Goal: Transaction & Acquisition: Book appointment/travel/reservation

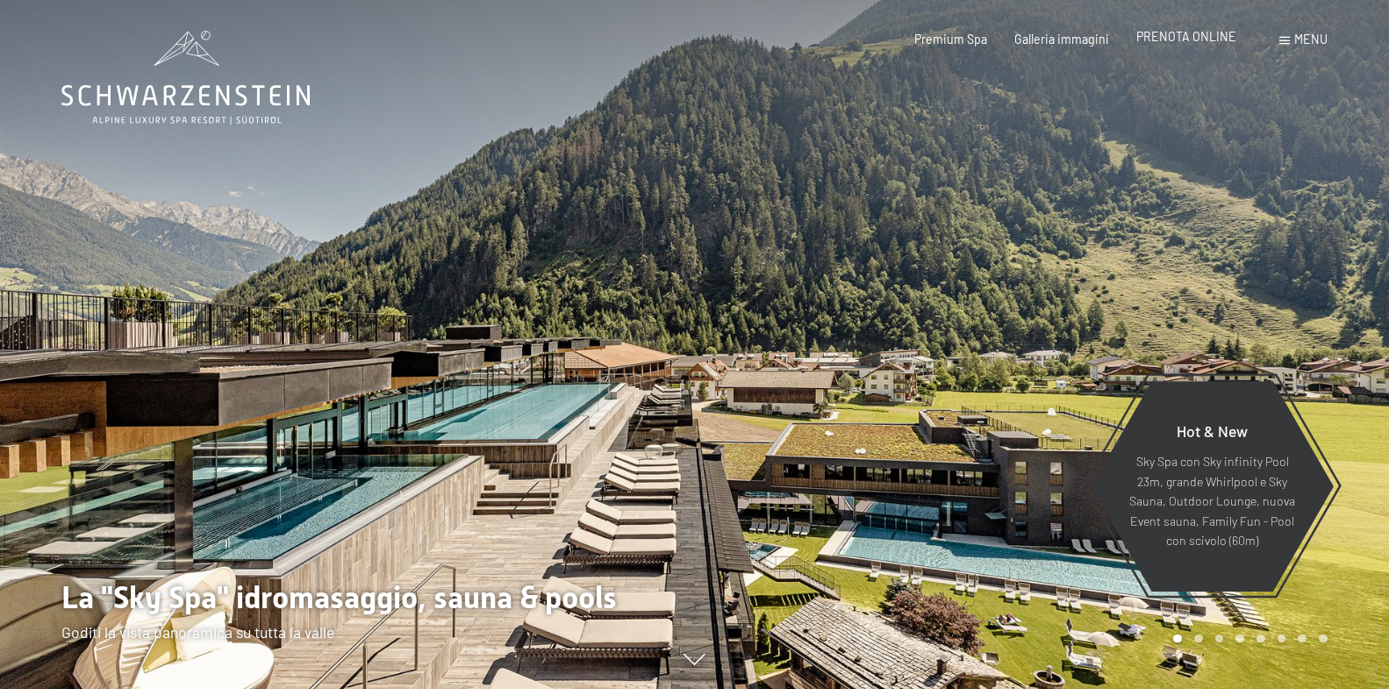
click at [1167, 40] on span "PRENOTA ONLINE" at bounding box center [1186, 36] width 100 height 15
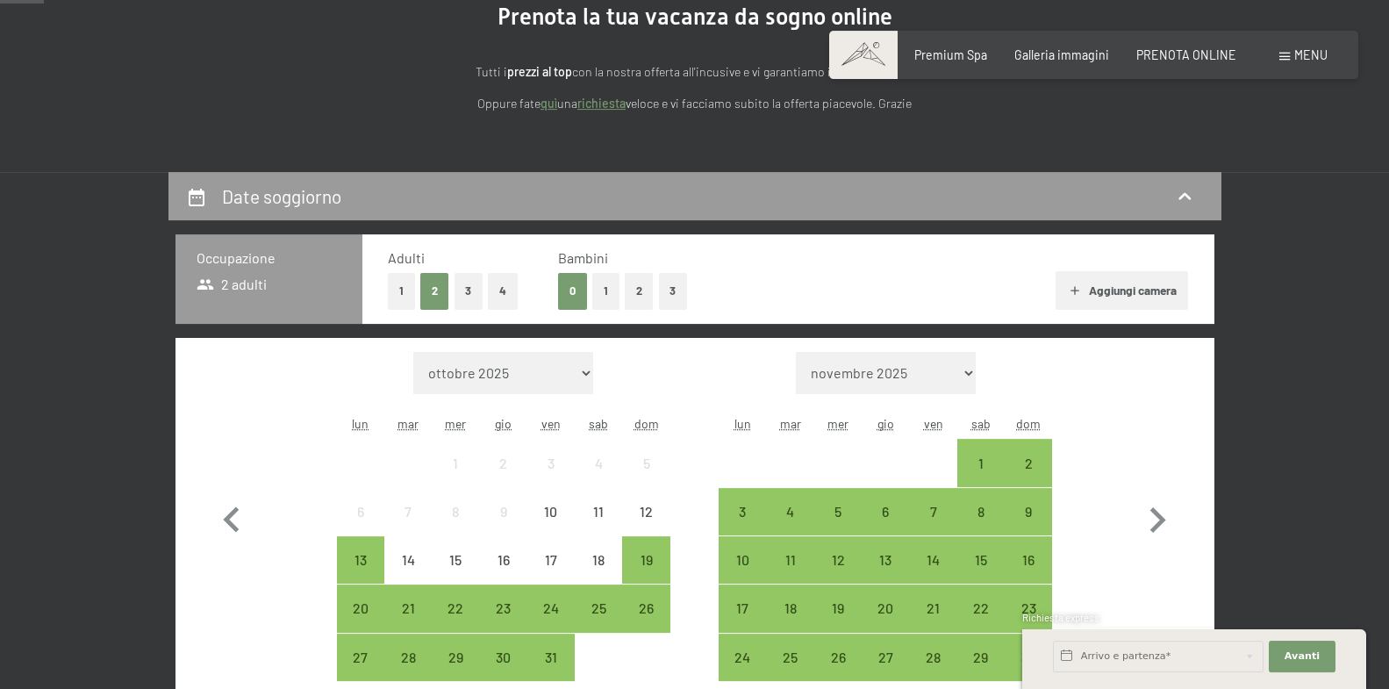
scroll to position [269, 0]
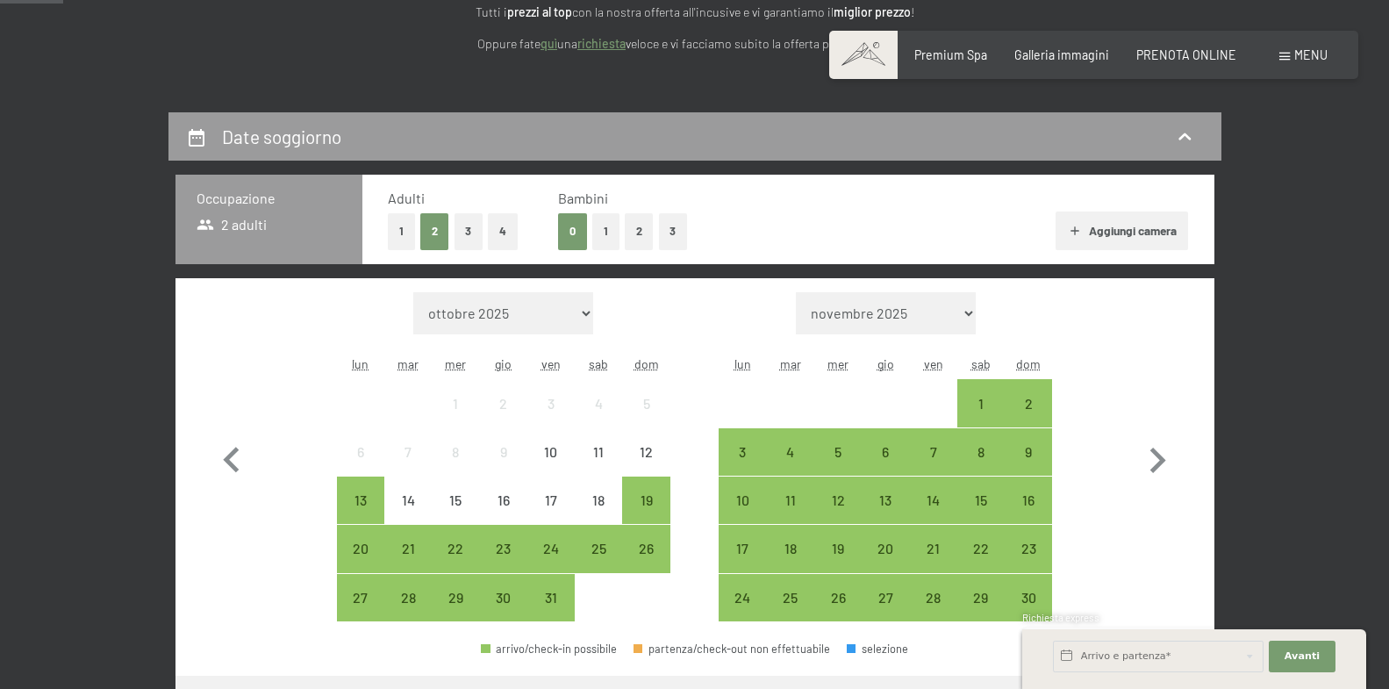
click at [641, 228] on button "2" at bounding box center [639, 231] width 29 height 36
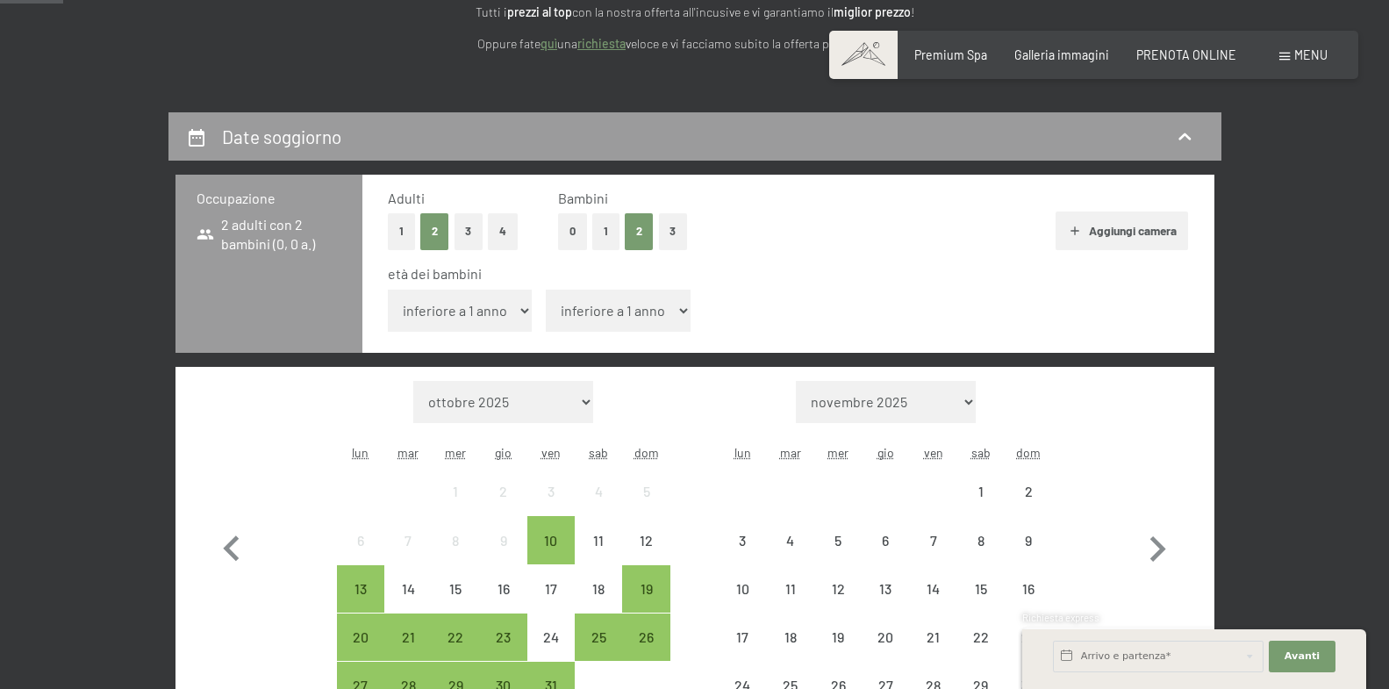
click at [388, 290] on select "inferiore a 1 anno 1 anno 2 anni 3 anni 4 anni 5 anni 6 anni 7 anni 8 anni 9 an…" at bounding box center [460, 311] width 145 height 42
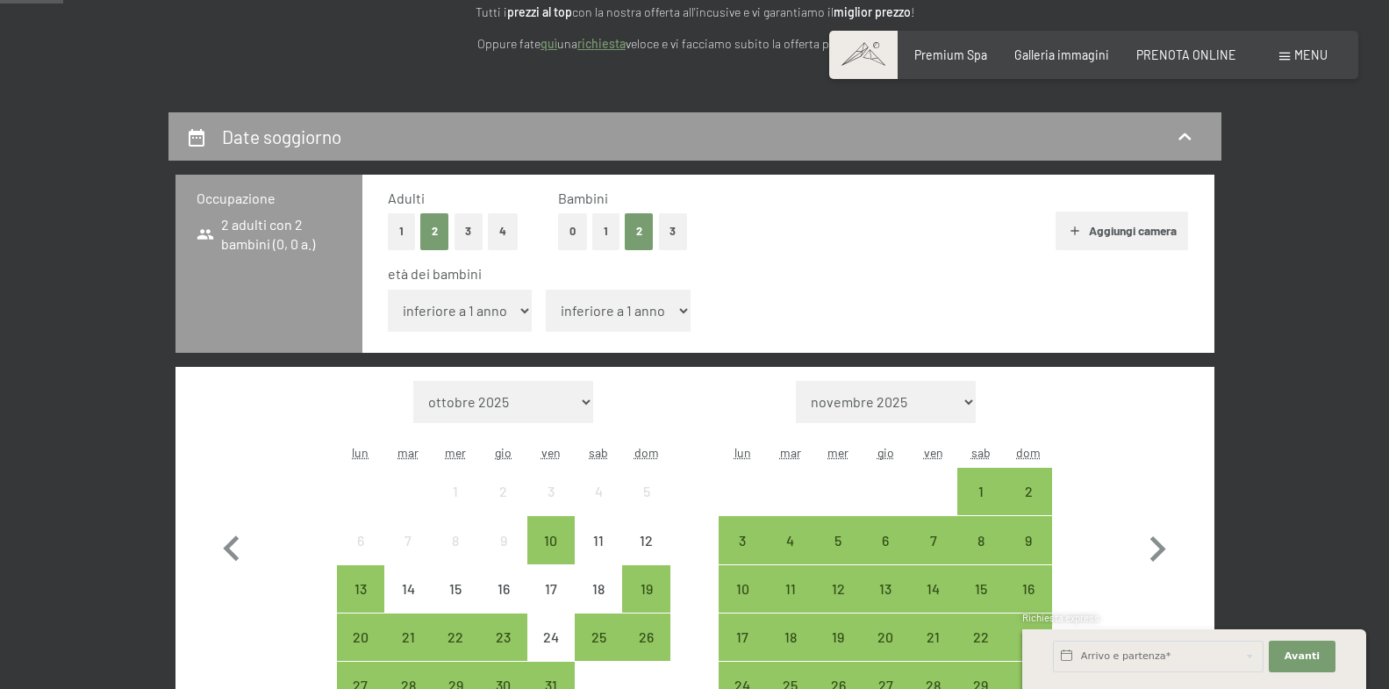
select select "13"
click option "13 anni" at bounding box center [0, 0] width 0 height 0
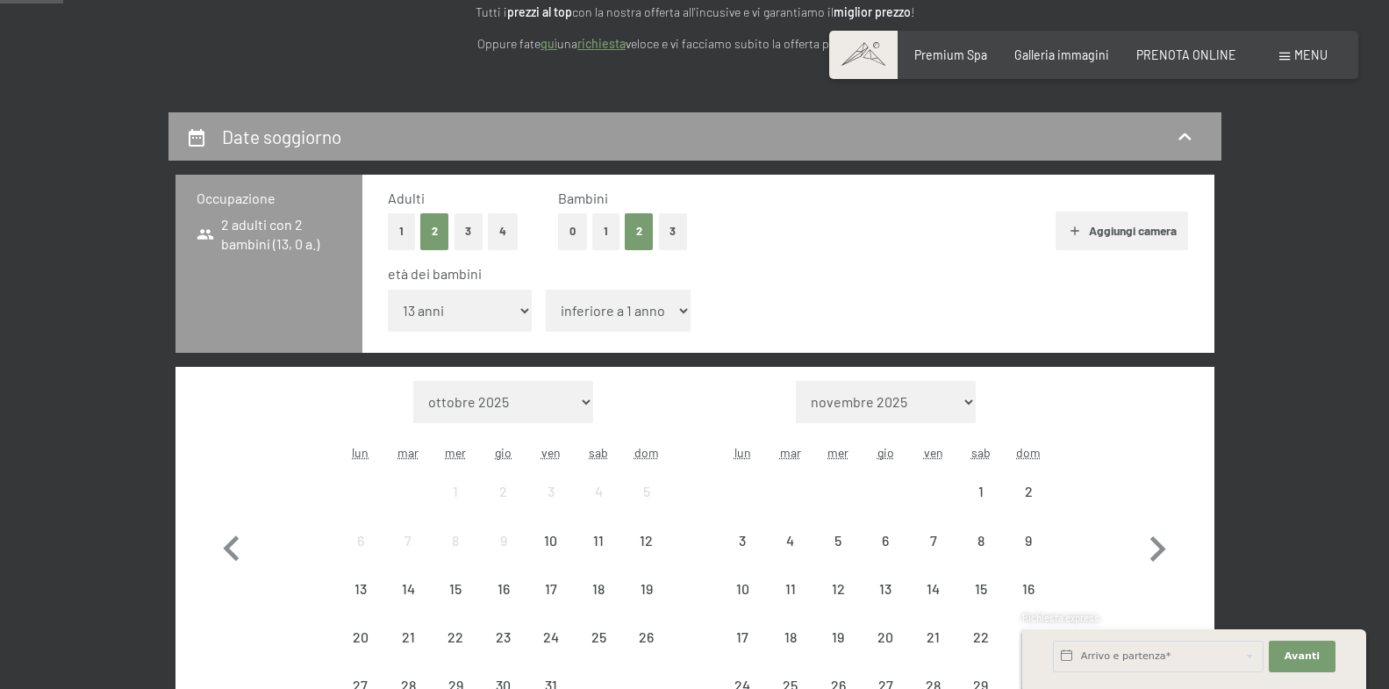
click at [546, 290] on select "inferiore a 1 anno 1 anno 2 anni 3 anni 4 anni 5 anni 6 anni 7 anni 8 anni 9 an…" at bounding box center [618, 311] width 145 height 42
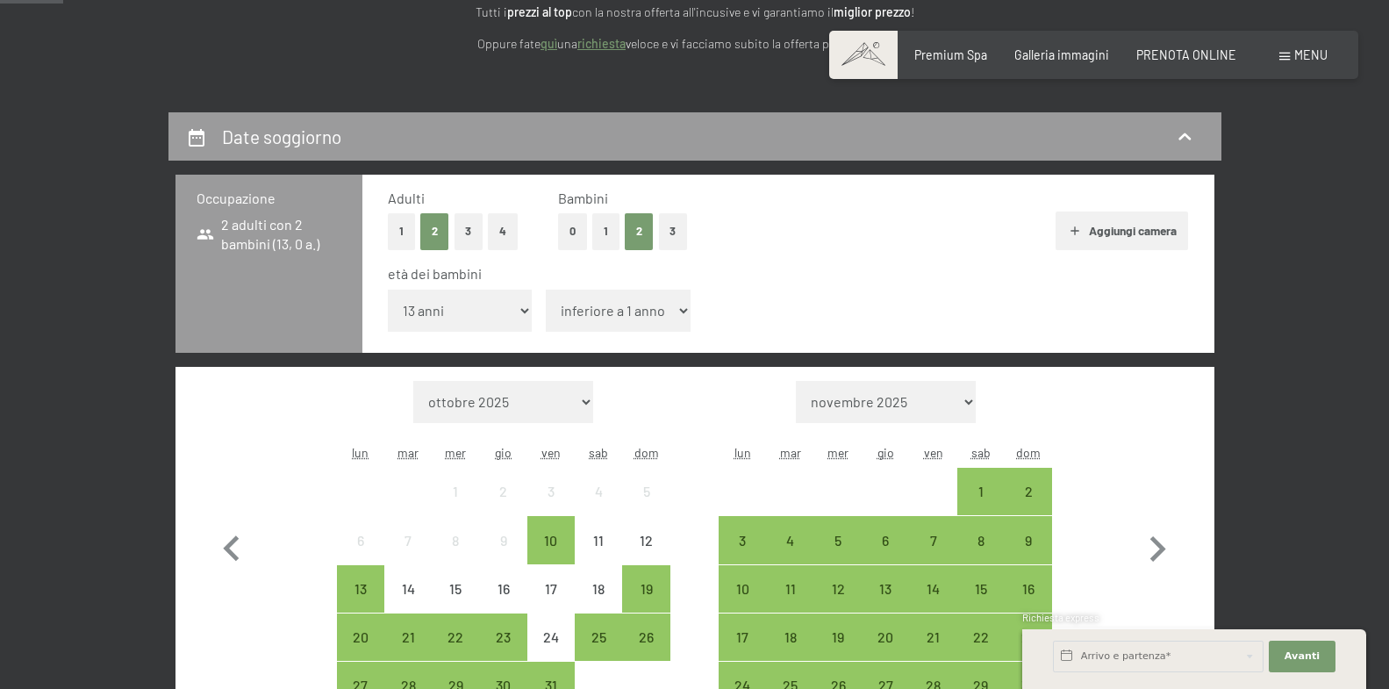
select select "15"
click option "15 anni" at bounding box center [0, 0] width 0 height 0
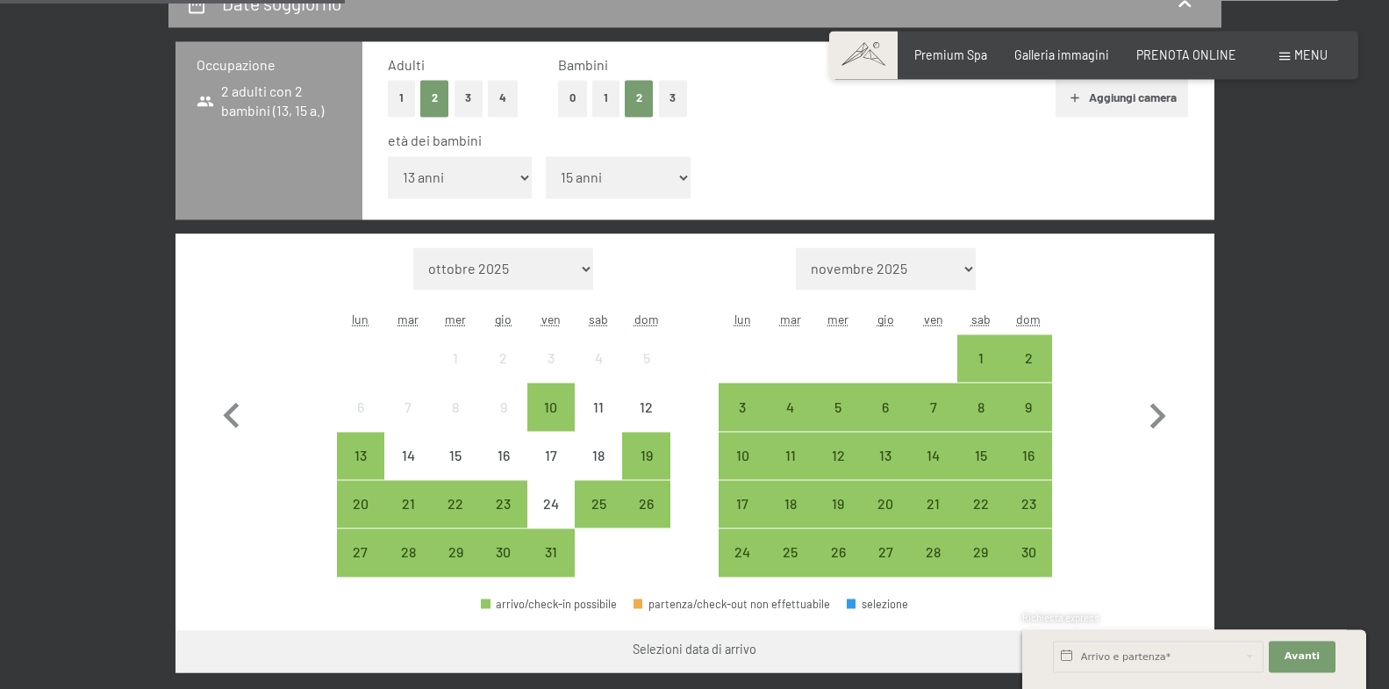
scroll to position [448, 0]
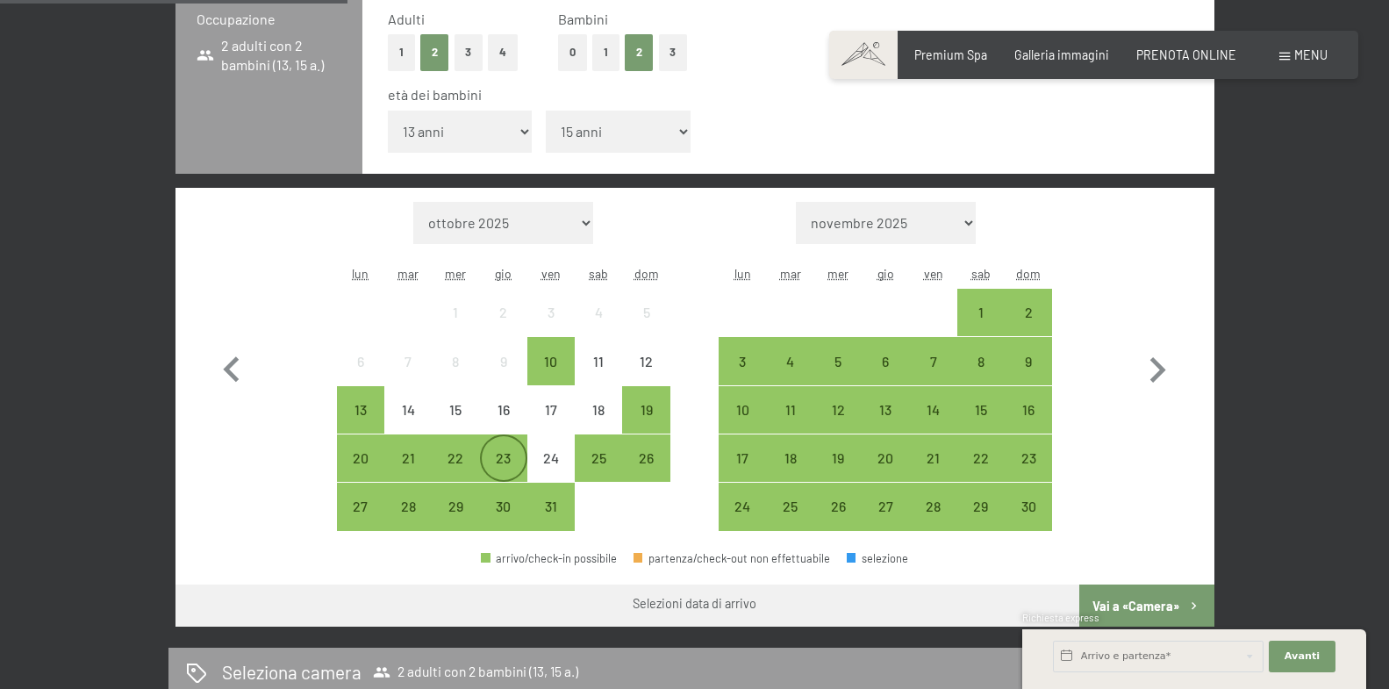
click at [488, 467] on div "23" at bounding box center [504, 473] width 44 height 44
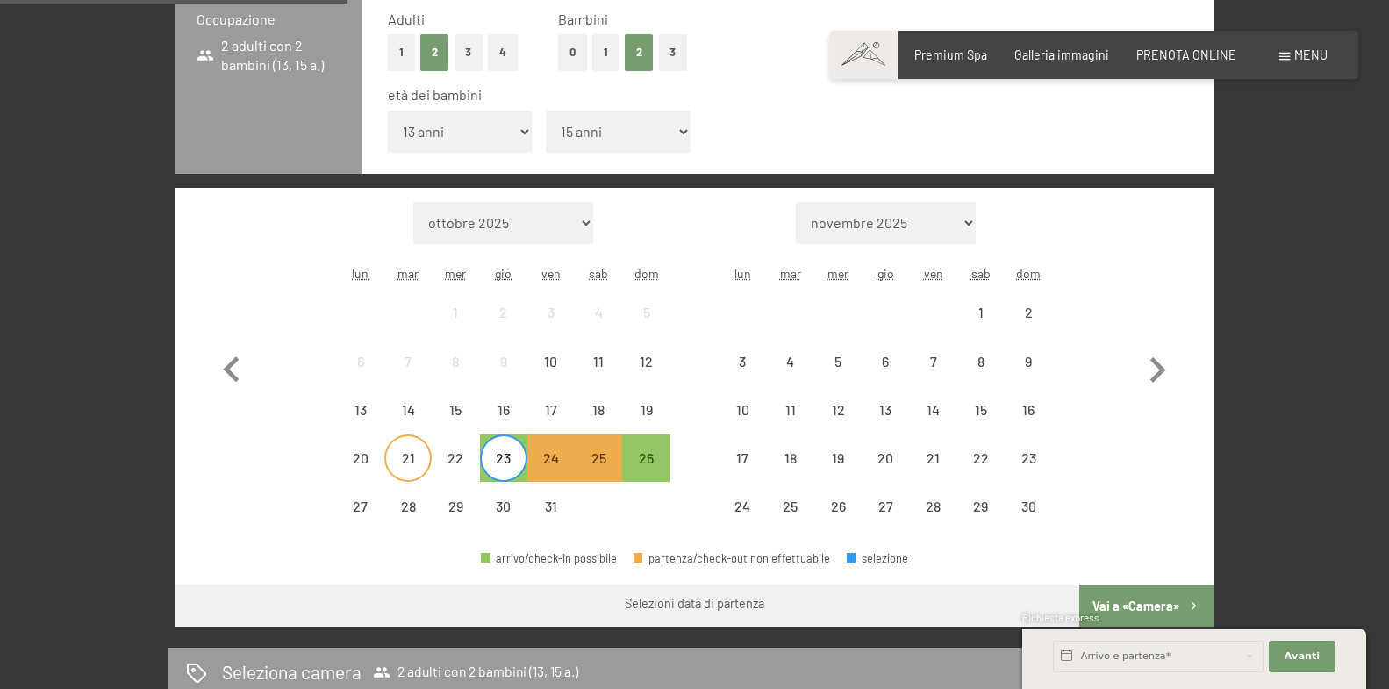
click at [405, 457] on div "21" at bounding box center [408, 473] width 44 height 44
click at [535, 462] on div "24" at bounding box center [551, 473] width 44 height 44
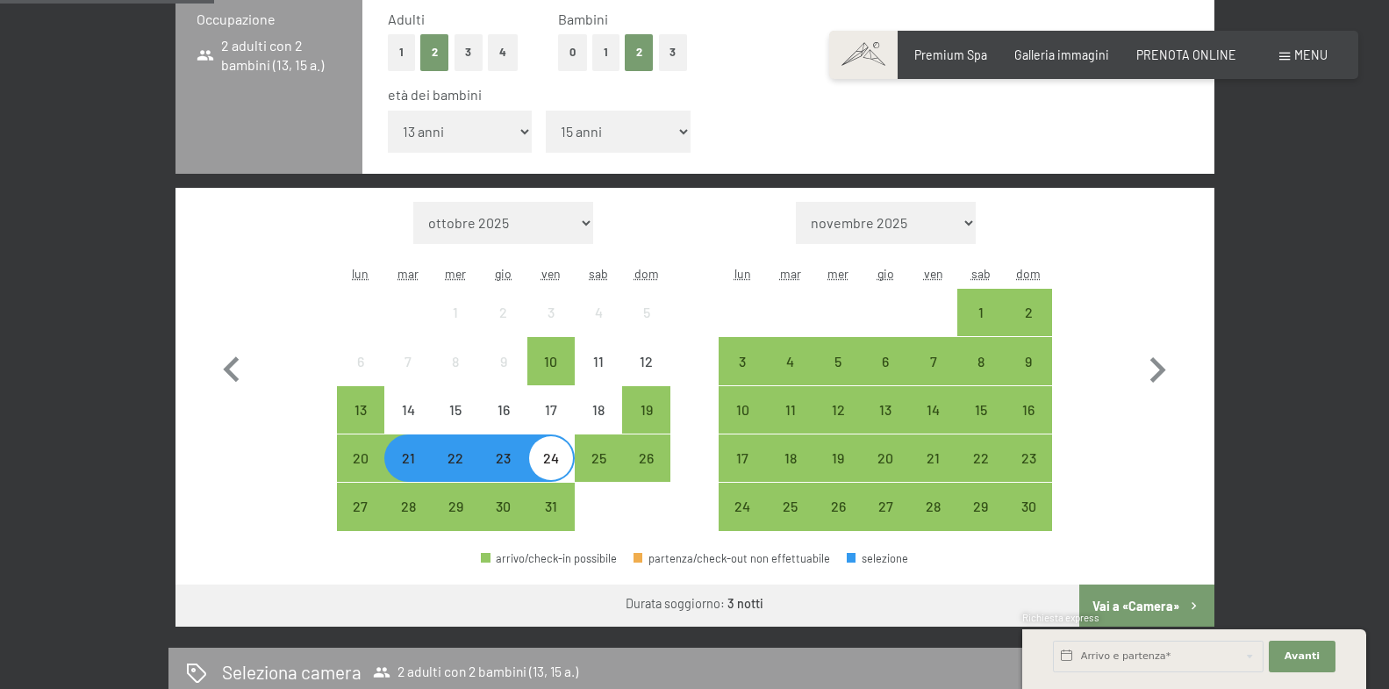
click at [1138, 597] on button "Vai a «Camera»" at bounding box center [1146, 605] width 134 height 42
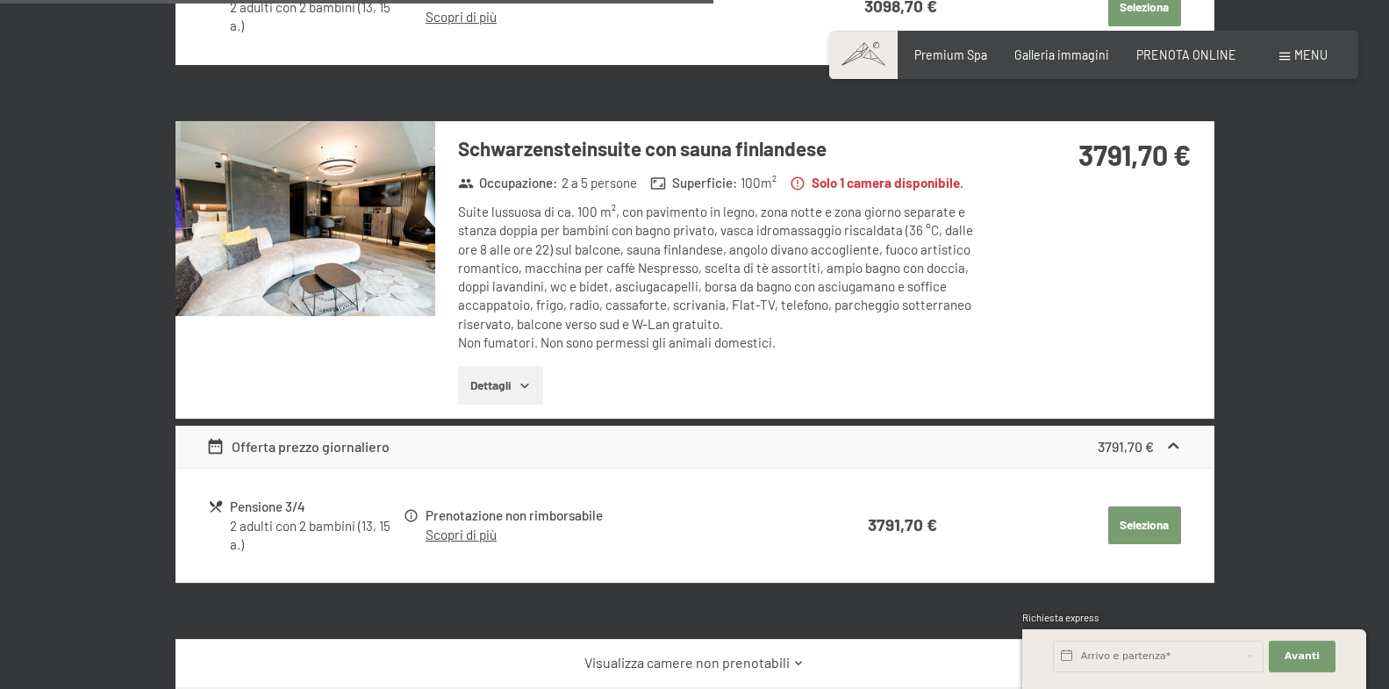
scroll to position [1007, 0]
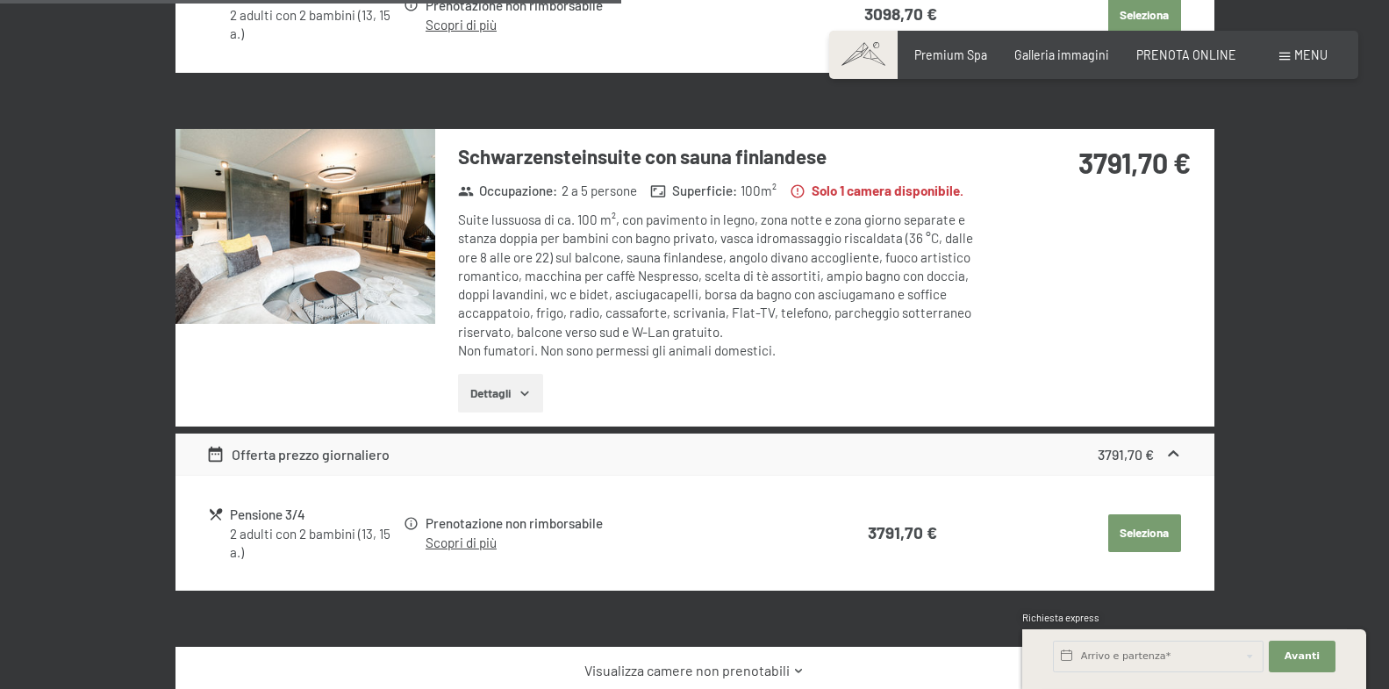
click at [506, 390] on button "Dettagli" at bounding box center [500, 393] width 85 height 39
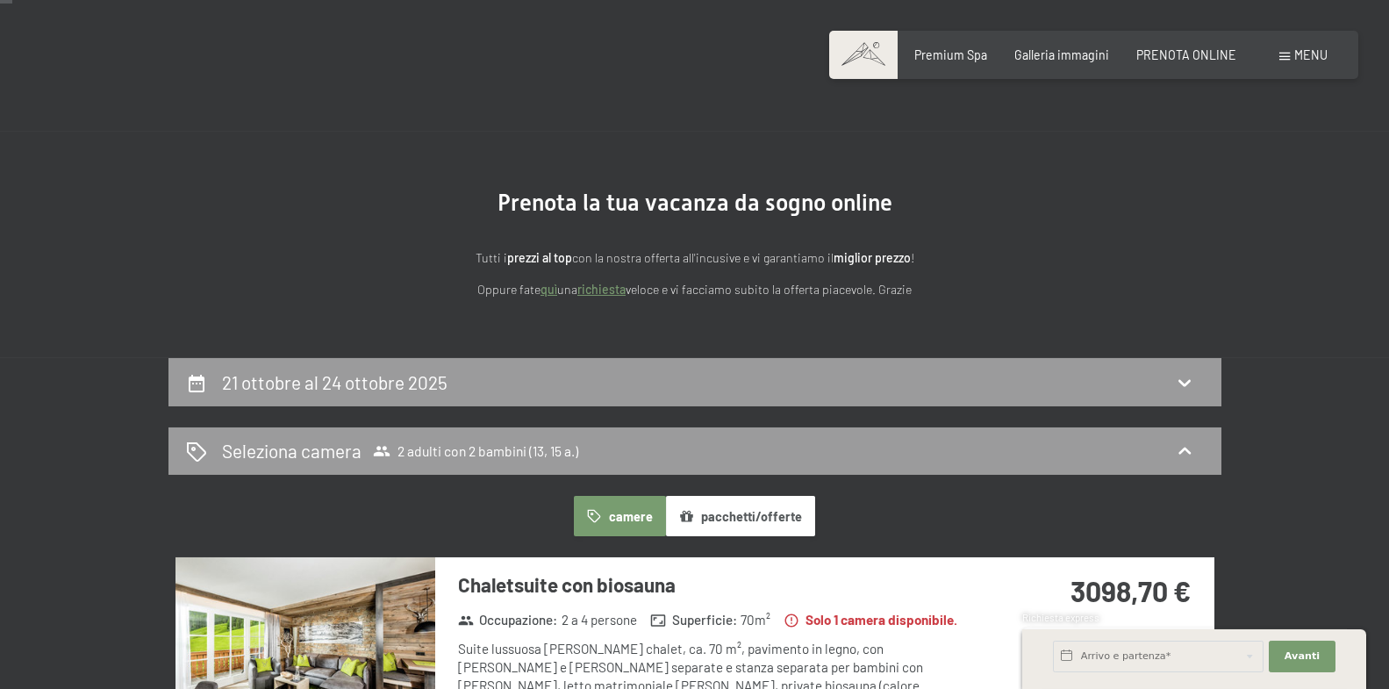
scroll to position [0, 0]
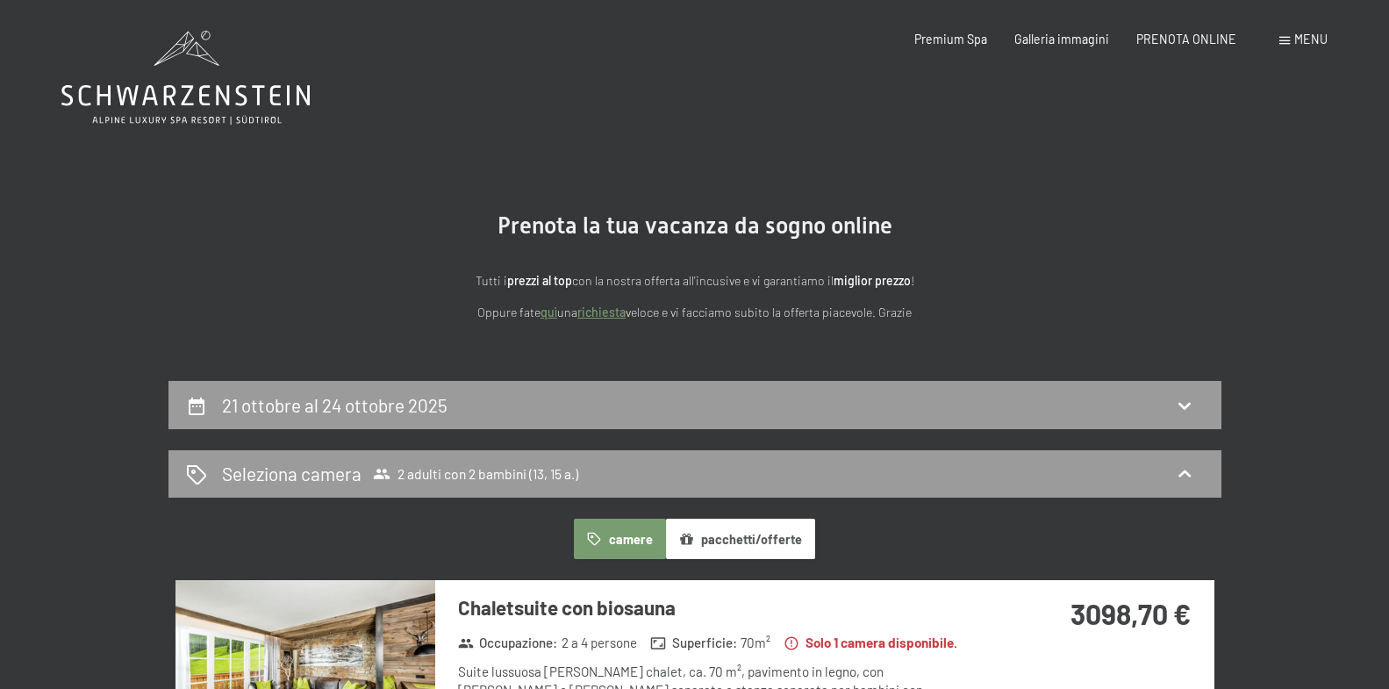
click at [168, 90] on icon at bounding box center [185, 78] width 248 height 94
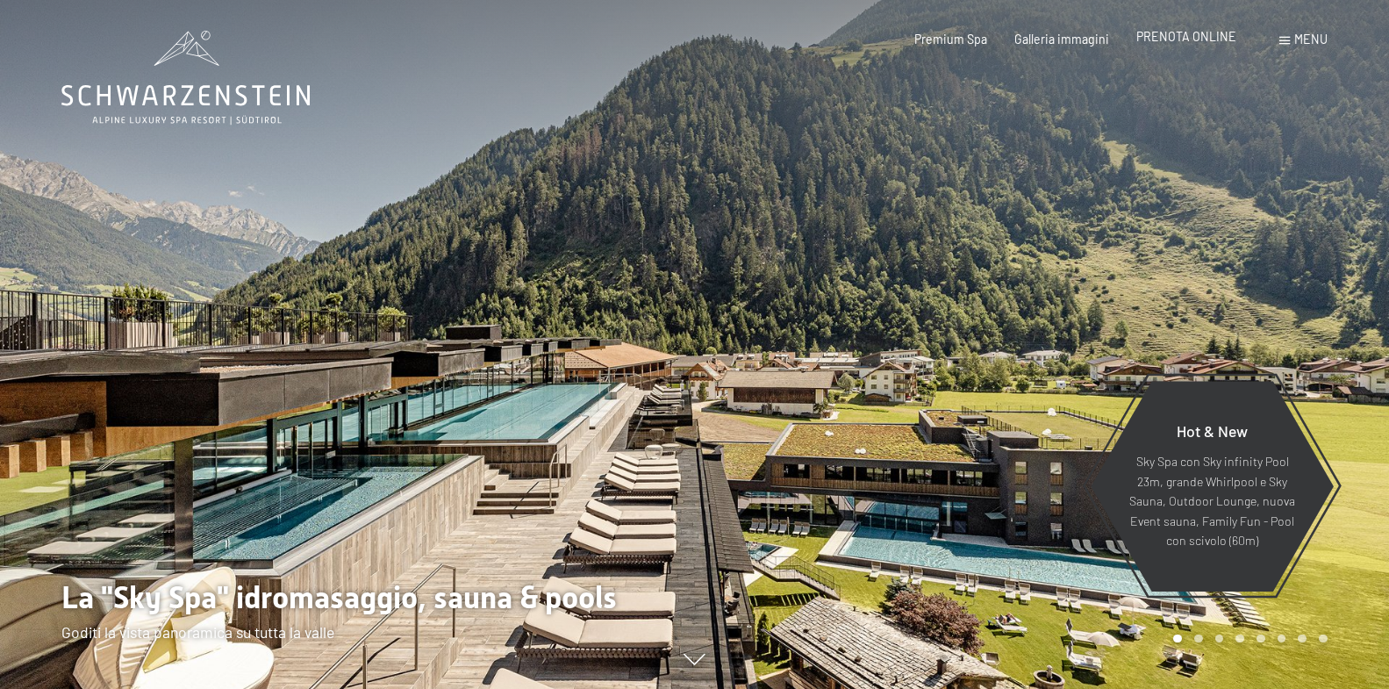
click at [1167, 42] on span "PRENOTA ONLINE" at bounding box center [1186, 36] width 100 height 15
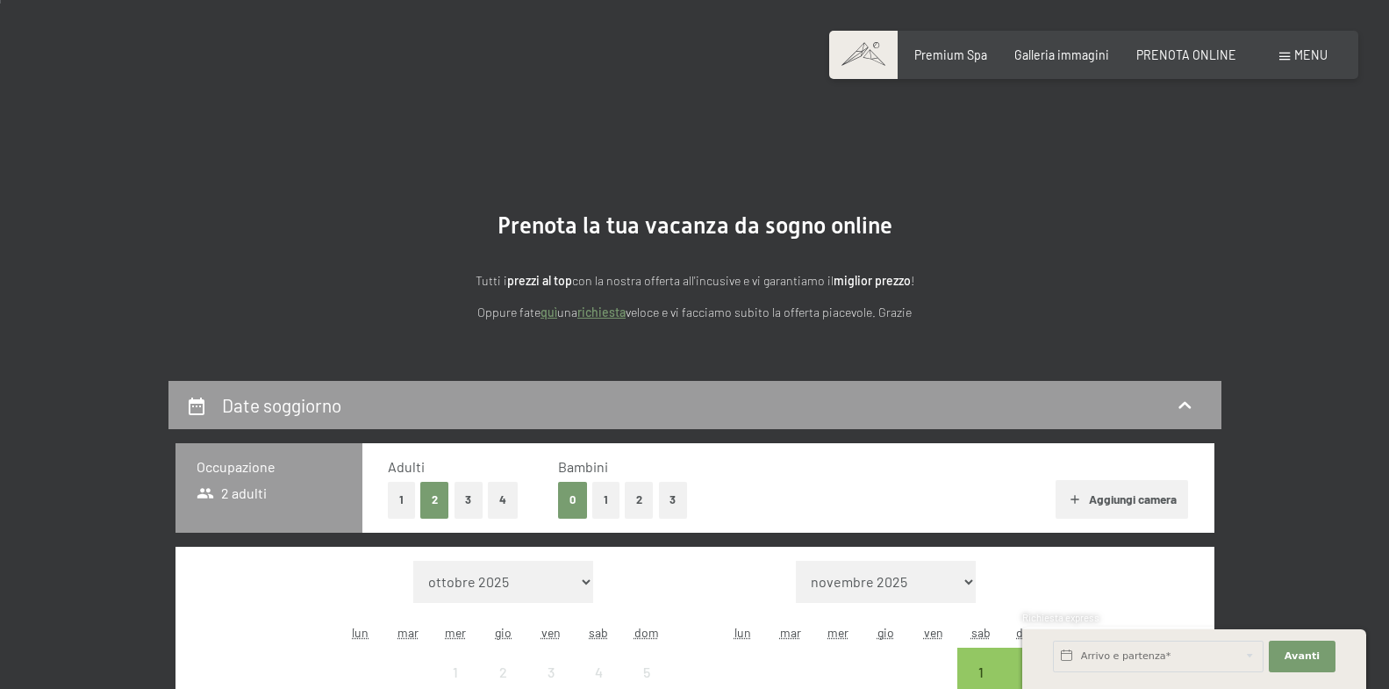
scroll to position [269, 0]
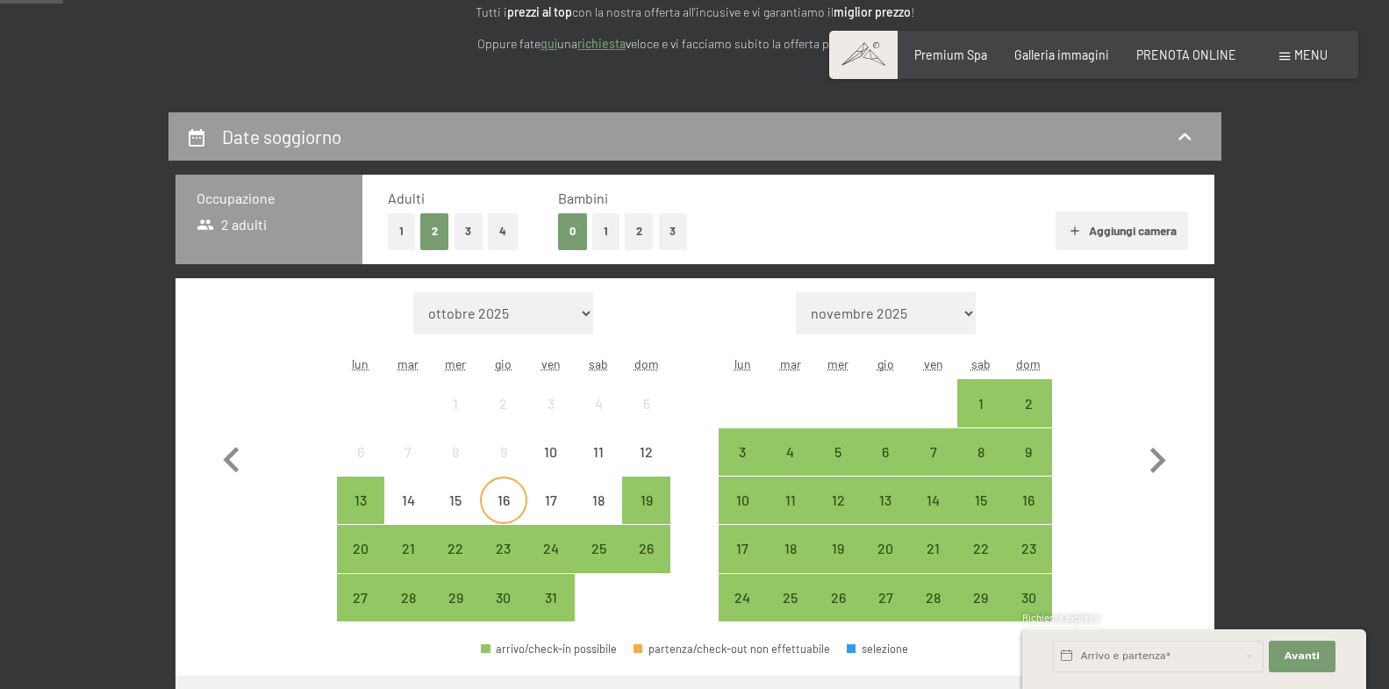
click at [507, 513] on div "16" at bounding box center [504, 515] width 44 height 44
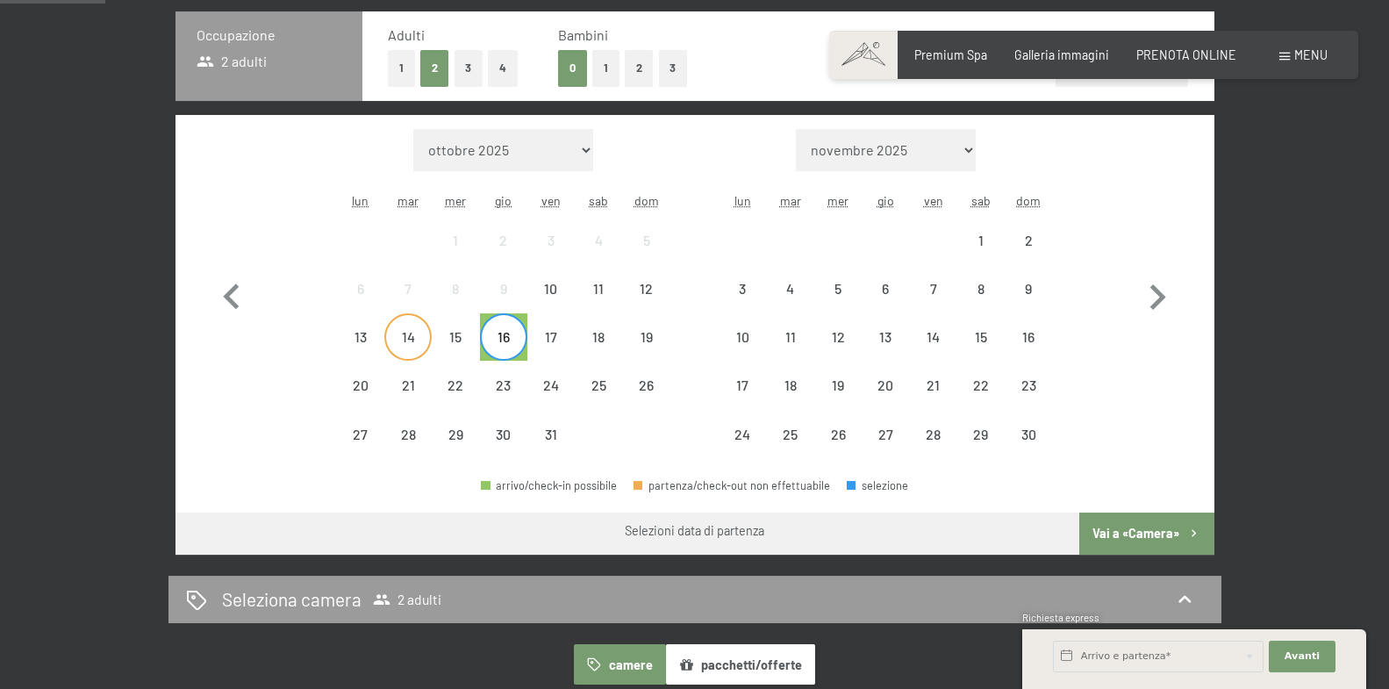
scroll to position [448, 0]
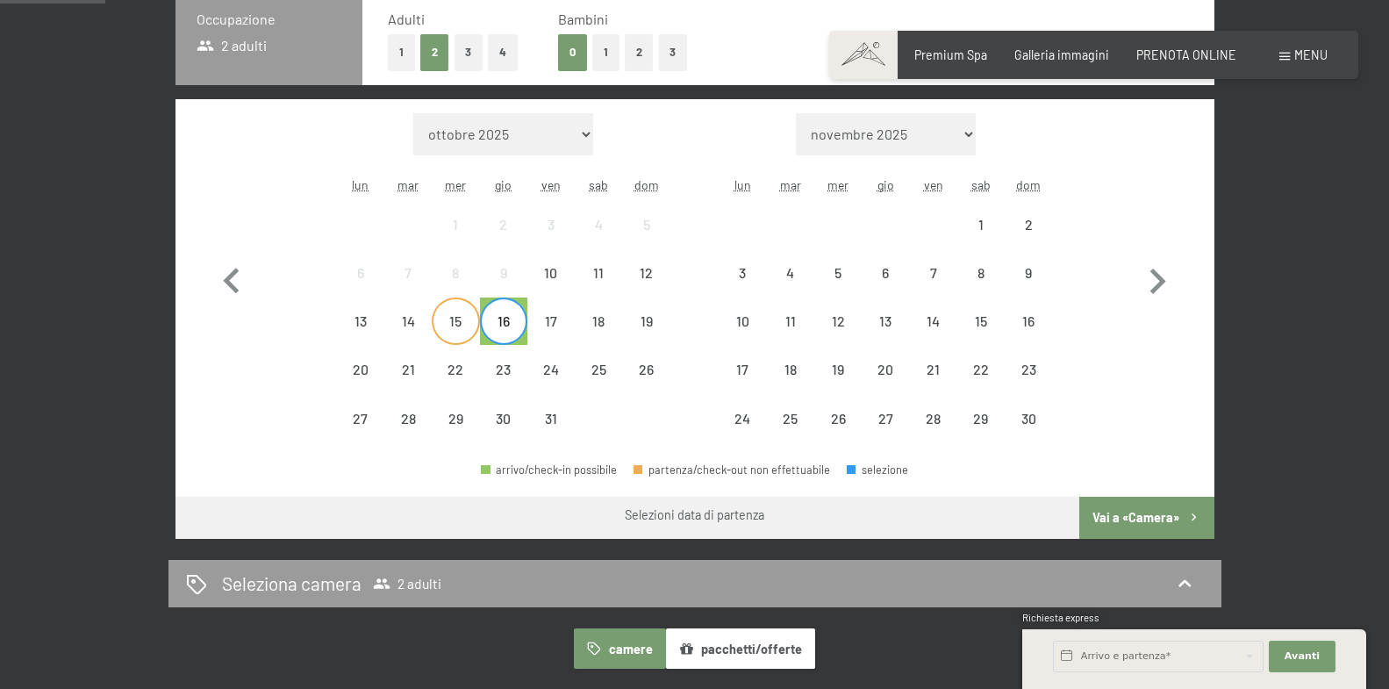
click at [455, 322] on div "15" at bounding box center [455, 336] width 44 height 44
click at [504, 323] on div "16" at bounding box center [504, 336] width 44 height 44
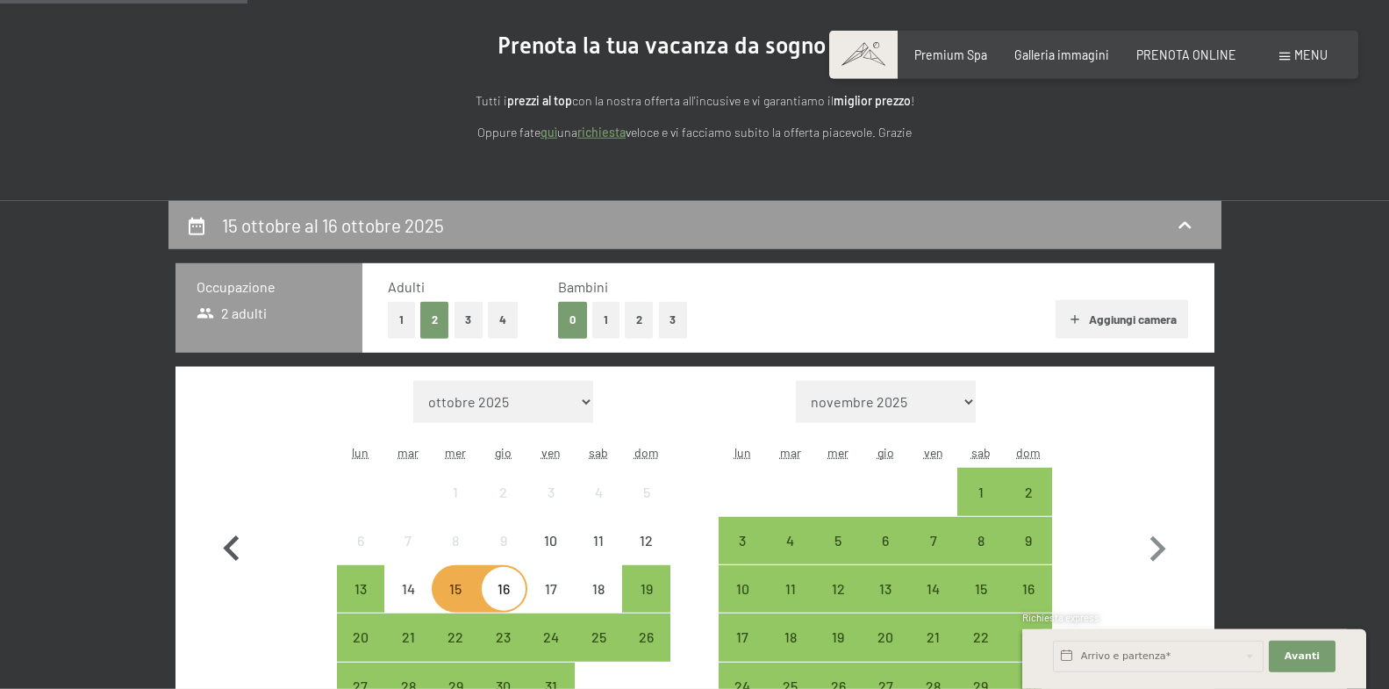
scroll to position [179, 0]
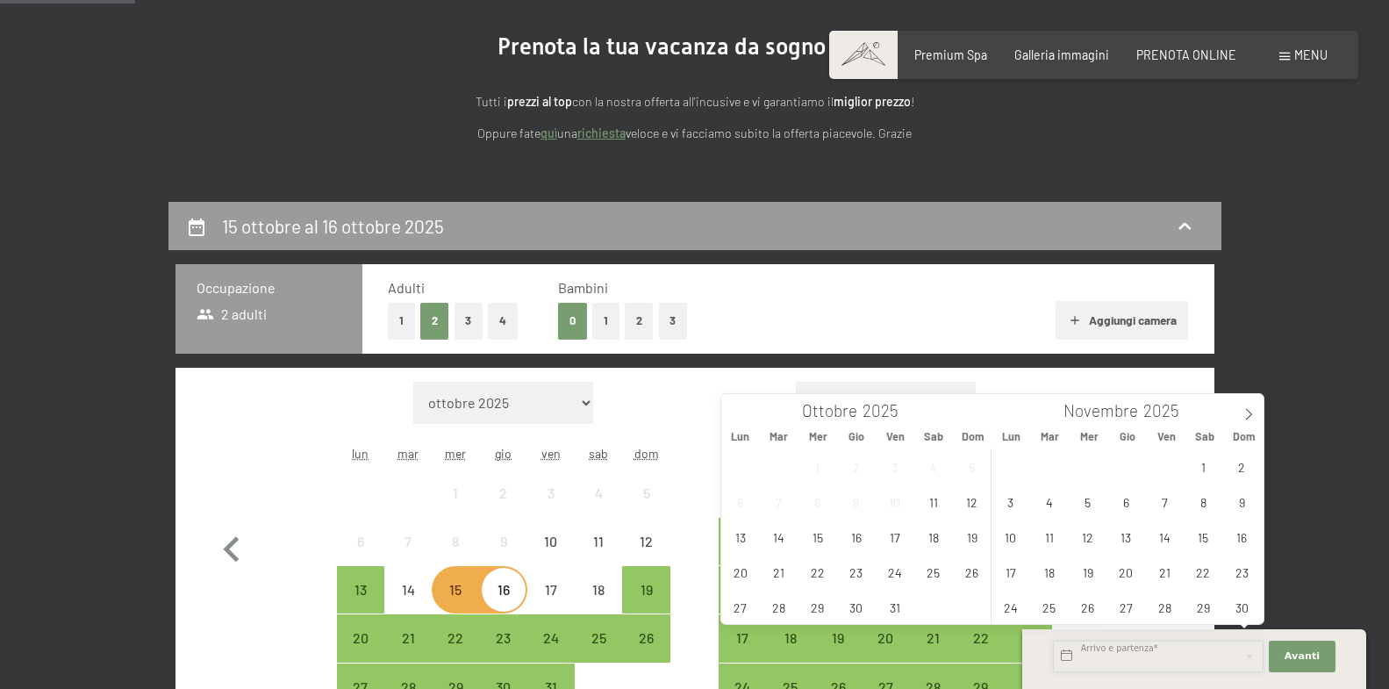
click at [1146, 661] on input "text" at bounding box center [1158, 657] width 211 height 32
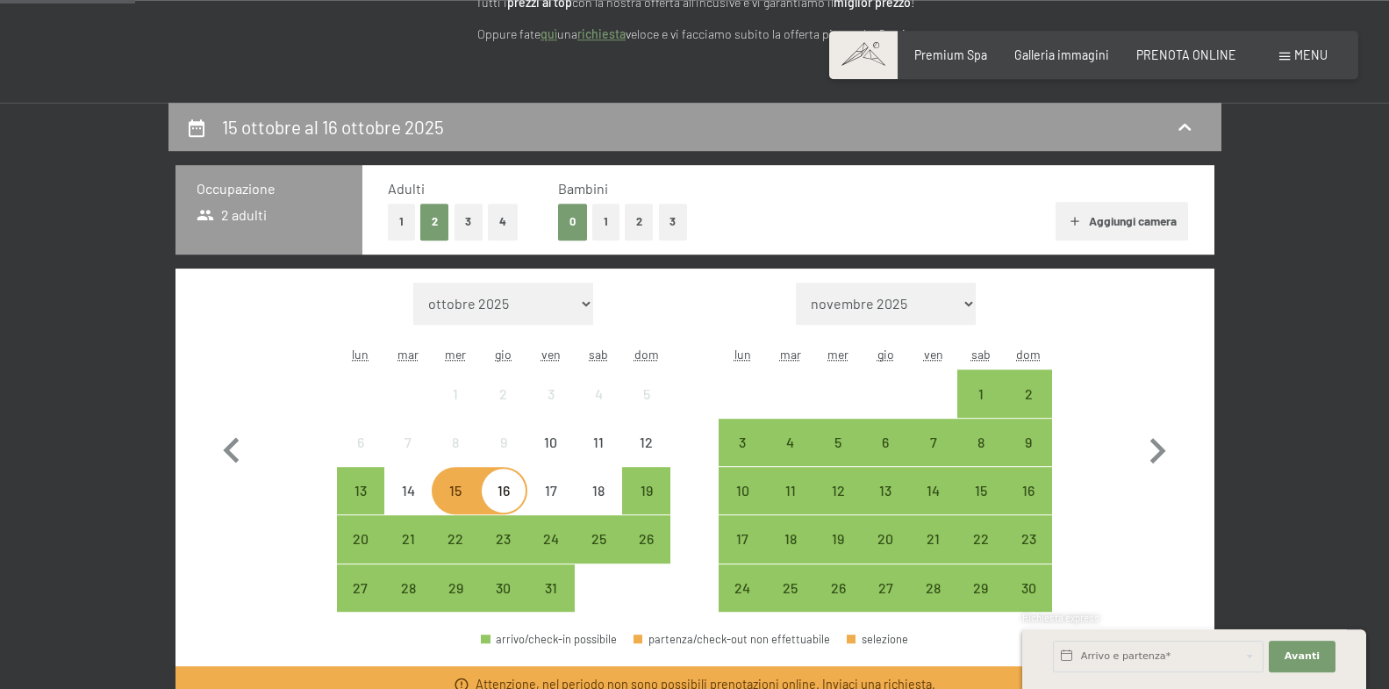
scroll to position [358, 0]
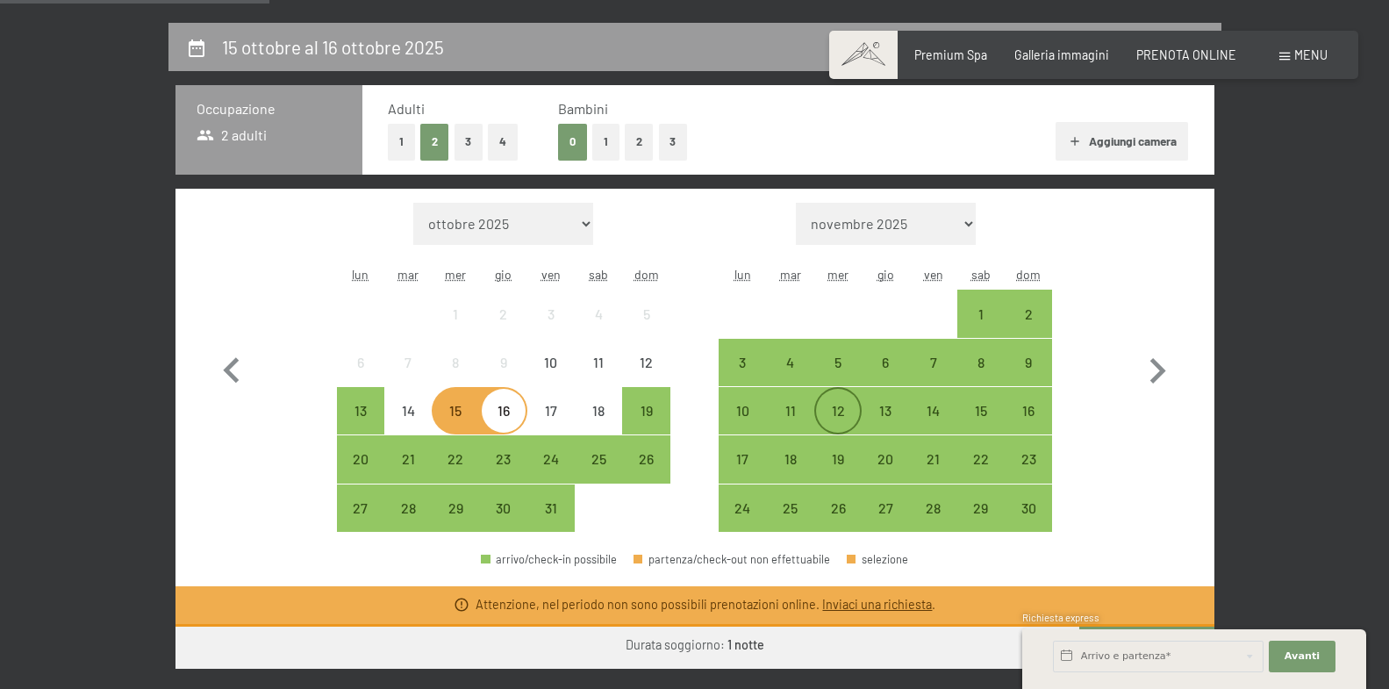
click at [835, 415] on div "12" at bounding box center [838, 426] width 44 height 44
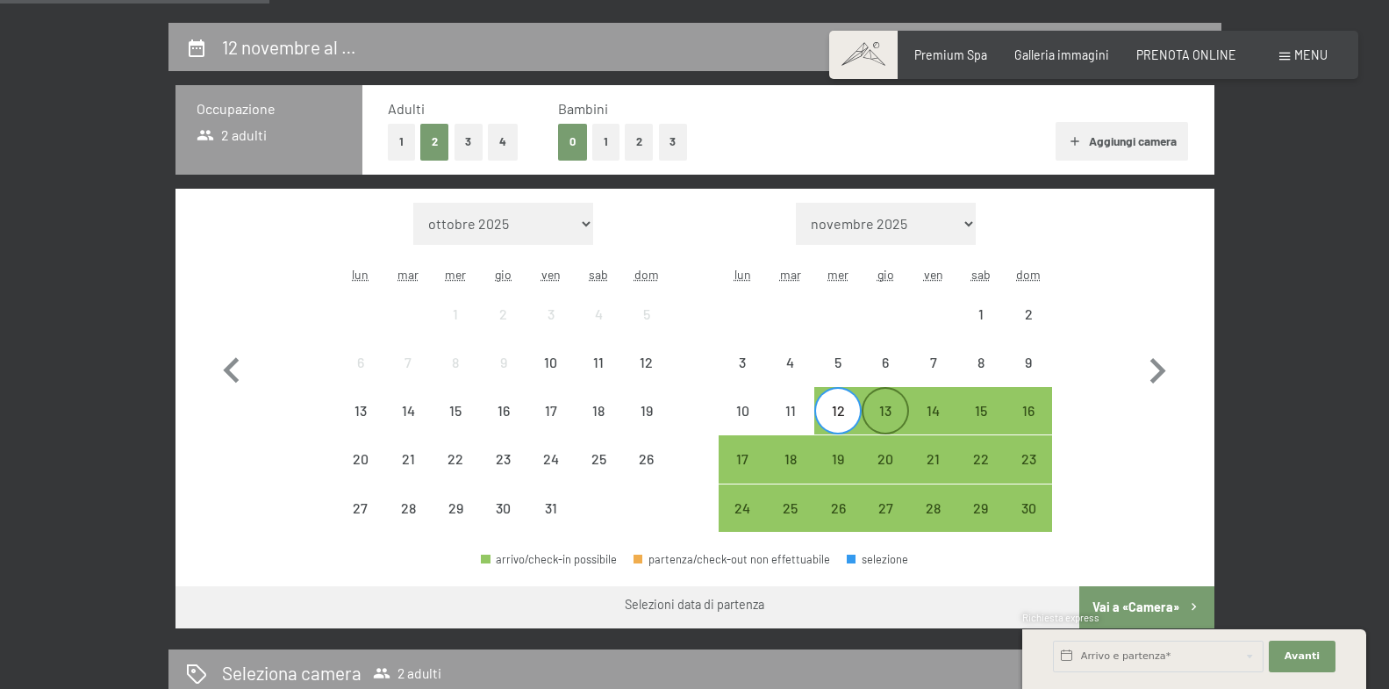
click at [882, 419] on div "13" at bounding box center [885, 426] width 44 height 44
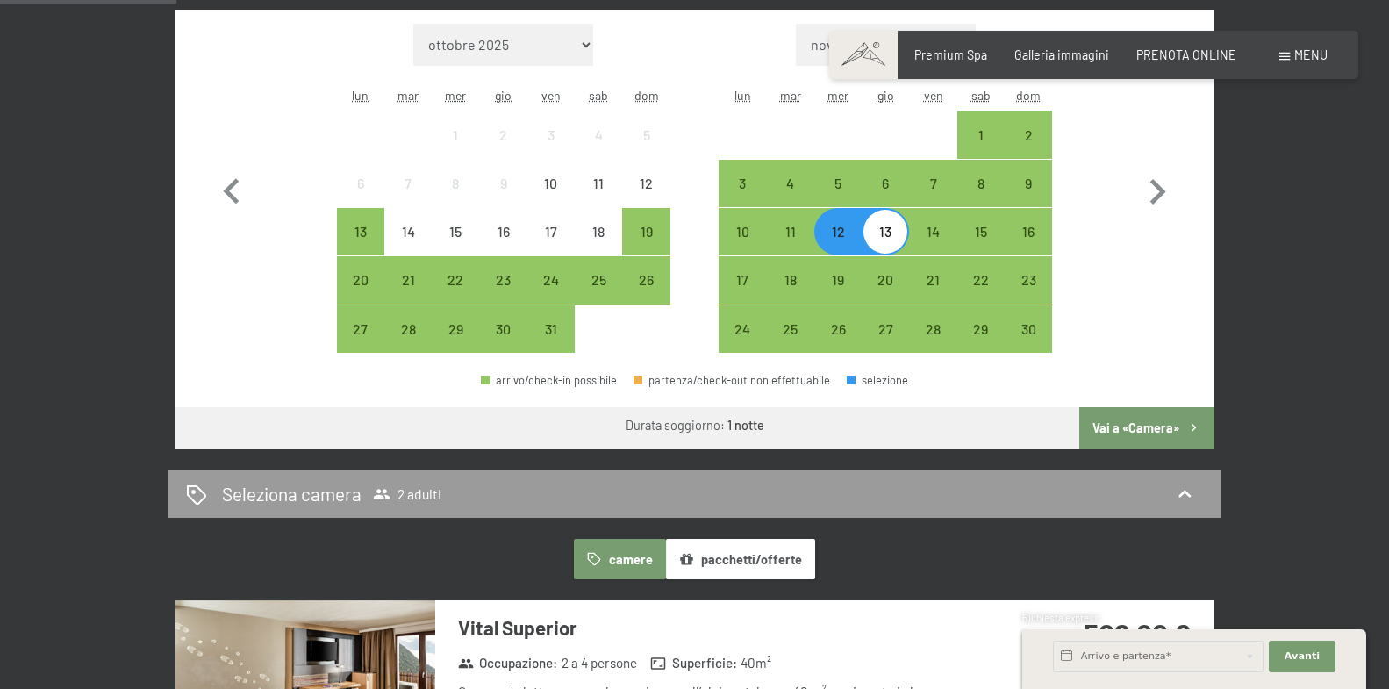
click at [1158, 424] on button "Vai a «Camera»" at bounding box center [1146, 428] width 134 height 42
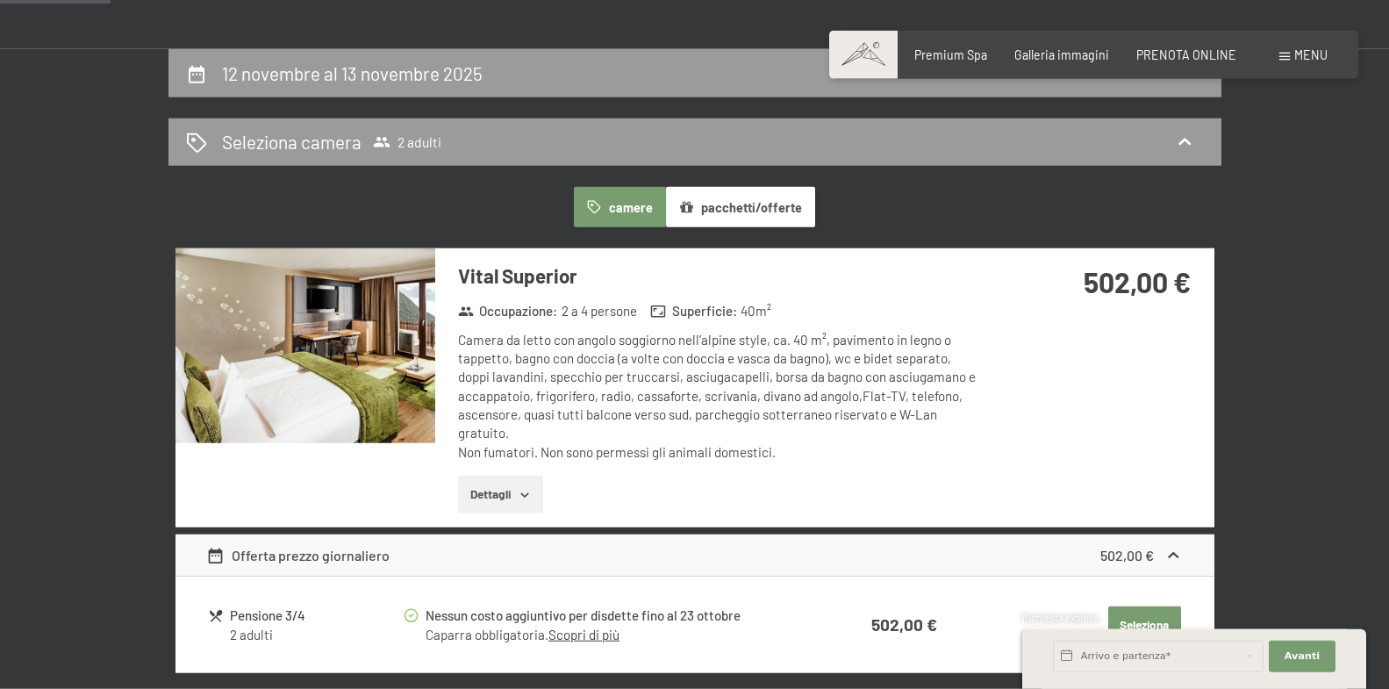
scroll to position [291, 0]
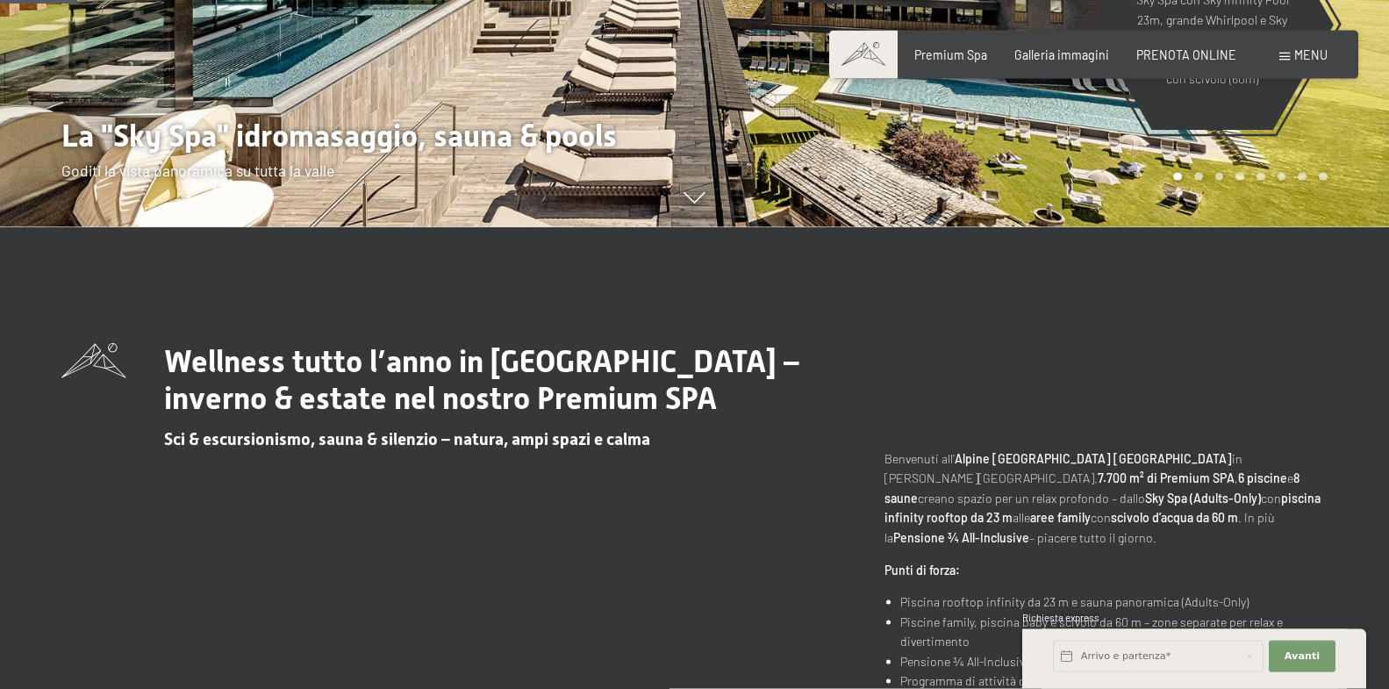
scroll to position [358, 0]
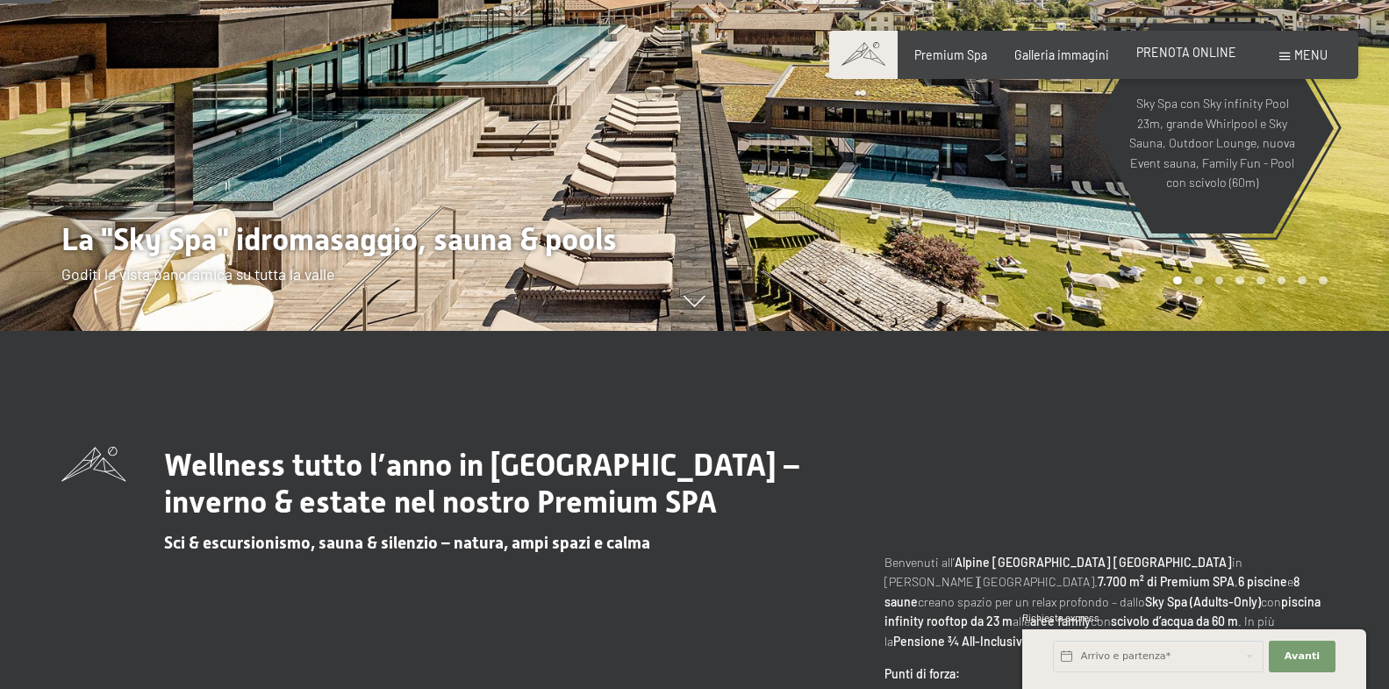
click at [1192, 61] on div "Premium Spa Galleria immagini PRENOTA ONLINE" at bounding box center [1062, 56] width 404 height 18
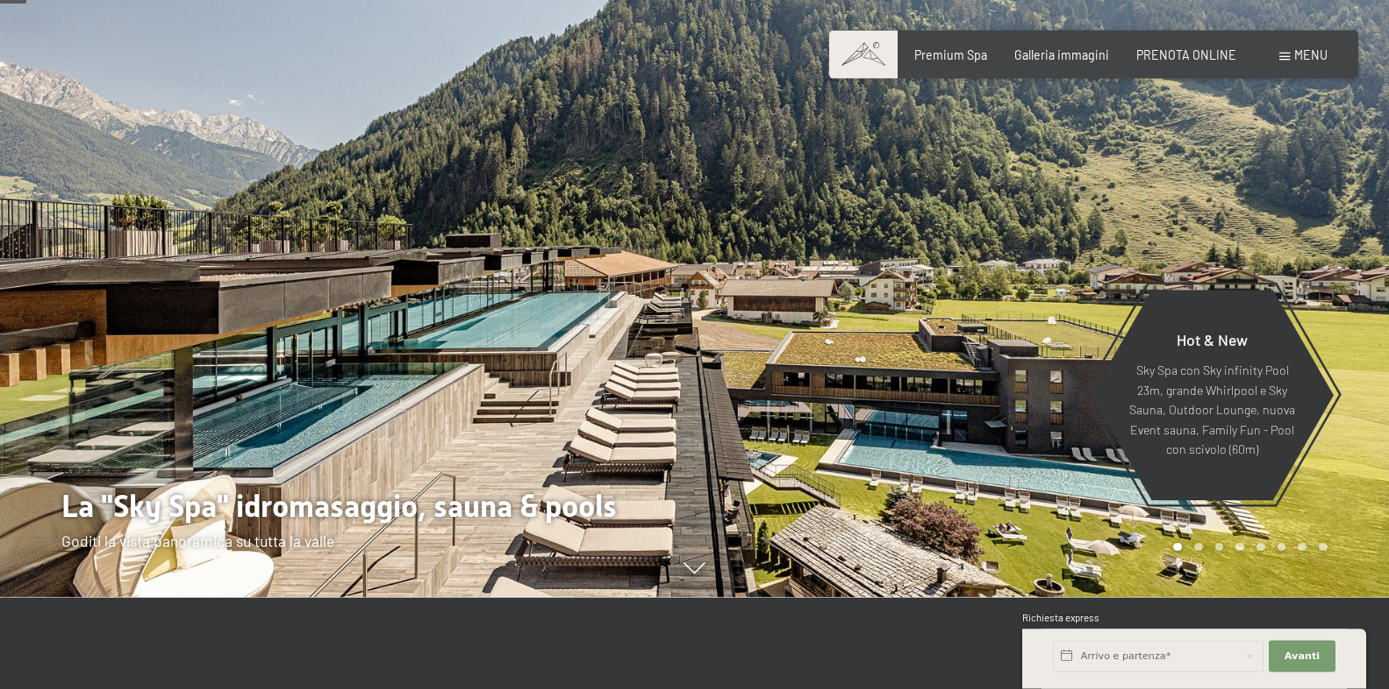
scroll to position [90, 0]
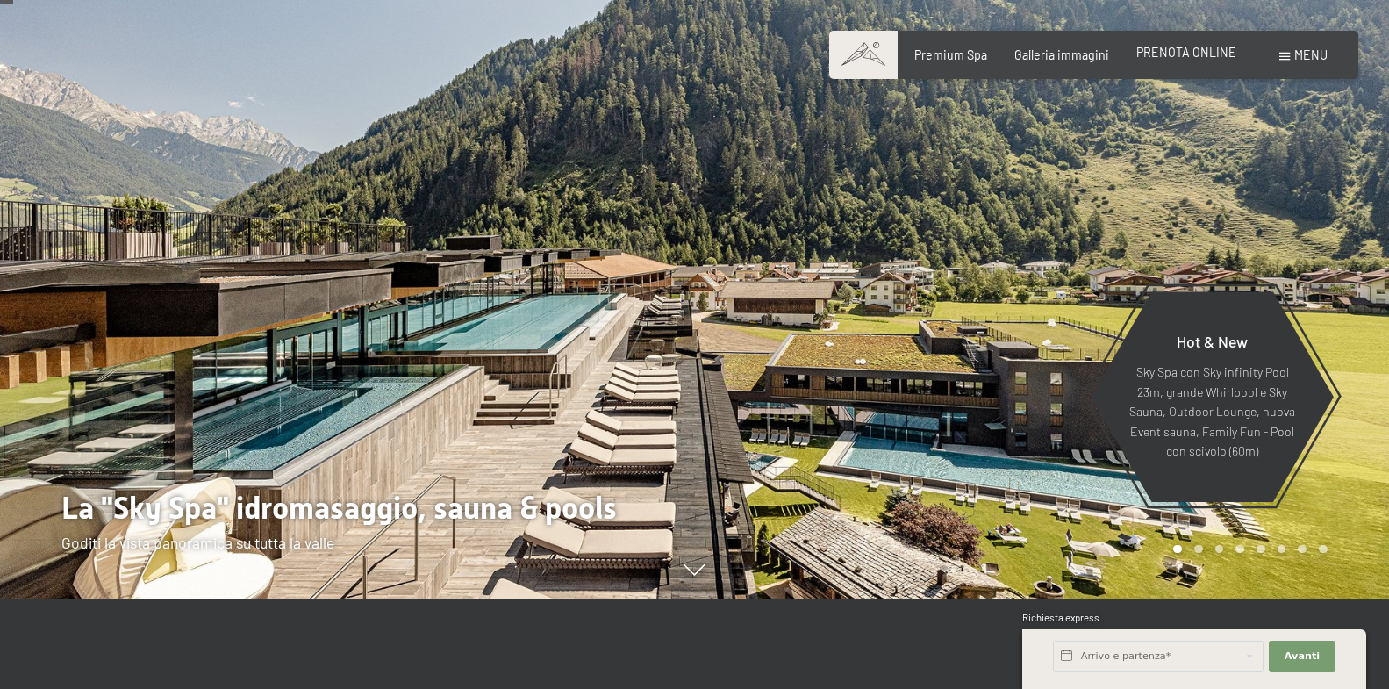
click at [1172, 58] on span "PRENOTA ONLINE" at bounding box center [1186, 52] width 100 height 15
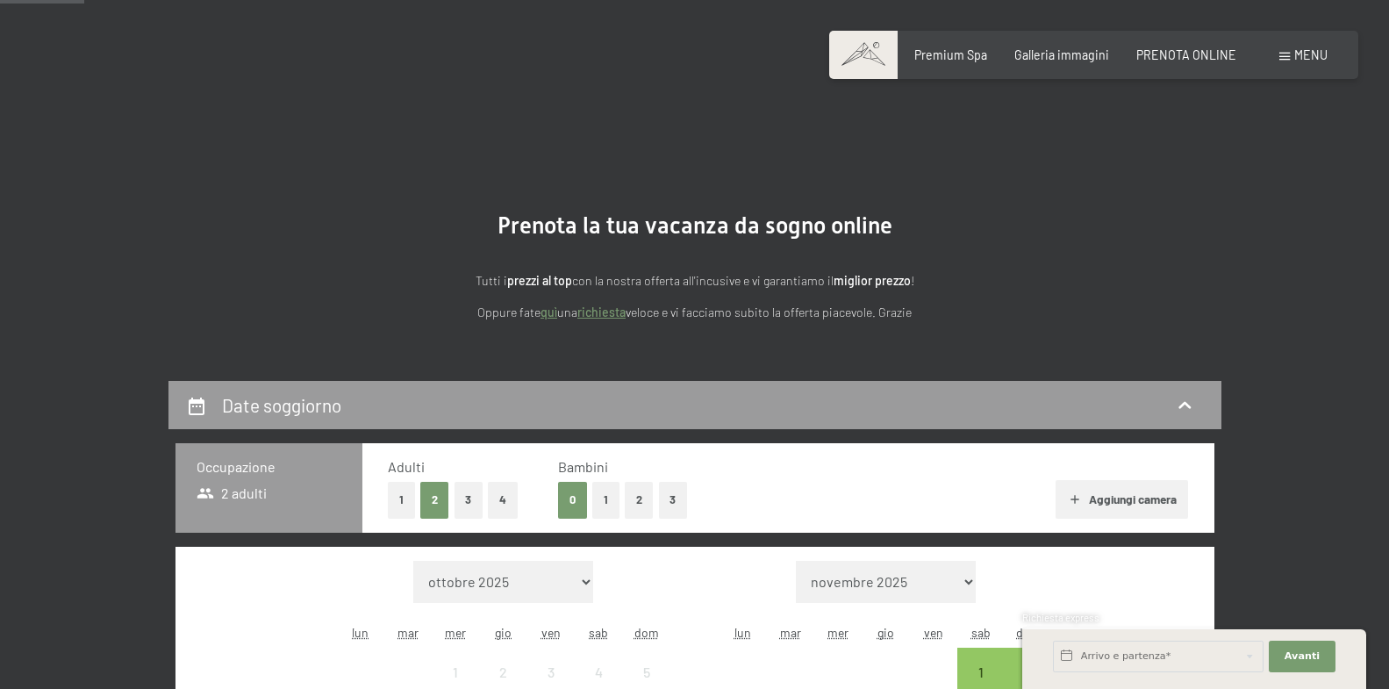
scroll to position [358, 0]
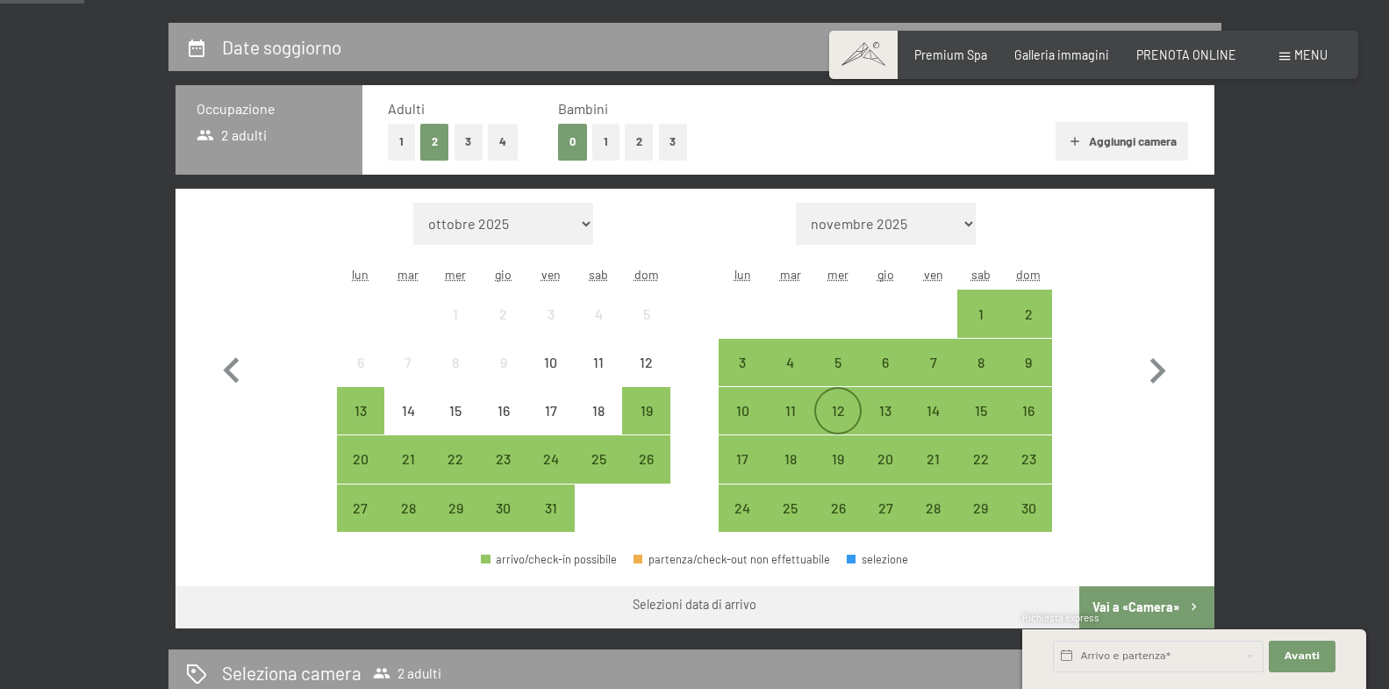
click at [849, 410] on div "12" at bounding box center [838, 426] width 44 height 44
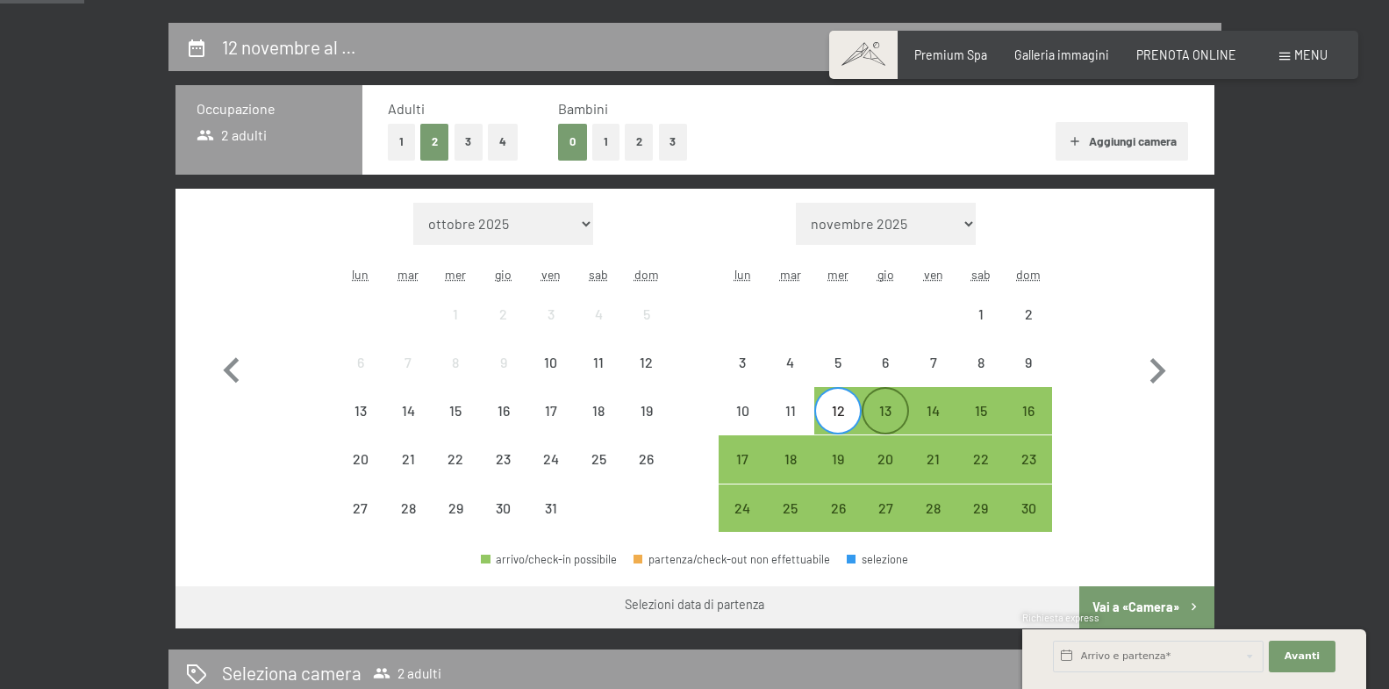
click at [884, 411] on div "13" at bounding box center [885, 426] width 44 height 44
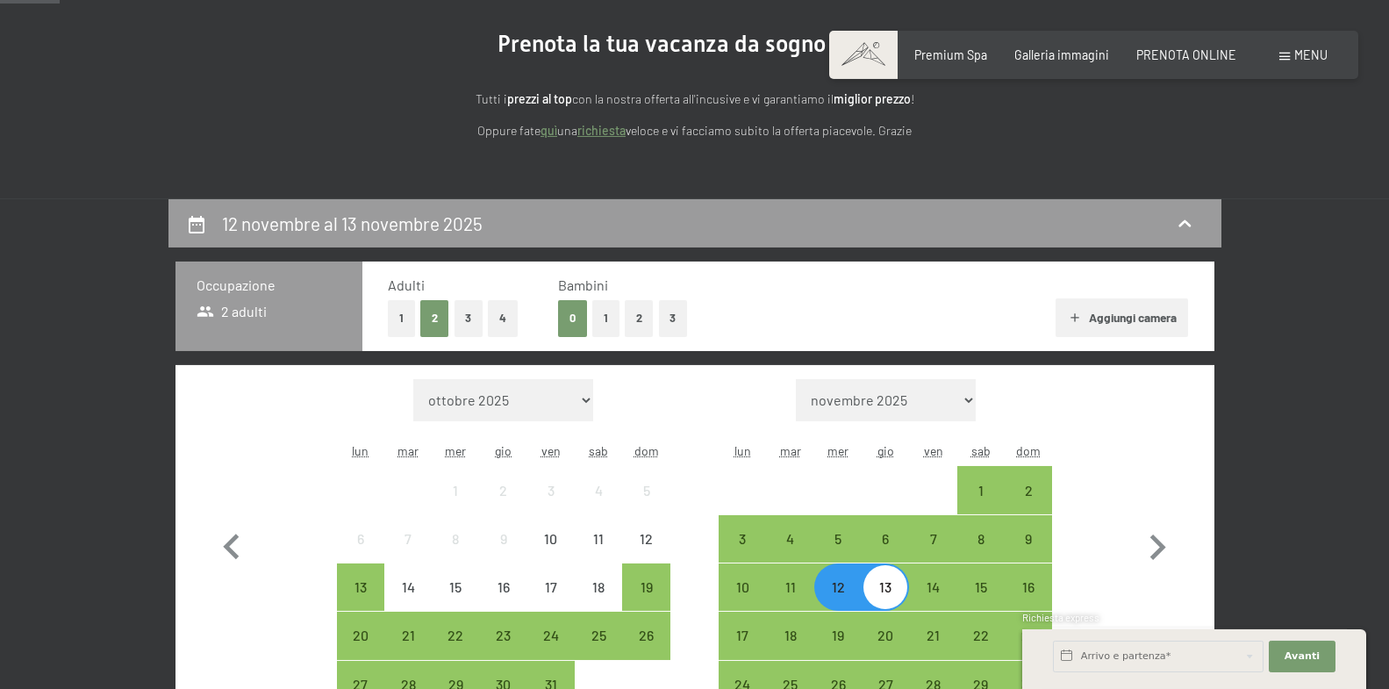
scroll to position [179, 0]
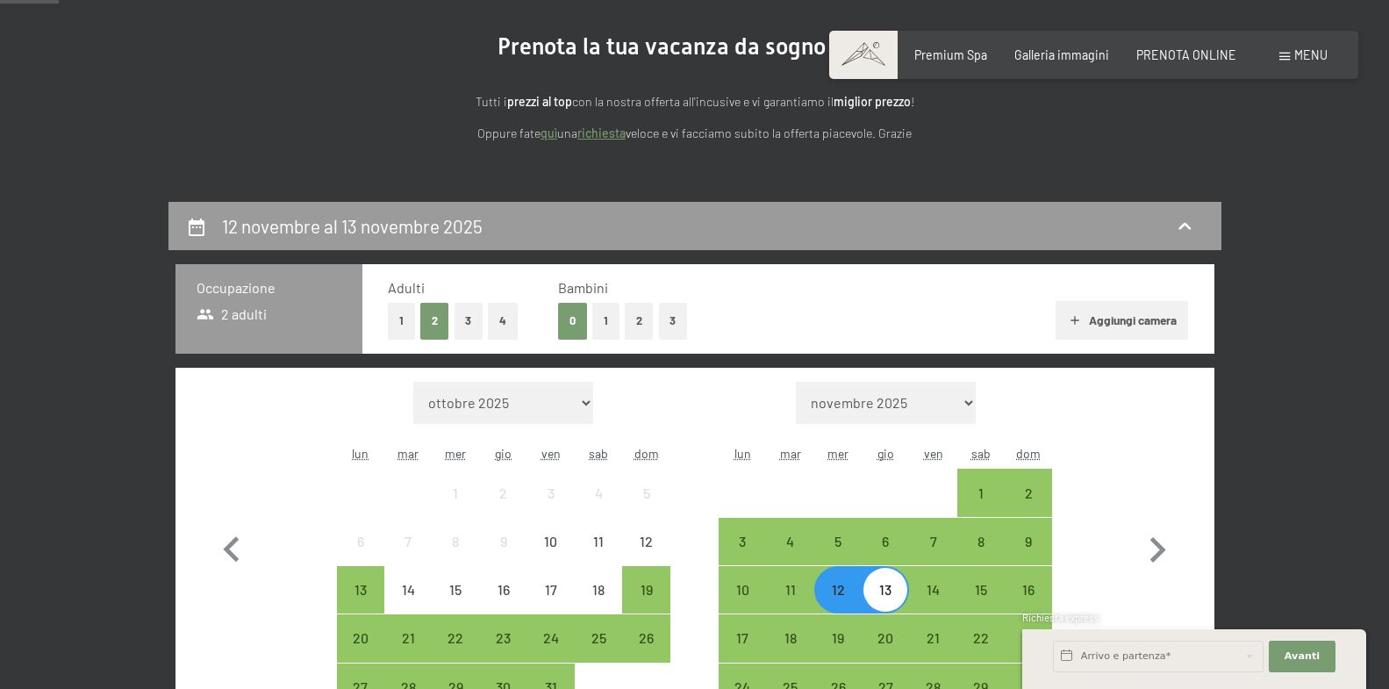
click at [634, 320] on button "2" at bounding box center [639, 321] width 29 height 36
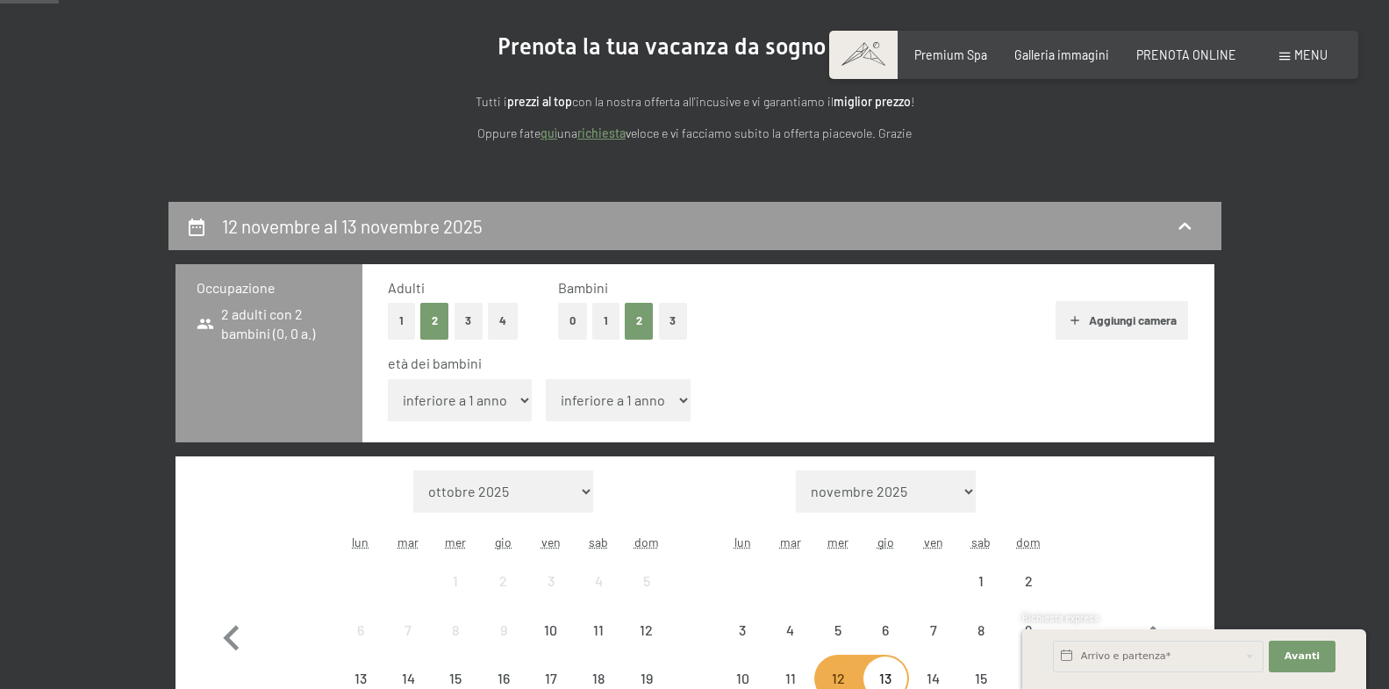
click at [388, 379] on select "inferiore a 1 anno 1 anno 2 anni 3 anni 4 anni 5 anni 6 anni 7 anni 8 anni 9 an…" at bounding box center [460, 400] width 145 height 42
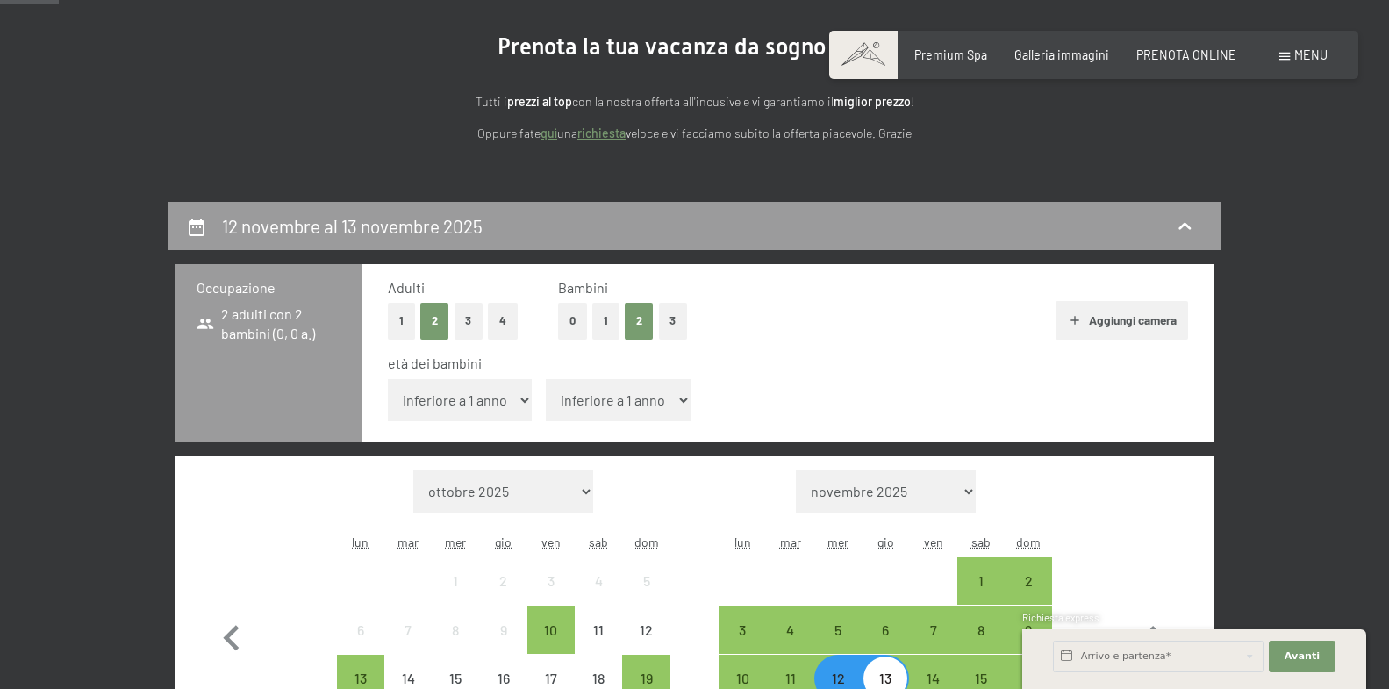
select select "13"
click option "13 anni" at bounding box center [0, 0] width 0 height 0
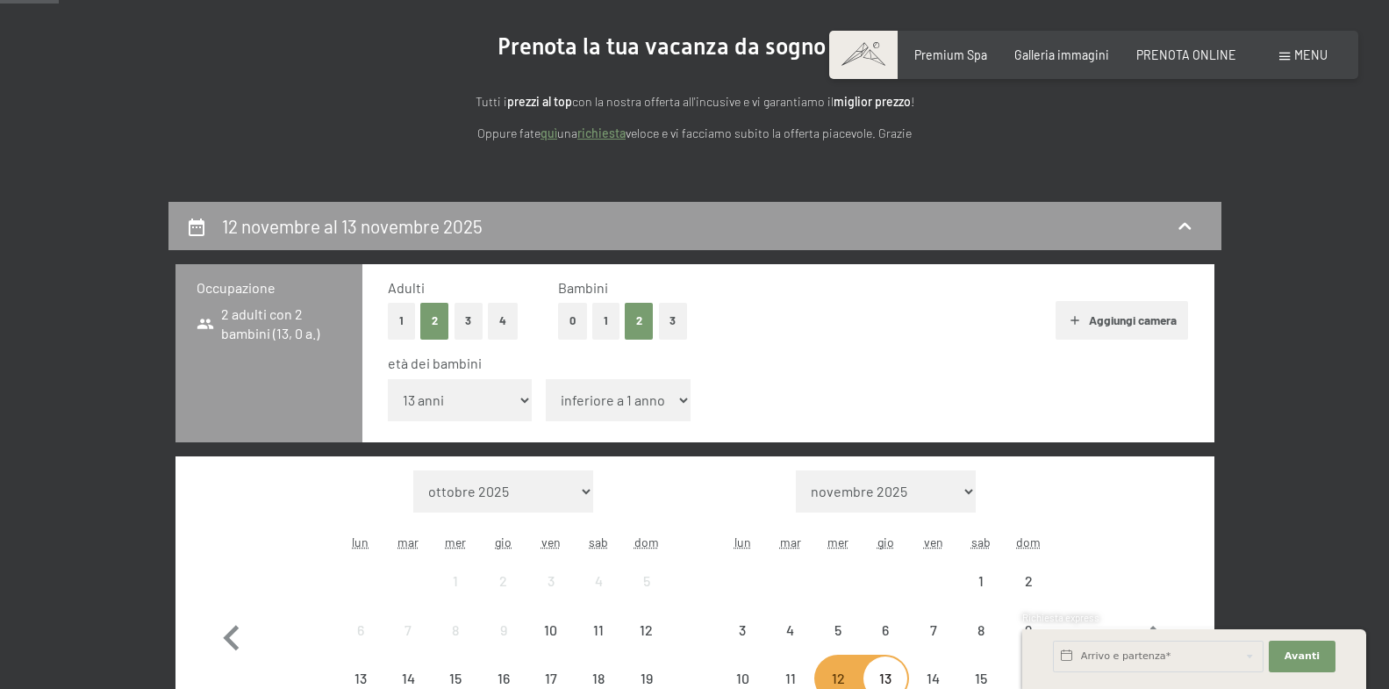
click at [599, 398] on span "Consenso marketing*" at bounding box center [591, 395] width 132 height 18
click at [516, 398] on input "Consenso marketing*" at bounding box center [507, 395] width 18 height 18
checkbox input "false"
click at [546, 379] on select "inferiore a 1 anno 1 anno 2 anni 3 anni 4 anni 5 anni 6 anni 7 anni 8 anni 9 an…" at bounding box center [618, 400] width 145 height 42
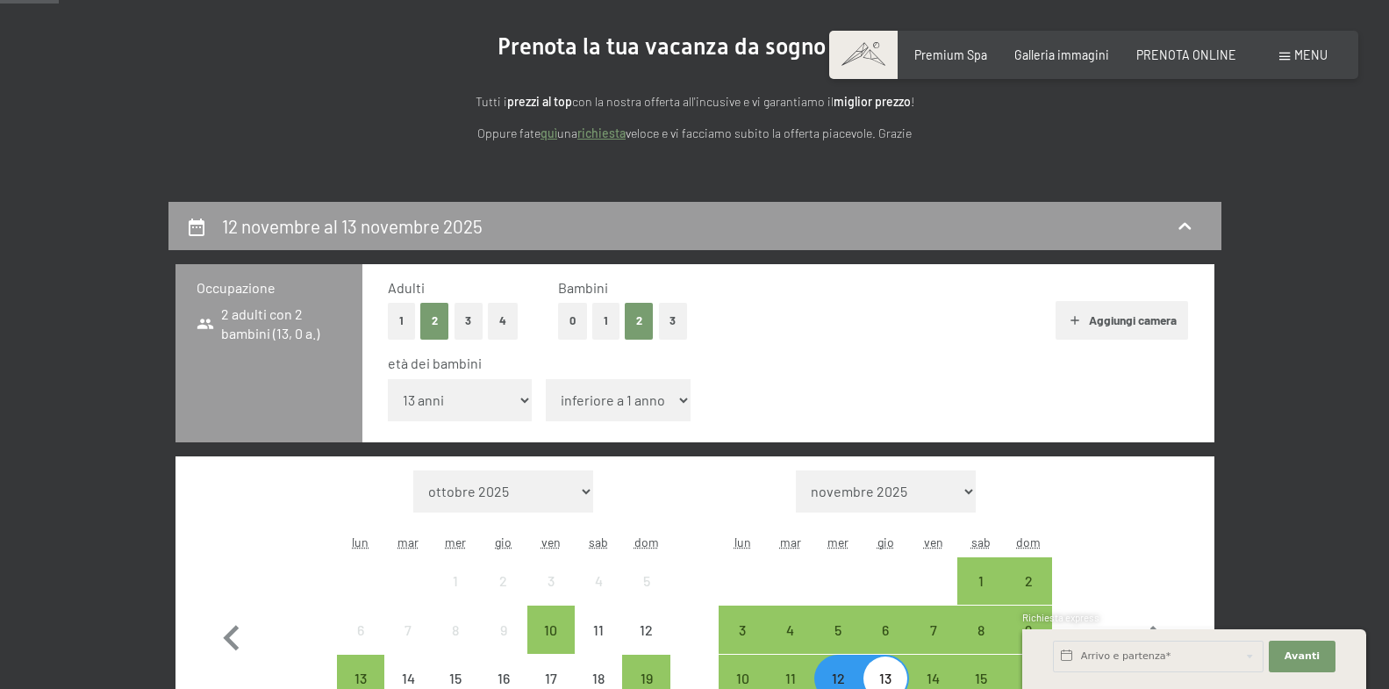
select select "14"
click option "14 anni" at bounding box center [0, 0] width 0 height 0
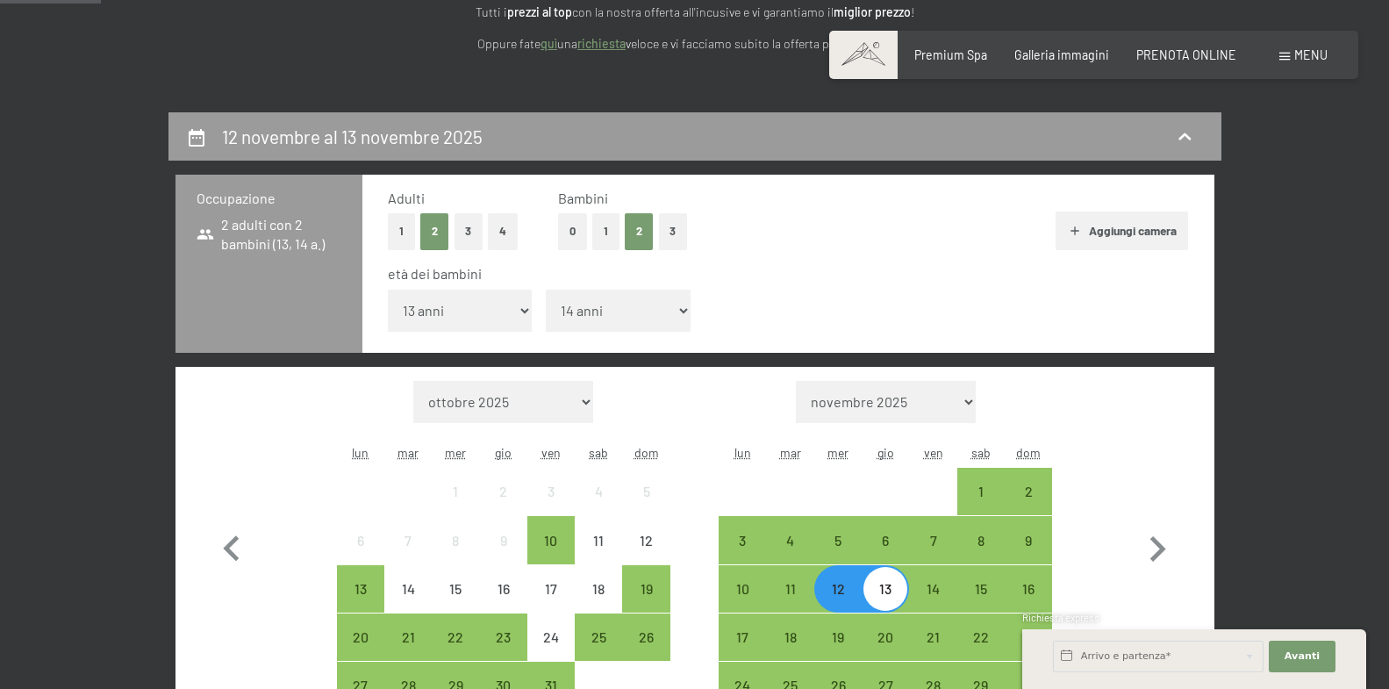
scroll to position [627, 0]
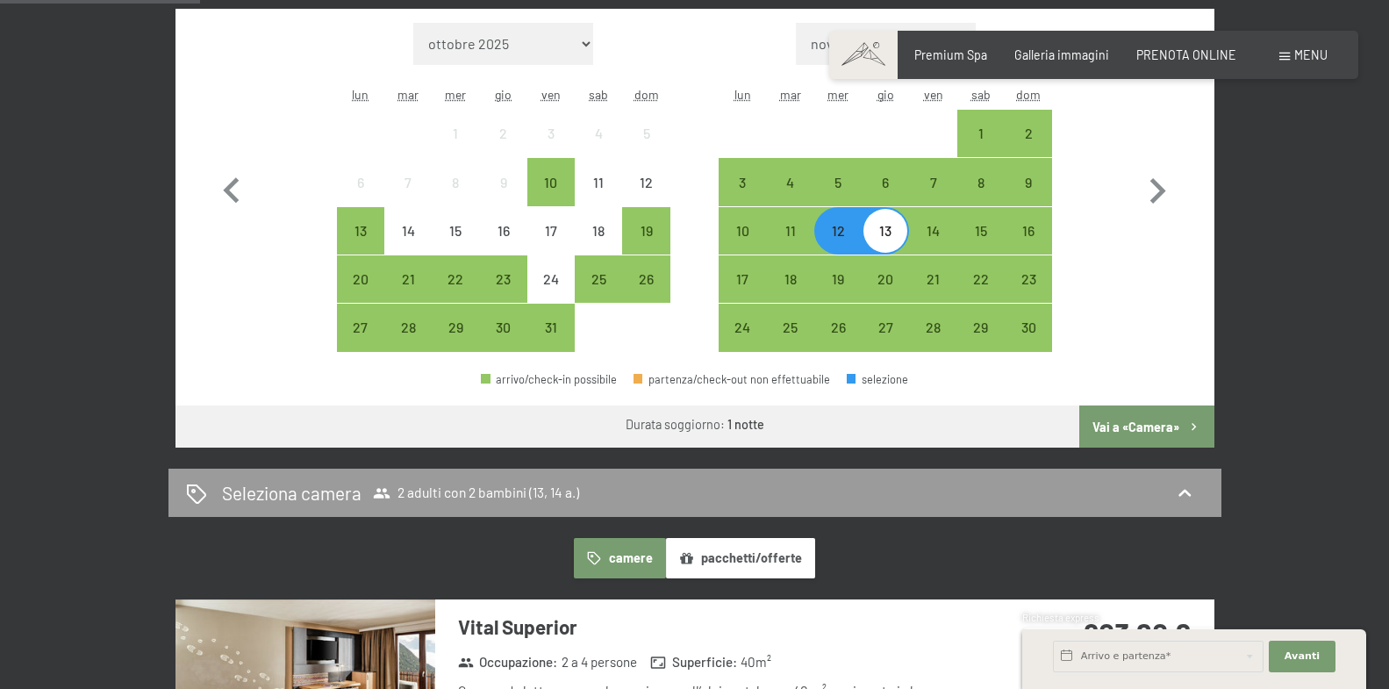
click at [1148, 425] on button "Vai a «Camera»" at bounding box center [1146, 426] width 134 height 42
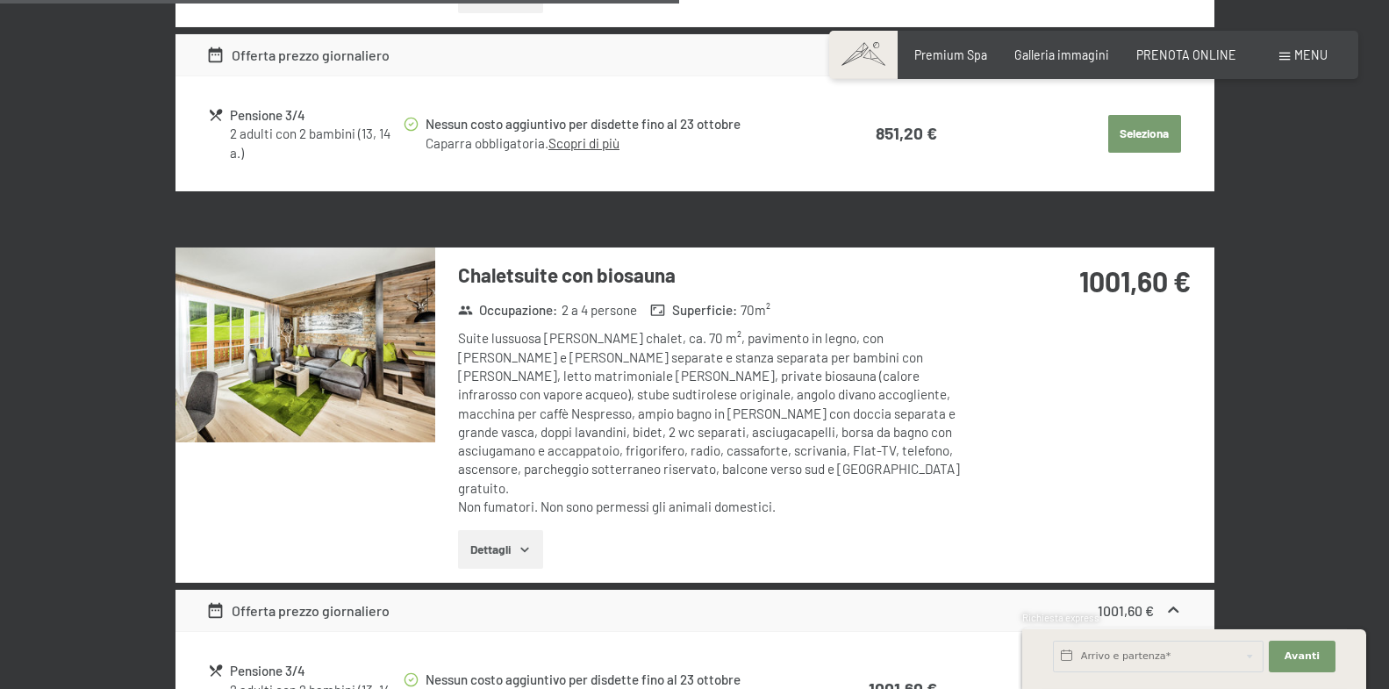
scroll to position [1902, 0]
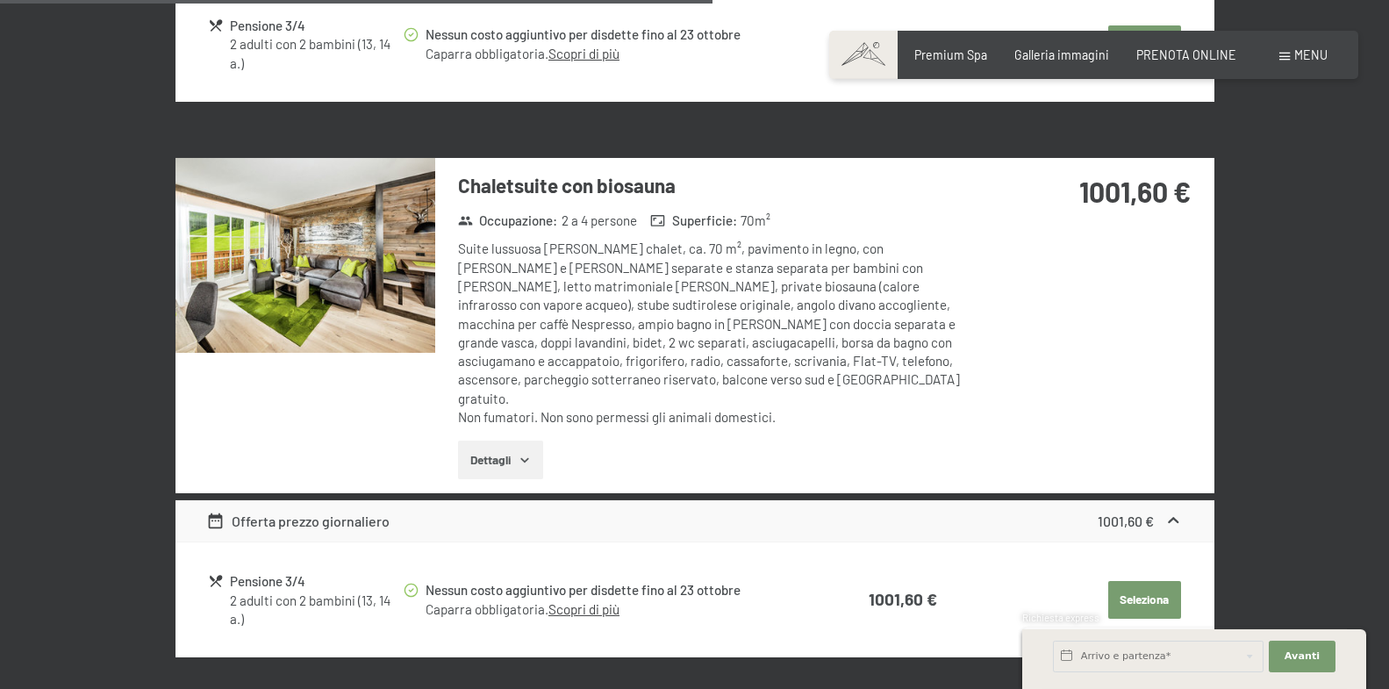
click at [510, 440] on button "Dettagli" at bounding box center [500, 459] width 85 height 39
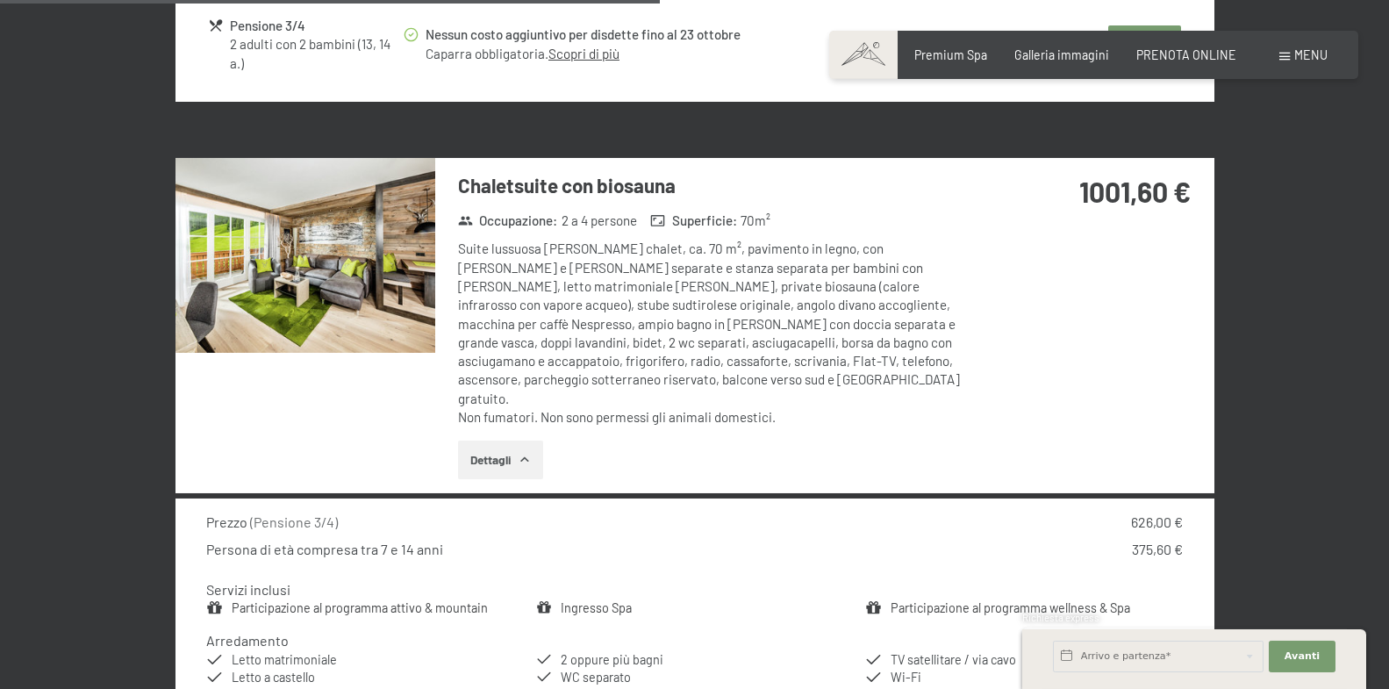
click at [303, 271] on img at bounding box center [305, 255] width 260 height 195
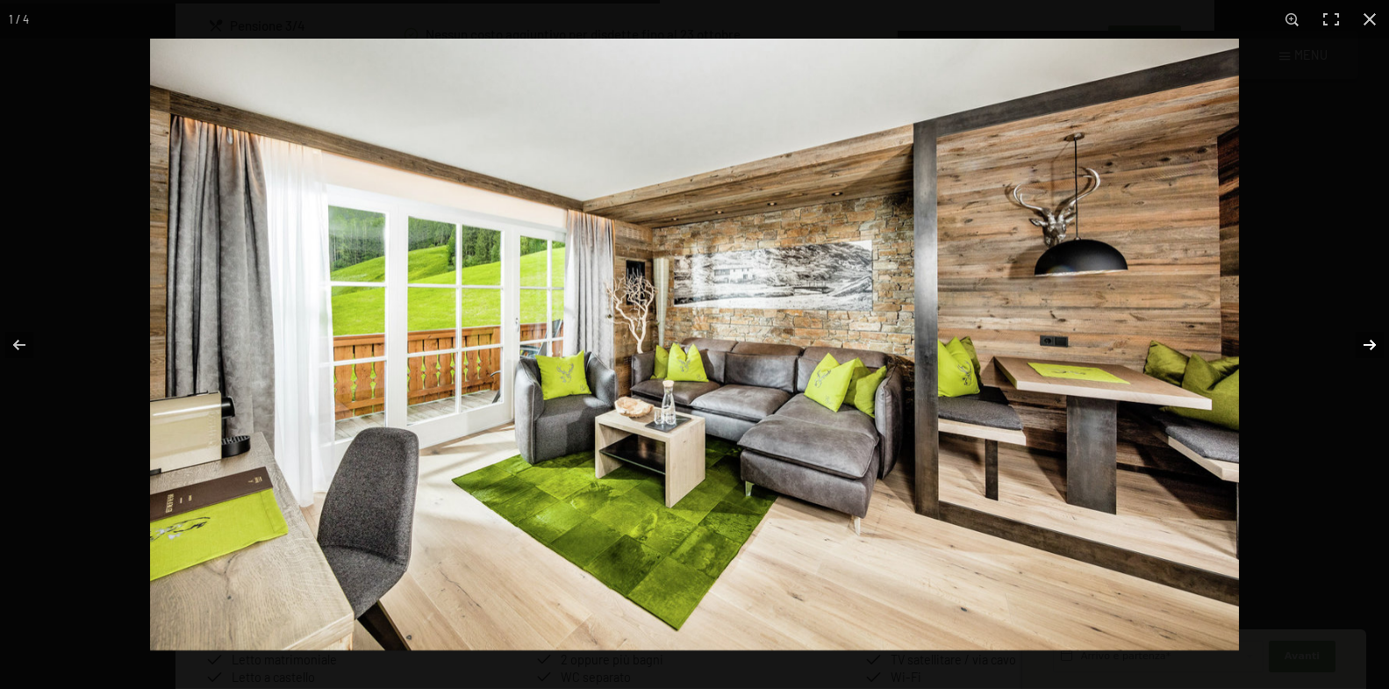
click at [1367, 336] on button "button" at bounding box center [1358, 345] width 61 height 88
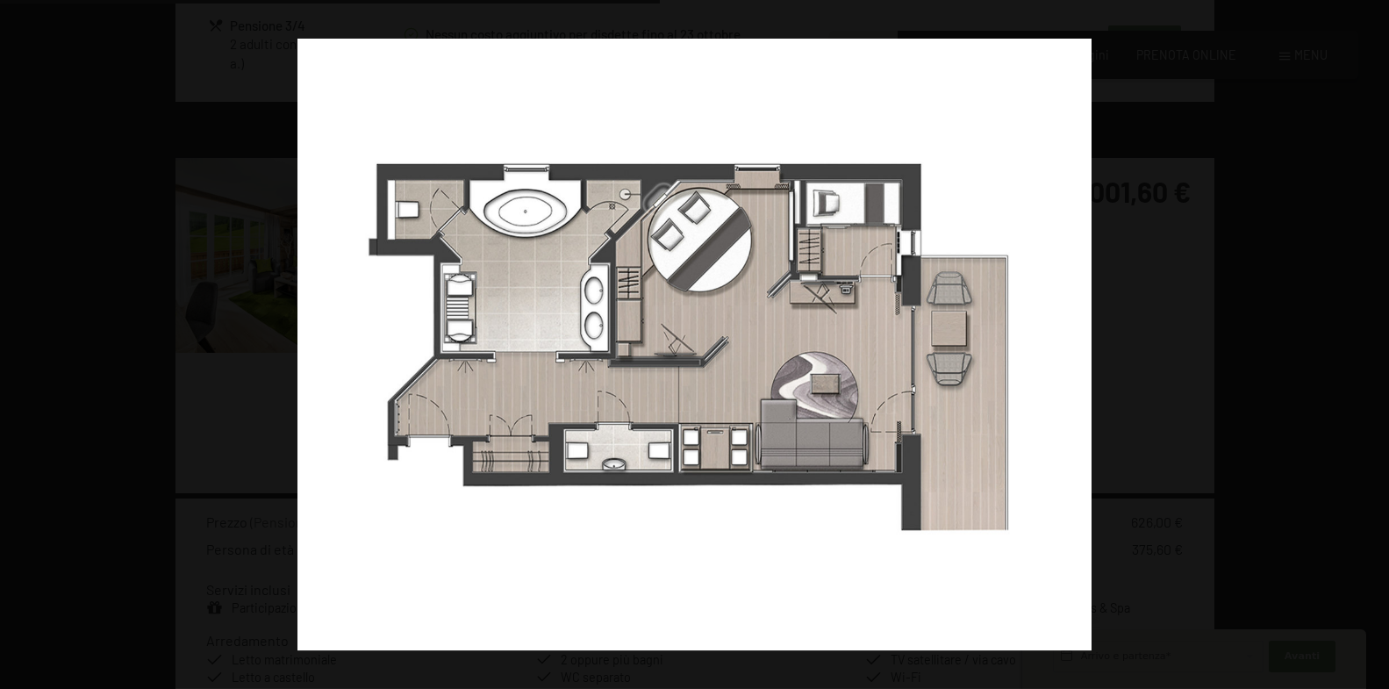
click at [1367, 336] on button "button" at bounding box center [1358, 345] width 61 height 88
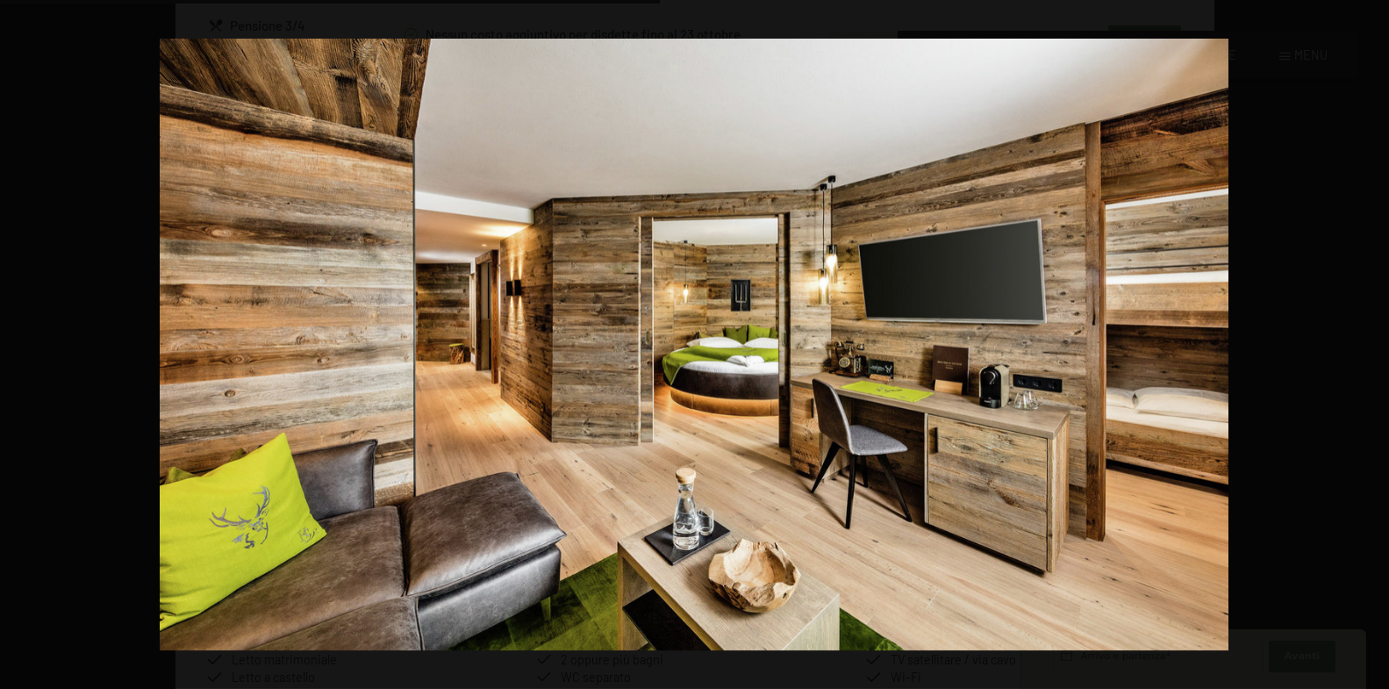
click at [1367, 336] on button "button" at bounding box center [1358, 345] width 61 height 88
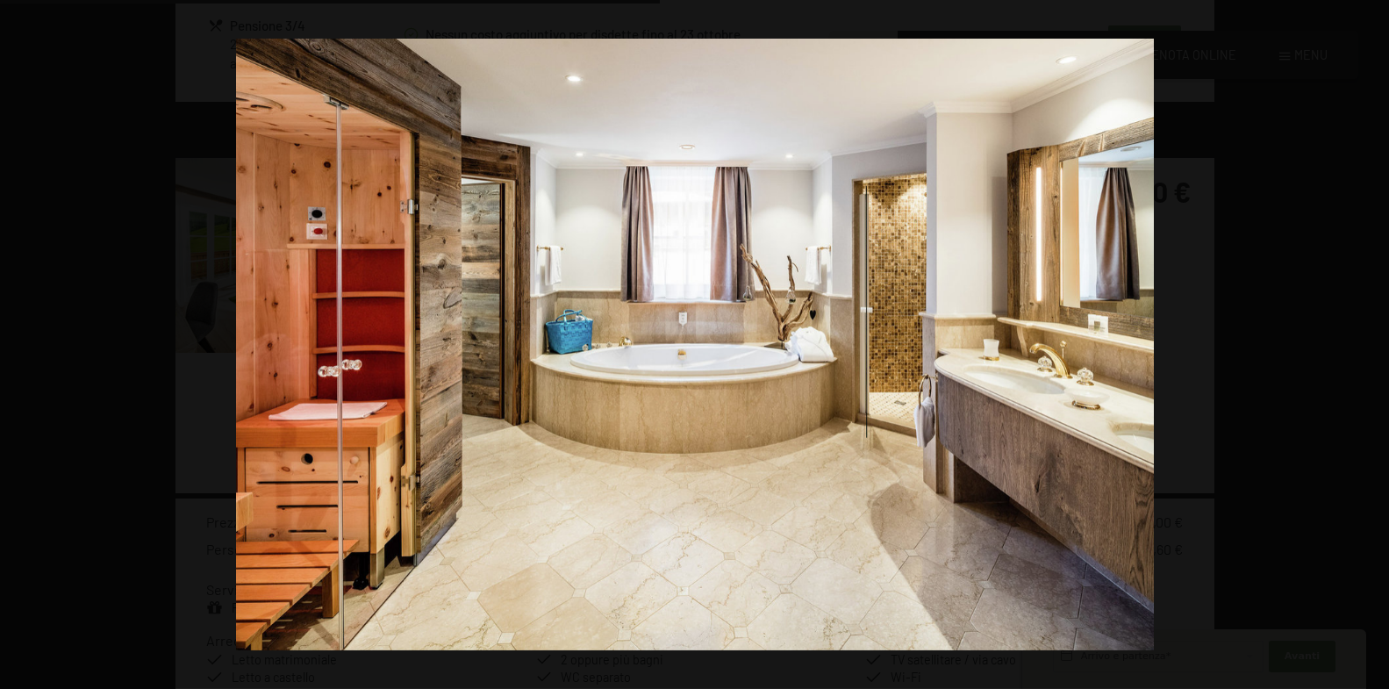
click at [1367, 336] on button "button" at bounding box center [1358, 345] width 61 height 88
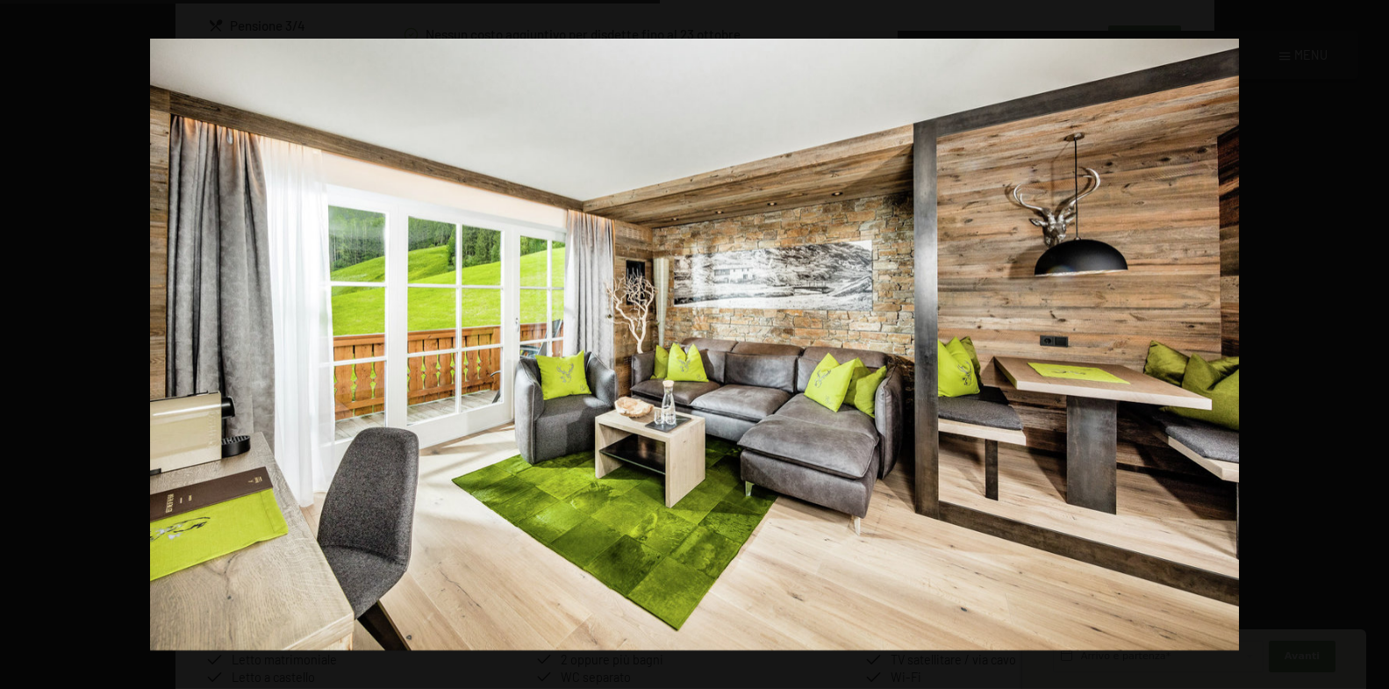
click at [1367, 336] on button "button" at bounding box center [1358, 345] width 61 height 88
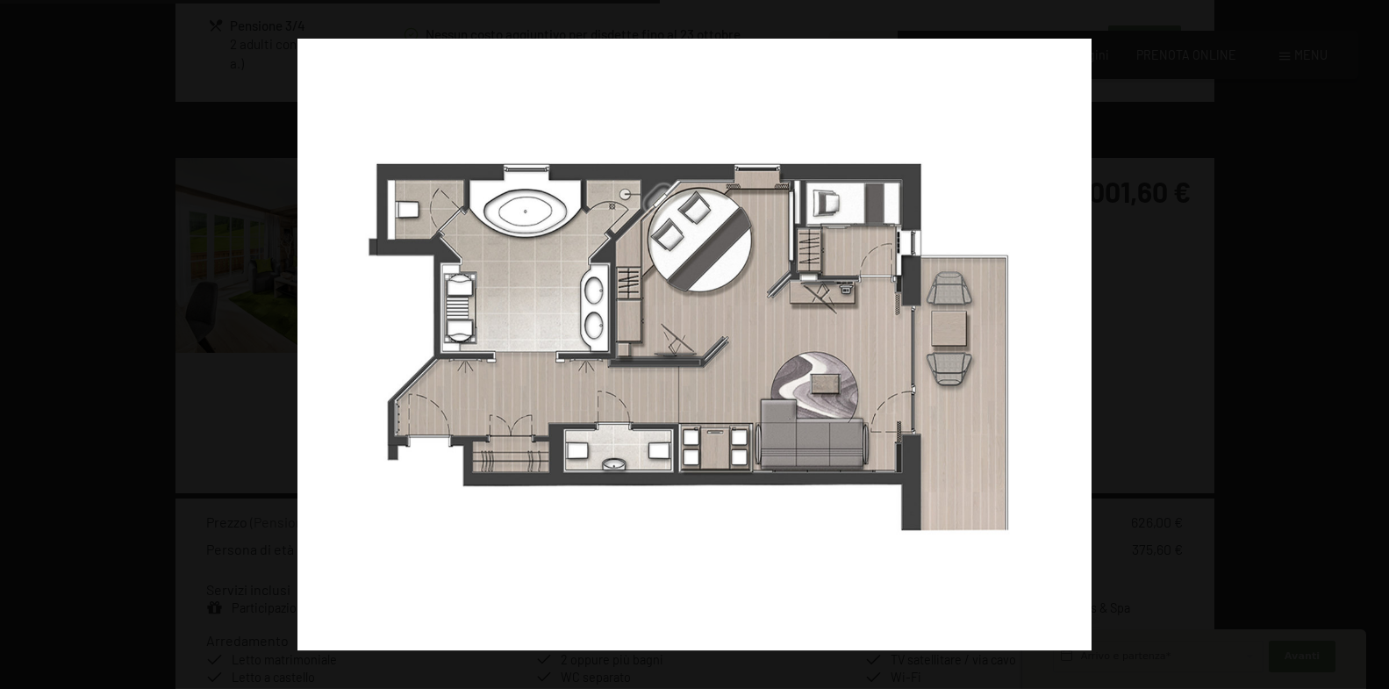
click at [1367, 336] on button "button" at bounding box center [1358, 345] width 61 height 88
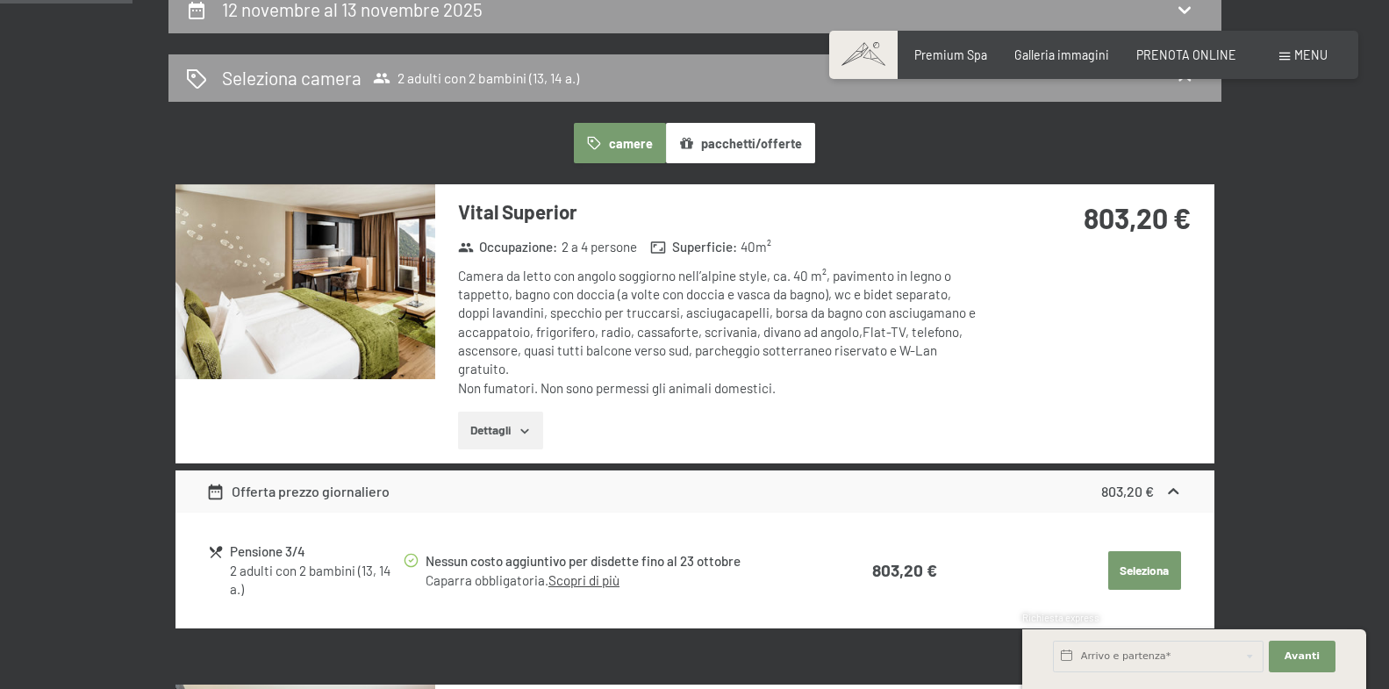
scroll to position [381, 0]
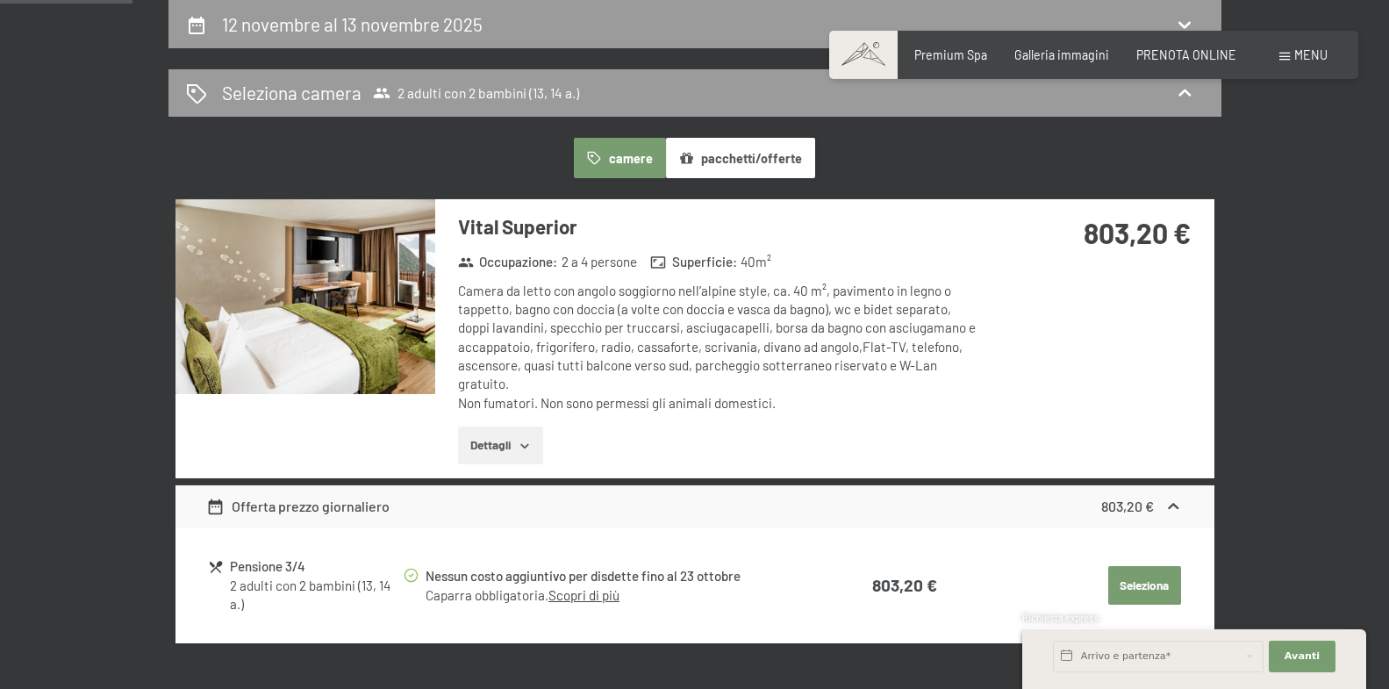
click at [508, 448] on button "Dettagli" at bounding box center [500, 445] width 85 height 39
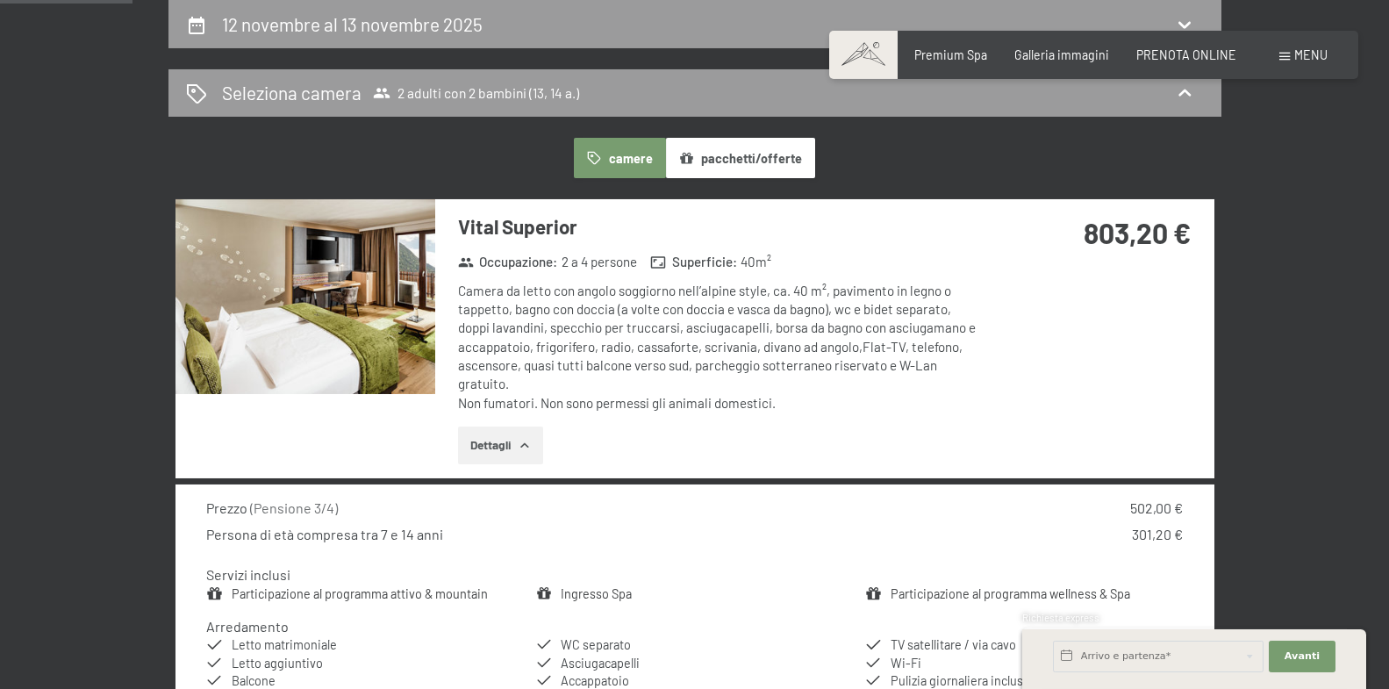
click at [355, 316] on img at bounding box center [305, 296] width 260 height 195
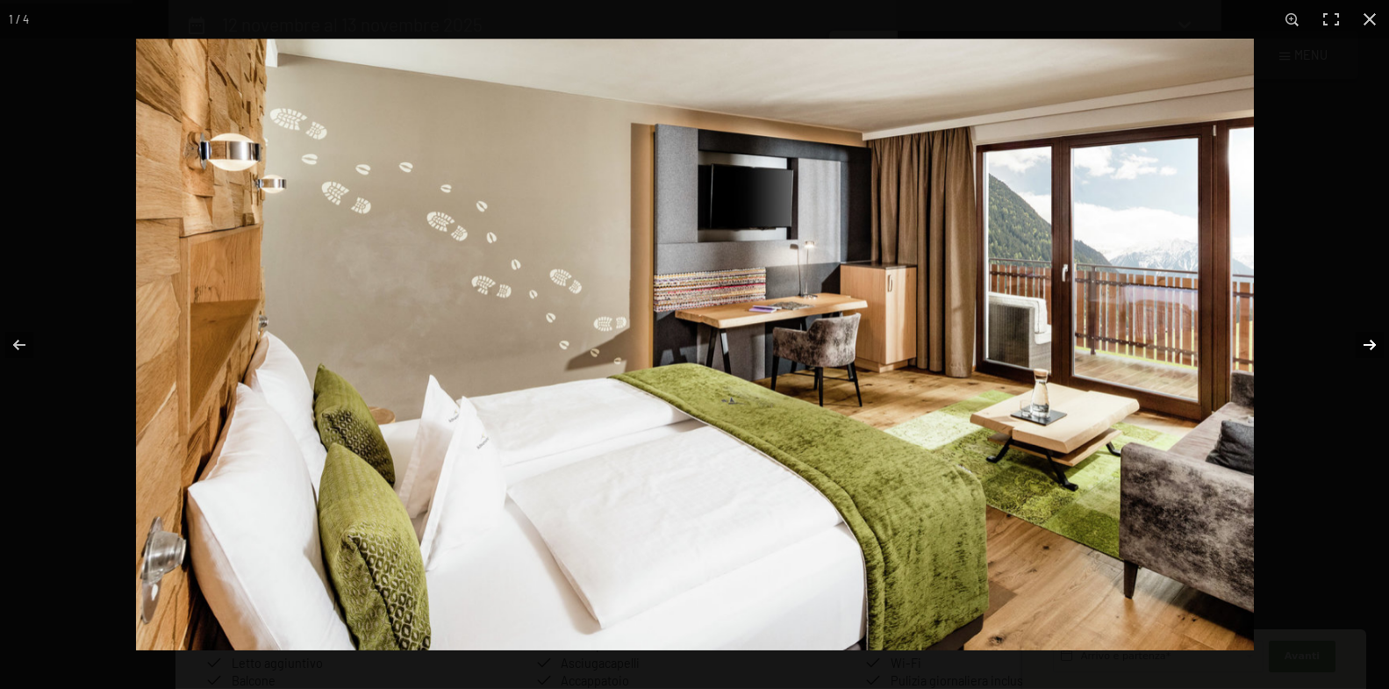
click at [1348, 339] on button "button" at bounding box center [1358, 345] width 61 height 88
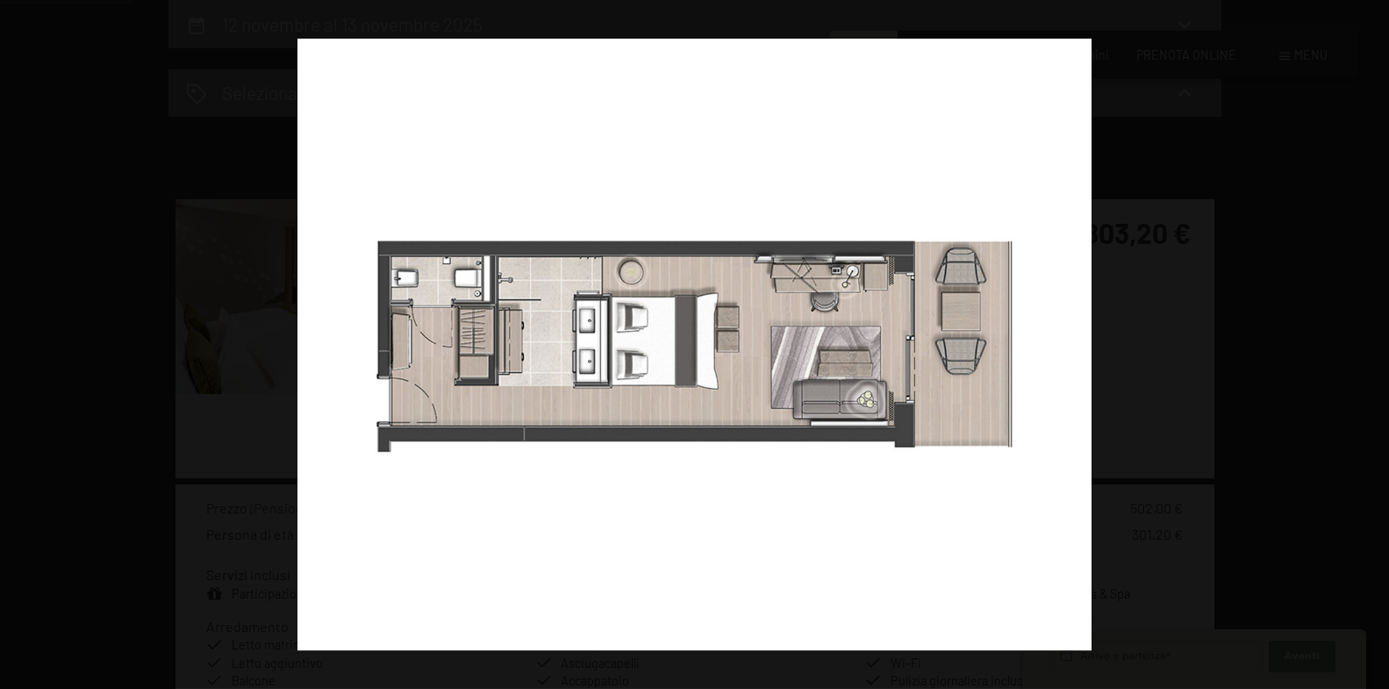
click at [1348, 339] on button "button" at bounding box center [1358, 345] width 61 height 88
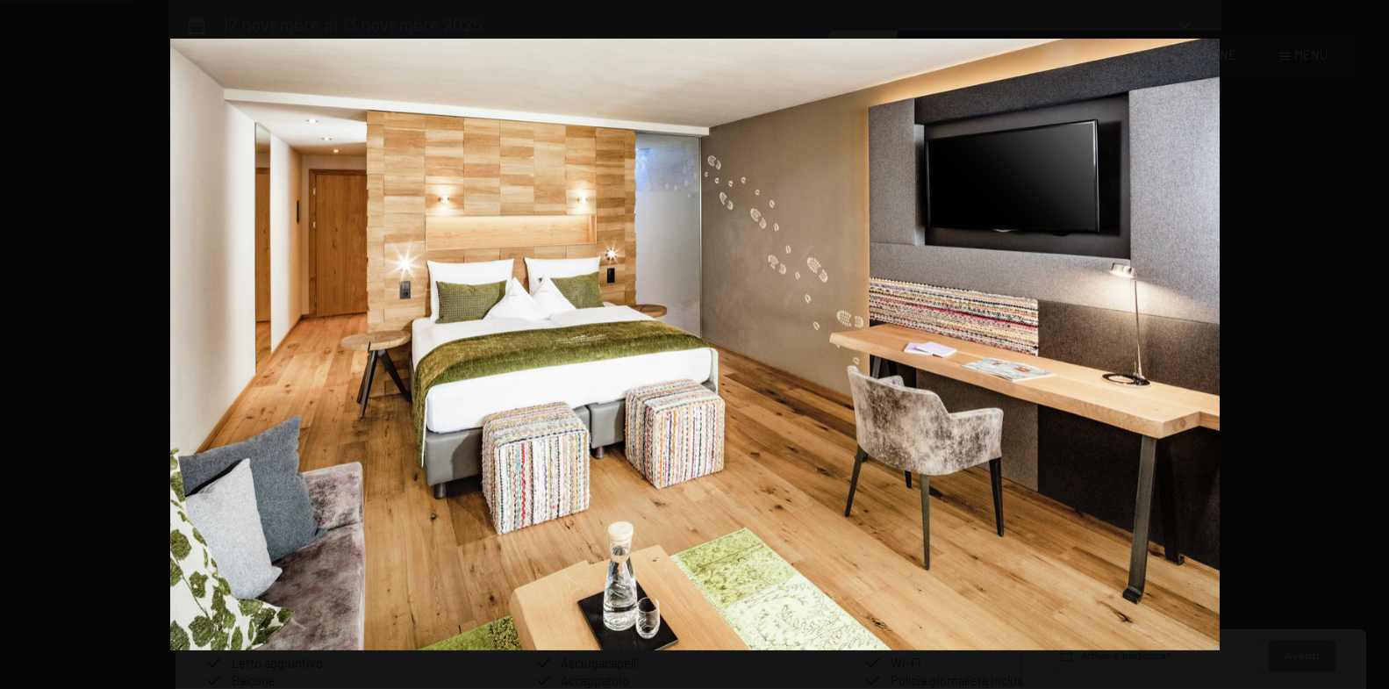
click at [1348, 339] on button "button" at bounding box center [1358, 345] width 61 height 88
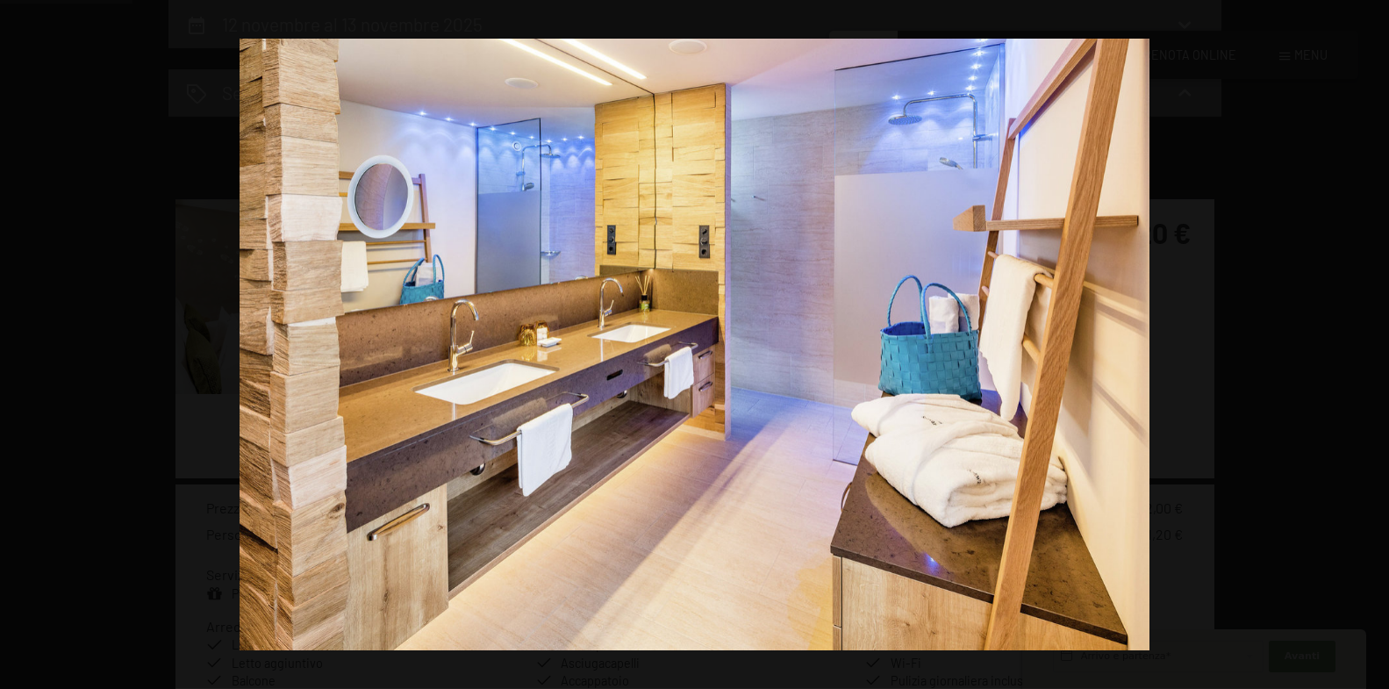
click at [1348, 339] on button "button" at bounding box center [1358, 345] width 61 height 88
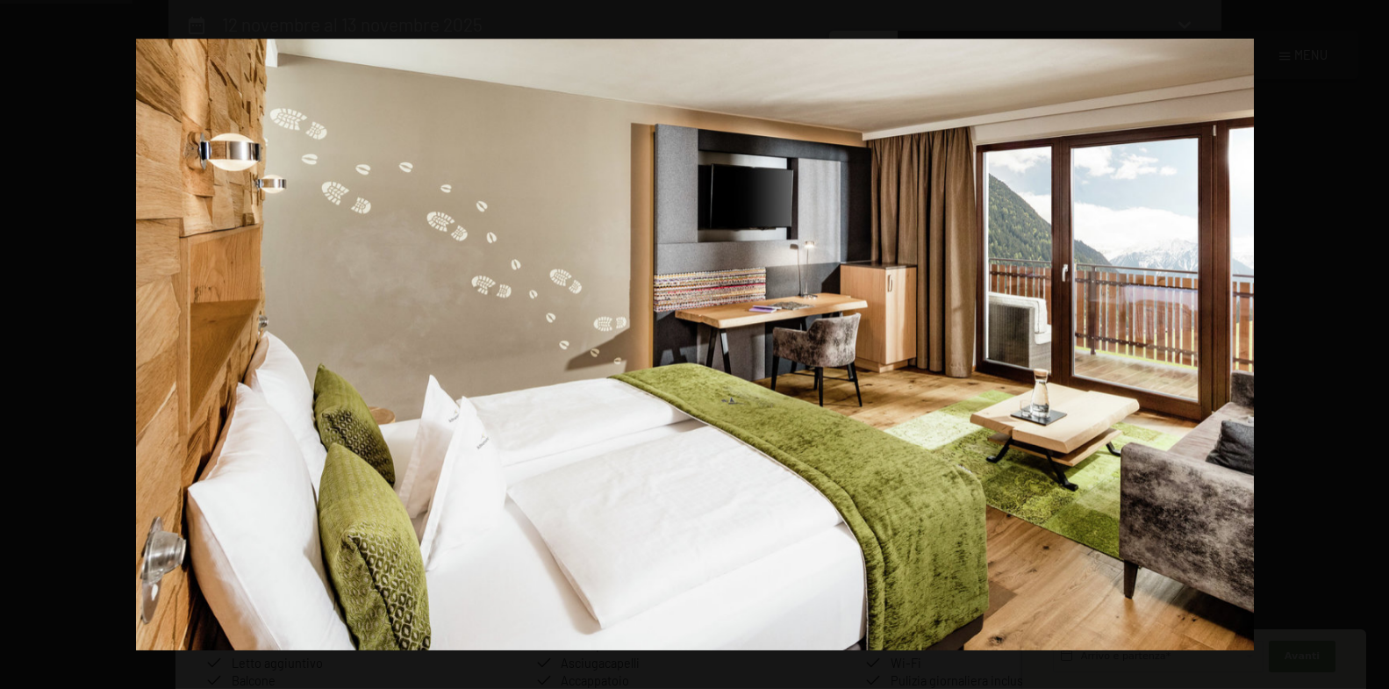
click at [1348, 339] on button "button" at bounding box center [1358, 345] width 61 height 88
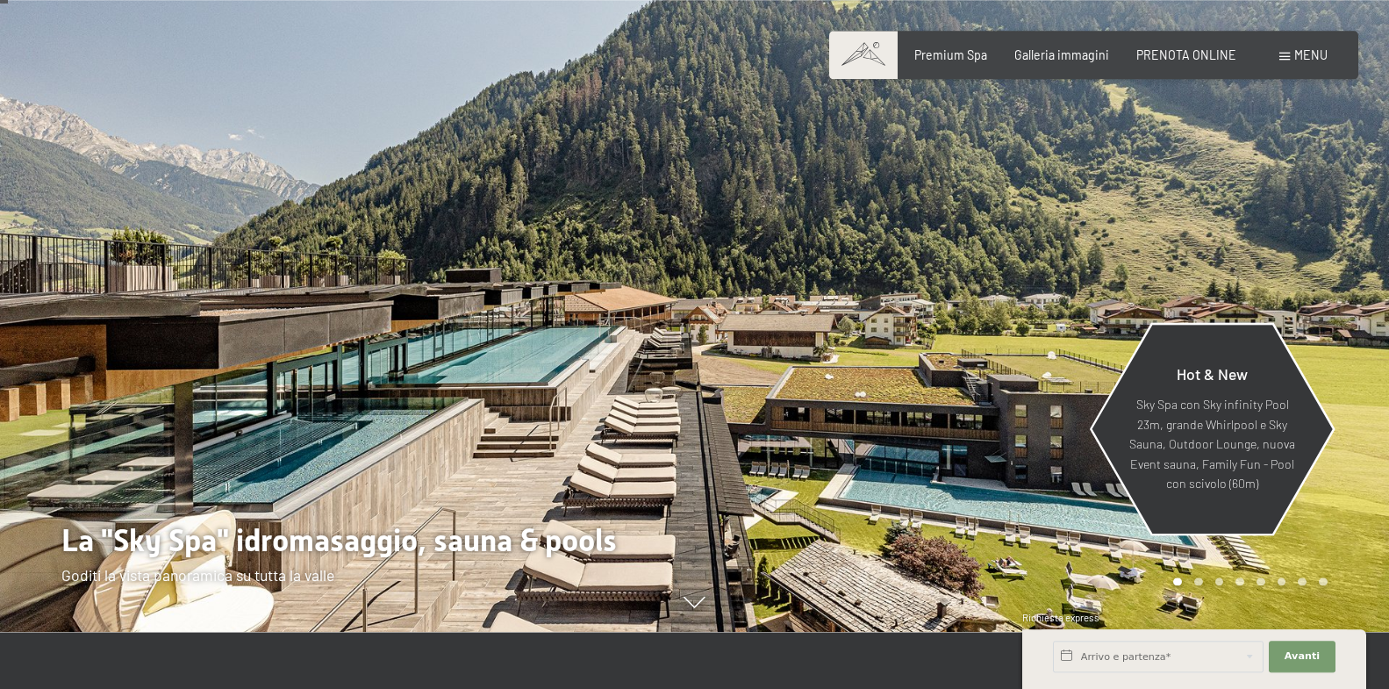
scroll to position [90, 0]
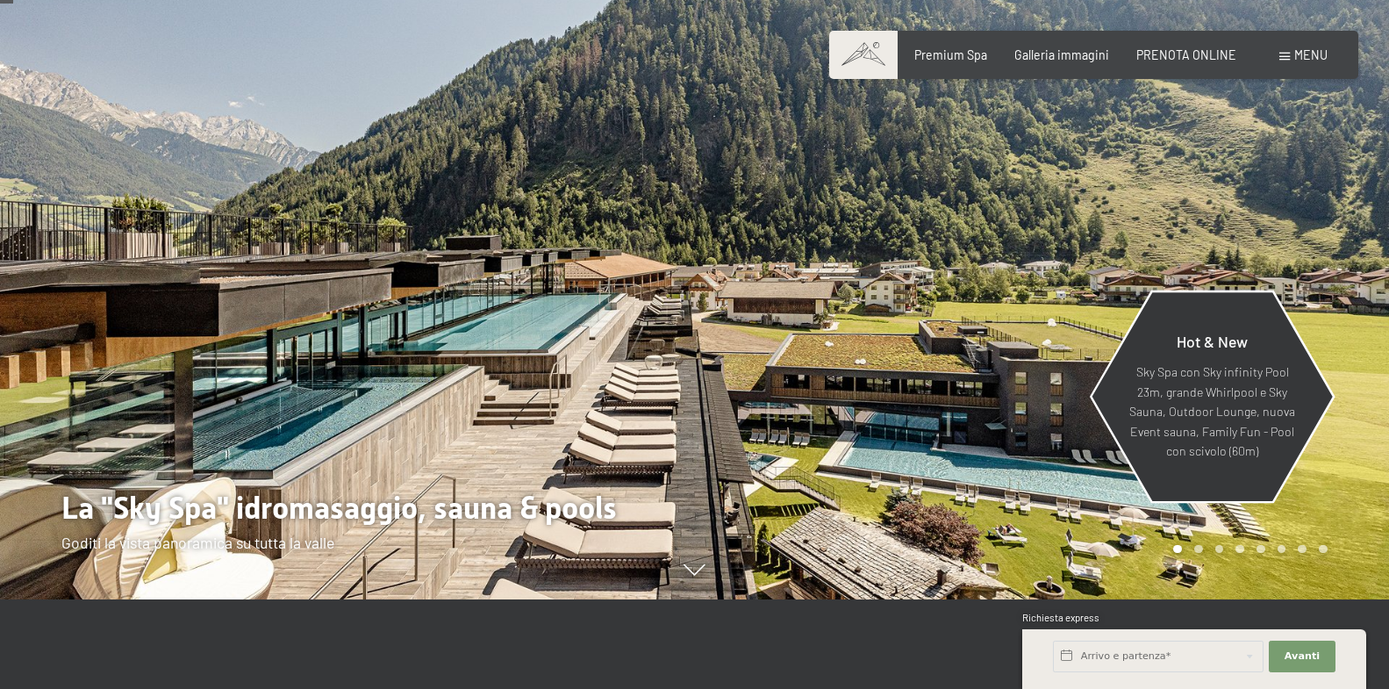
click at [1192, 379] on p "Sky Spa con Sky infinity Pool 23m, grande Whirlpool e Sky Sauna, Outdoor Lounge…" at bounding box center [1212, 411] width 168 height 99
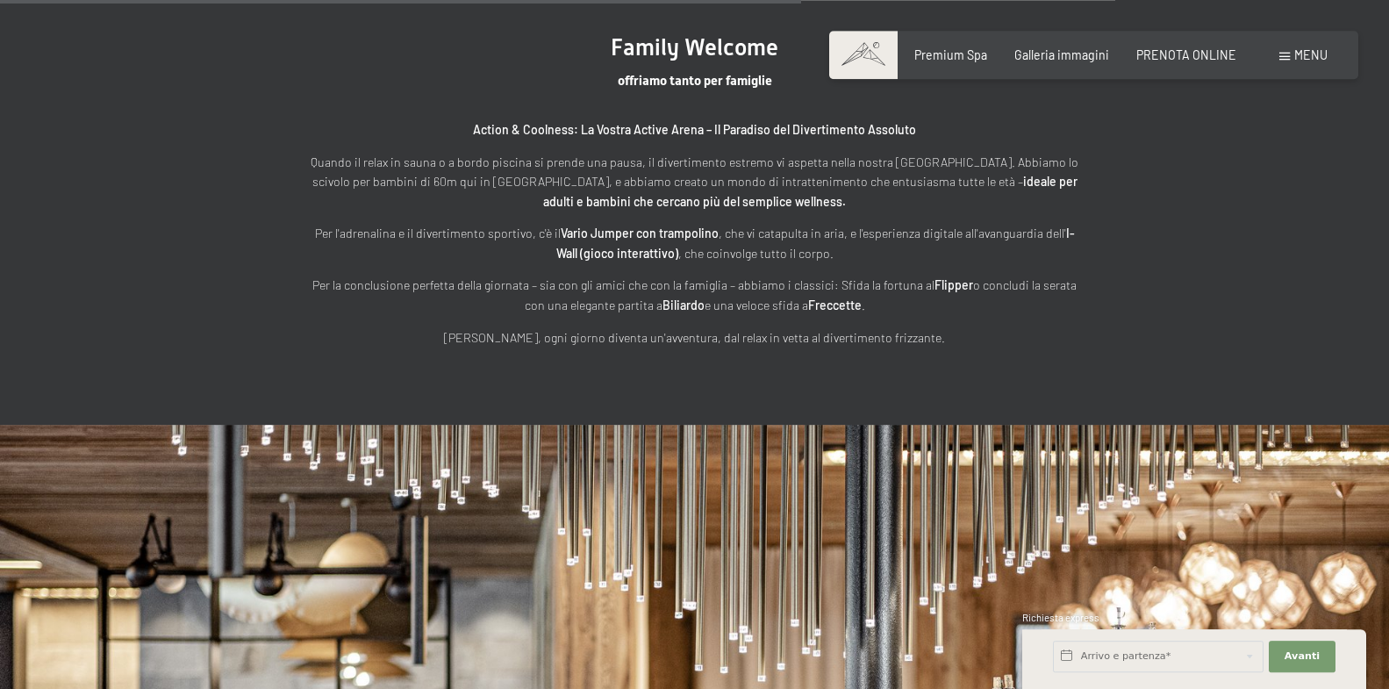
scroll to position [4117, 0]
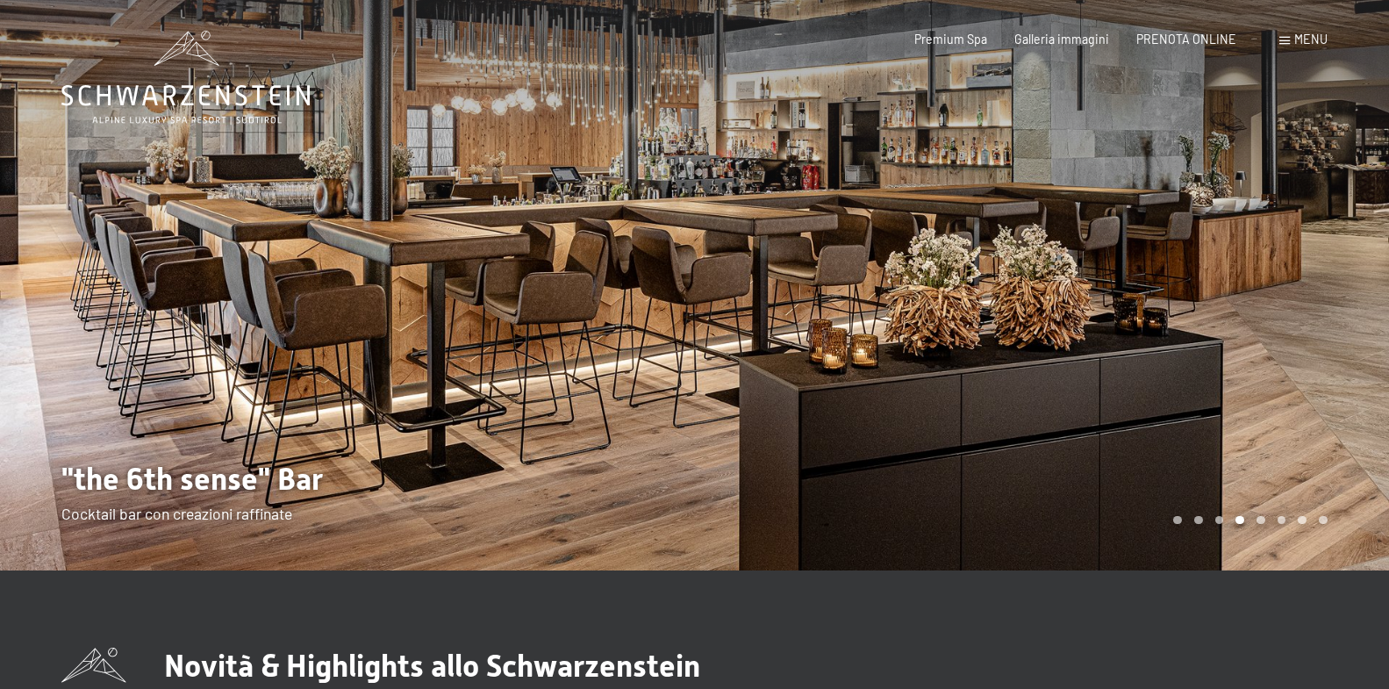
click at [1289, 267] on div at bounding box center [1042, 285] width 695 height 570
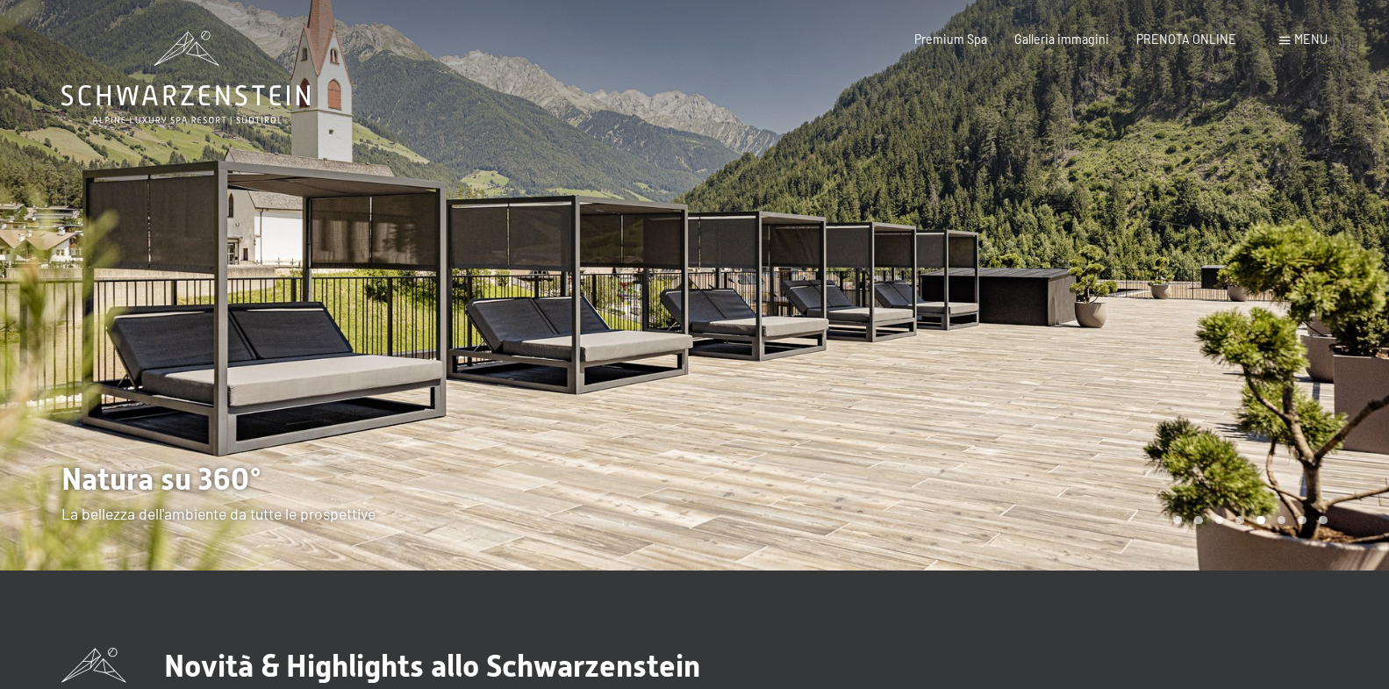
click at [1286, 268] on div at bounding box center [1042, 285] width 695 height 570
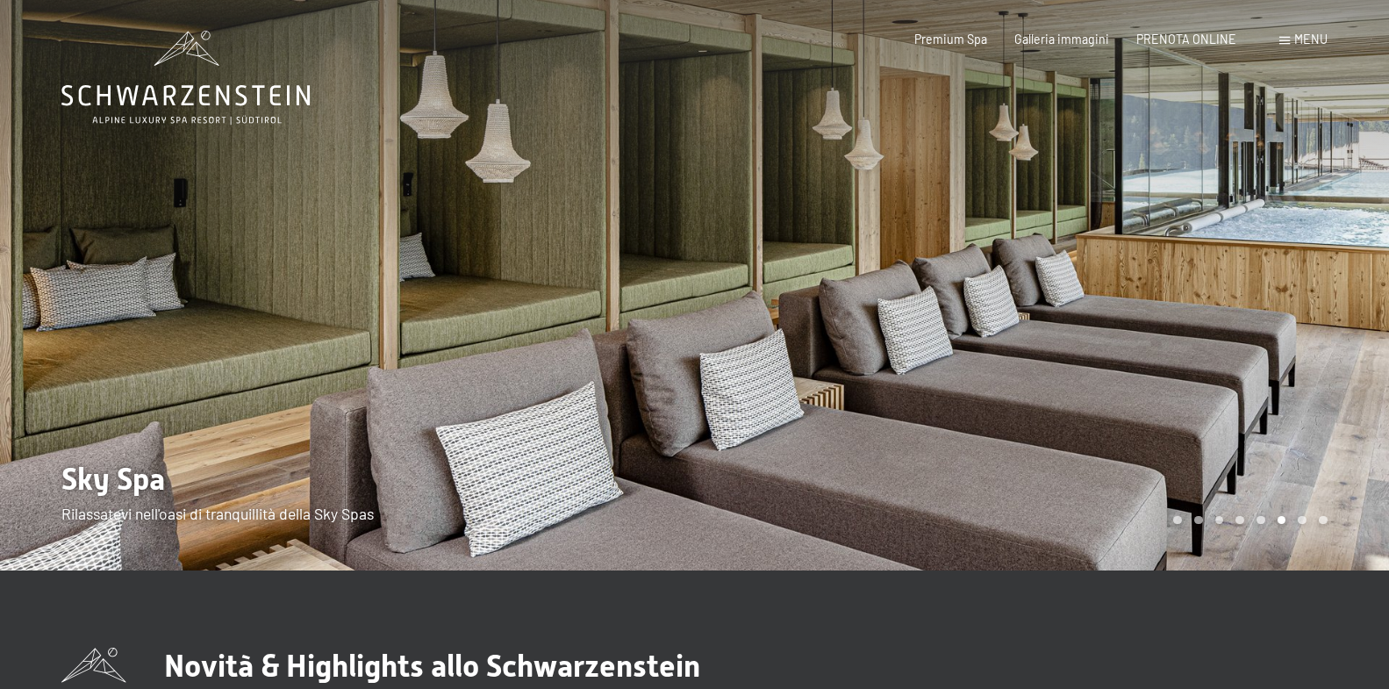
click at [1286, 268] on div at bounding box center [1042, 285] width 695 height 570
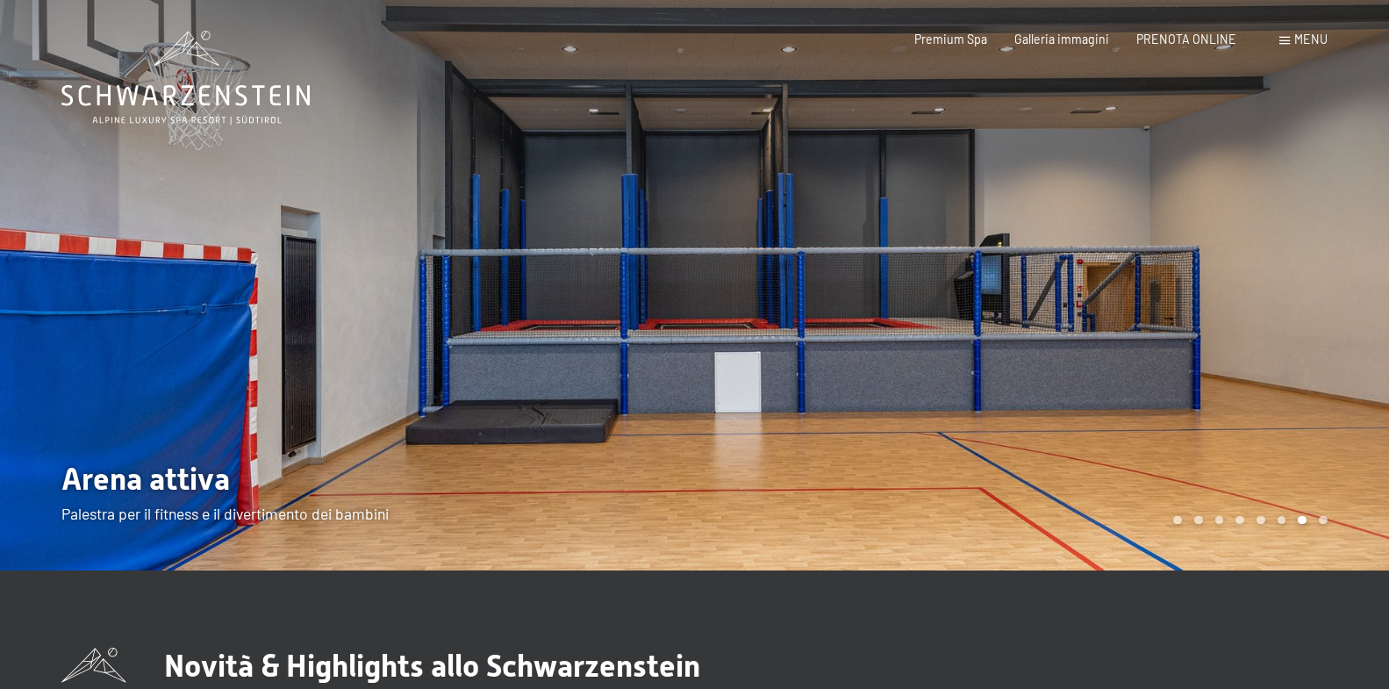
click at [1286, 268] on div at bounding box center [1042, 285] width 695 height 570
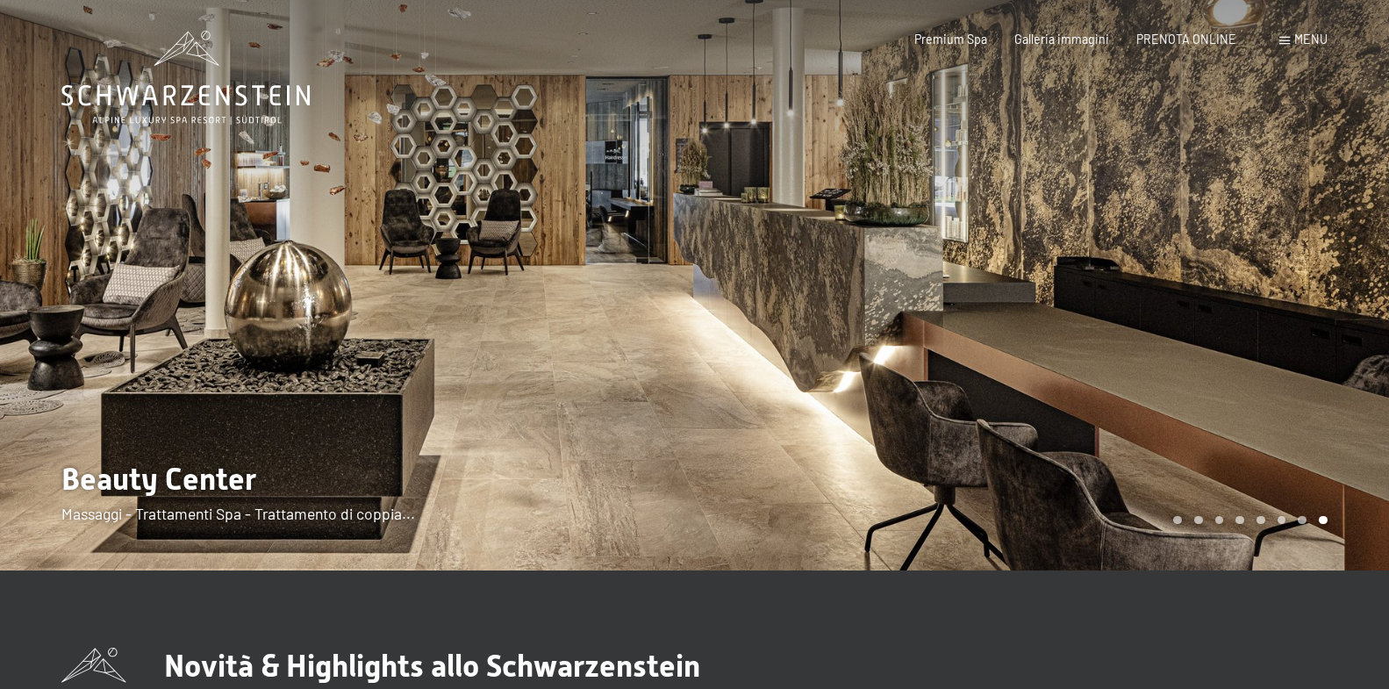
click at [1286, 268] on div at bounding box center [1042, 285] width 695 height 570
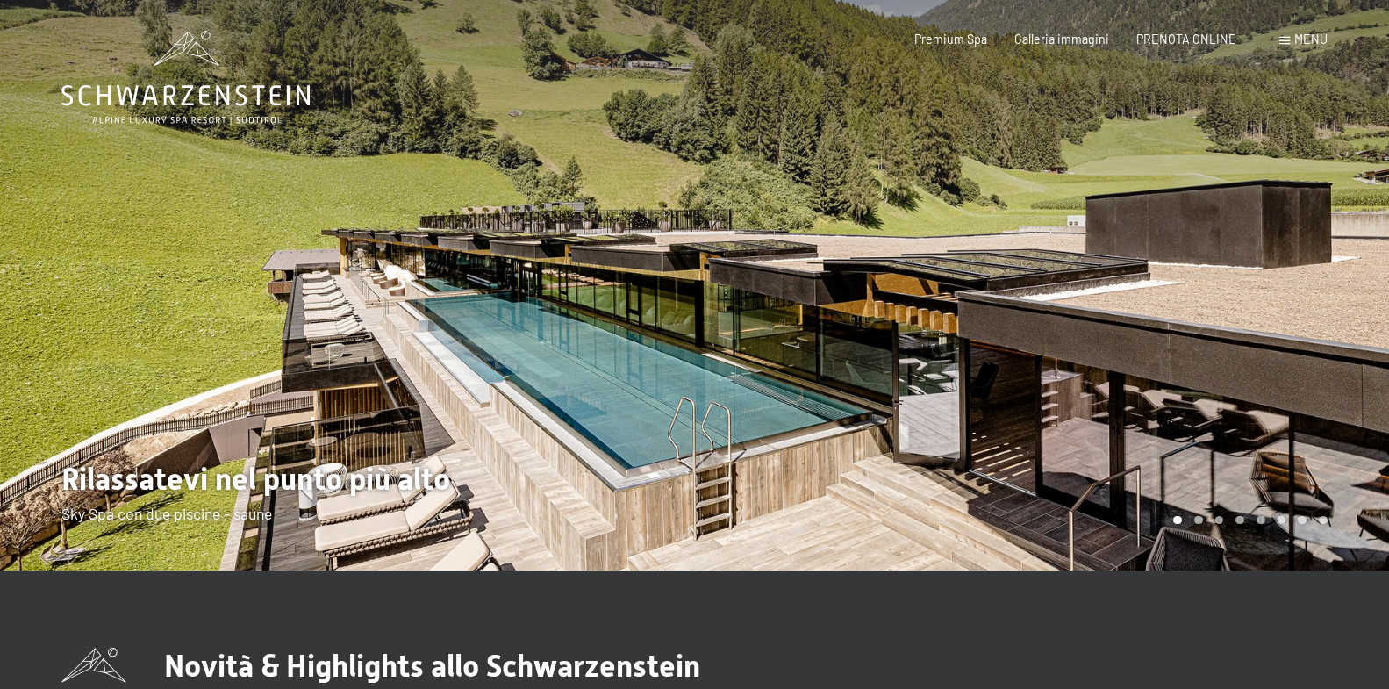
click at [1286, 268] on div at bounding box center [1042, 285] width 695 height 570
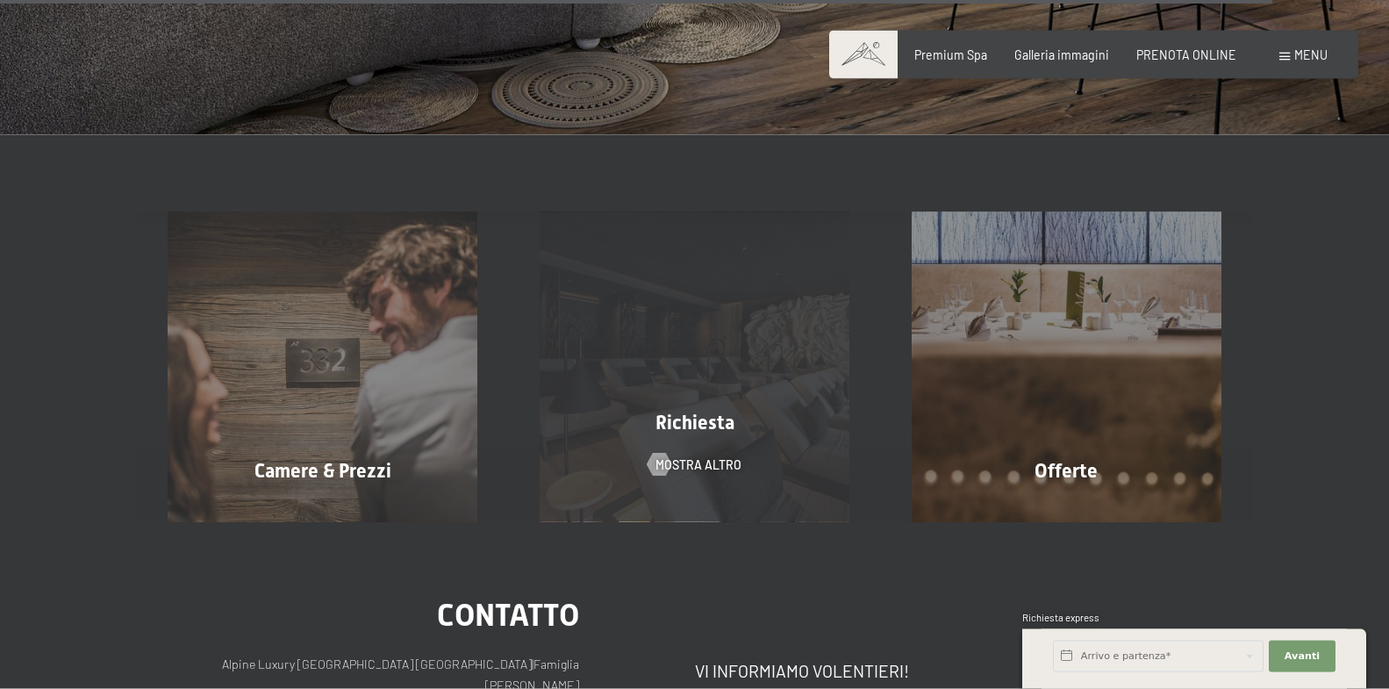
scroll to position [6265, 0]
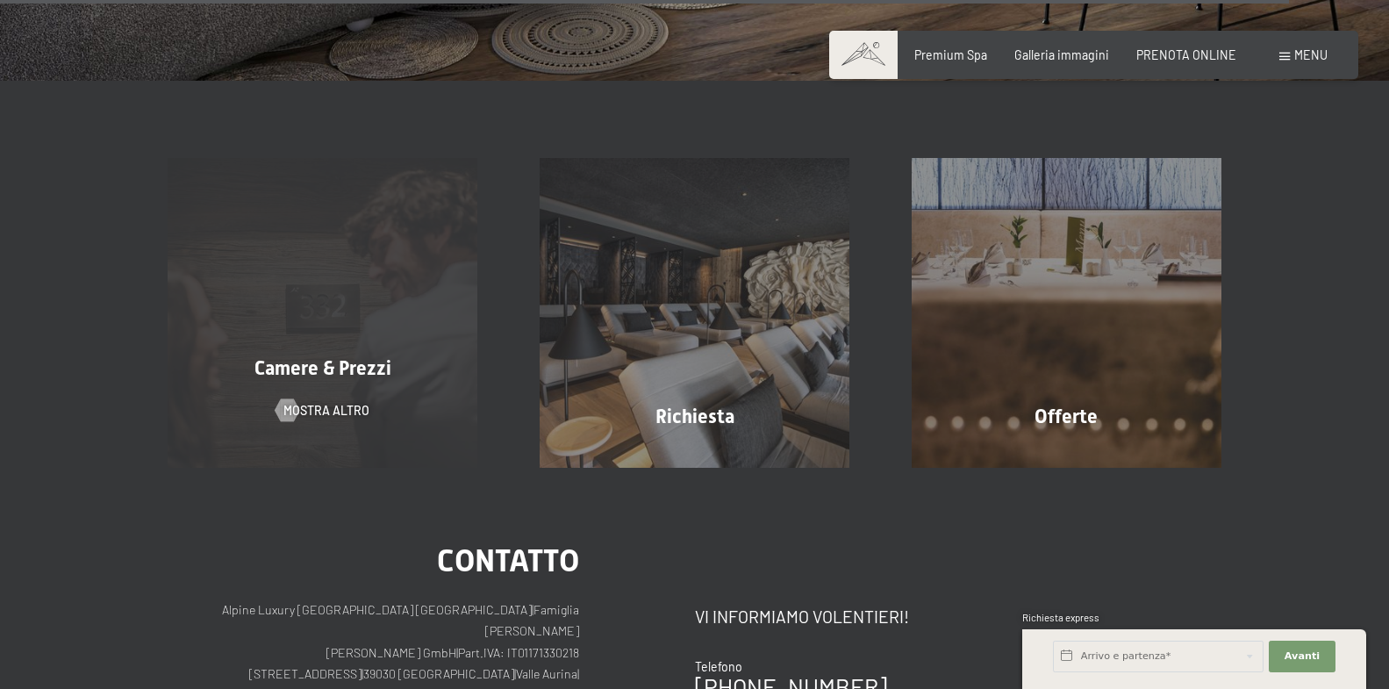
click at [383, 331] on div "Camere & Prezzi mostra altro" at bounding box center [323, 313] width 372 height 310
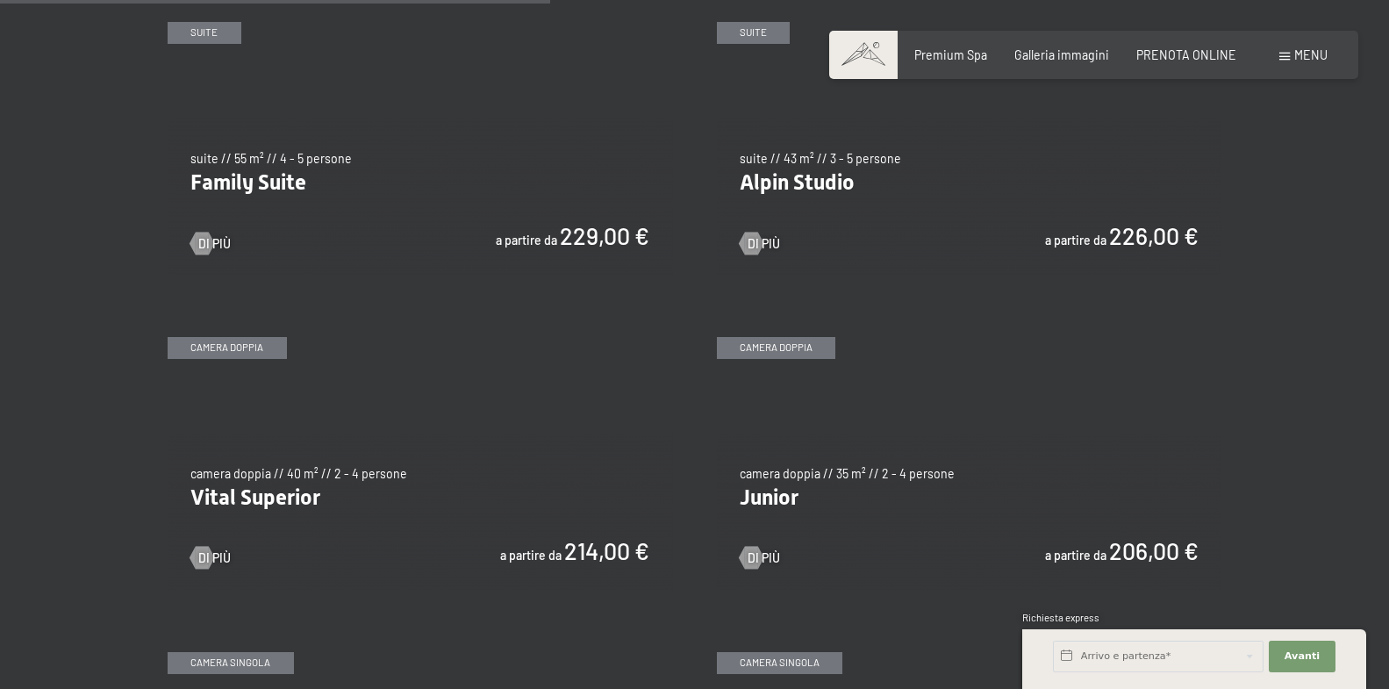
scroll to position [1701, 0]
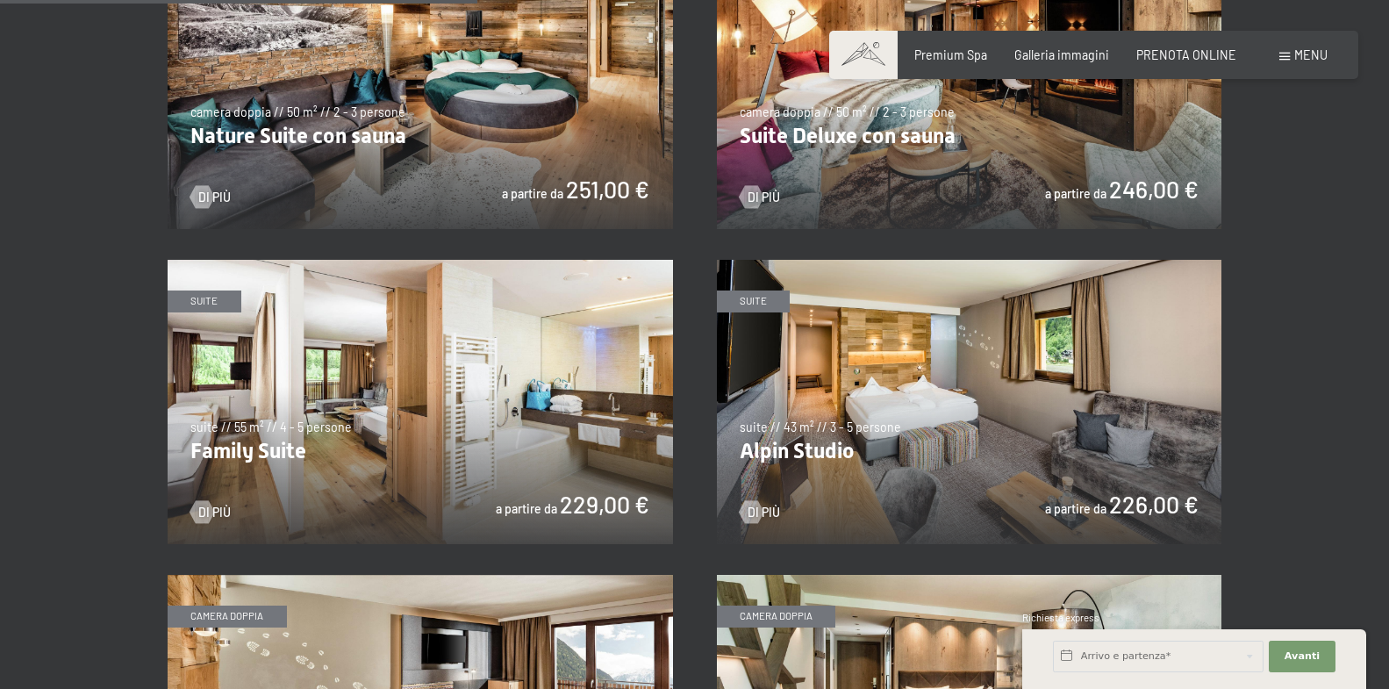
click at [421, 401] on img at bounding box center [420, 402] width 505 height 284
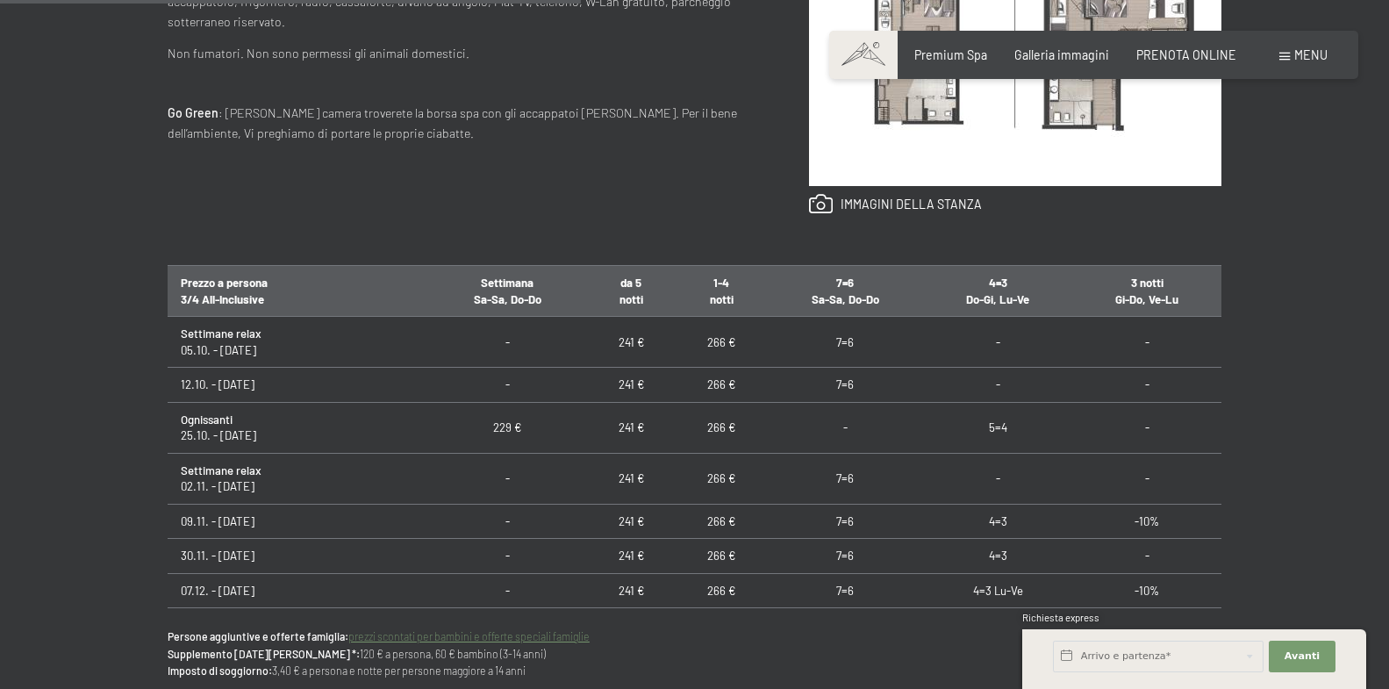
scroll to position [116, 0]
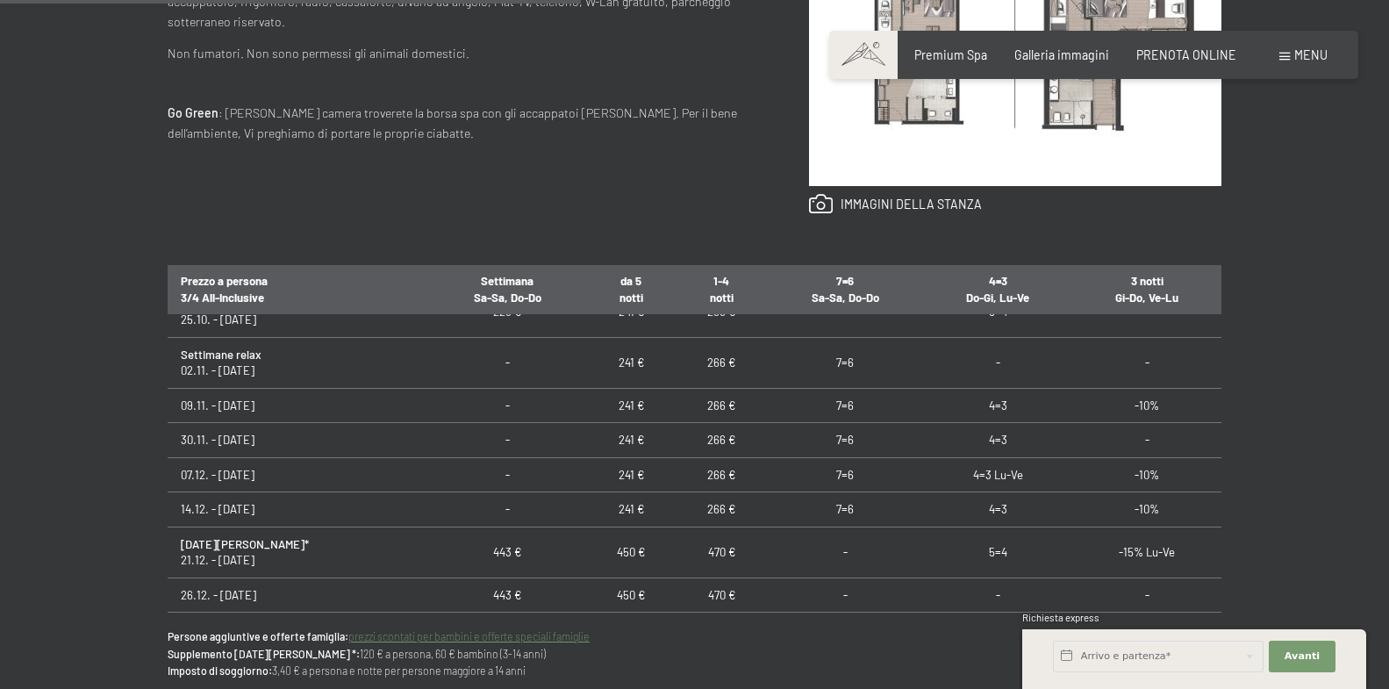
click at [526, 634] on link "prezzi scontati per bambini e offerte speciali famiglie" at bounding box center [468, 636] width 241 height 12
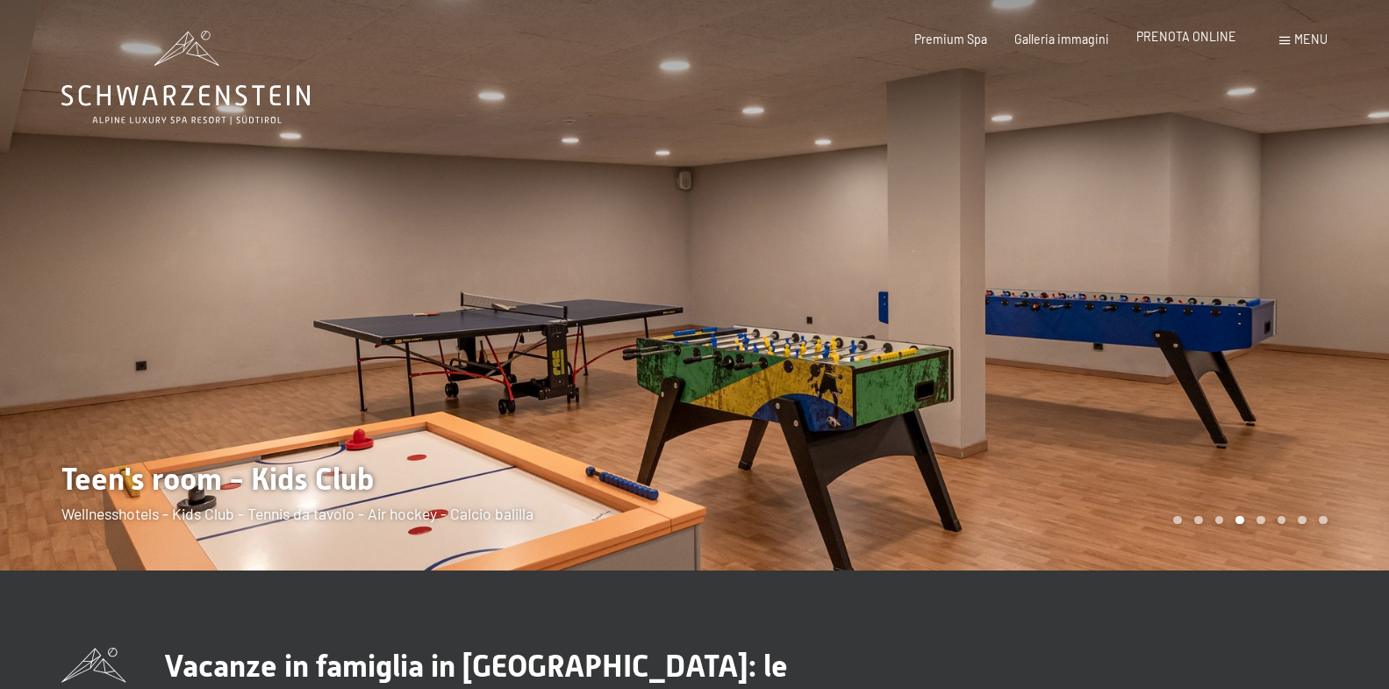
click at [1192, 34] on span "PRENOTA ONLINE" at bounding box center [1186, 36] width 100 height 15
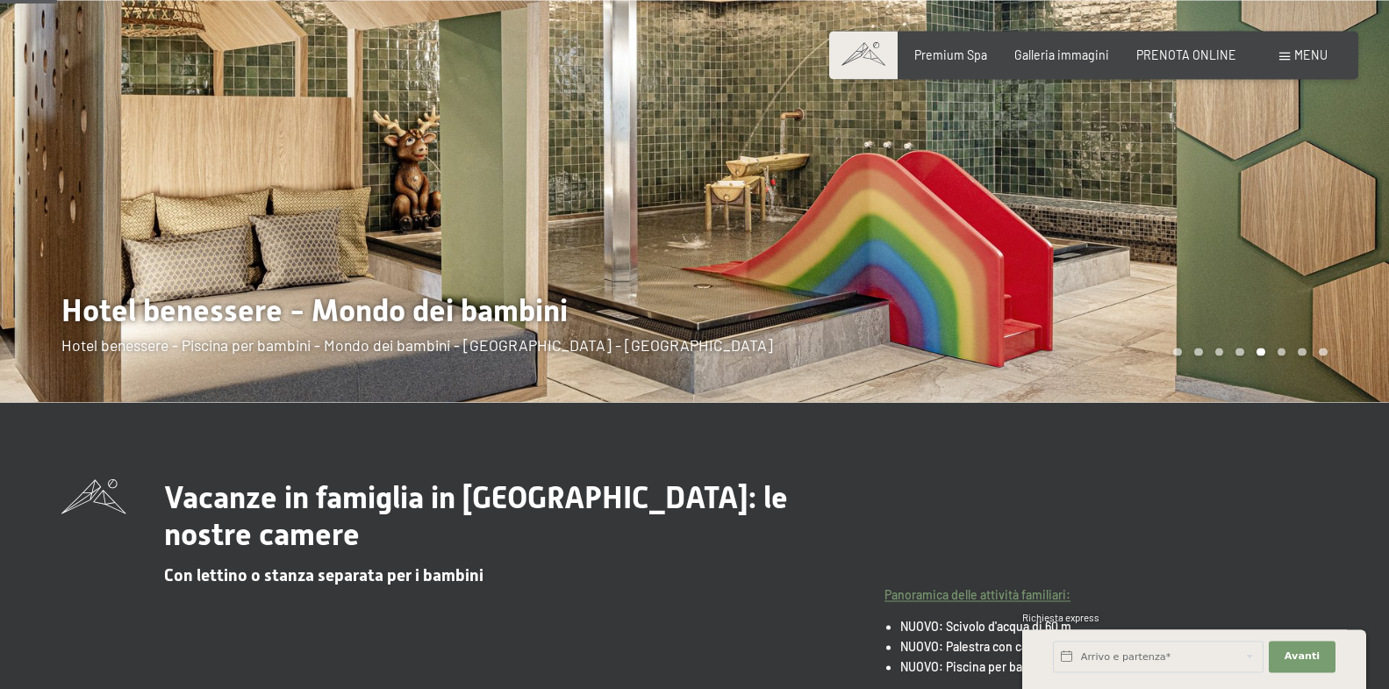
scroll to position [269, 0]
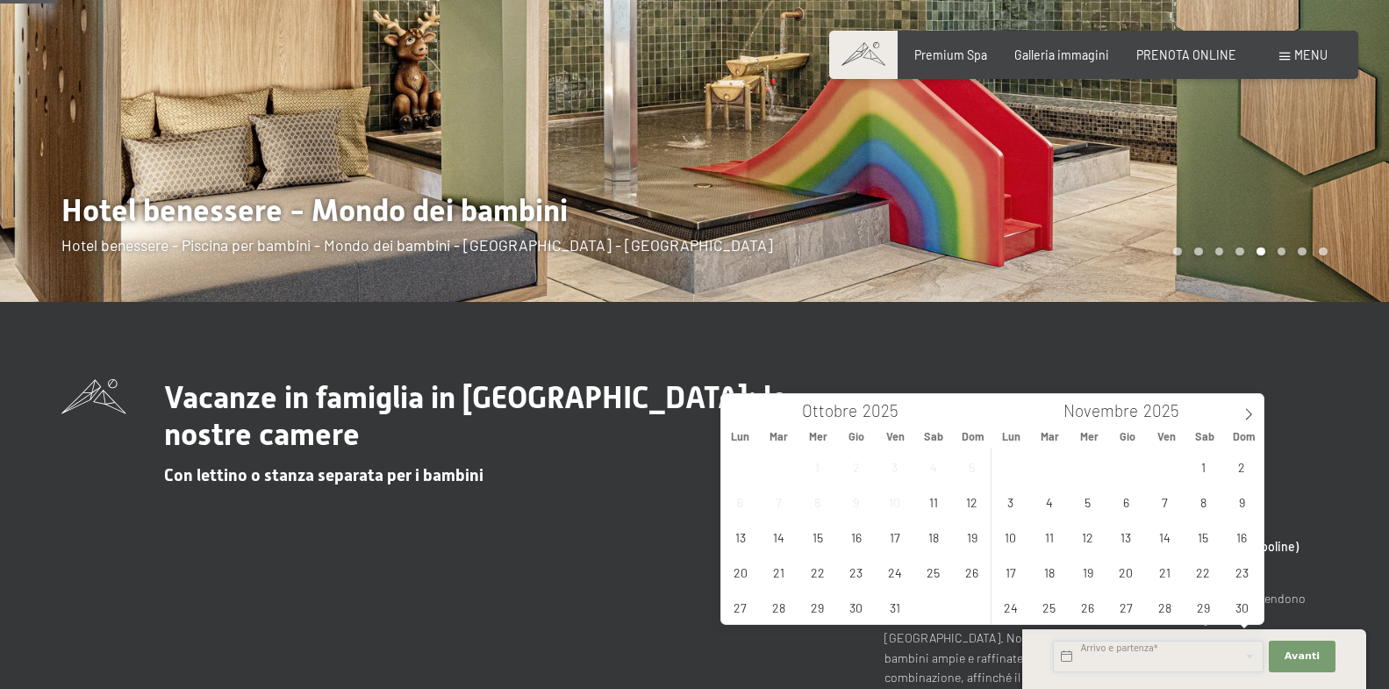
click at [1262, 662] on input "text" at bounding box center [1158, 657] width 211 height 32
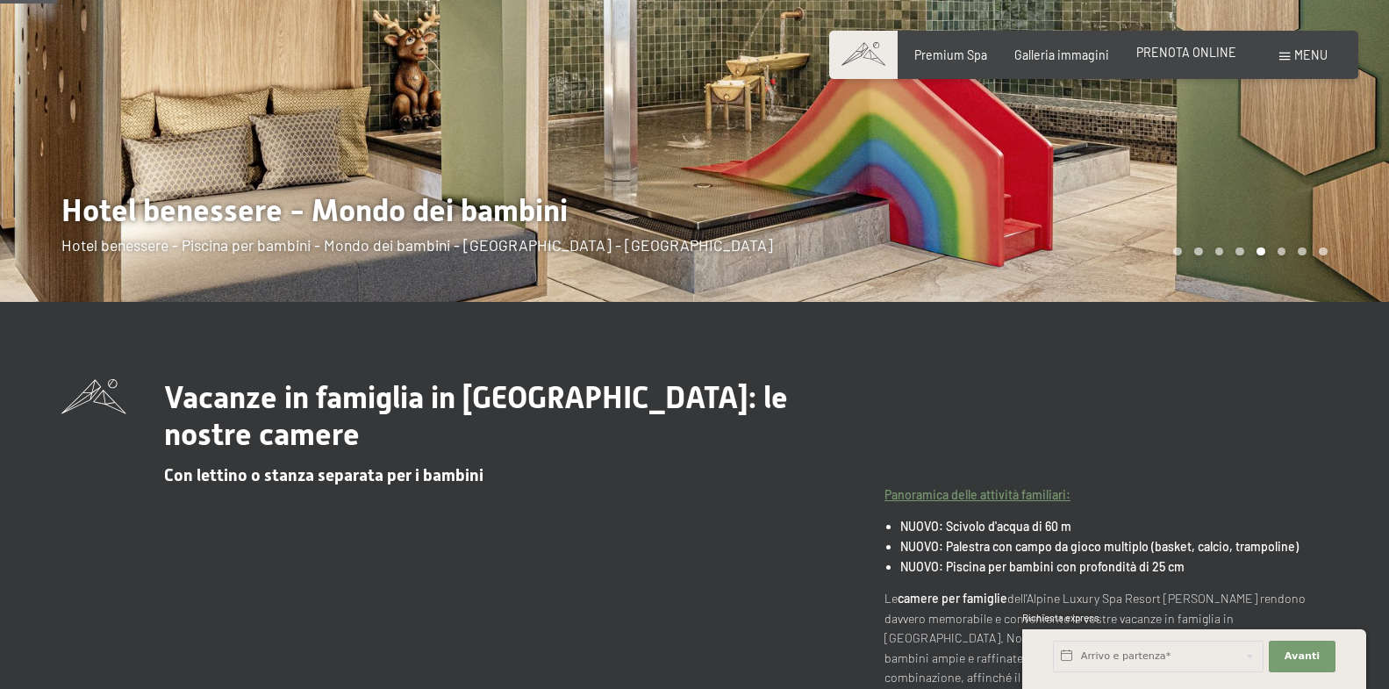
click at [1158, 58] on span "PRENOTA ONLINE" at bounding box center [1186, 52] width 100 height 15
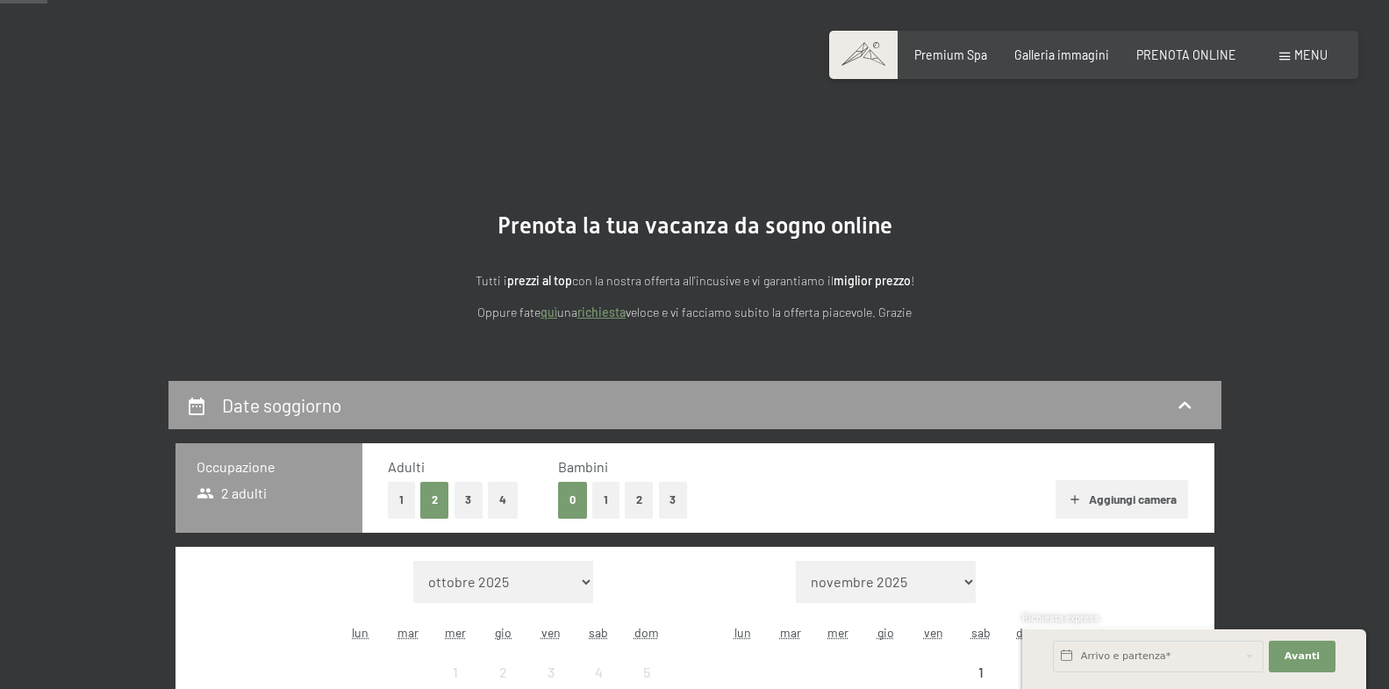
scroll to position [269, 0]
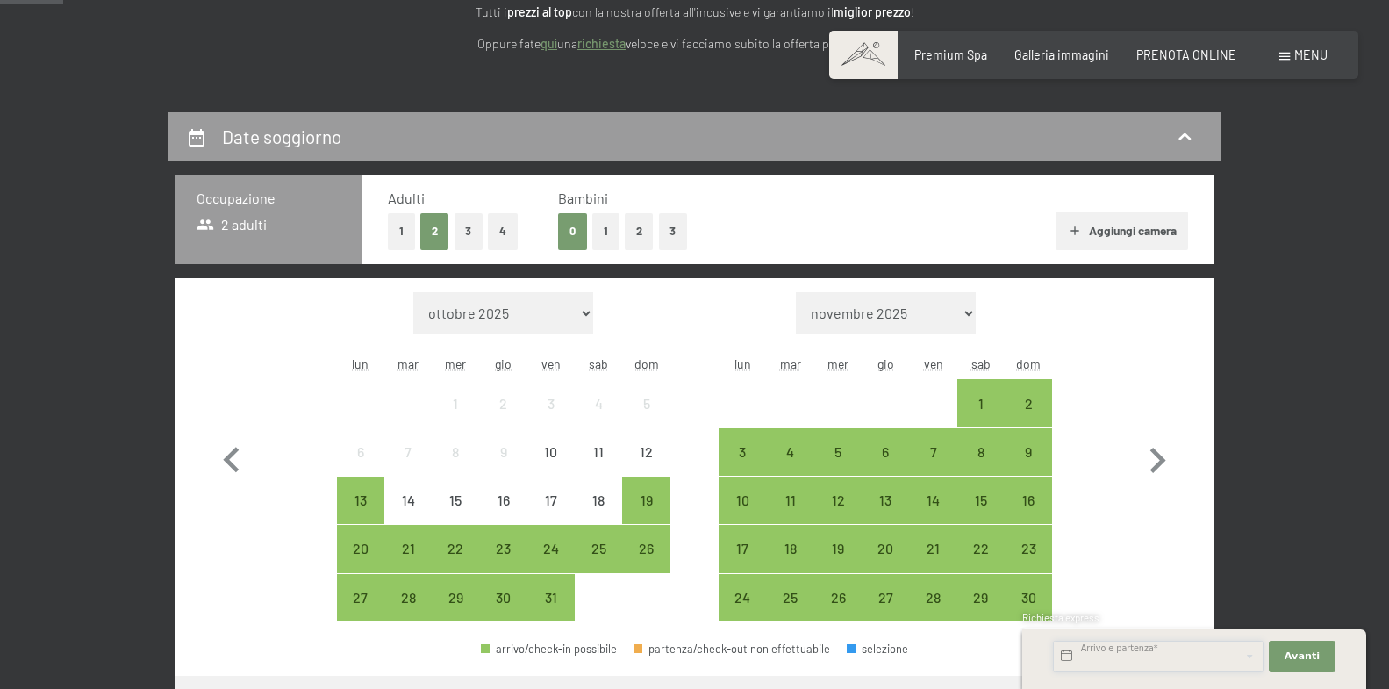
click at [1177, 658] on input "text" at bounding box center [1158, 657] width 211 height 32
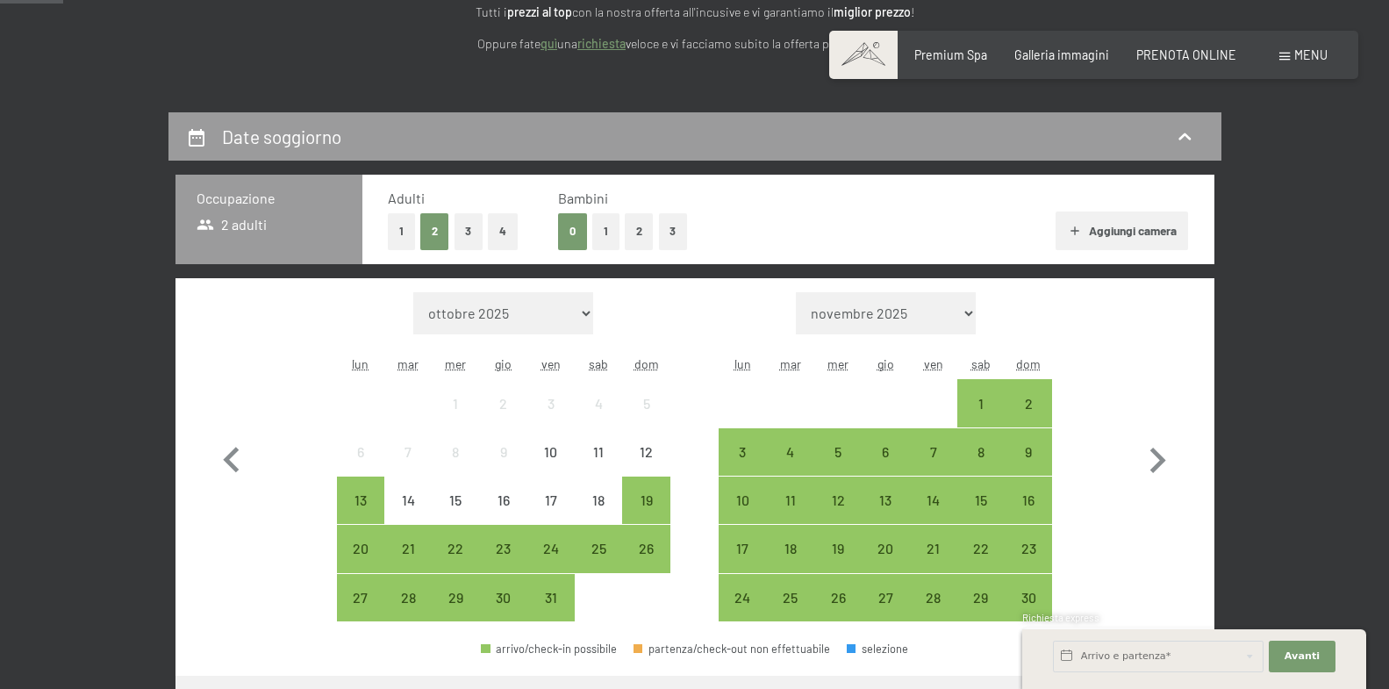
click at [634, 236] on button "2" at bounding box center [639, 231] width 29 height 36
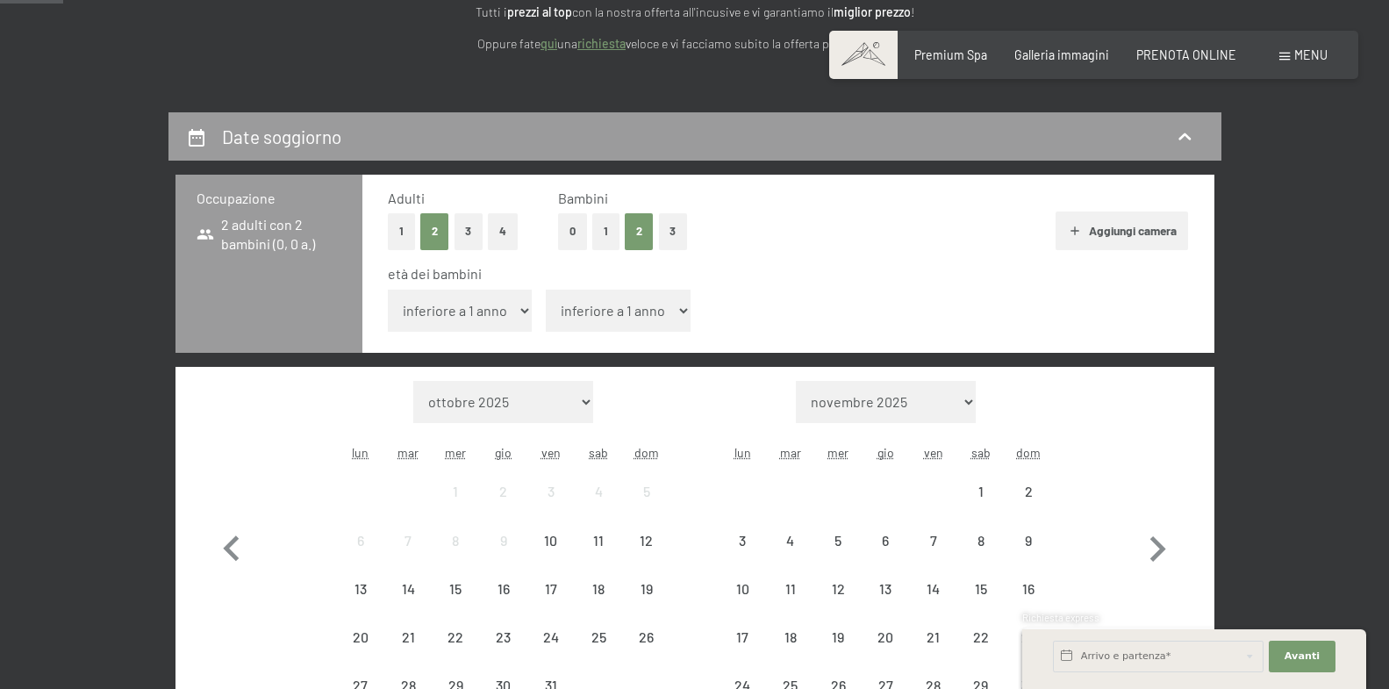
click at [388, 290] on select "inferiore a 1 anno 1 anno 2 anni 3 anni 4 anni 5 anni 6 anni 7 anni 8 anni 9 an…" at bounding box center [460, 311] width 145 height 42
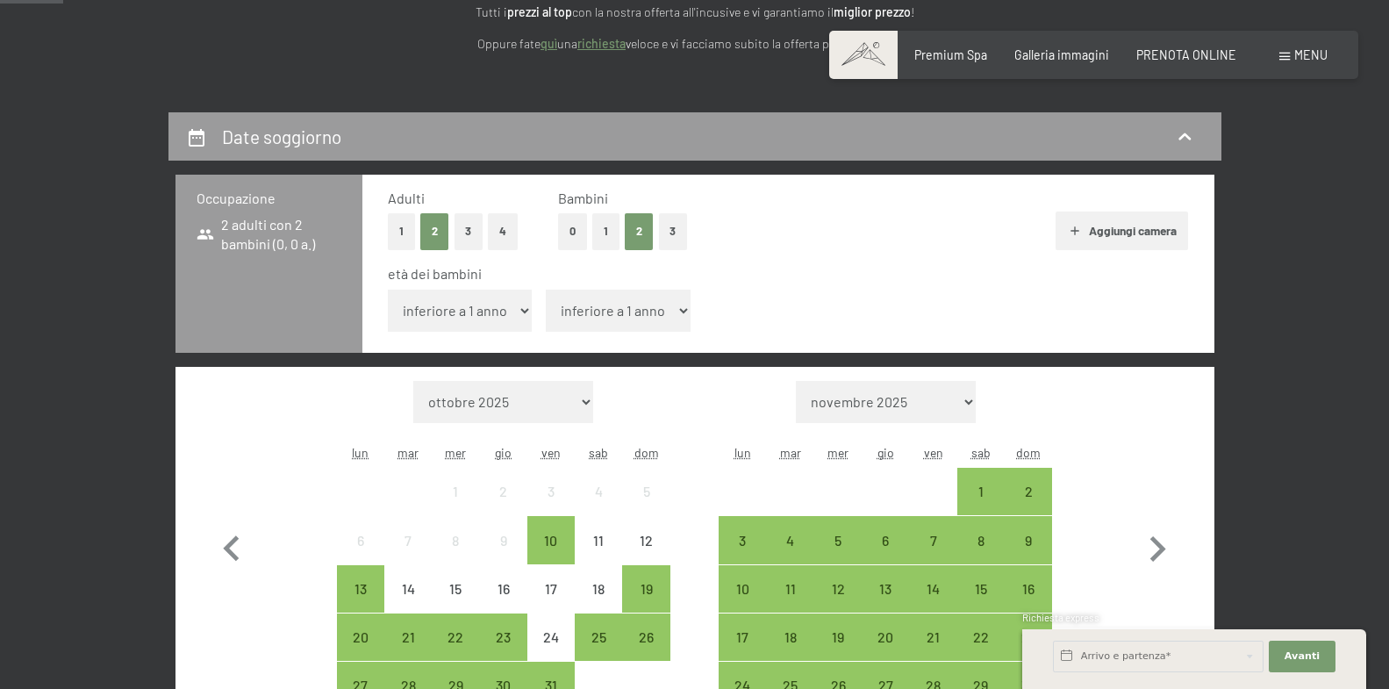
select select "12"
click option "12 anni" at bounding box center [0, 0] width 0 height 0
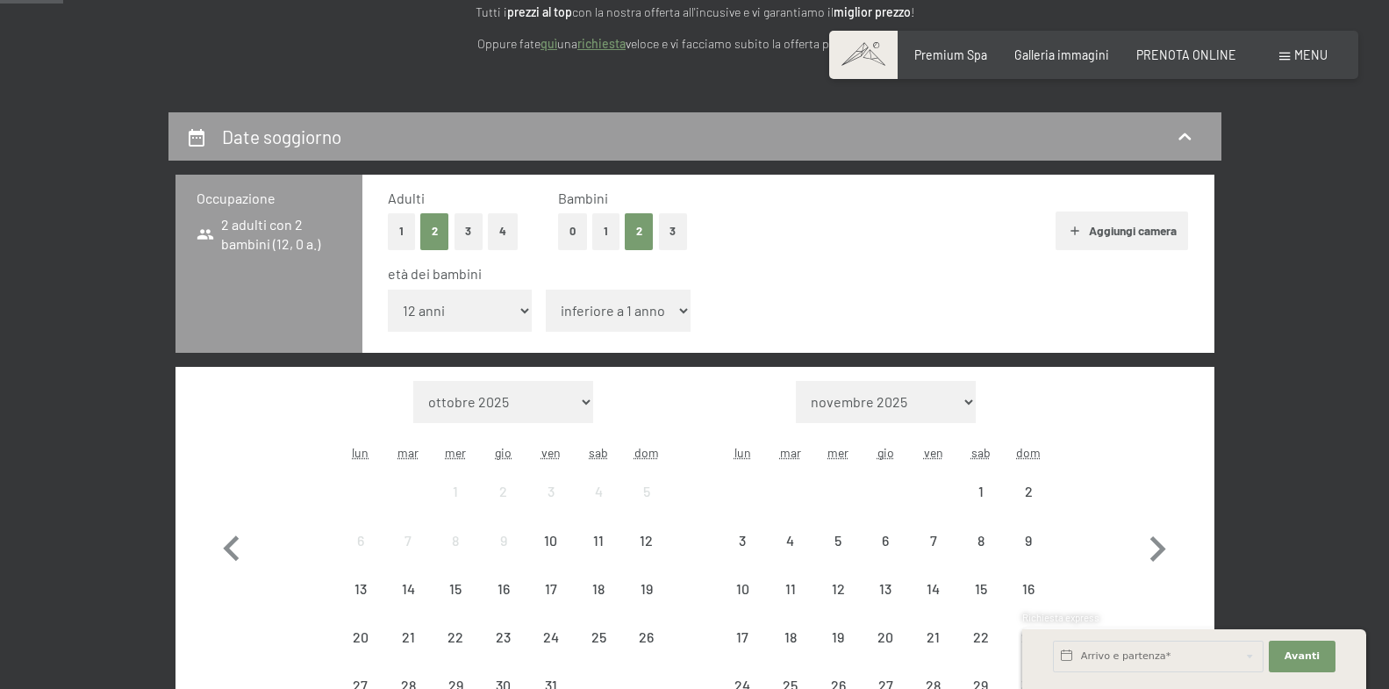
click at [546, 290] on select "inferiore a 1 anno 1 anno 2 anni 3 anni 4 anni 5 anni 6 anni 7 anni 8 anni 9 an…" at bounding box center [618, 311] width 145 height 42
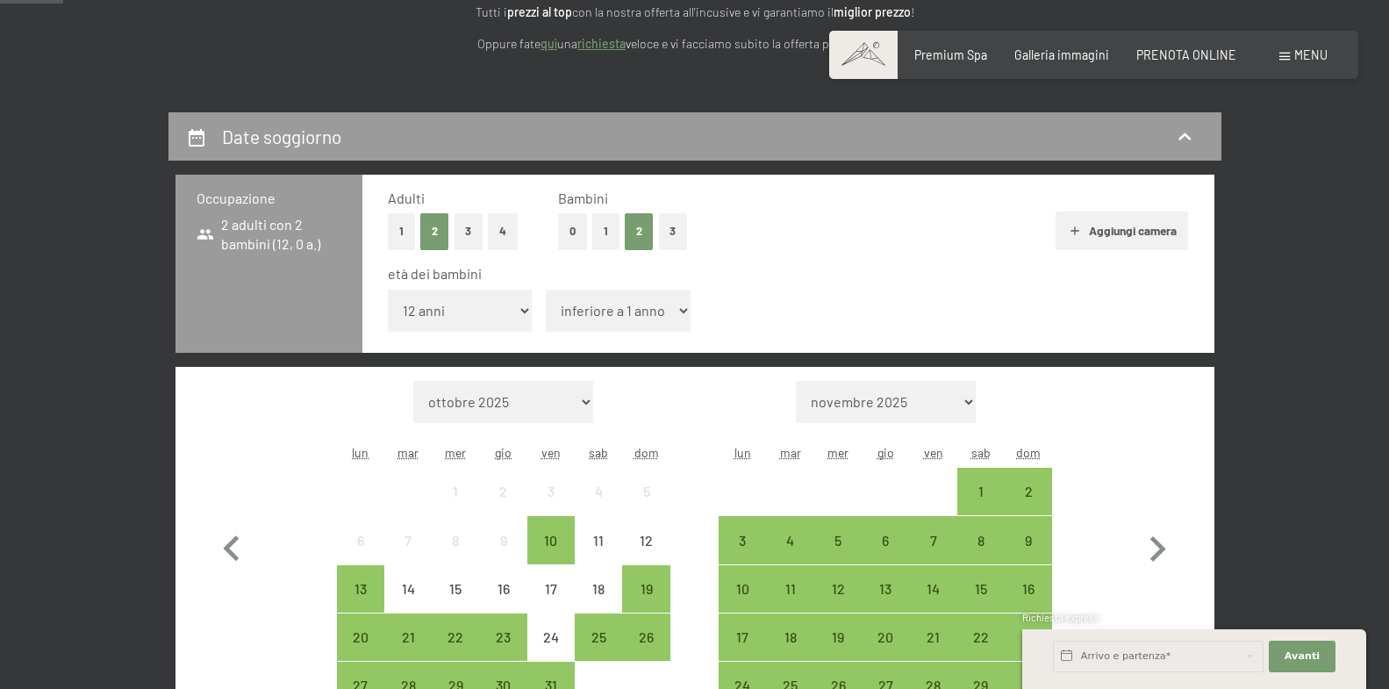
select select "14"
click option "14 anni" at bounding box center [0, 0] width 0 height 0
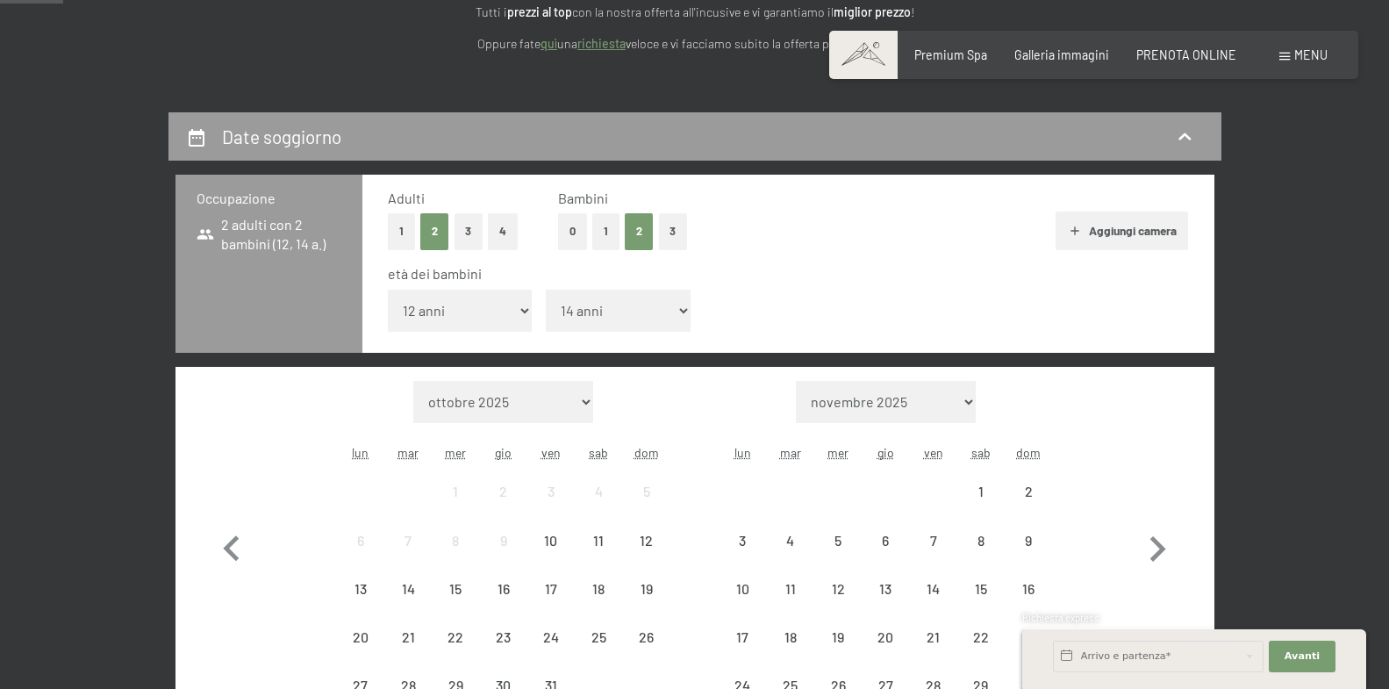
click at [388, 290] on select "inferiore a 1 anno 1 anno 2 anni 3 anni 4 anni 5 anni 6 anni 7 anni 8 anni 9 an…" at bounding box center [460, 311] width 145 height 42
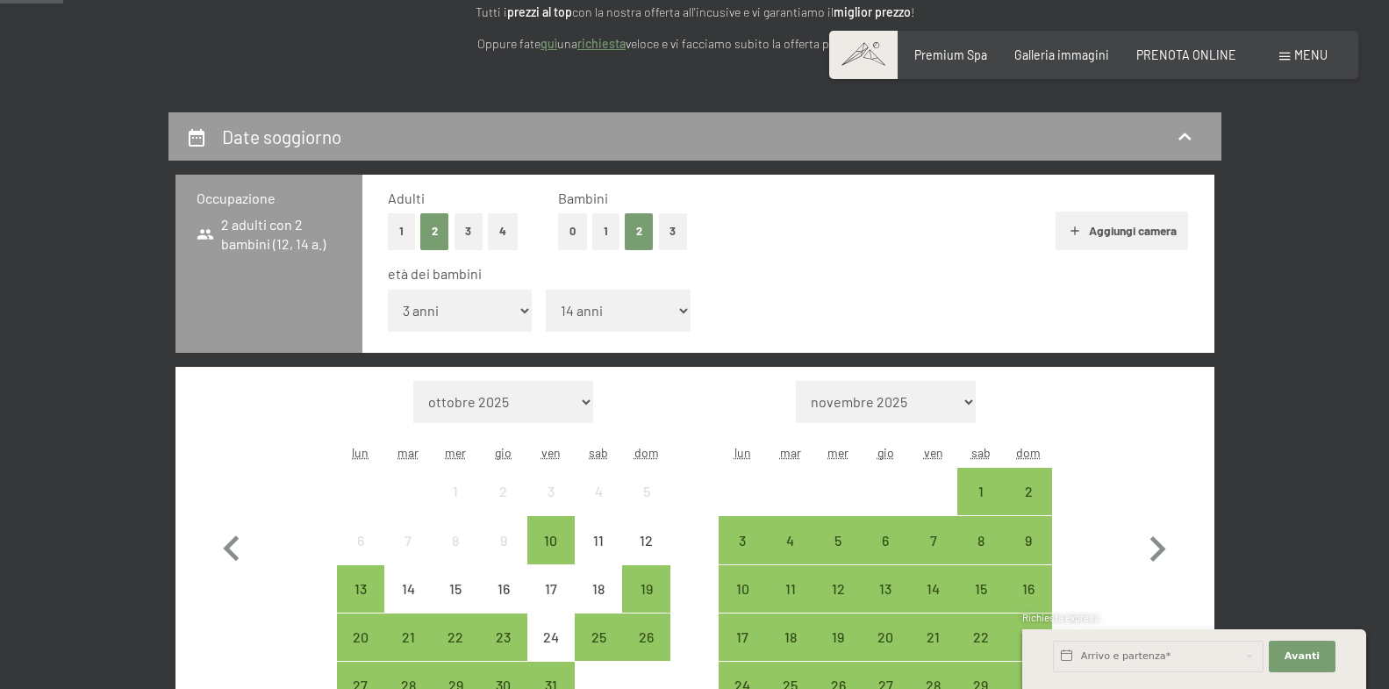
click option "3 anni" at bounding box center [0, 0] width 0 height 0
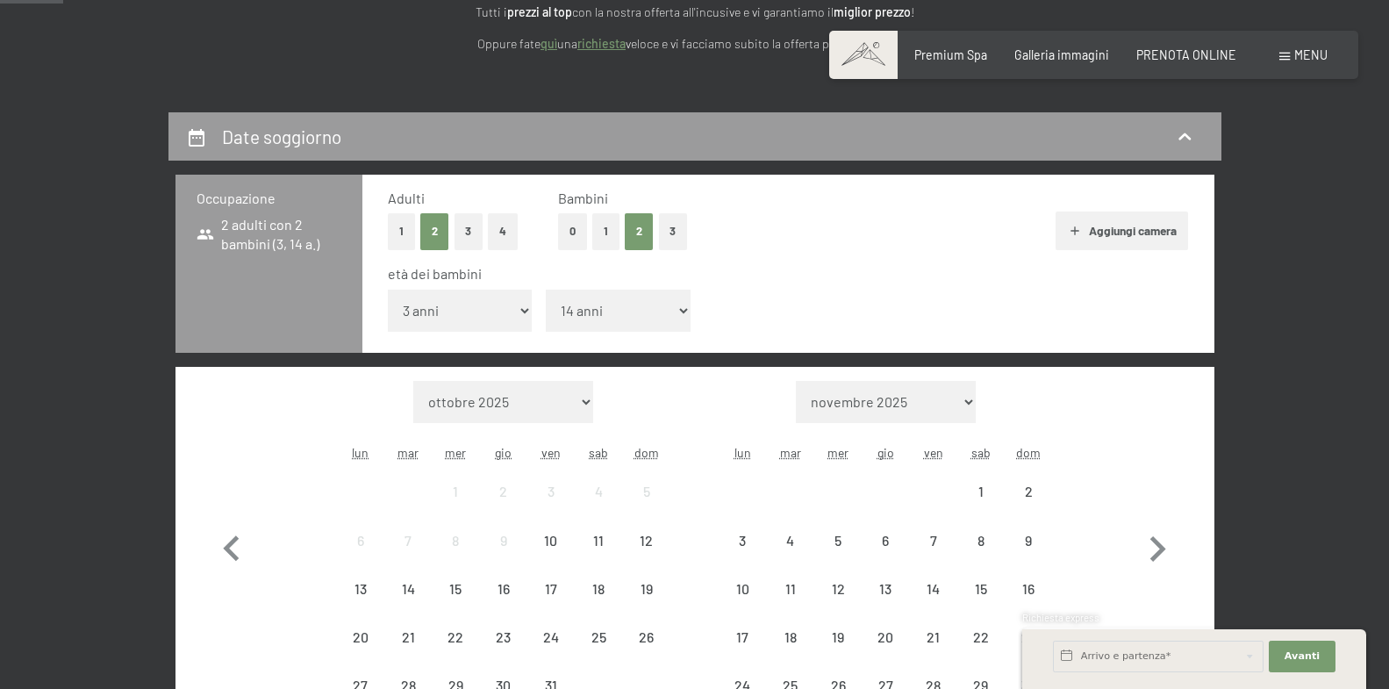
click at [388, 290] on select "inferiore a 1 anno 1 anno 2 anni 3 anni 4 anni 5 anni 6 anni 7 anni 8 anni 9 an…" at bounding box center [460, 311] width 145 height 42
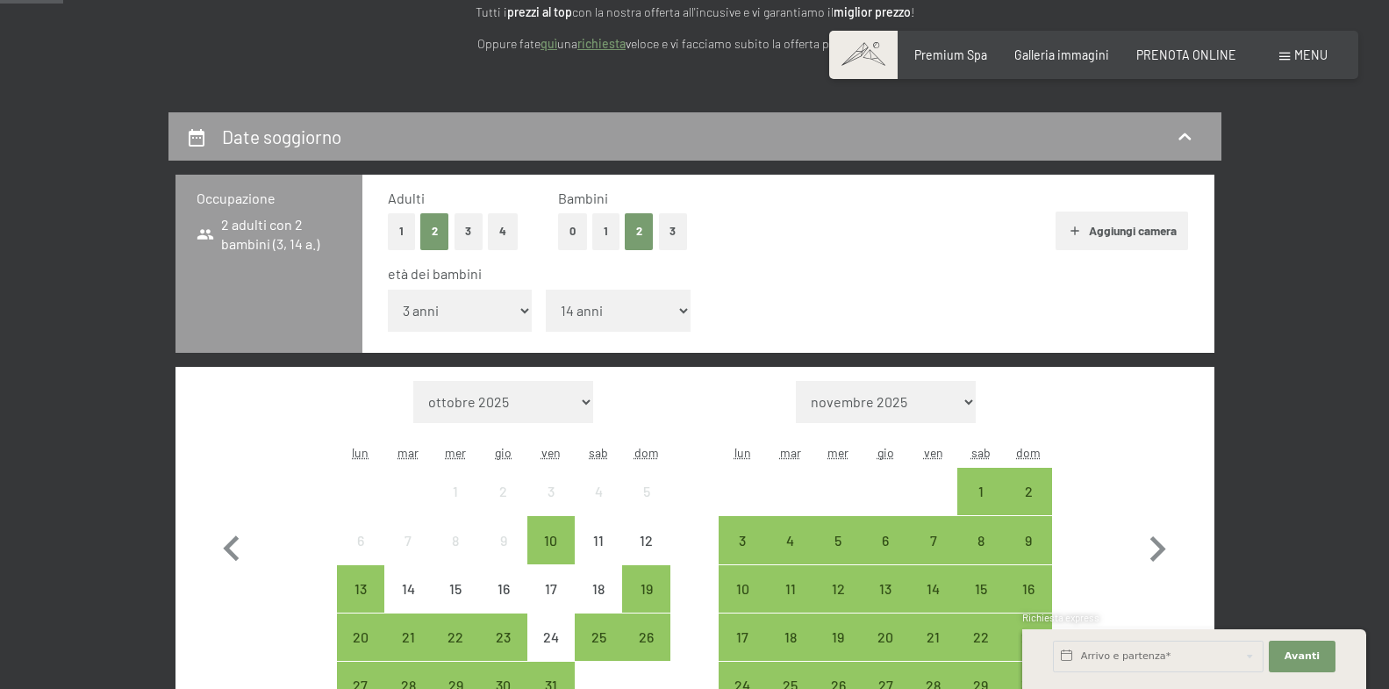
select select "13"
click option "13 anni" at bounding box center [0, 0] width 0 height 0
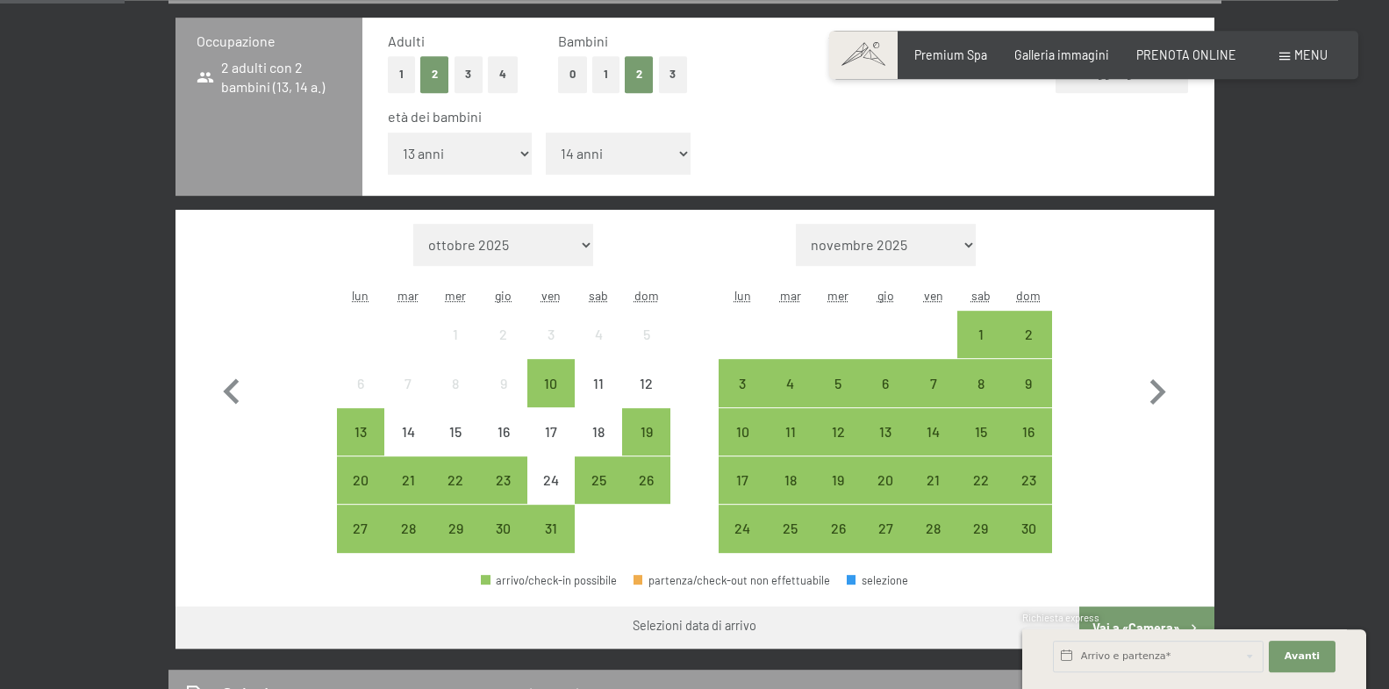
scroll to position [537, 0]
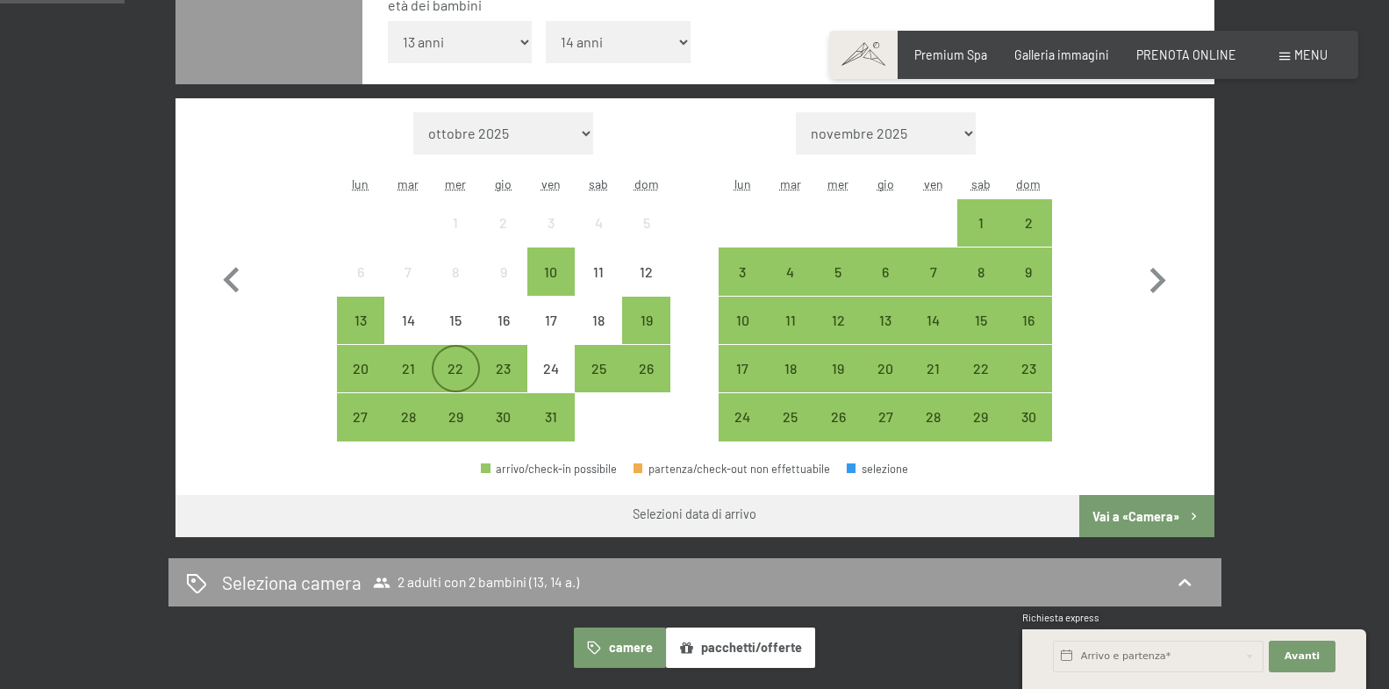
click at [454, 369] on div "22" at bounding box center [455, 384] width 44 height 44
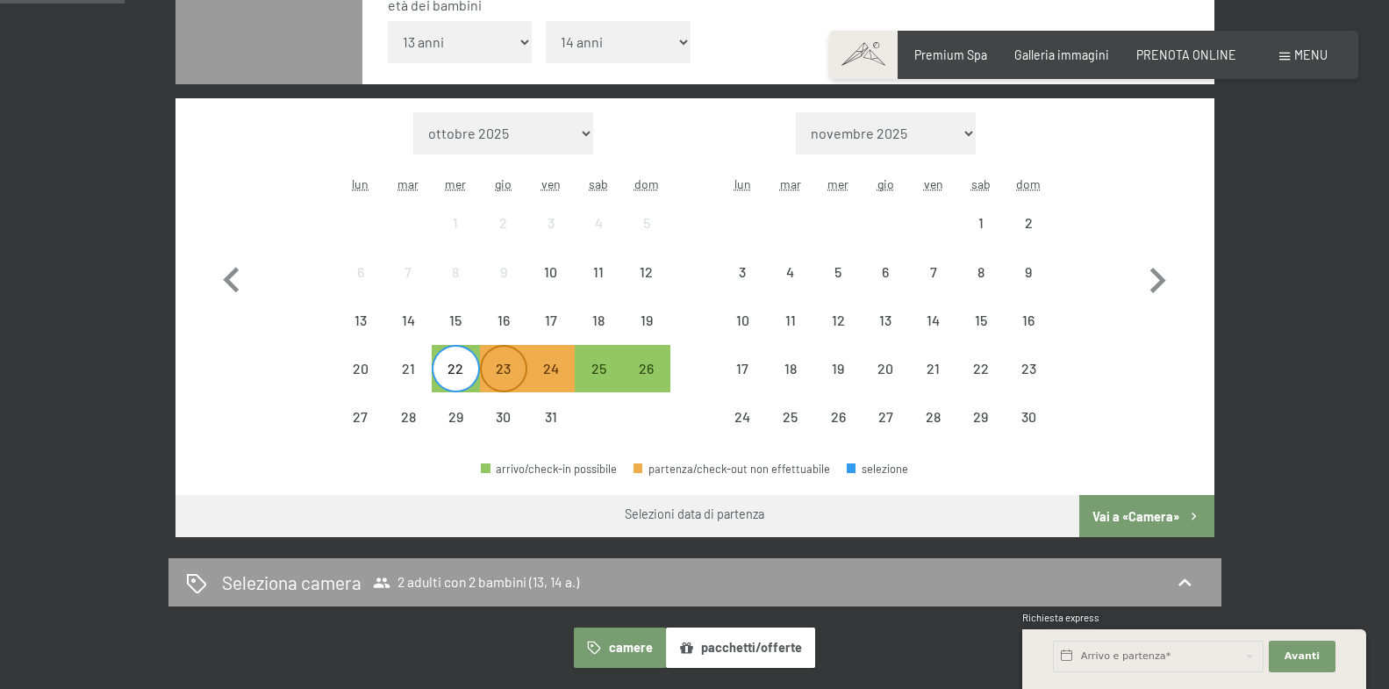
click at [493, 374] on div "23" at bounding box center [504, 384] width 44 height 44
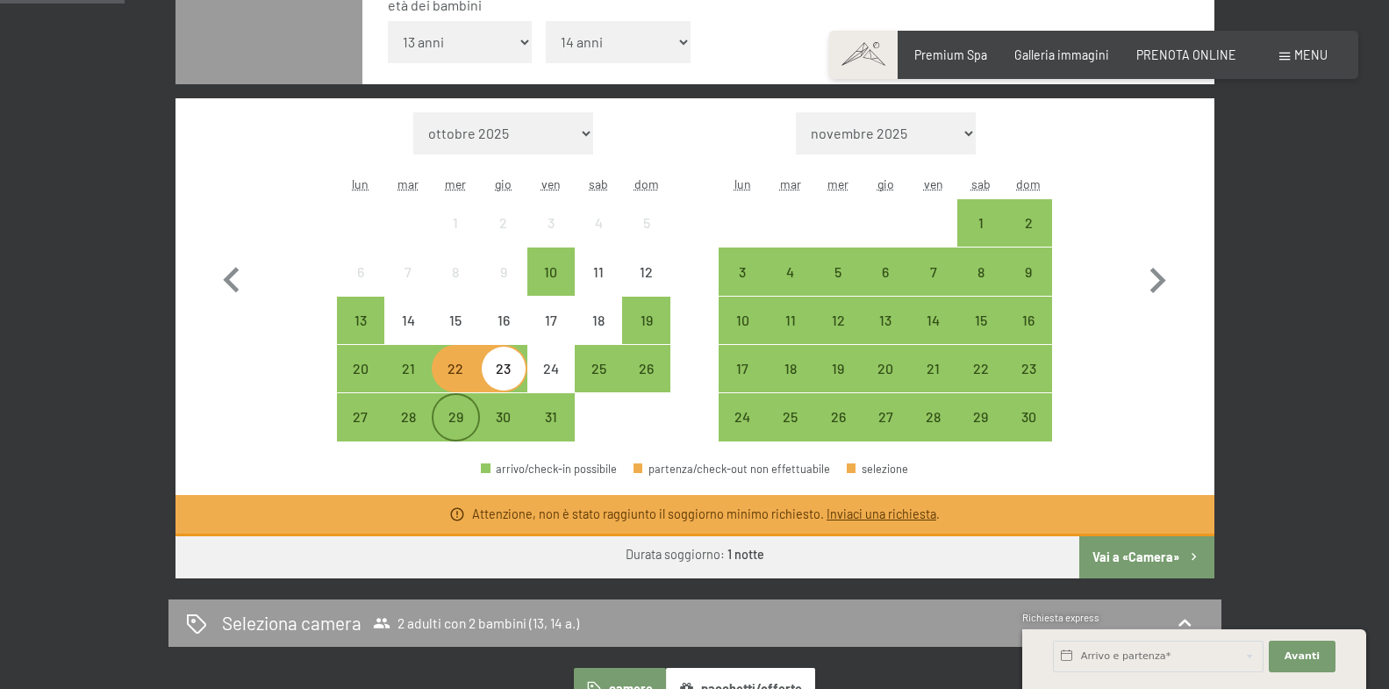
click at [458, 418] on div "29" at bounding box center [455, 432] width 44 height 44
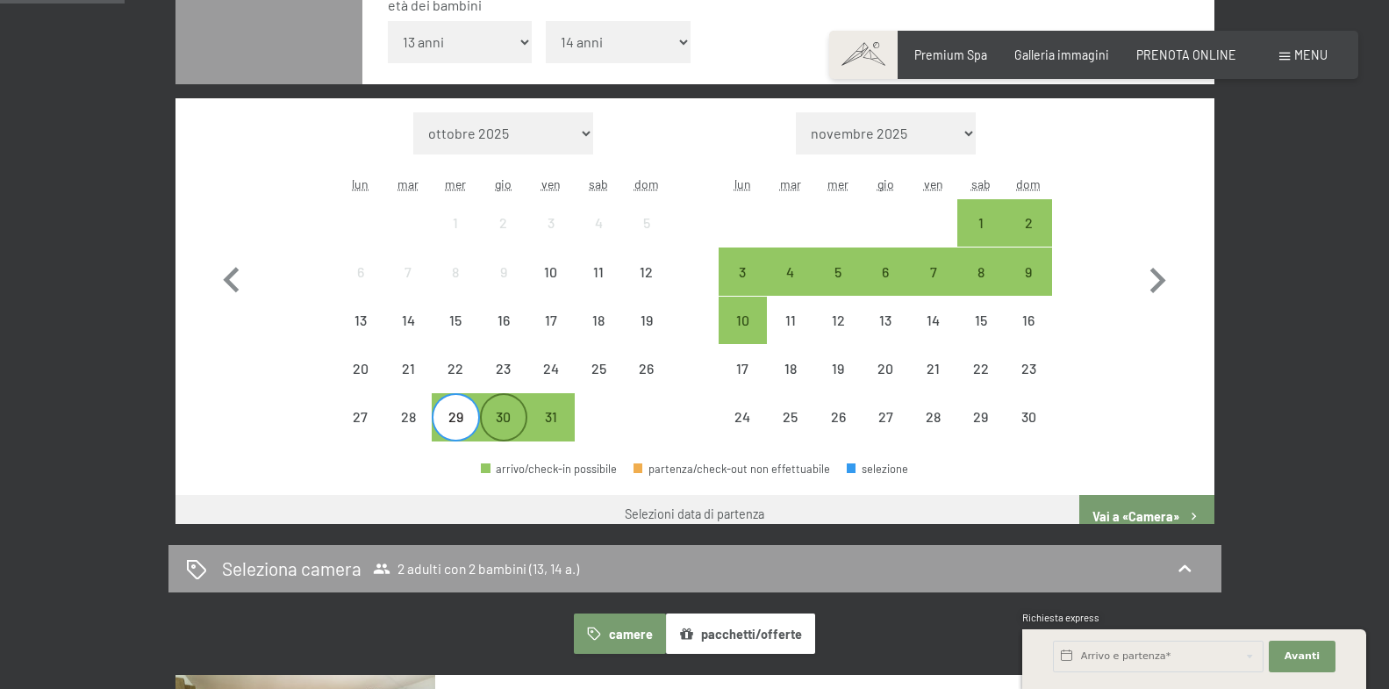
click at [503, 417] on div "30" at bounding box center [504, 432] width 44 height 44
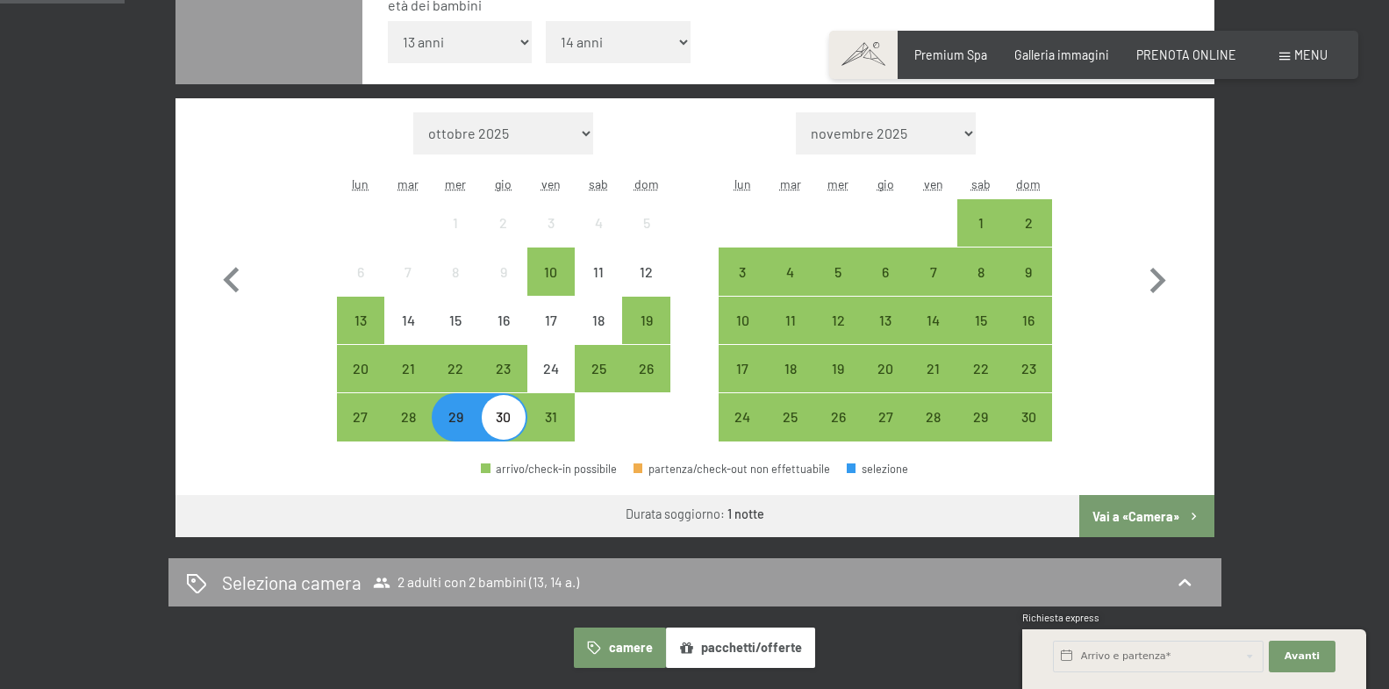
click at [1113, 519] on button "Vai a «Camera»" at bounding box center [1146, 516] width 134 height 42
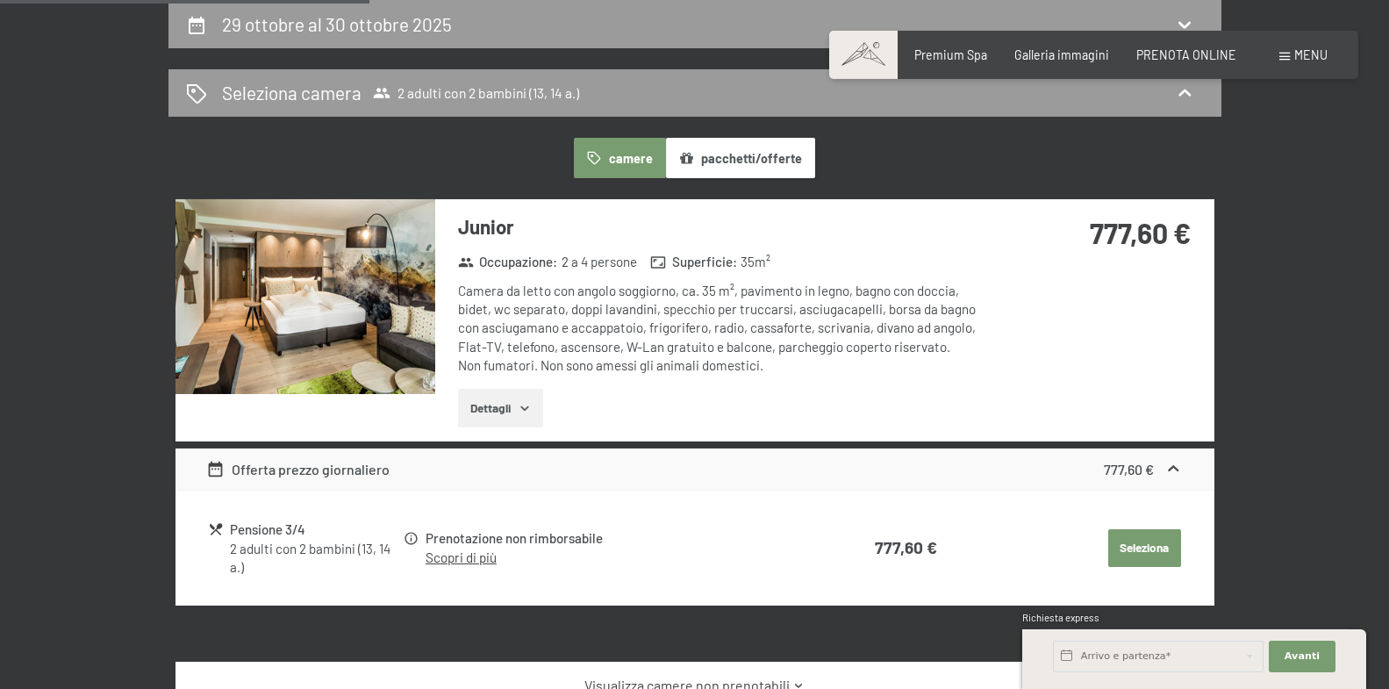
scroll to position [739, 0]
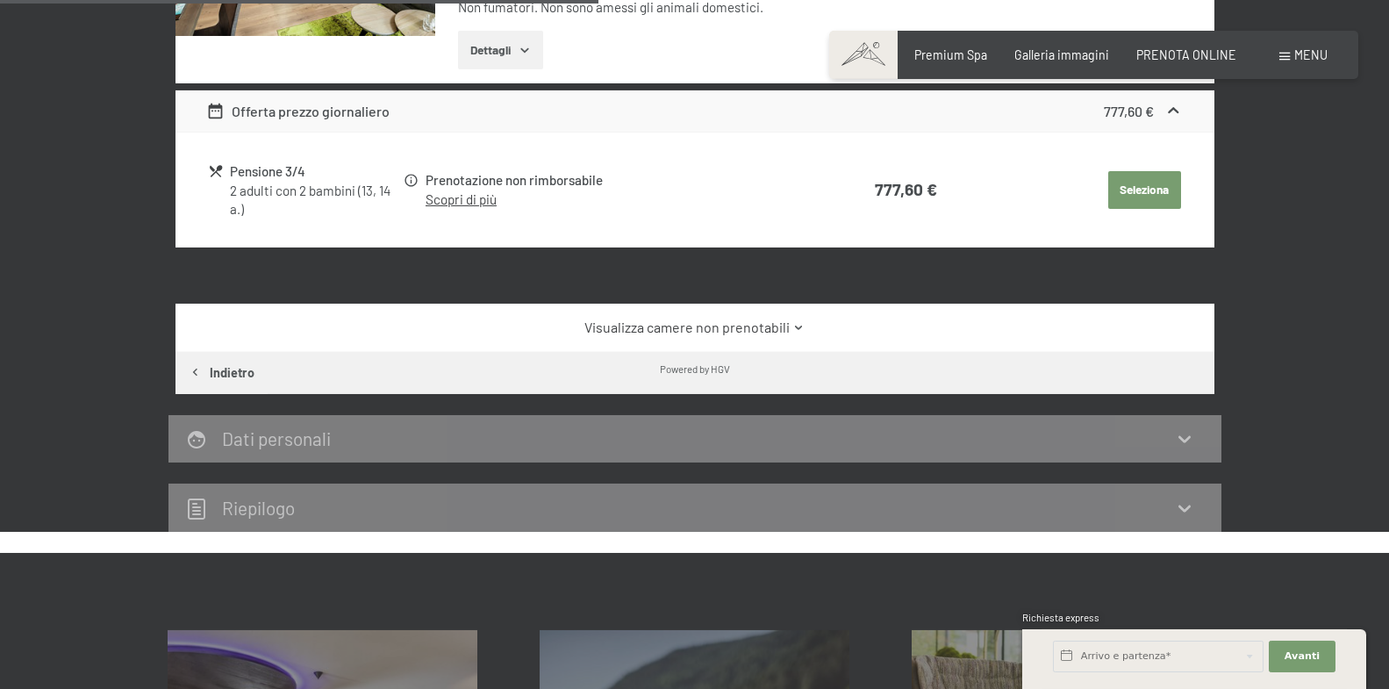
click at [652, 321] on link "Visualizza camere non prenotabili" at bounding box center [694, 327] width 977 height 19
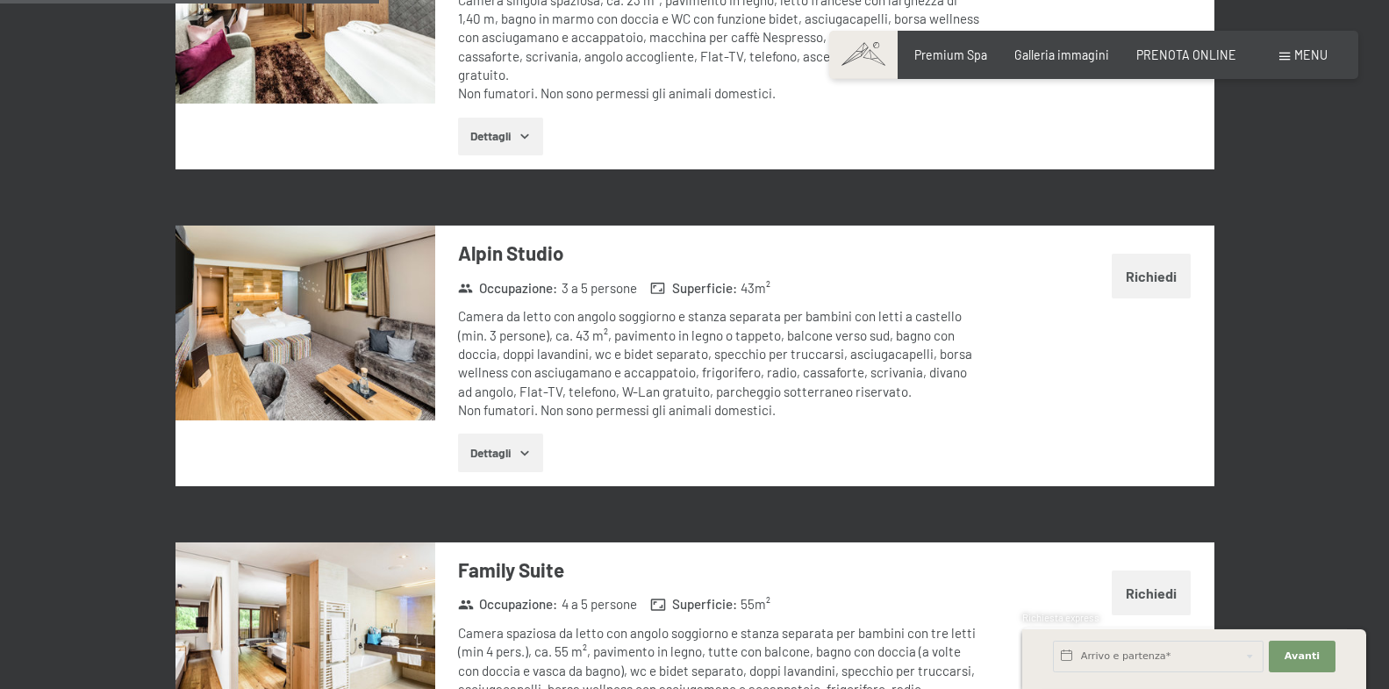
scroll to position [1813, 0]
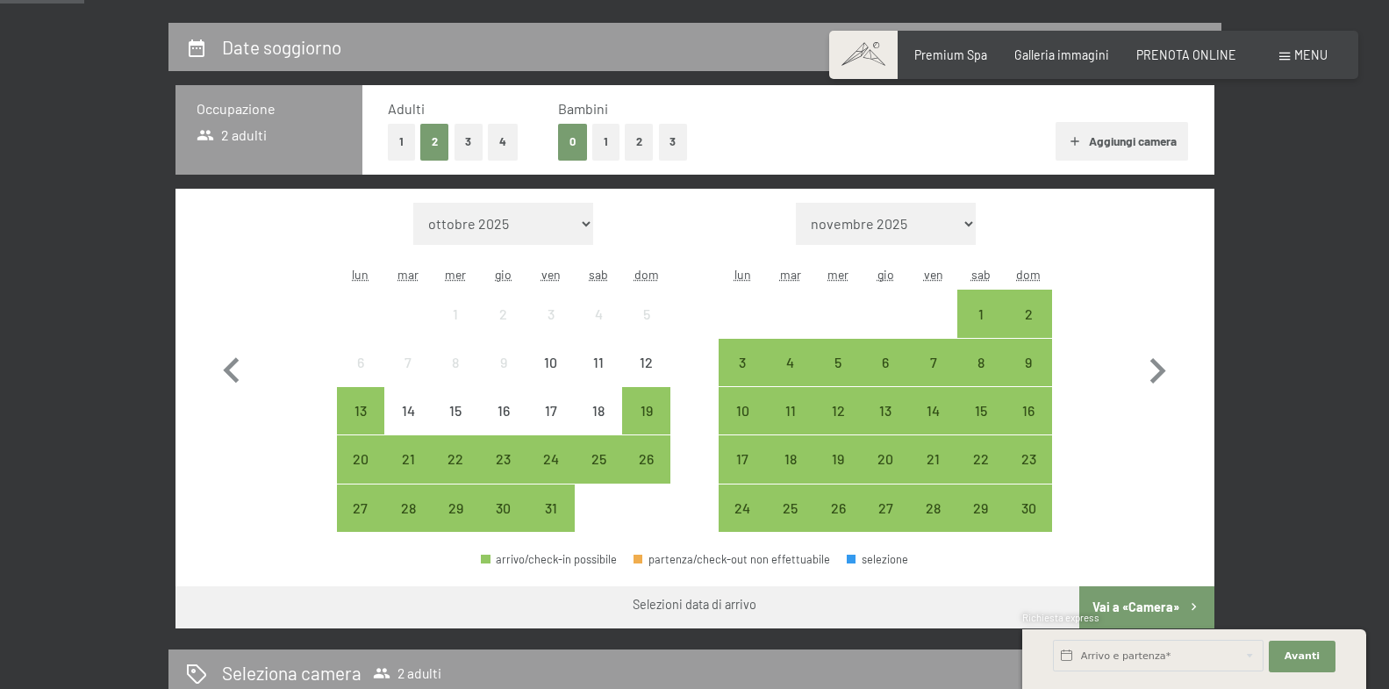
scroll to position [358, 0]
click at [638, 140] on button "2" at bounding box center [639, 142] width 29 height 36
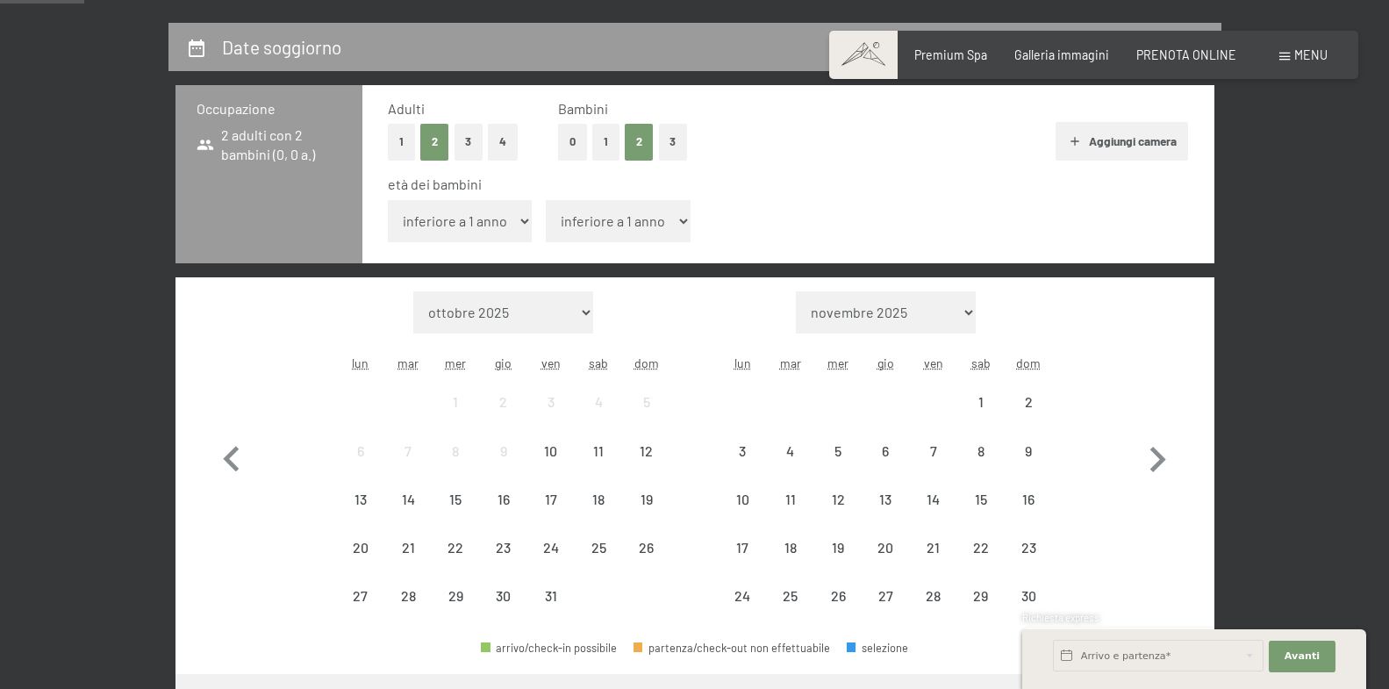
click at [388, 200] on select "inferiore a 1 anno 1 anno 2 anni 3 anni 4 anni 5 anni 6 anni 7 anni 8 anni 9 an…" at bounding box center [460, 221] width 145 height 42
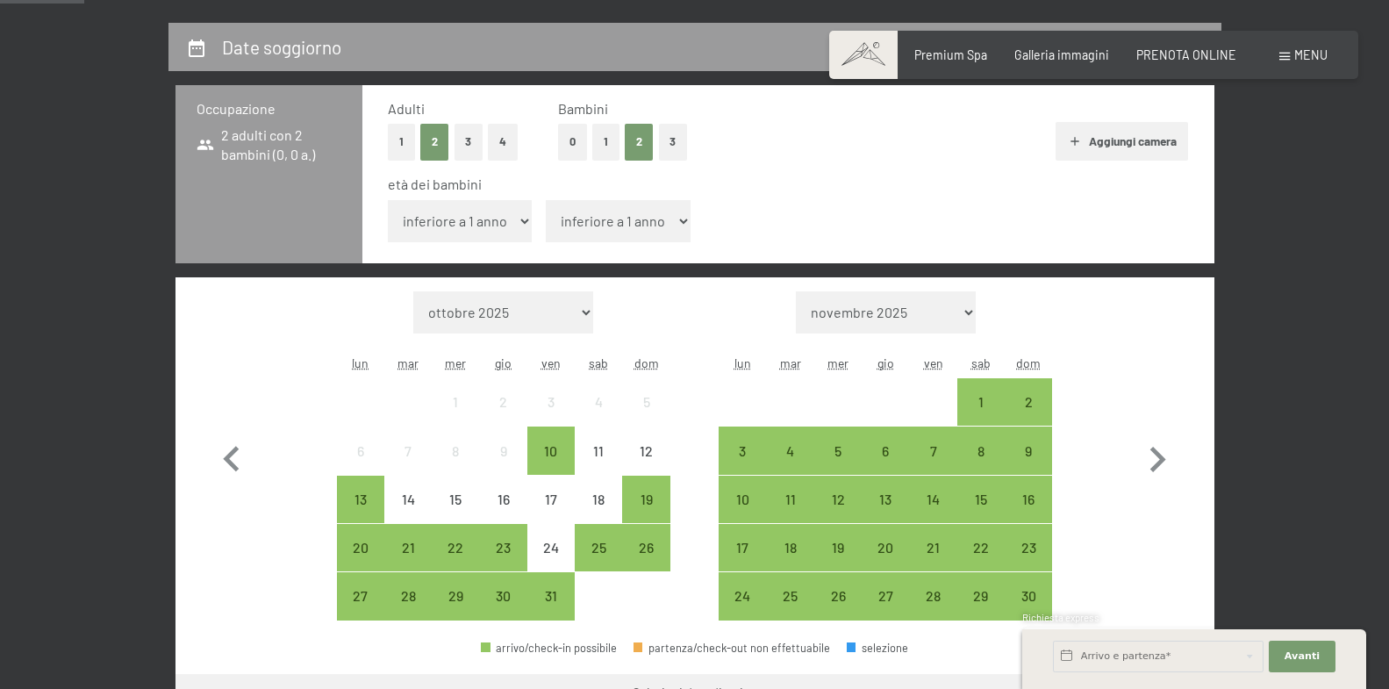
select select "13"
click option "13 anni" at bounding box center [0, 0] width 0 height 0
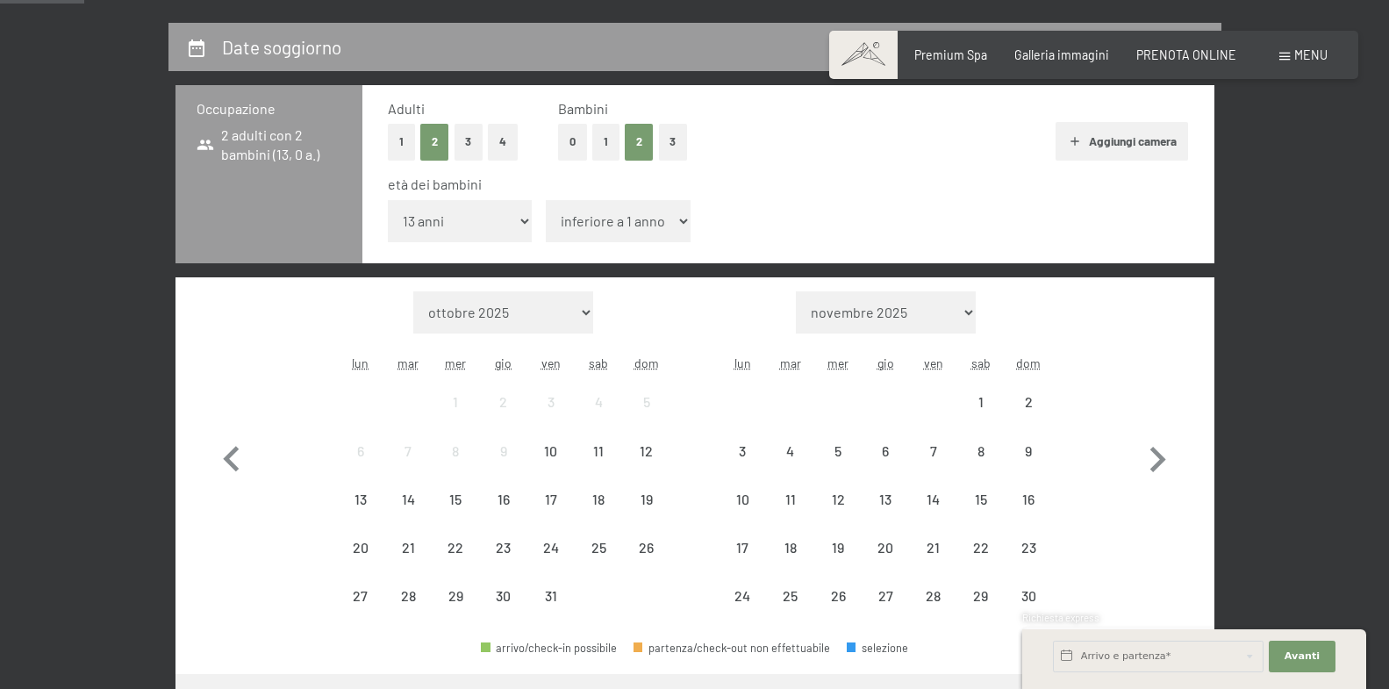
click at [546, 200] on select "inferiore a 1 anno 1 anno 2 anni 3 anni 4 anni 5 anni 6 anni 7 anni 8 anni 9 an…" at bounding box center [618, 221] width 145 height 42
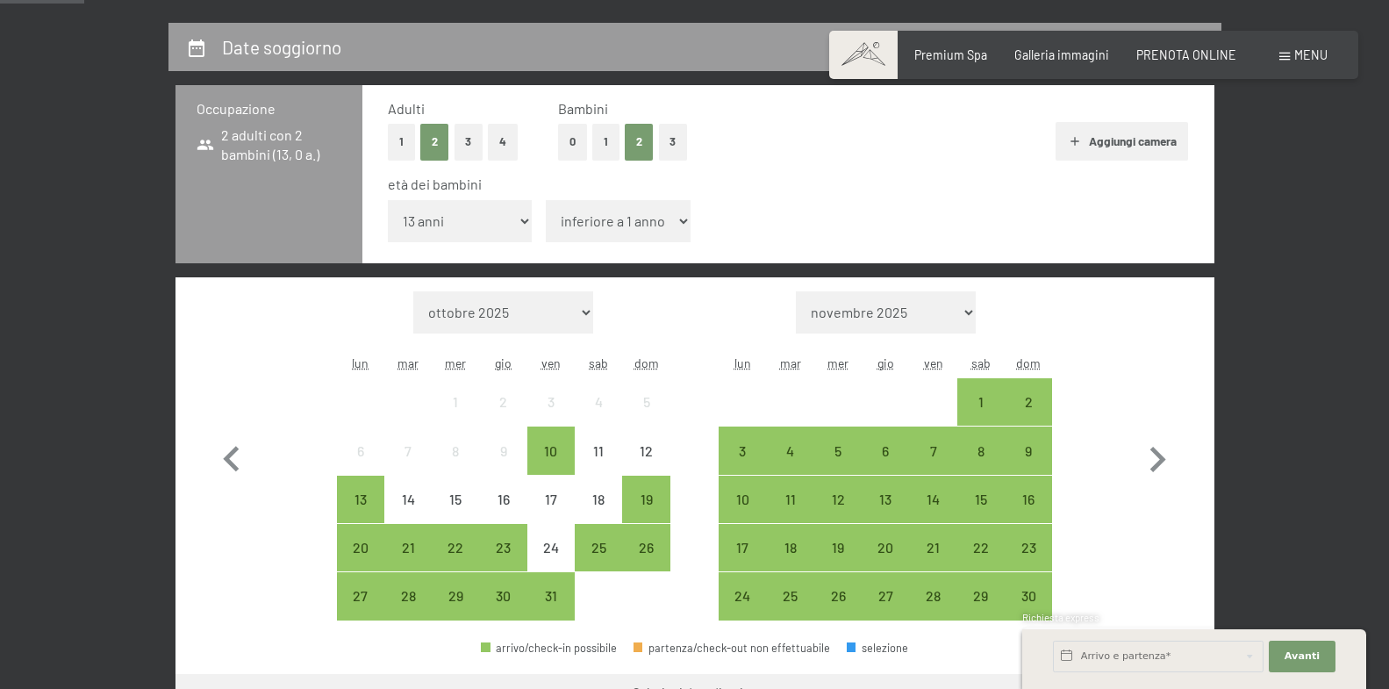
select select "14"
click option "14 anni" at bounding box center [0, 0] width 0 height 0
click at [835, 441] on div "5" at bounding box center [838, 450] width 44 height 44
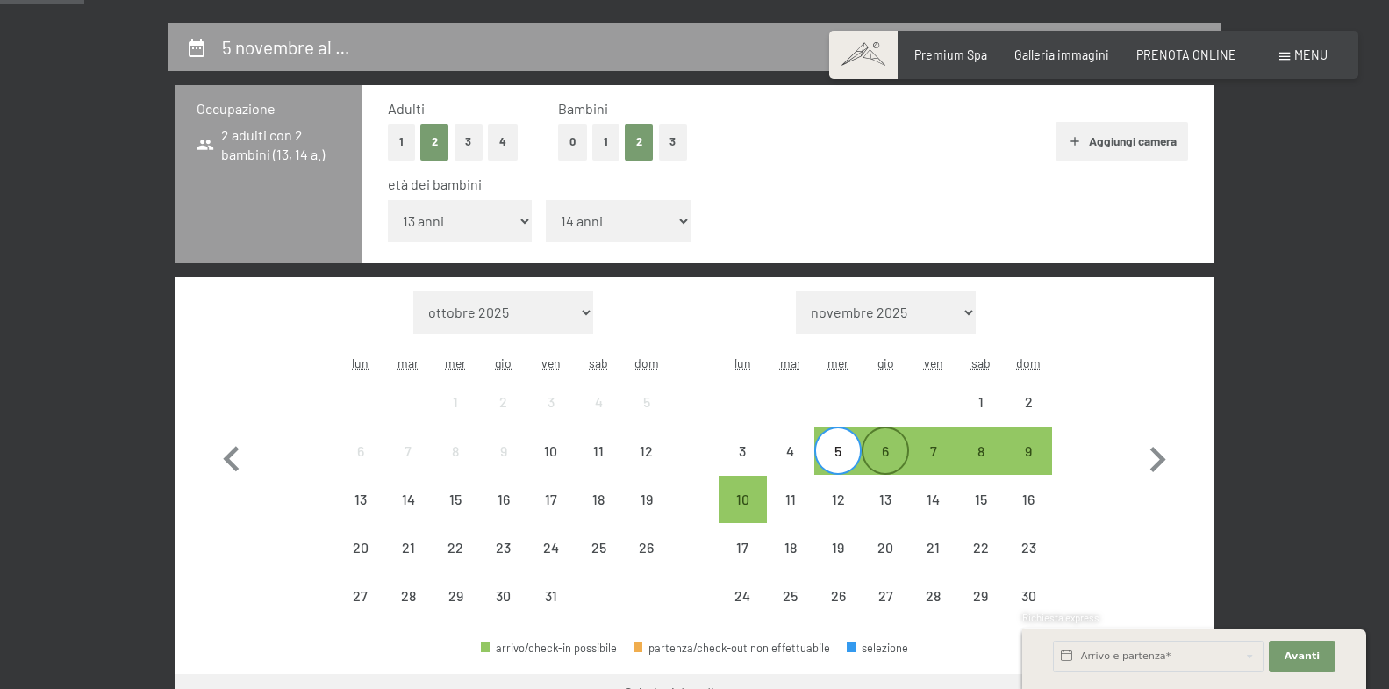
click at [880, 452] on div "6" at bounding box center [885, 466] width 44 height 44
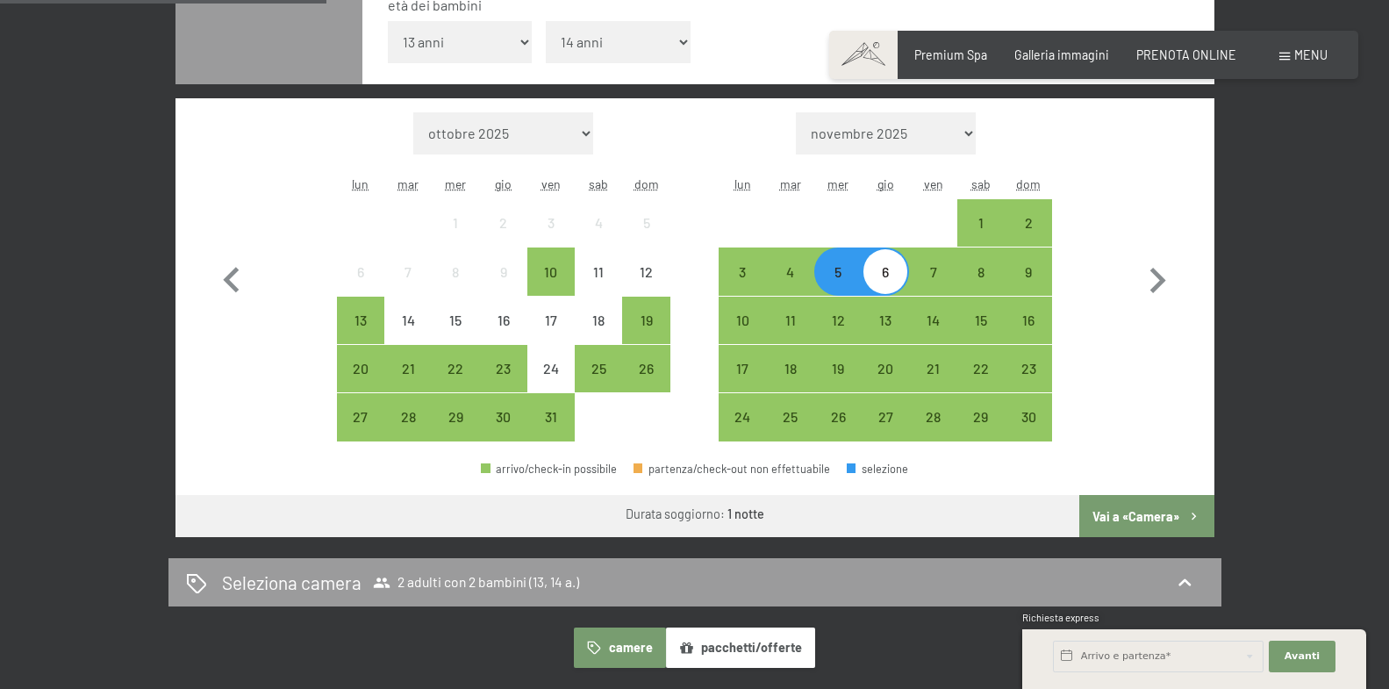
click at [1123, 512] on button "Vai a «Camera»" at bounding box center [1146, 516] width 134 height 42
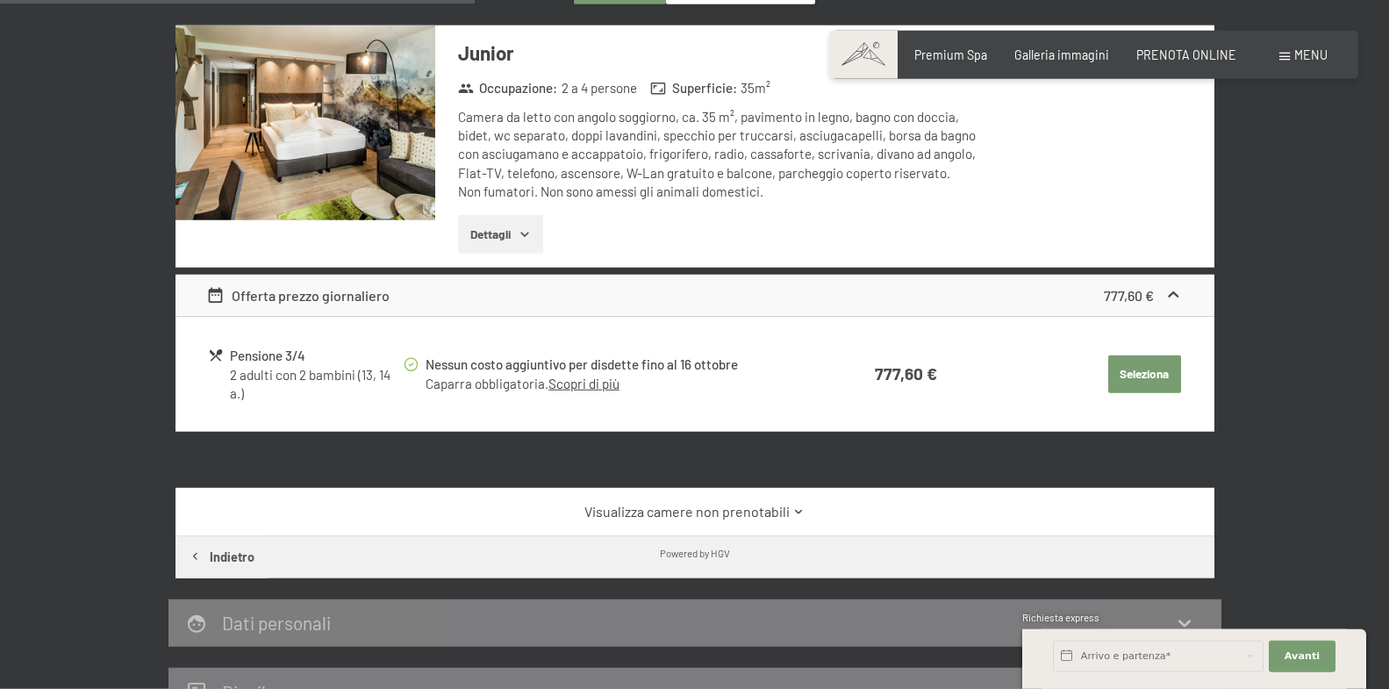
scroll to position [291, 0]
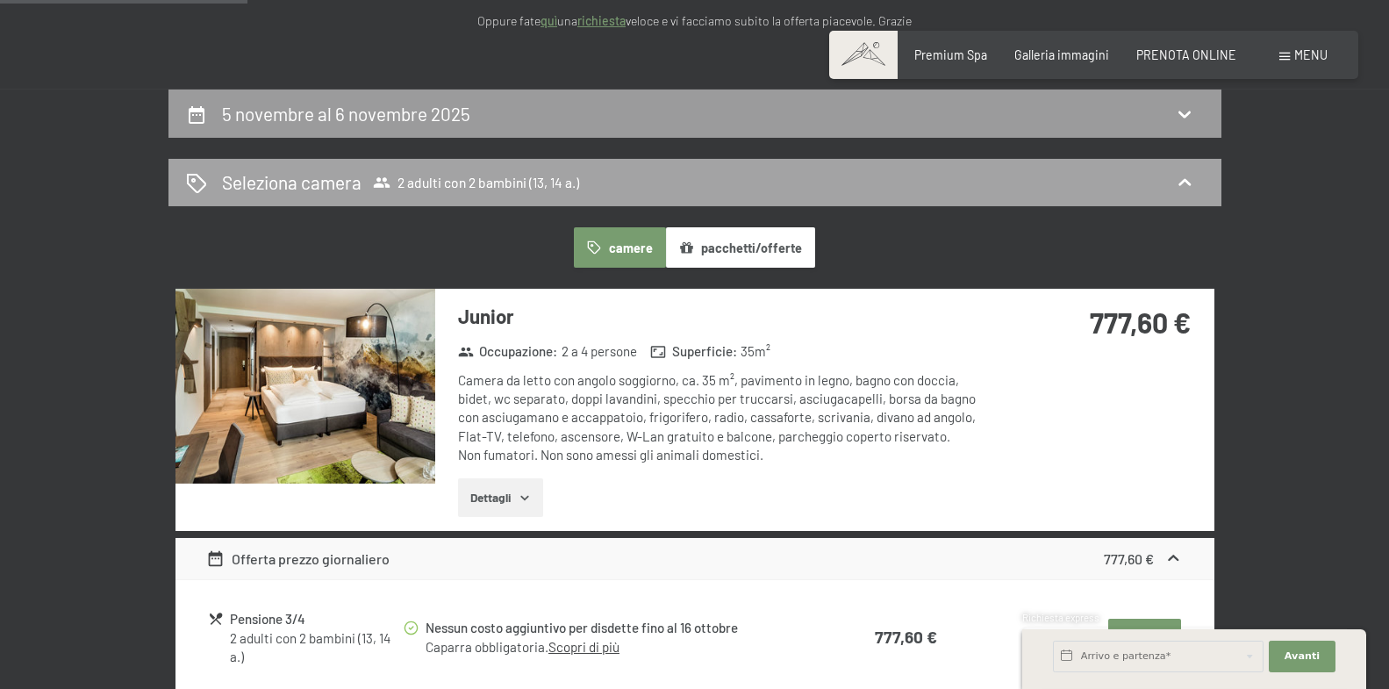
click at [283, 183] on h2 "Seleziona camera" at bounding box center [292, 181] width 140 height 25
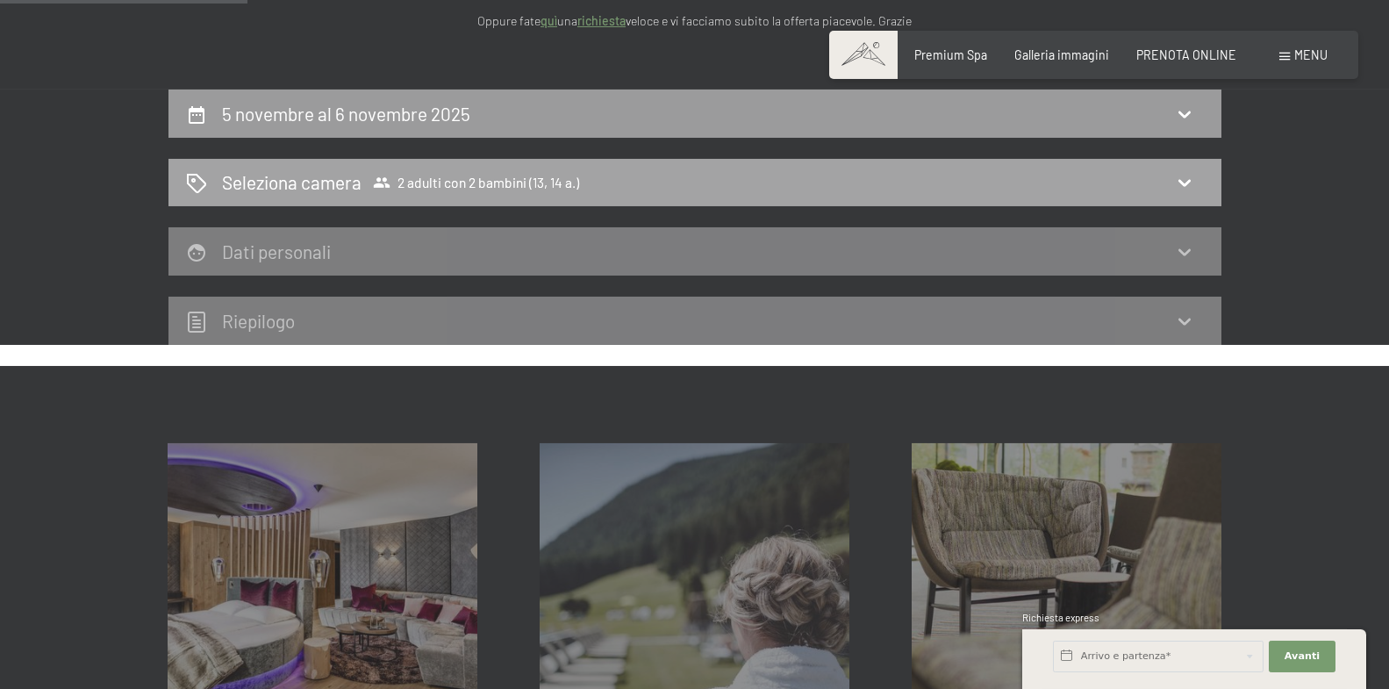
click at [283, 183] on h2 "Seleziona camera" at bounding box center [292, 181] width 140 height 25
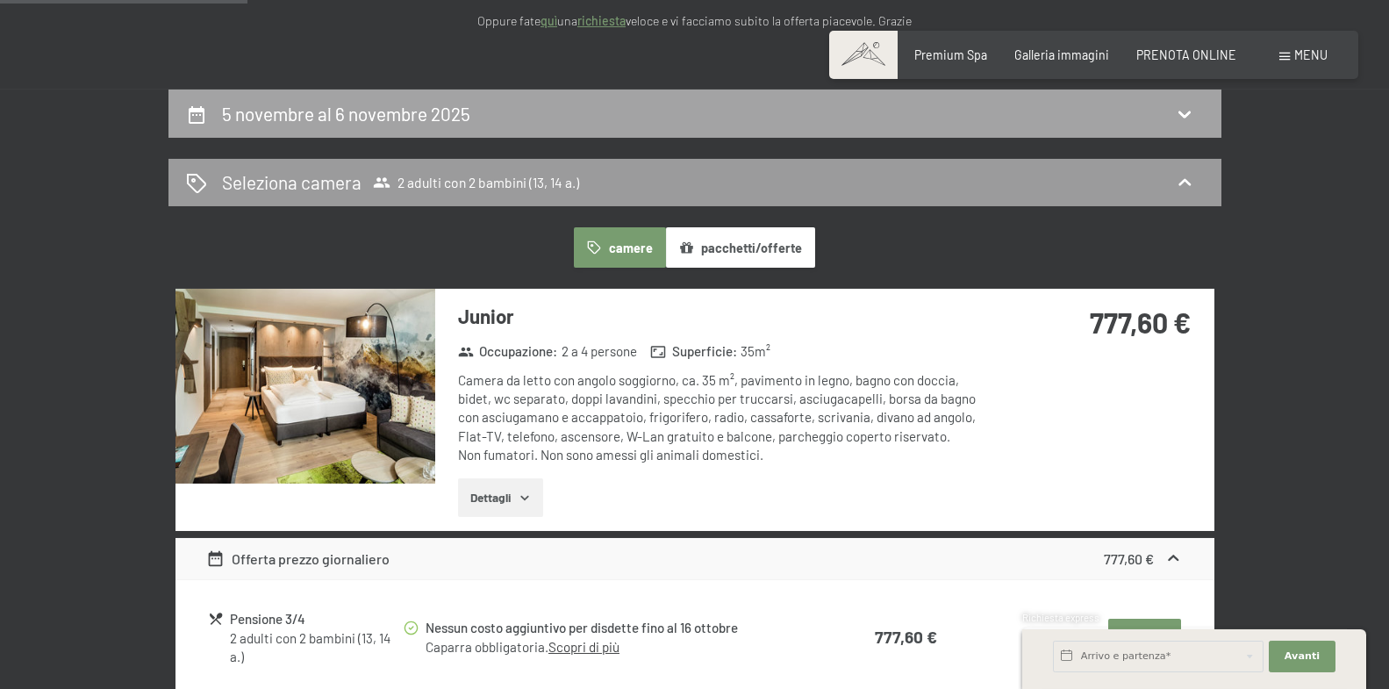
click at [304, 120] on h2 "5 novembre al 6 novembre 2025" at bounding box center [346, 114] width 248 height 22
select select "13"
select select "14"
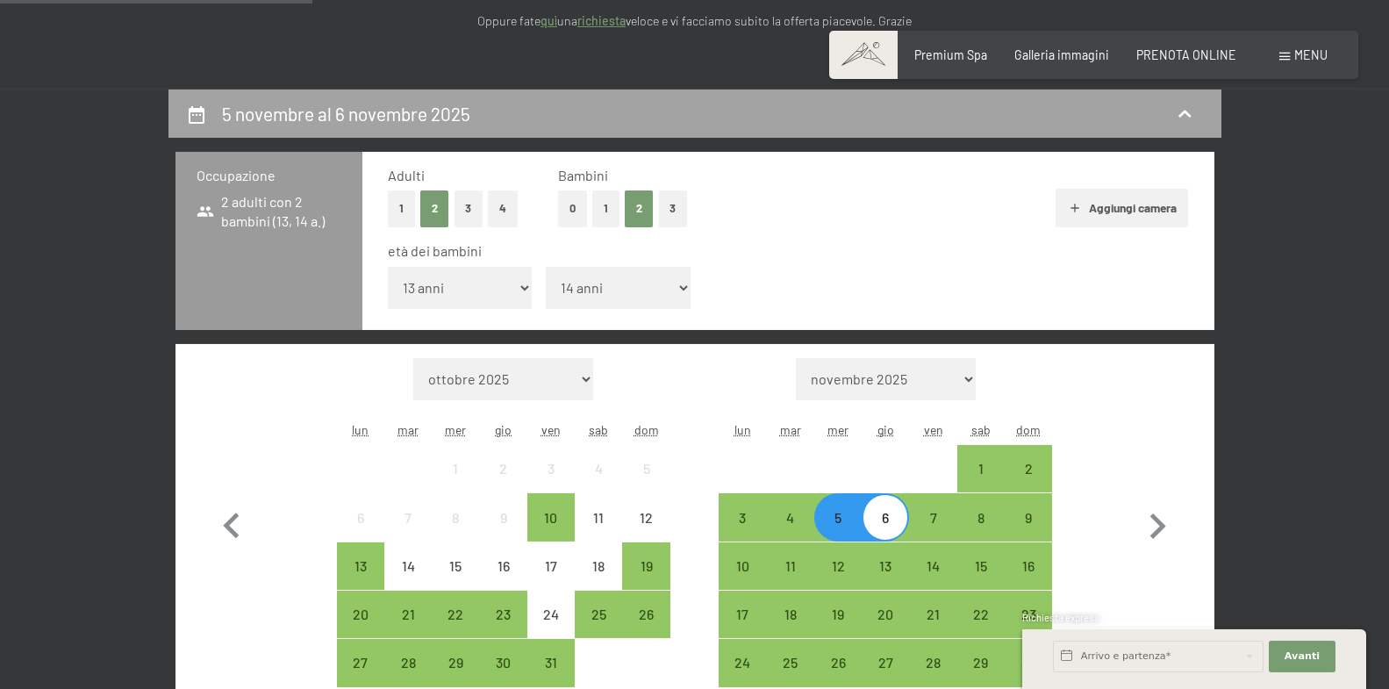
scroll to position [381, 0]
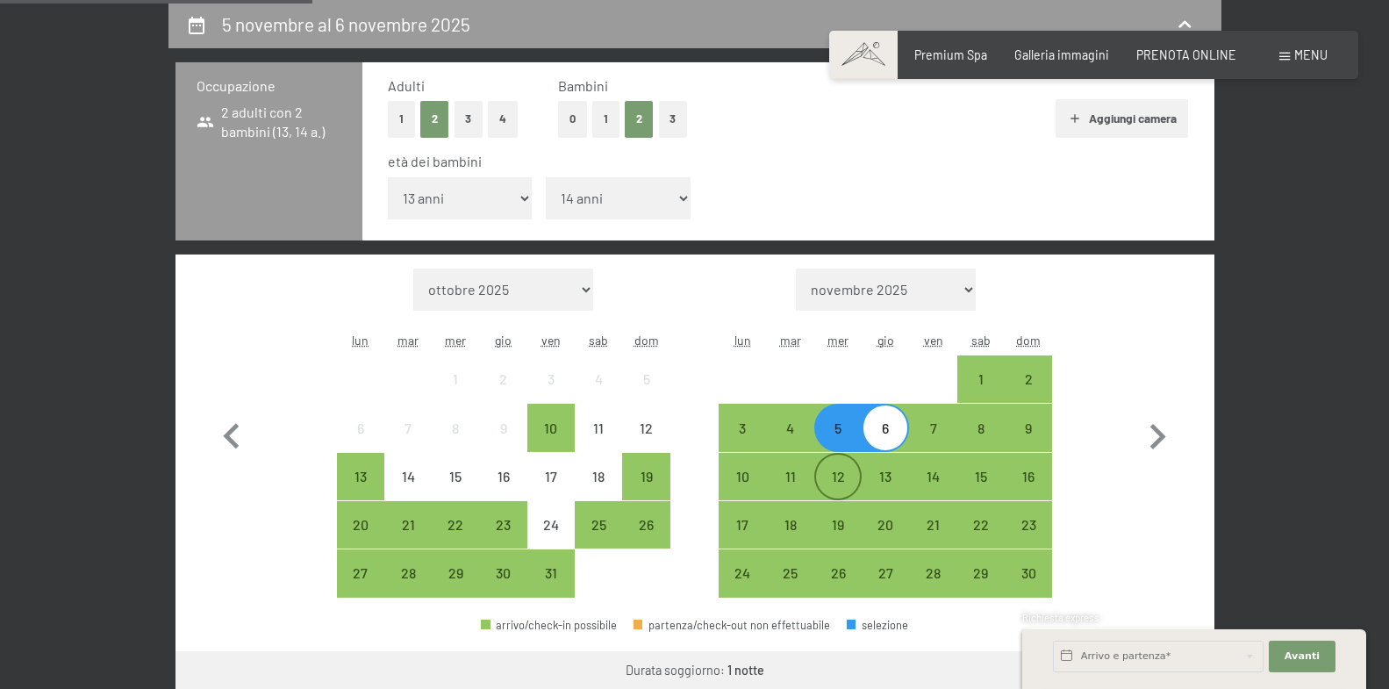
click at [850, 478] on div "12" at bounding box center [838, 491] width 44 height 44
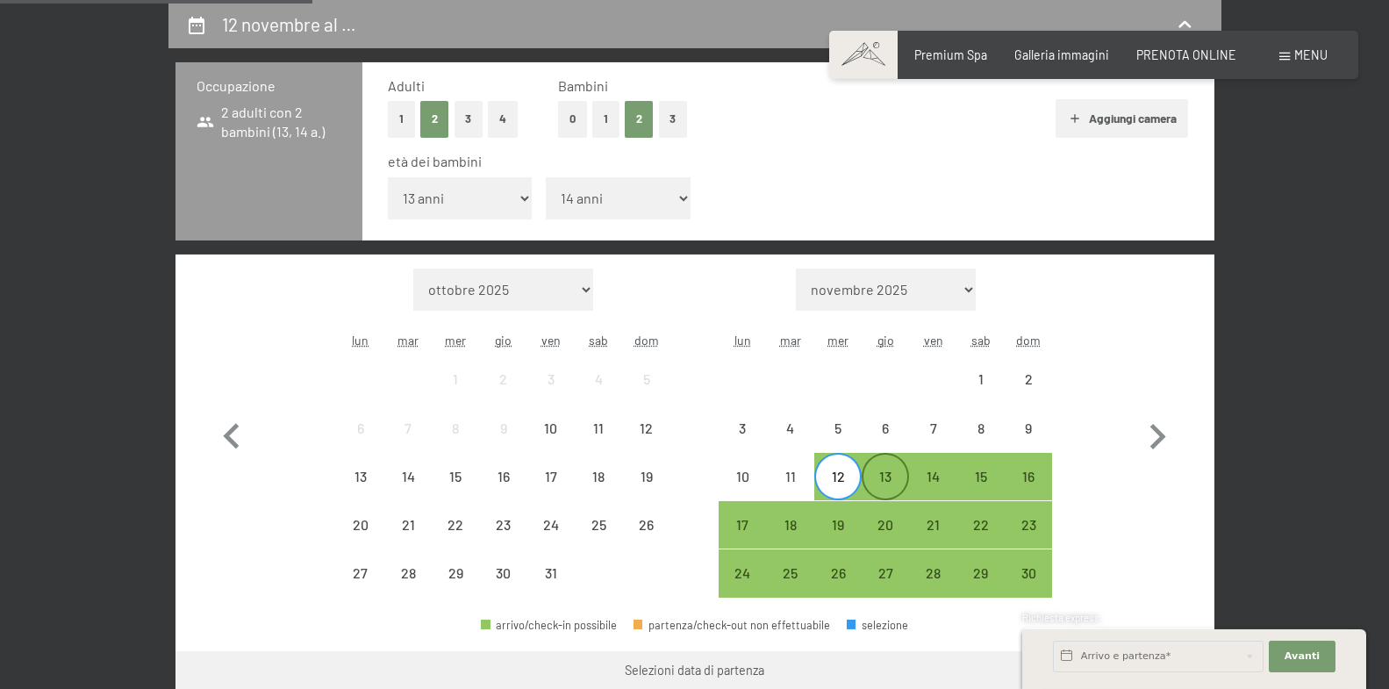
click at [878, 483] on div "13" at bounding box center [885, 491] width 44 height 44
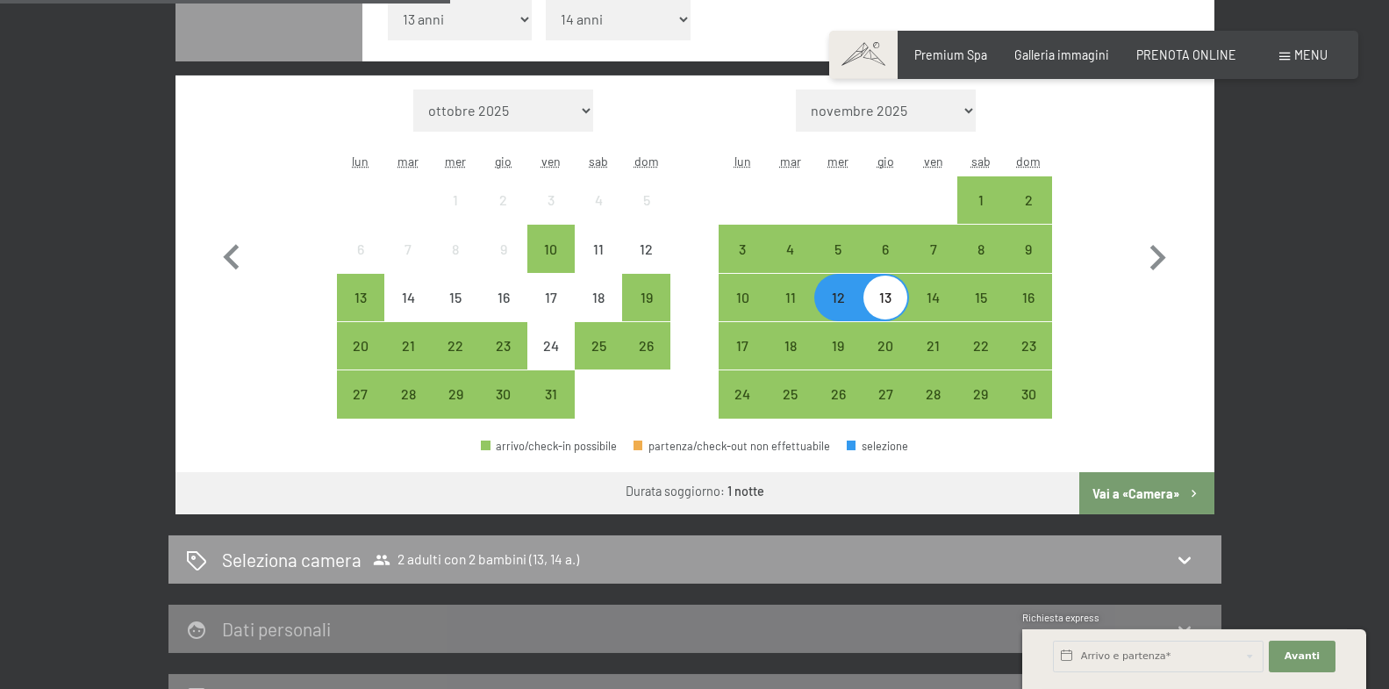
click at [1116, 491] on button "Vai a «Camera»" at bounding box center [1146, 493] width 134 height 42
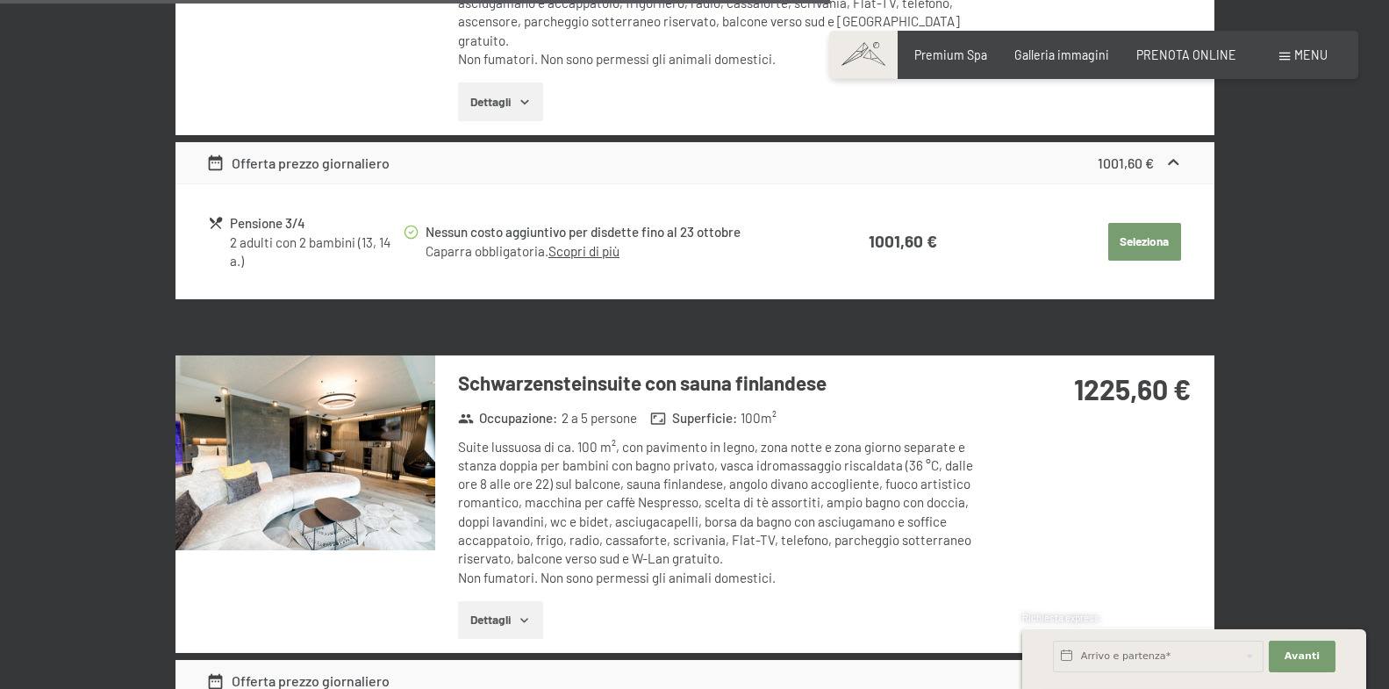
scroll to position [2439, 0]
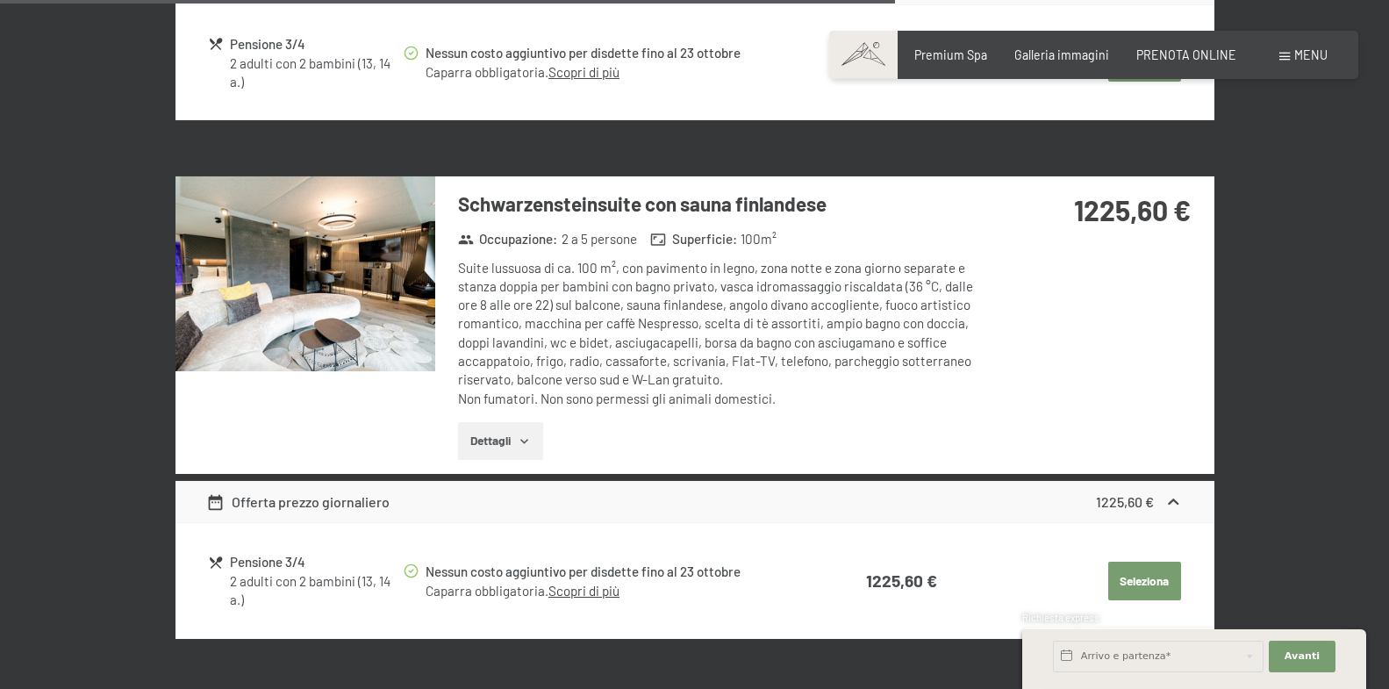
click at [343, 264] on img at bounding box center [305, 273] width 260 height 195
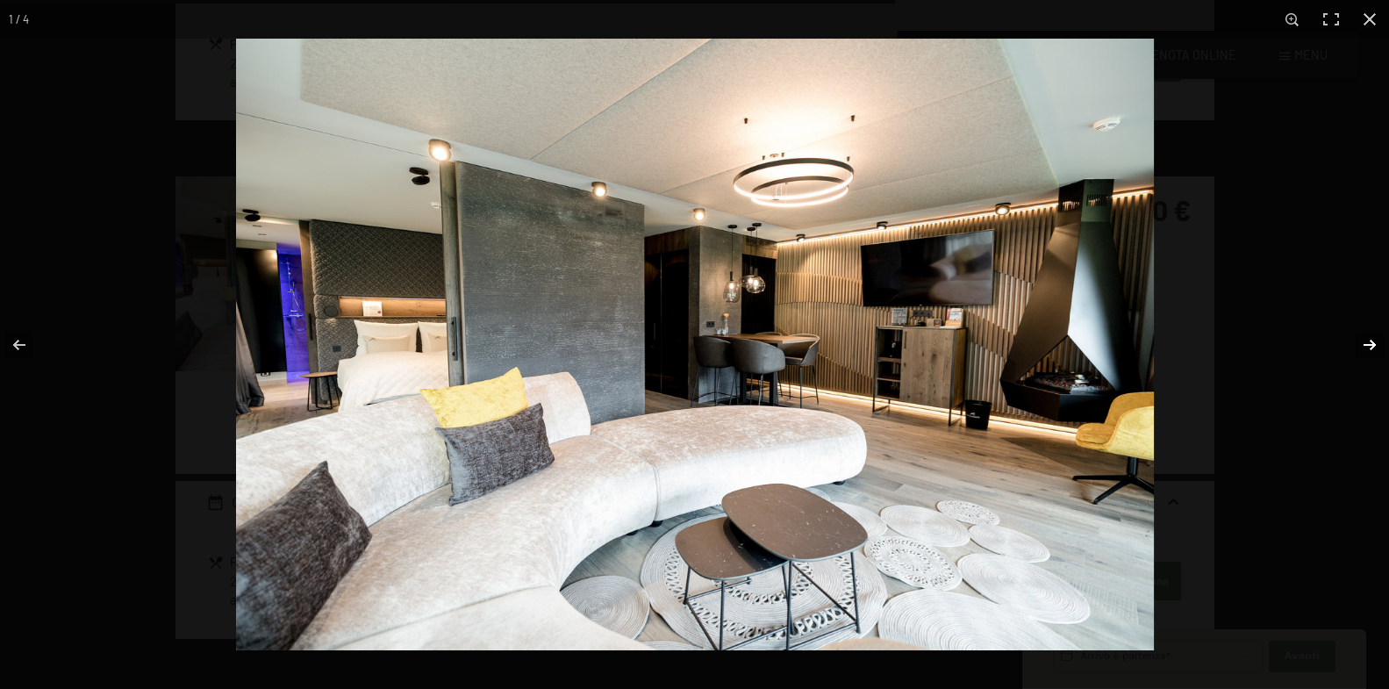
click at [1365, 337] on button "button" at bounding box center [1358, 345] width 61 height 88
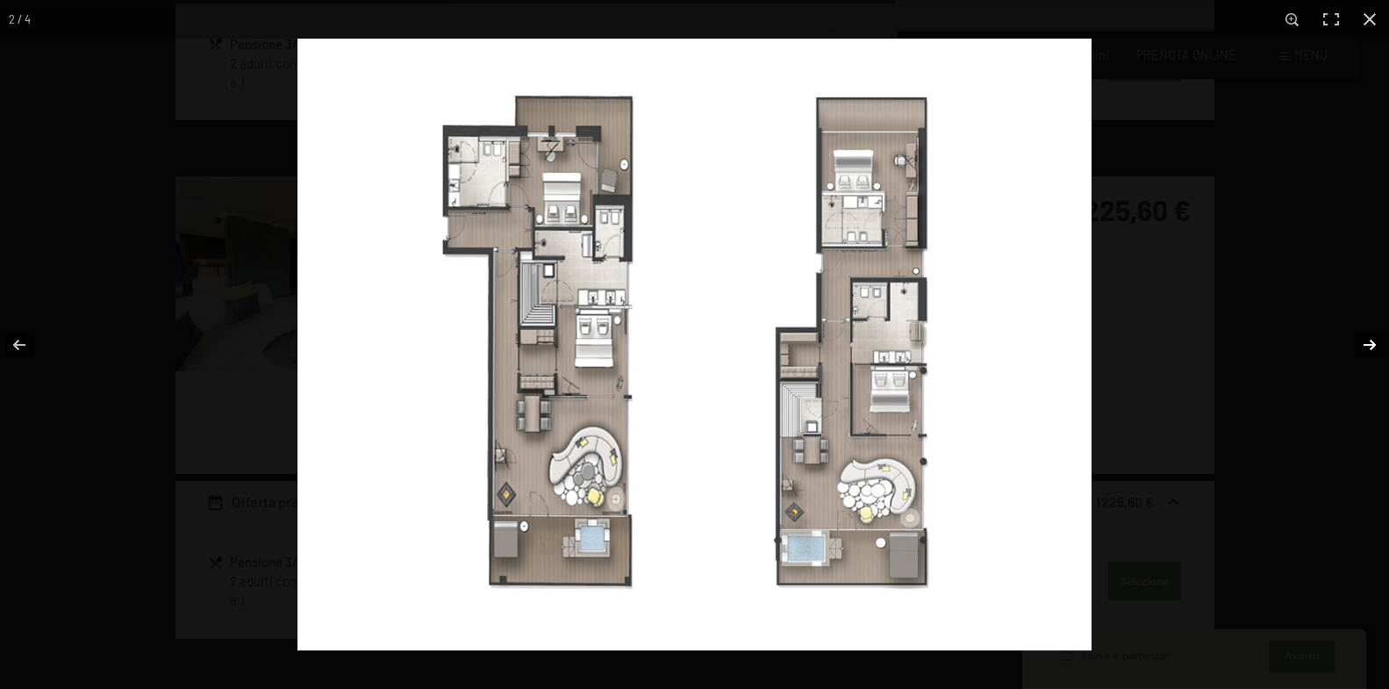
click at [1365, 337] on button "button" at bounding box center [1358, 345] width 61 height 88
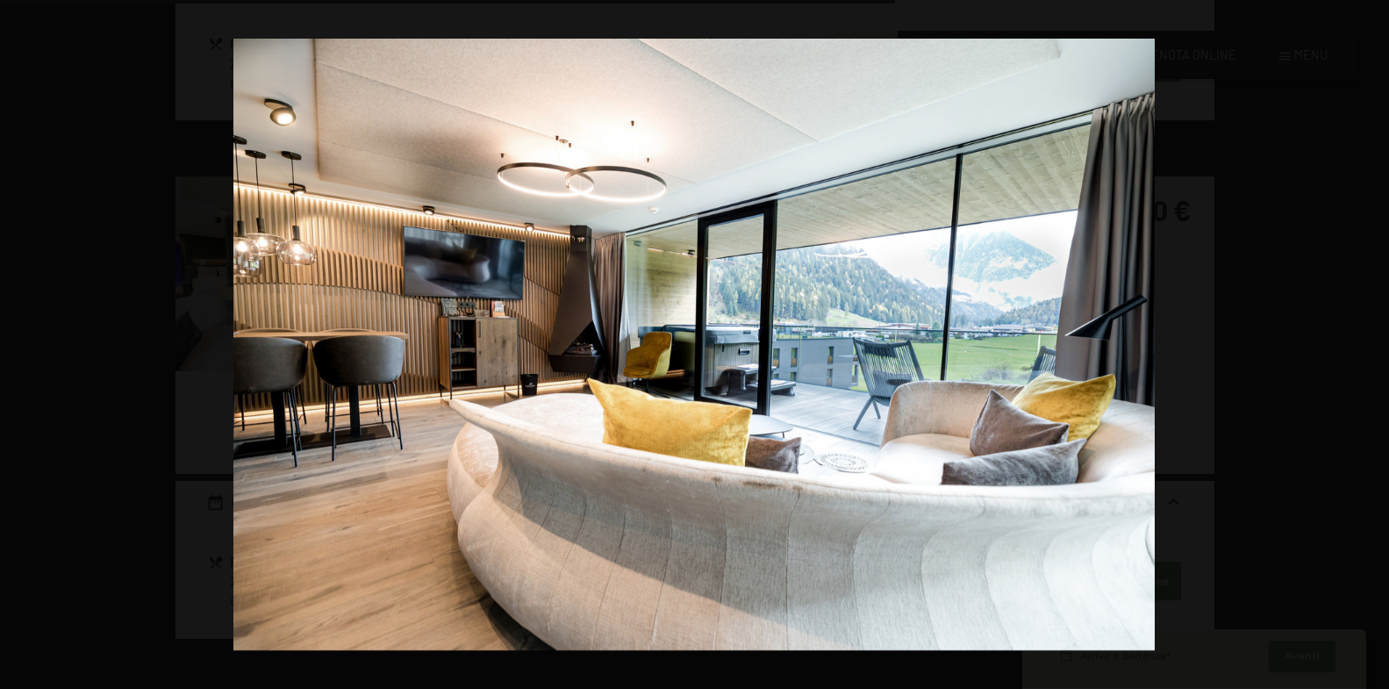
click at [1365, 337] on button "button" at bounding box center [1358, 345] width 61 height 88
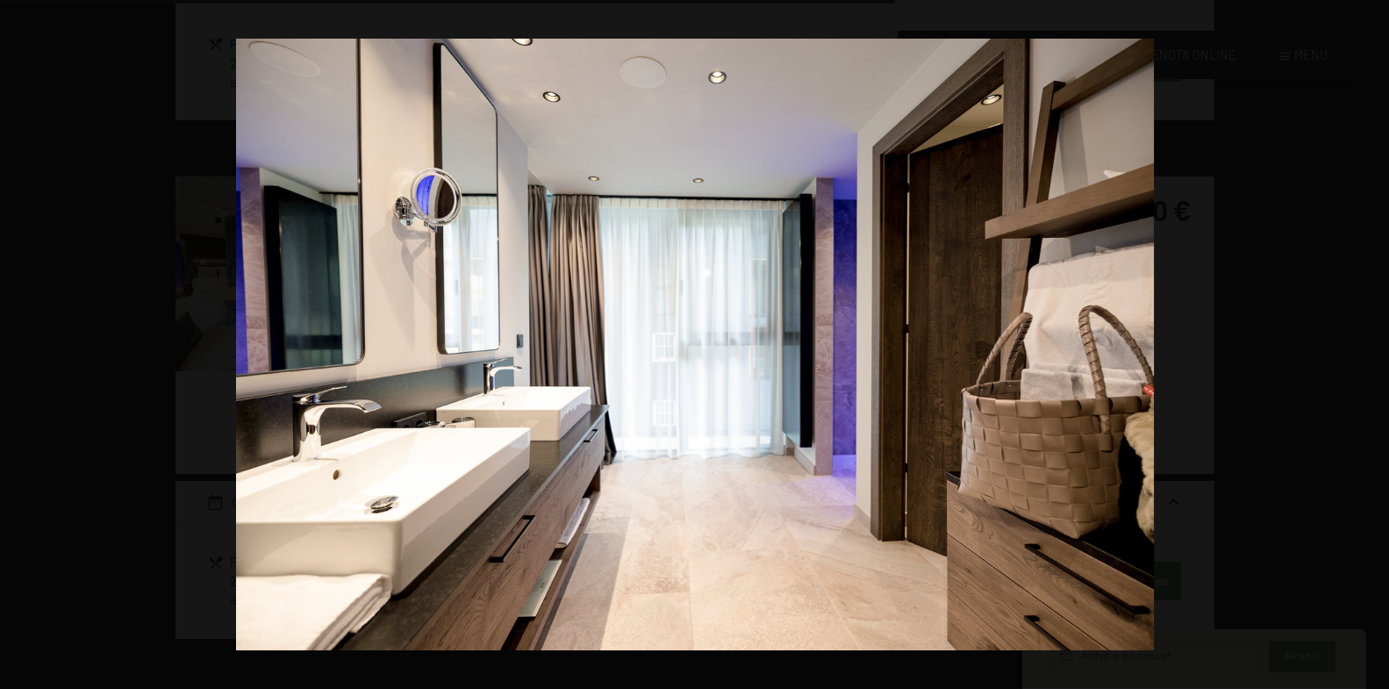
click at [1365, 337] on button "button" at bounding box center [1358, 345] width 61 height 88
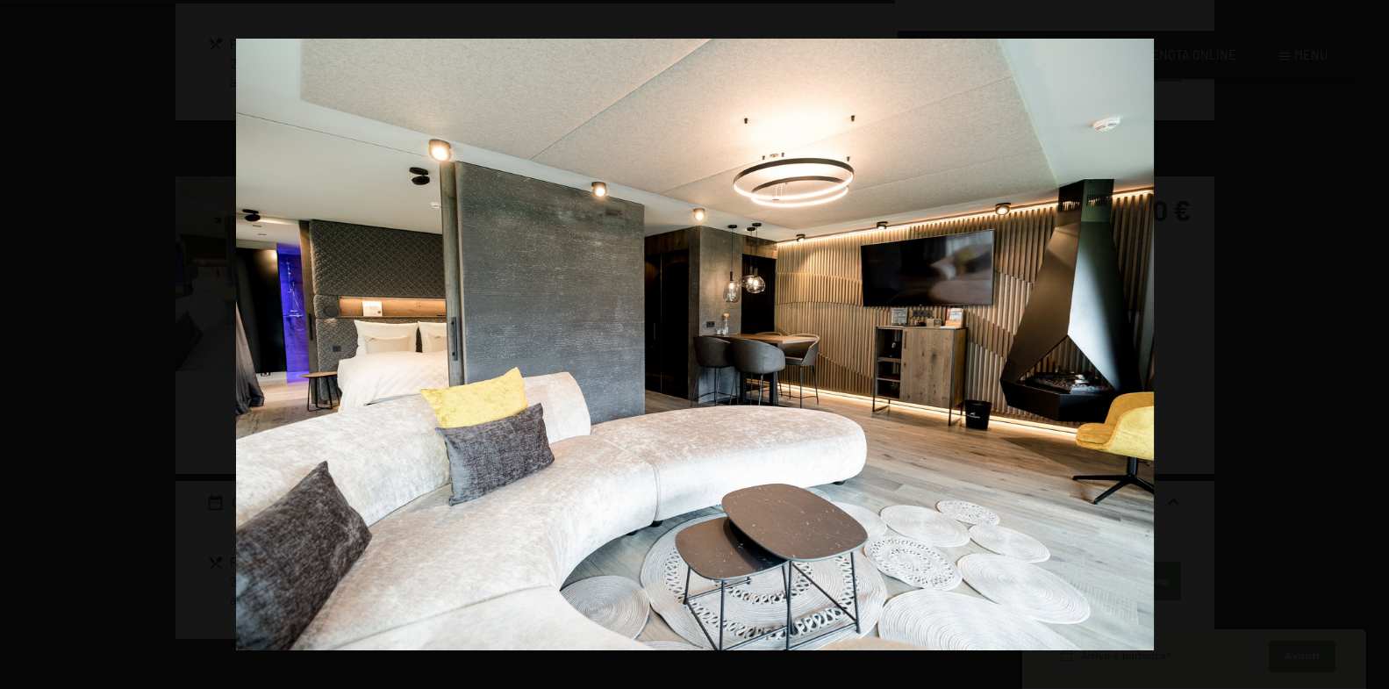
click at [1365, 337] on button "button" at bounding box center [1358, 345] width 61 height 88
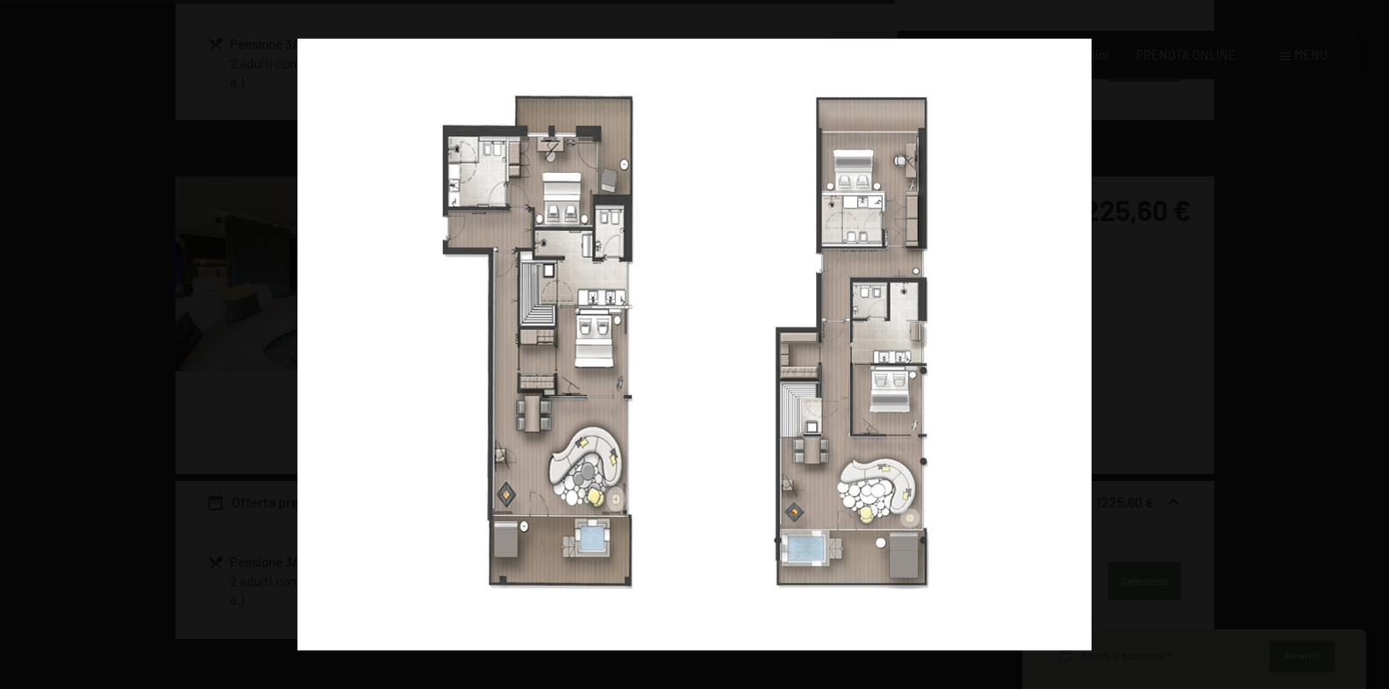
click at [1365, 337] on button "button" at bounding box center [1358, 345] width 61 height 88
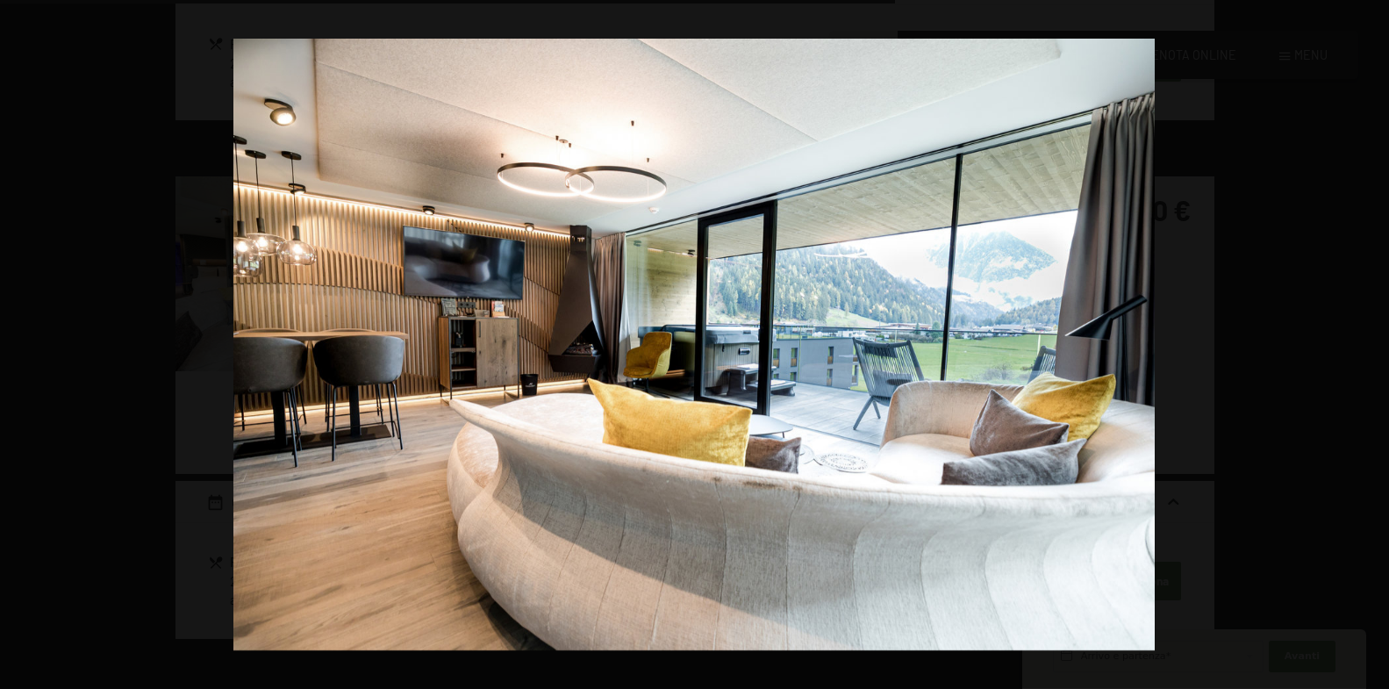
click at [1365, 337] on button "button" at bounding box center [1358, 345] width 61 height 88
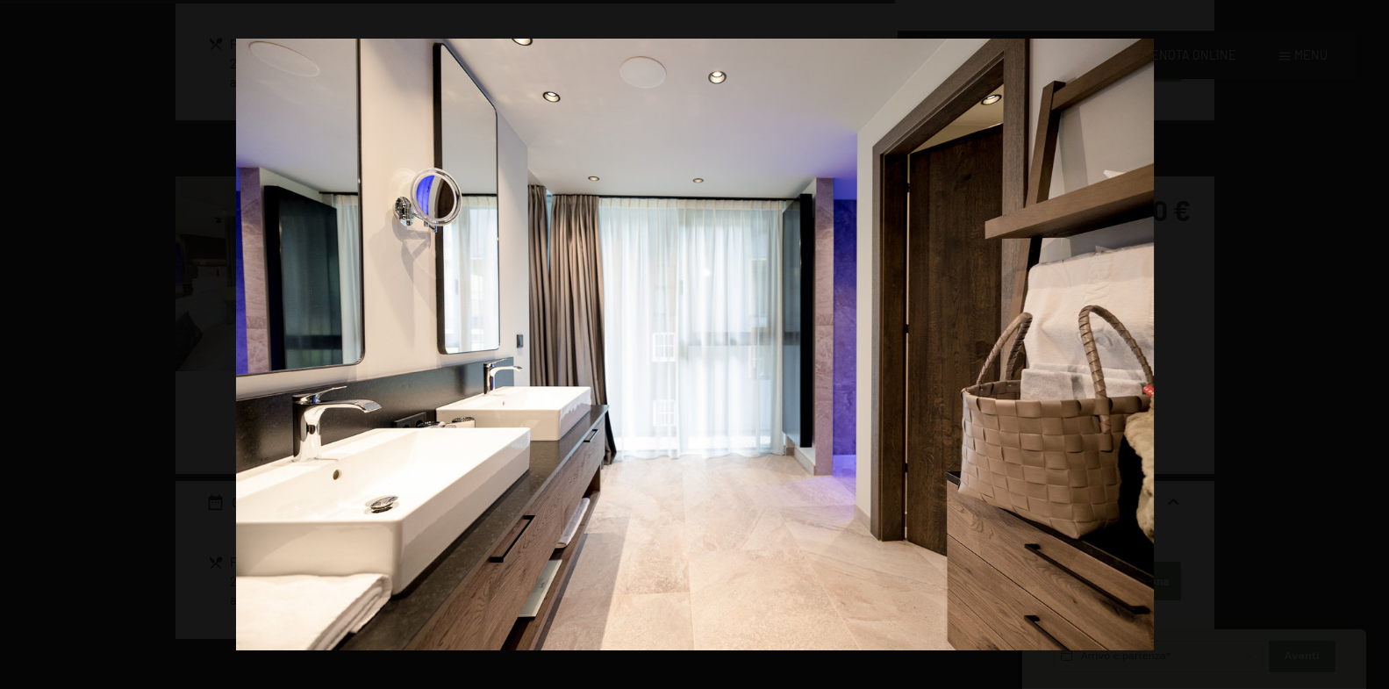
click at [1365, 337] on button "button" at bounding box center [1358, 345] width 61 height 88
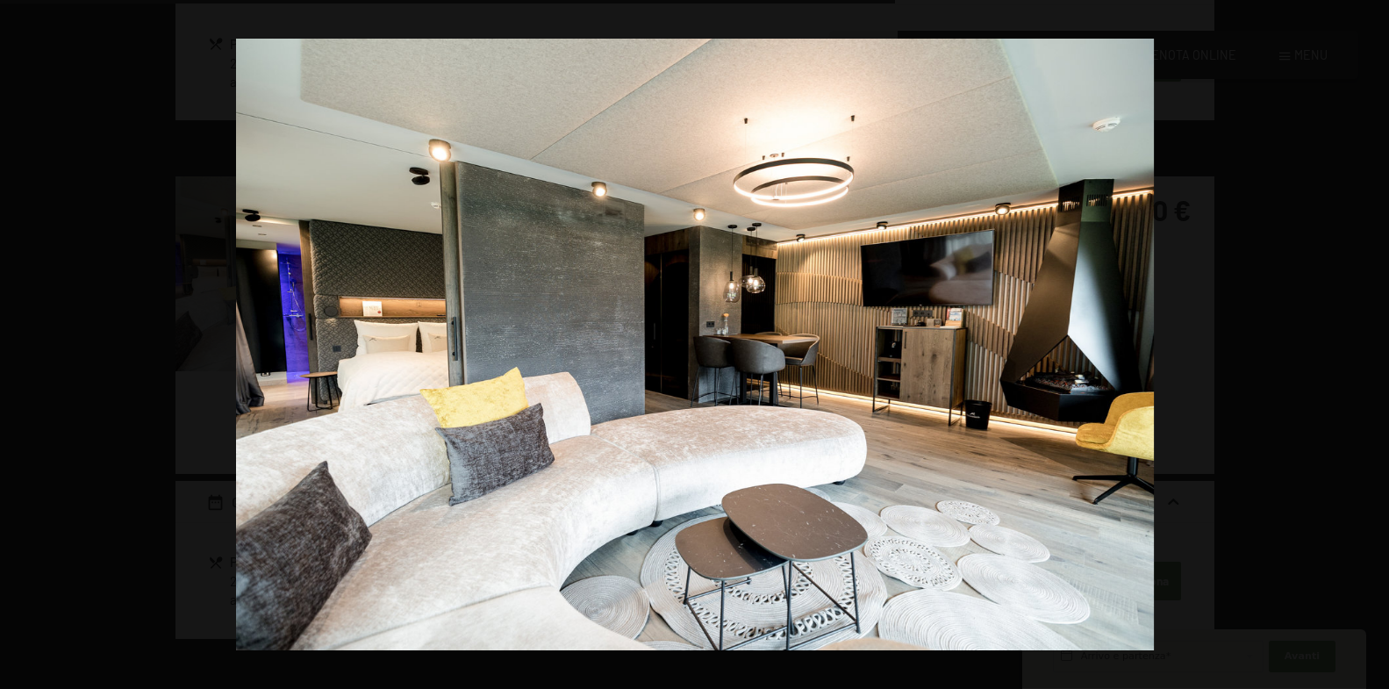
click at [1365, 337] on button "button" at bounding box center [1358, 345] width 61 height 88
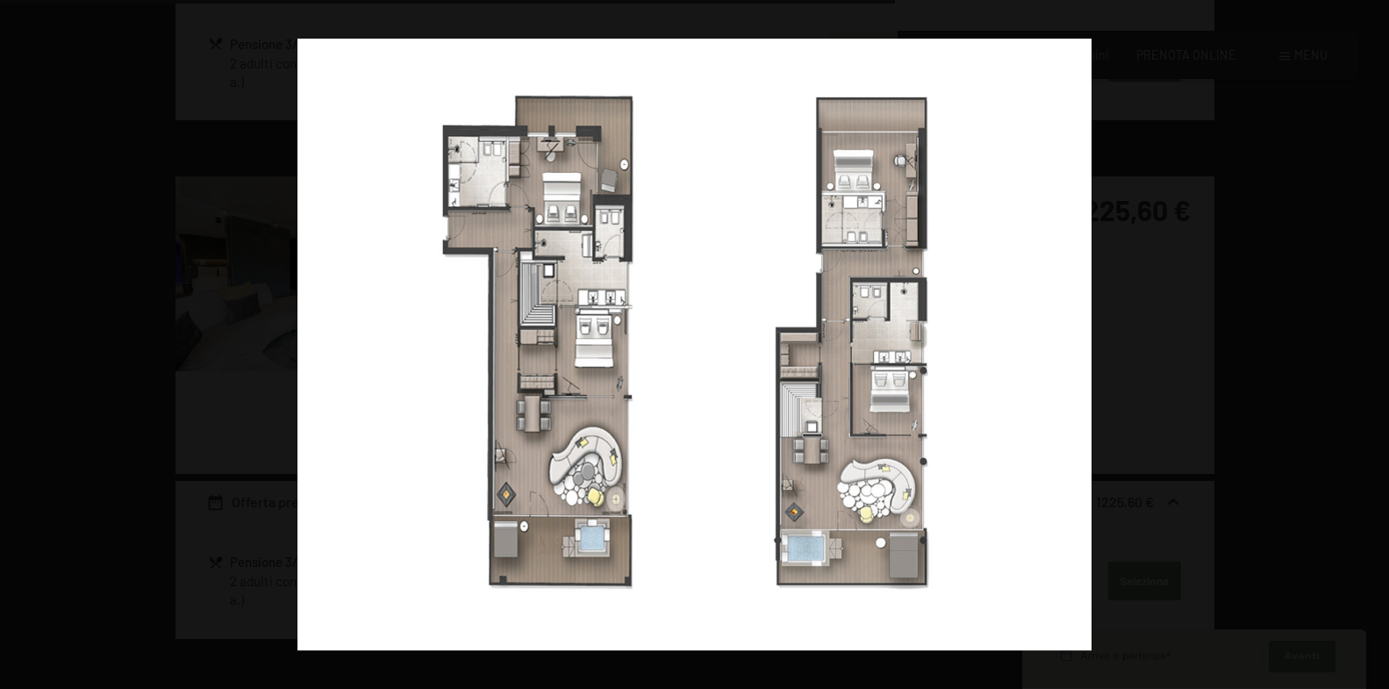
click at [1365, 337] on button "button" at bounding box center [1358, 345] width 61 height 88
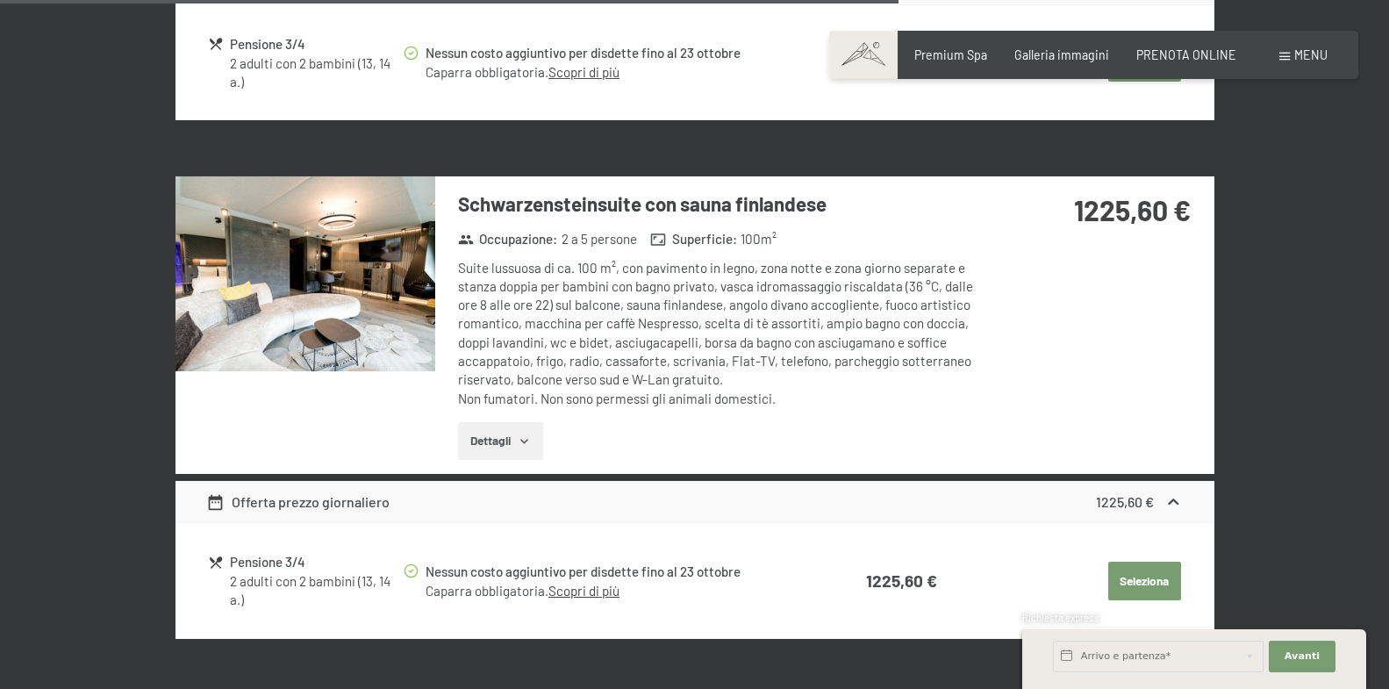
scroll to position [2529, 0]
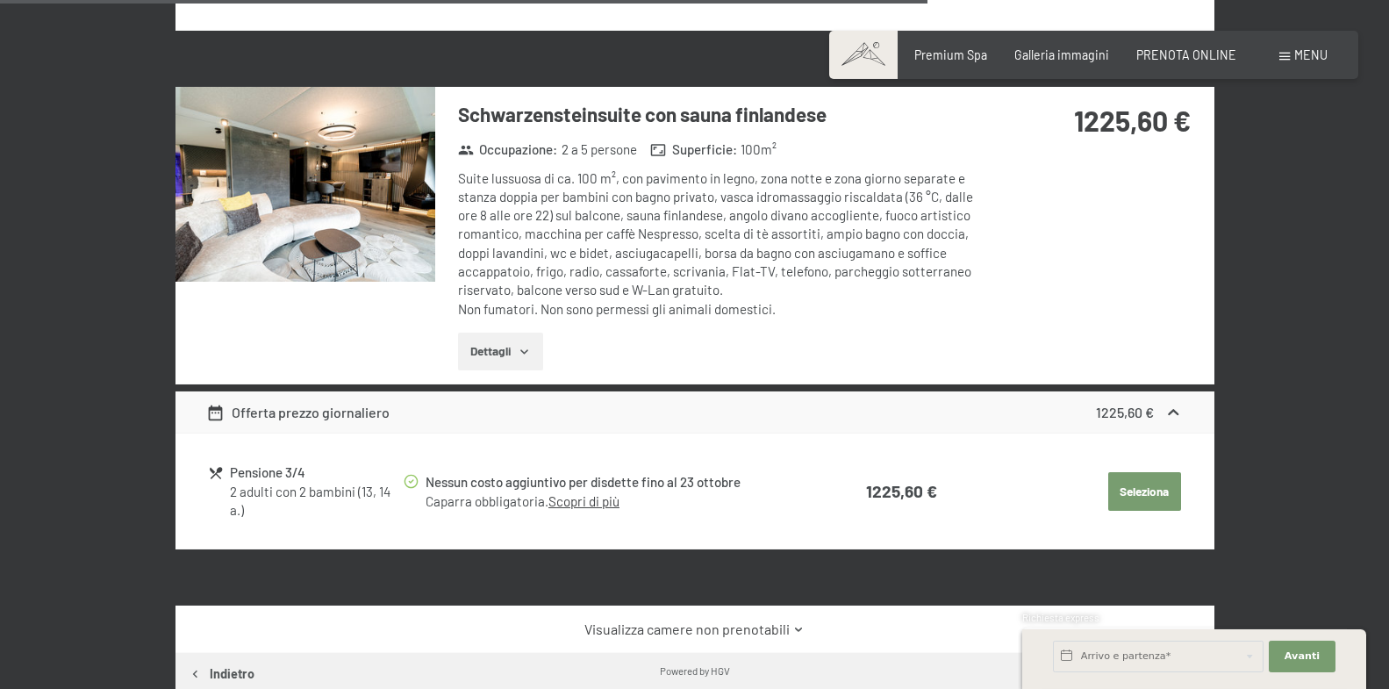
click at [603, 493] on link "Scopri di più" at bounding box center [583, 501] width 71 height 16
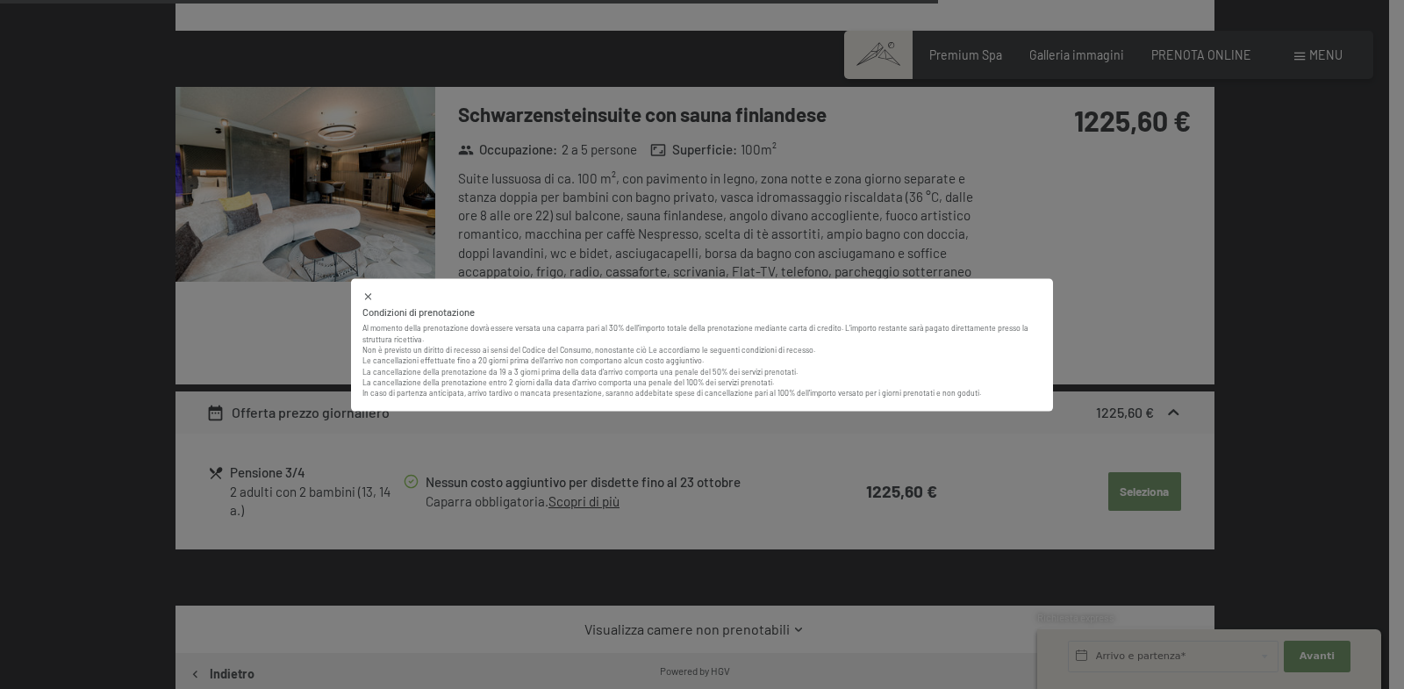
click at [55, 328] on div "Condizioni di prenotazione Al momento della prenotazione dovrà essere versata u…" at bounding box center [702, 344] width 1404 height 689
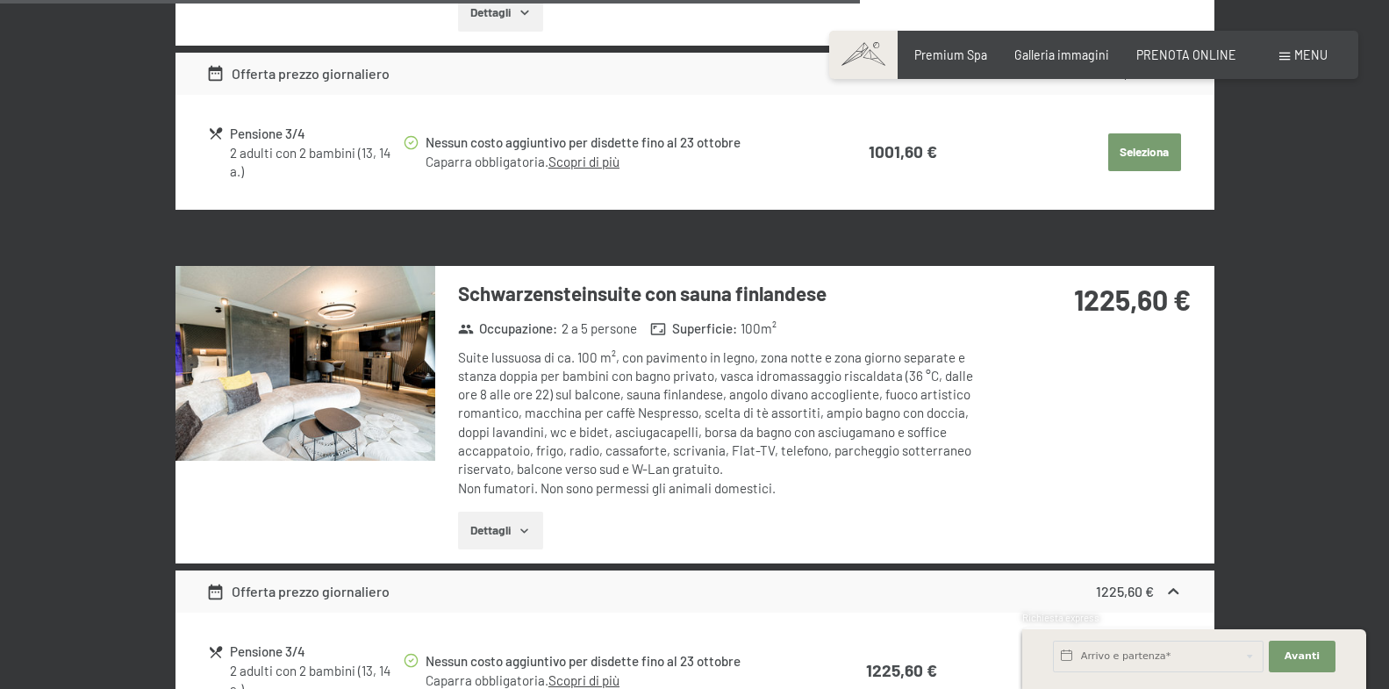
scroll to position [1902, 0]
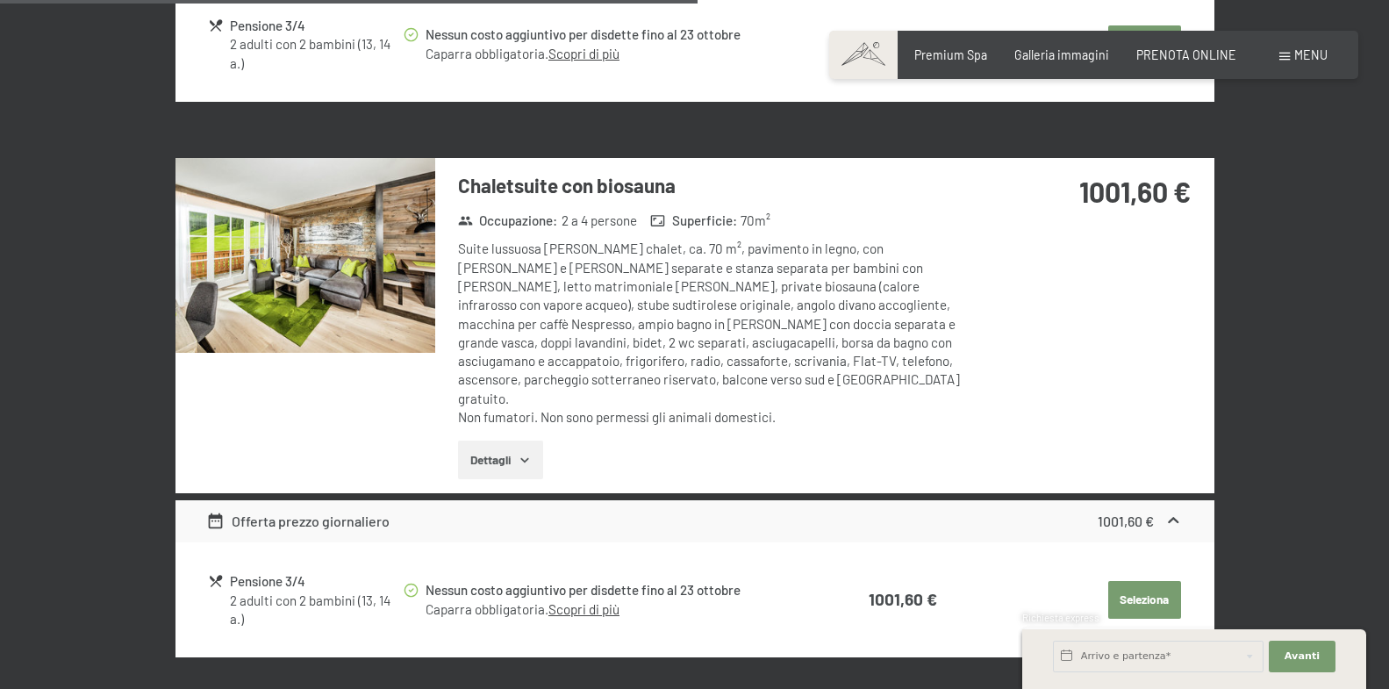
click at [491, 440] on button "Dettagli" at bounding box center [500, 459] width 85 height 39
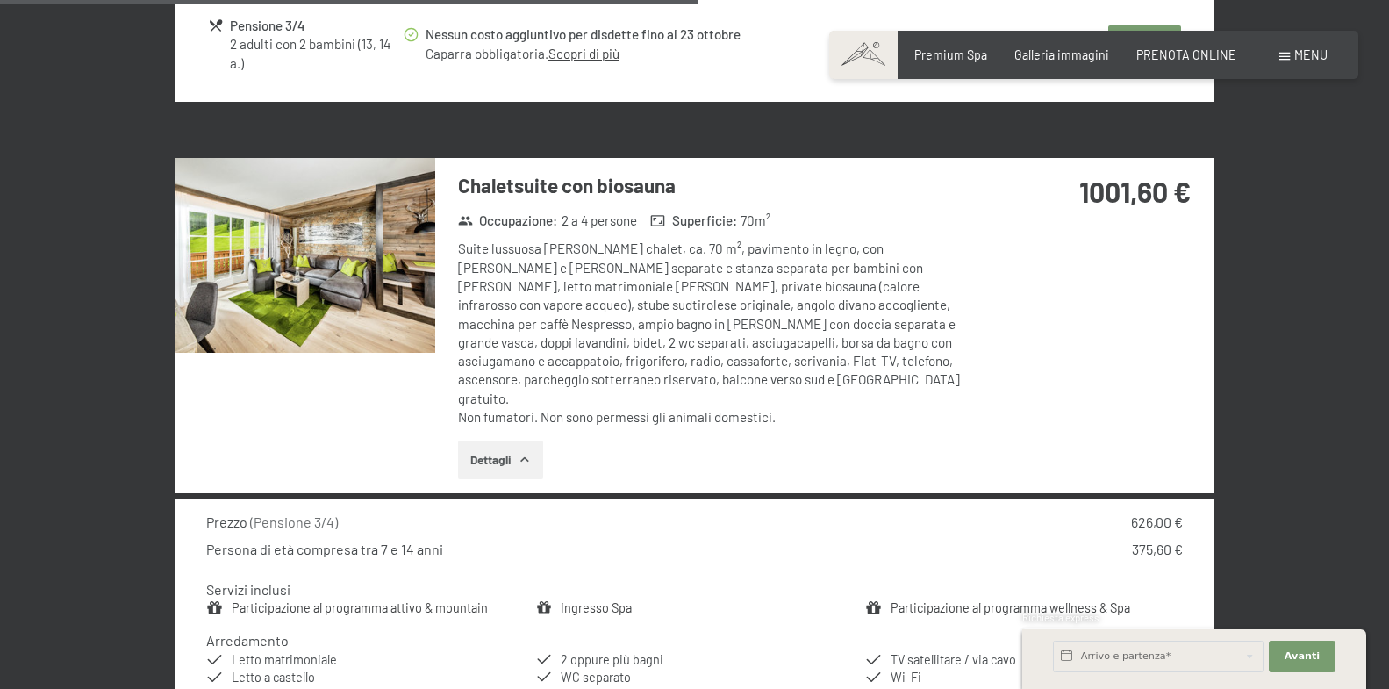
click at [397, 283] on img at bounding box center [305, 255] width 260 height 195
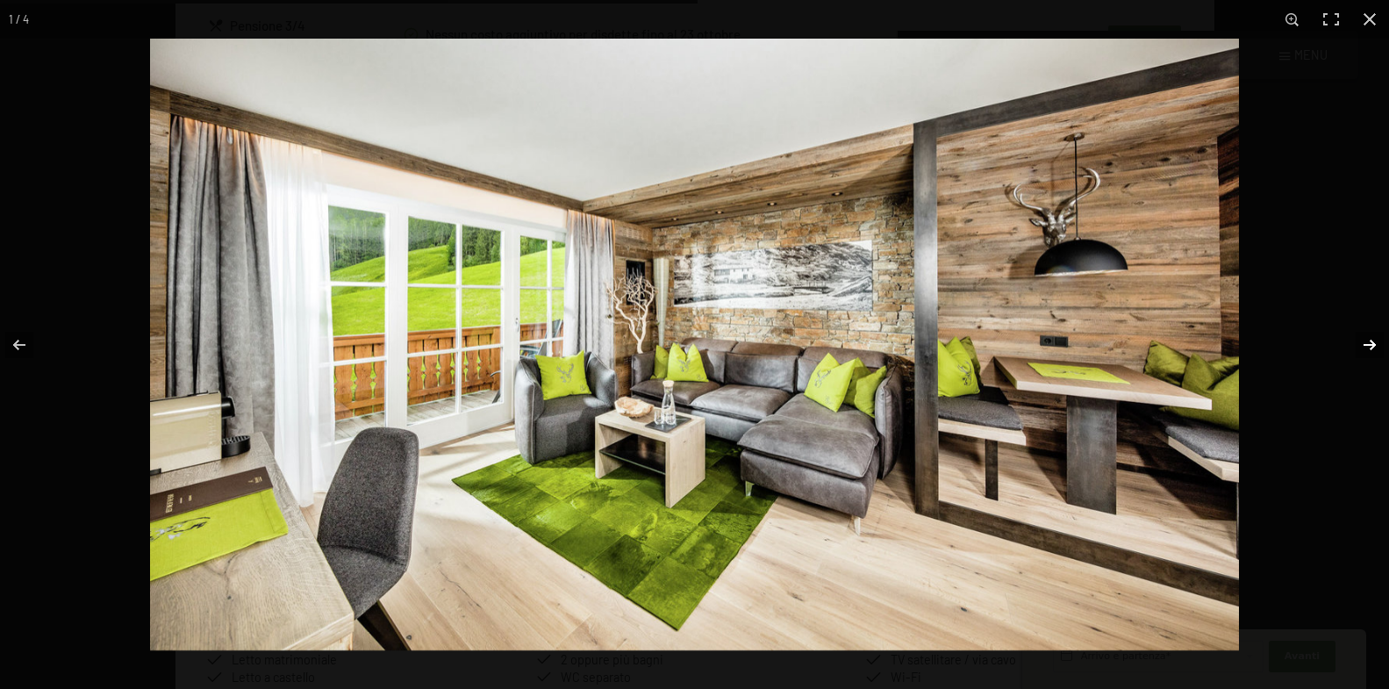
click at [1364, 345] on button "button" at bounding box center [1358, 345] width 61 height 88
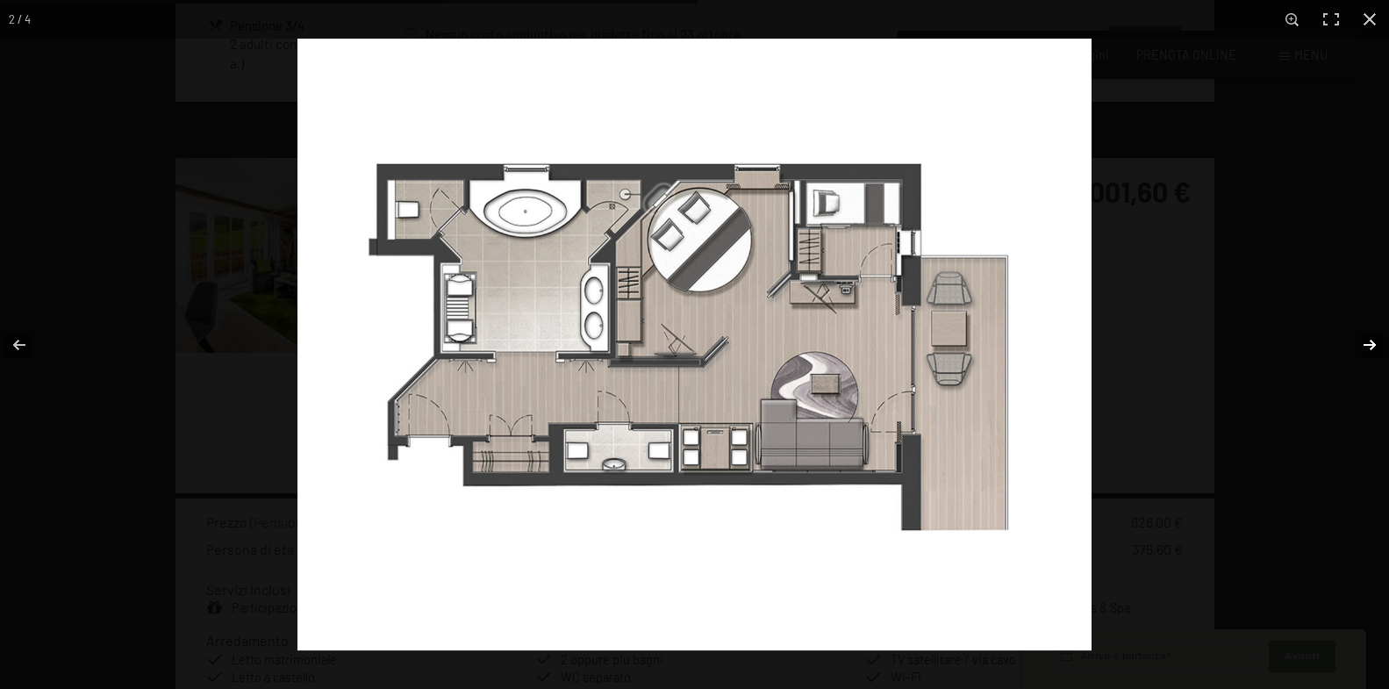
click at [1364, 345] on button "button" at bounding box center [1358, 345] width 61 height 88
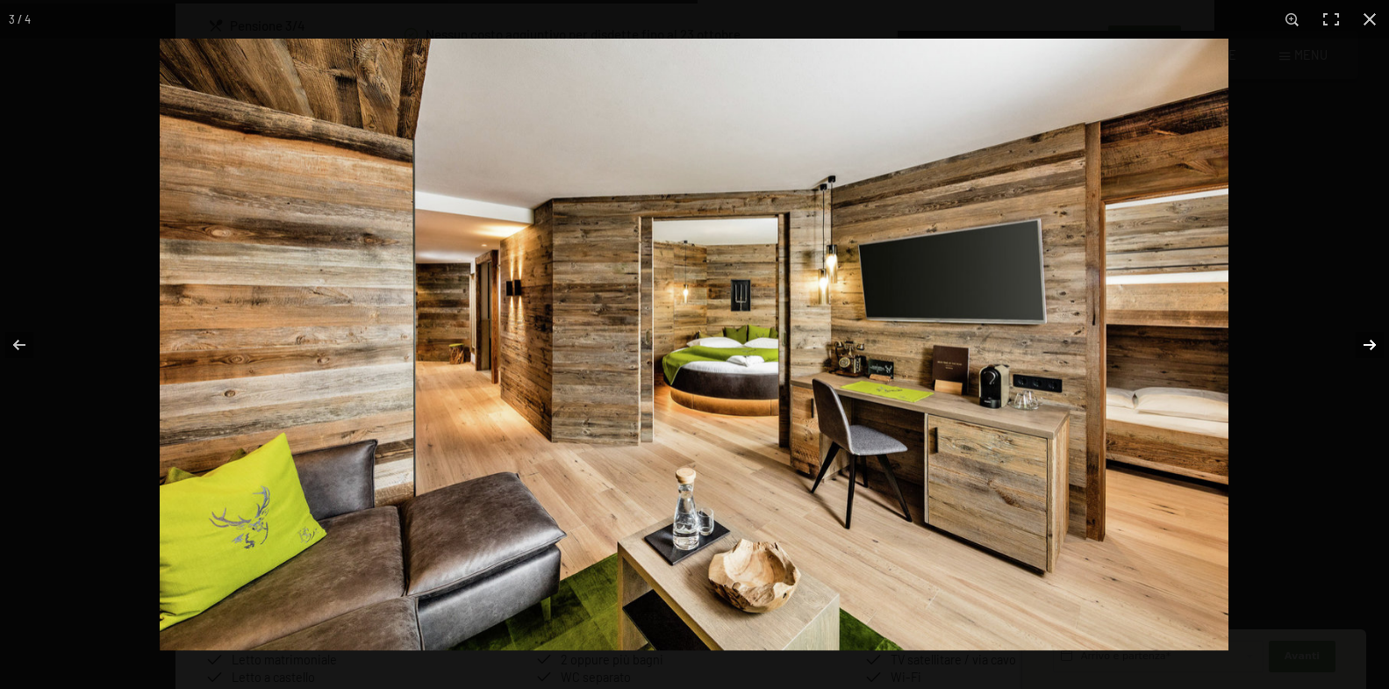
click at [1364, 345] on button "button" at bounding box center [1358, 345] width 61 height 88
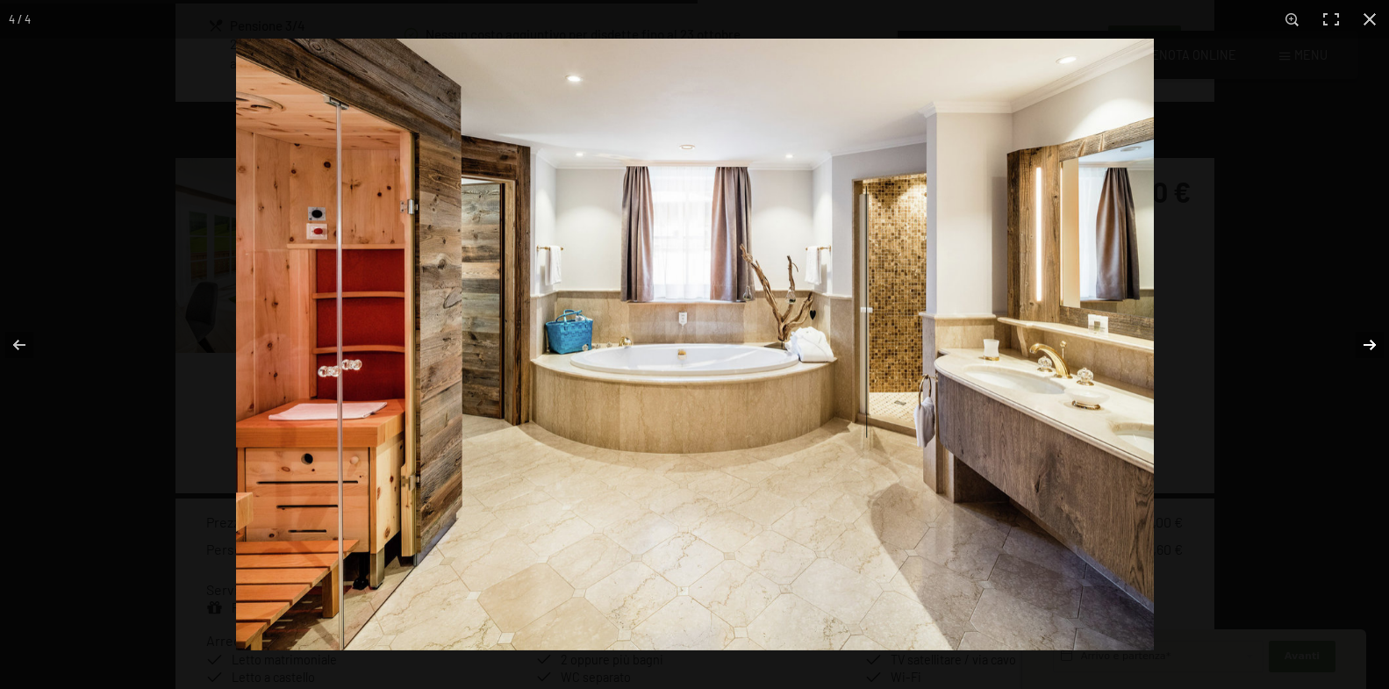
click at [1364, 345] on button "button" at bounding box center [1358, 345] width 61 height 88
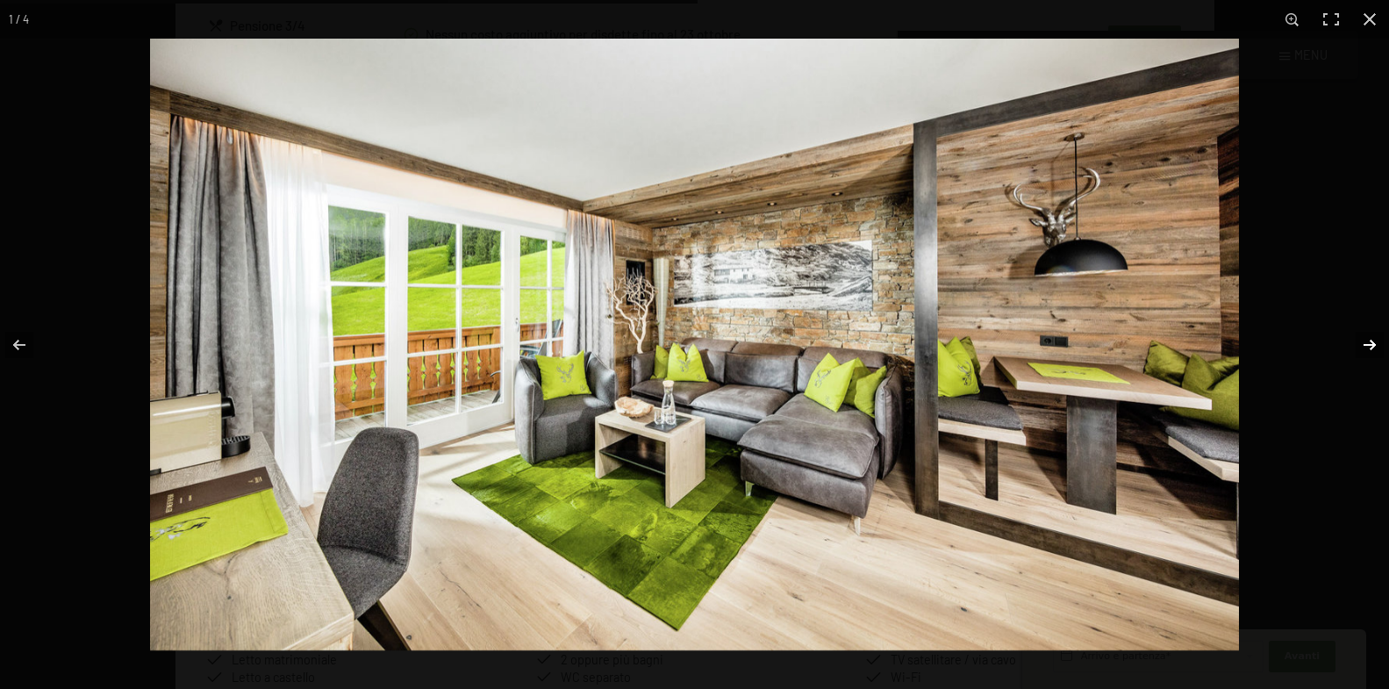
click at [1364, 345] on button "button" at bounding box center [1358, 345] width 61 height 88
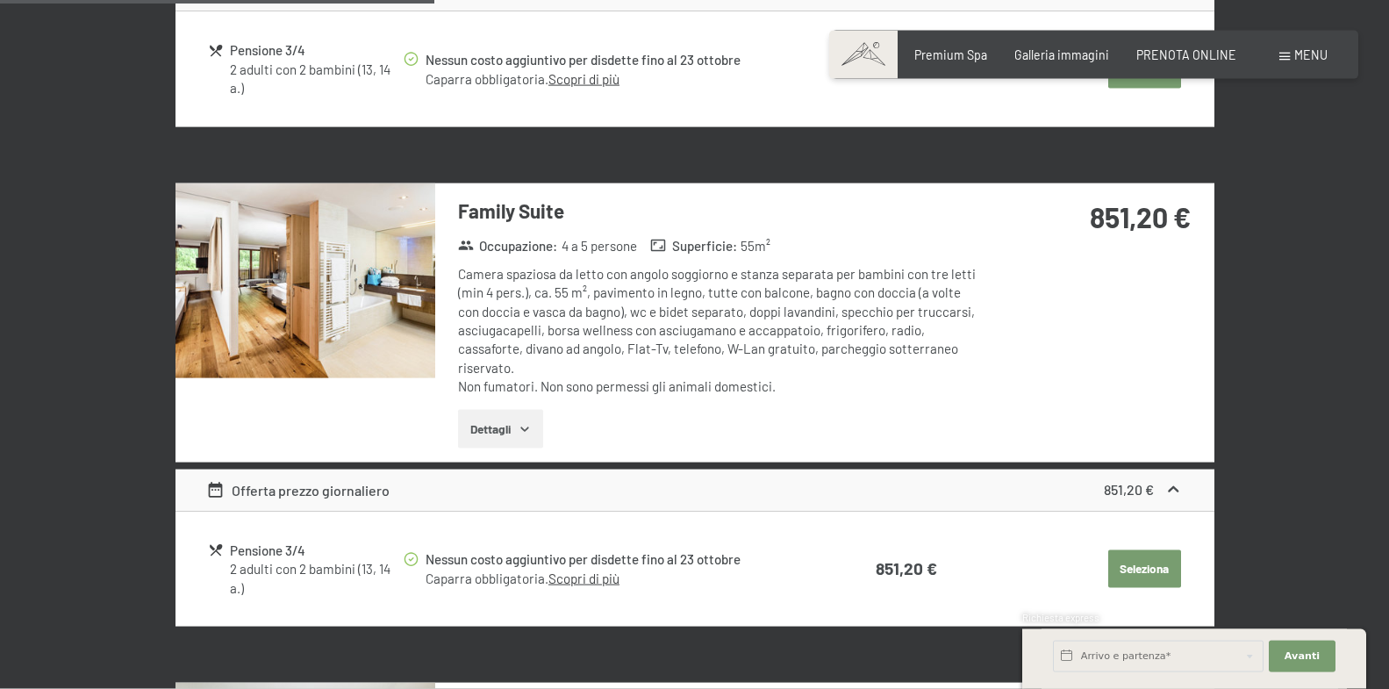
scroll to position [1276, 0]
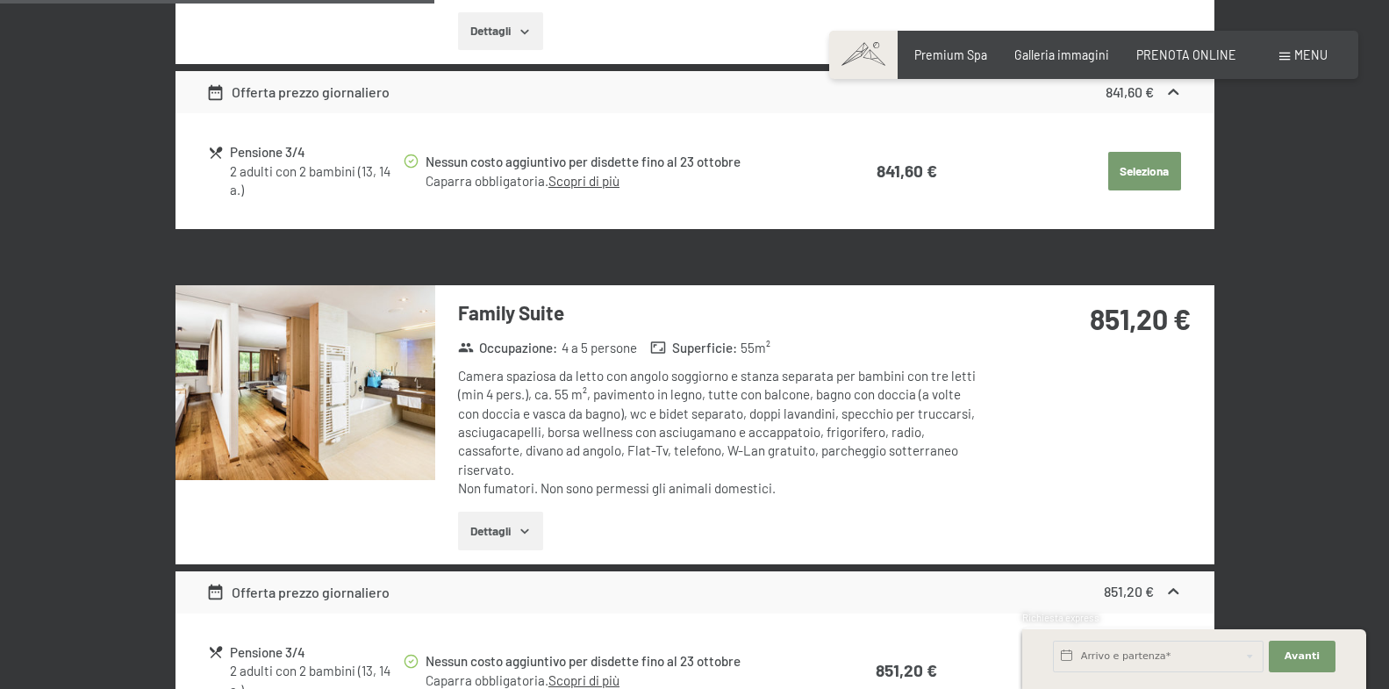
click at [298, 370] on img at bounding box center [305, 382] width 260 height 195
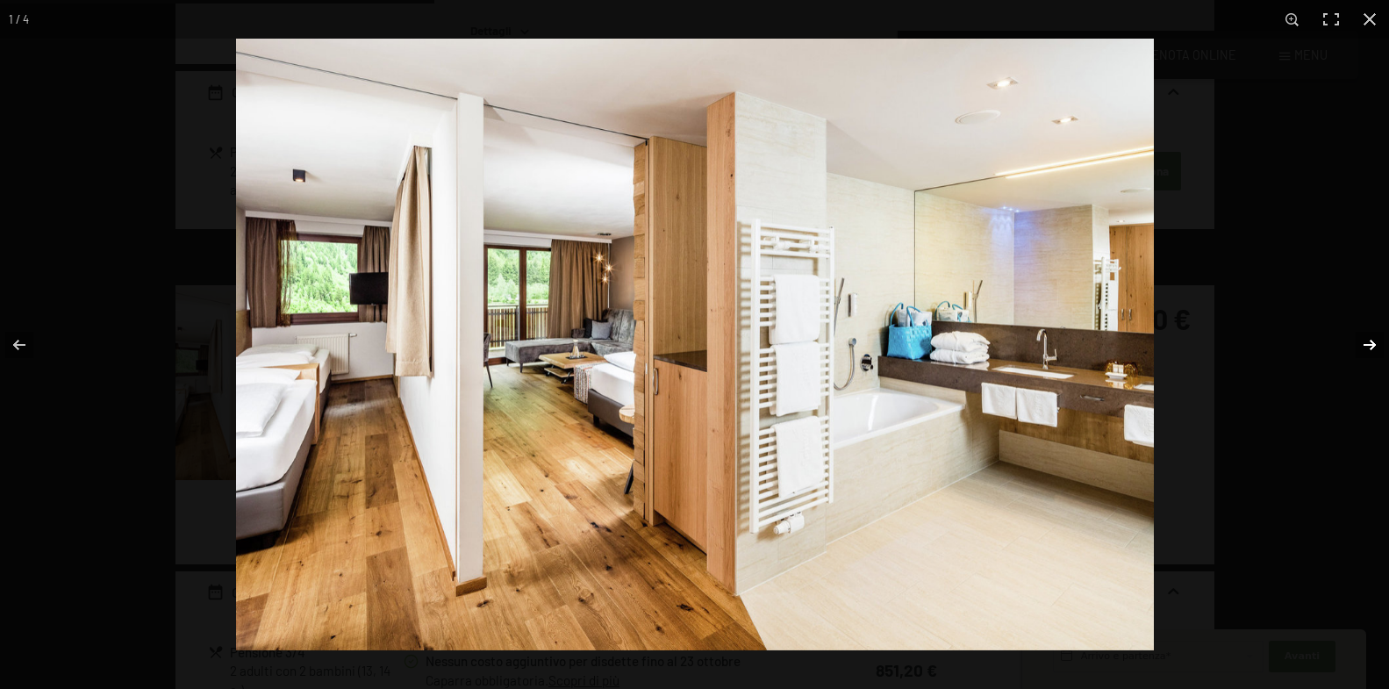
click at [1350, 334] on button "button" at bounding box center [1358, 345] width 61 height 88
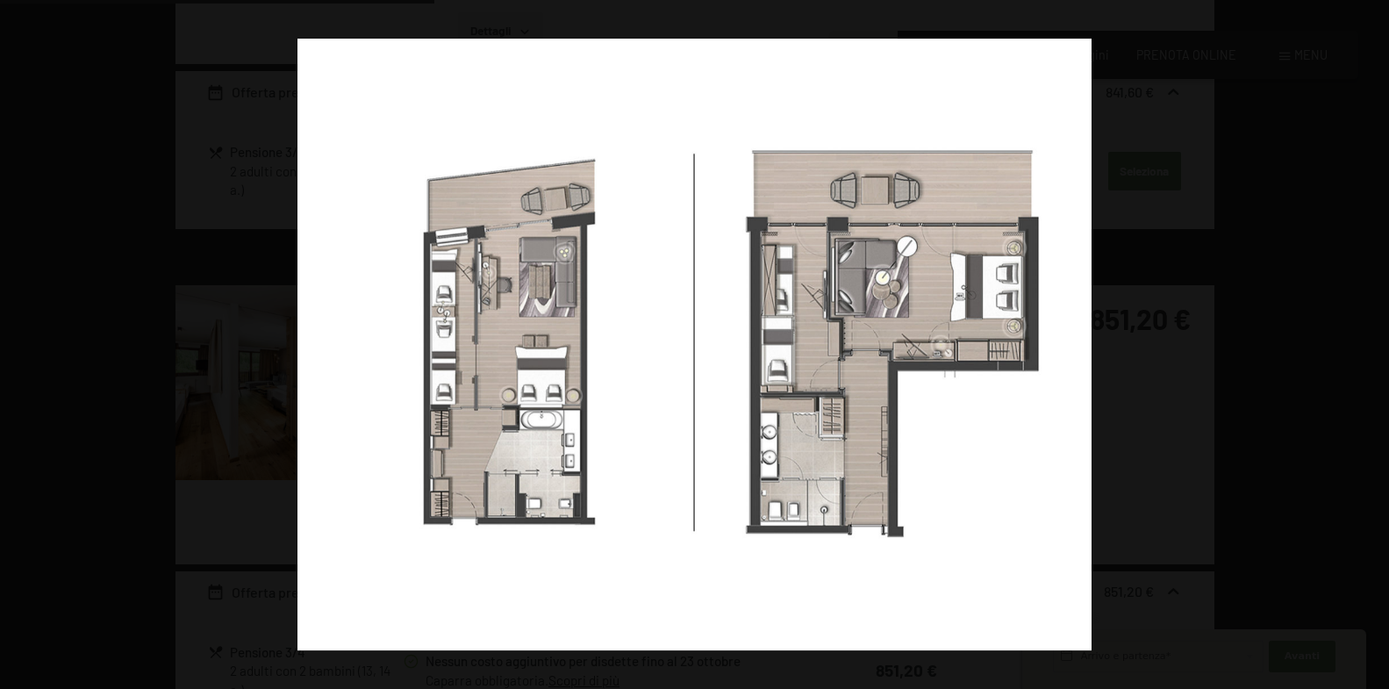
click at [1350, 334] on button "button" at bounding box center [1358, 345] width 61 height 88
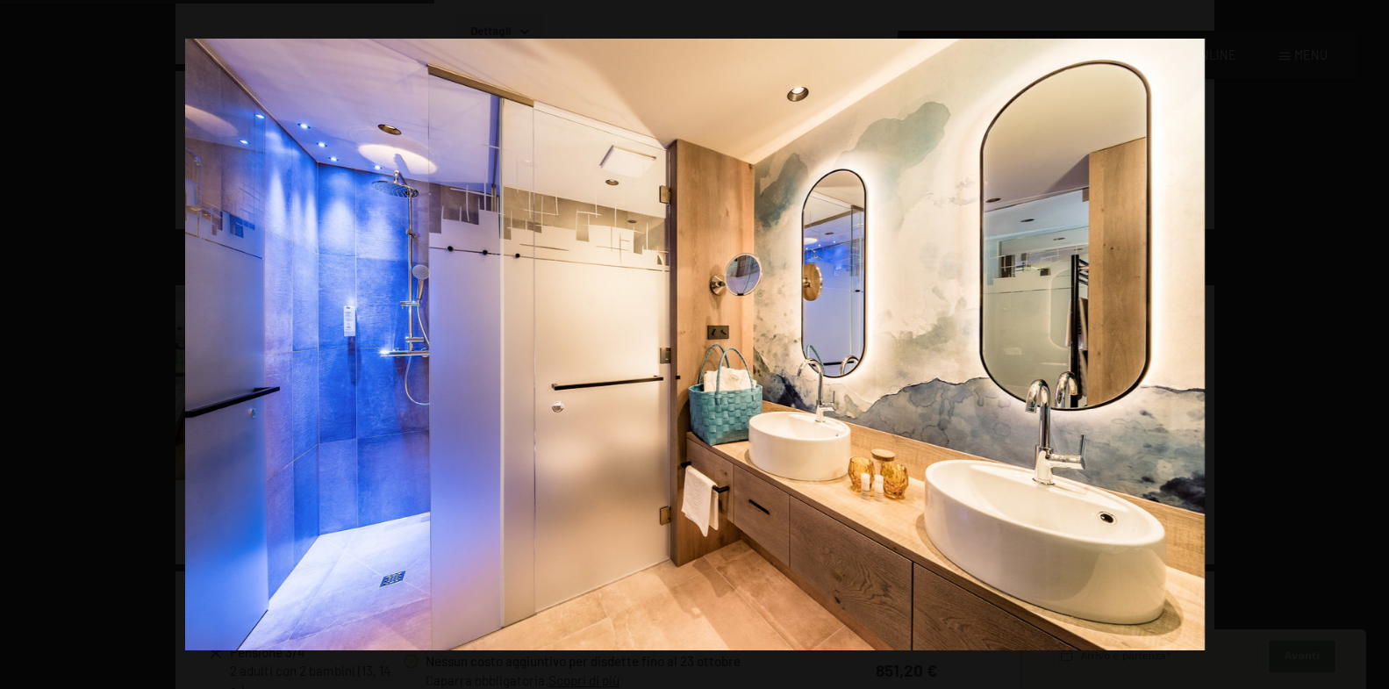
click at [1350, 334] on button "button" at bounding box center [1358, 345] width 61 height 88
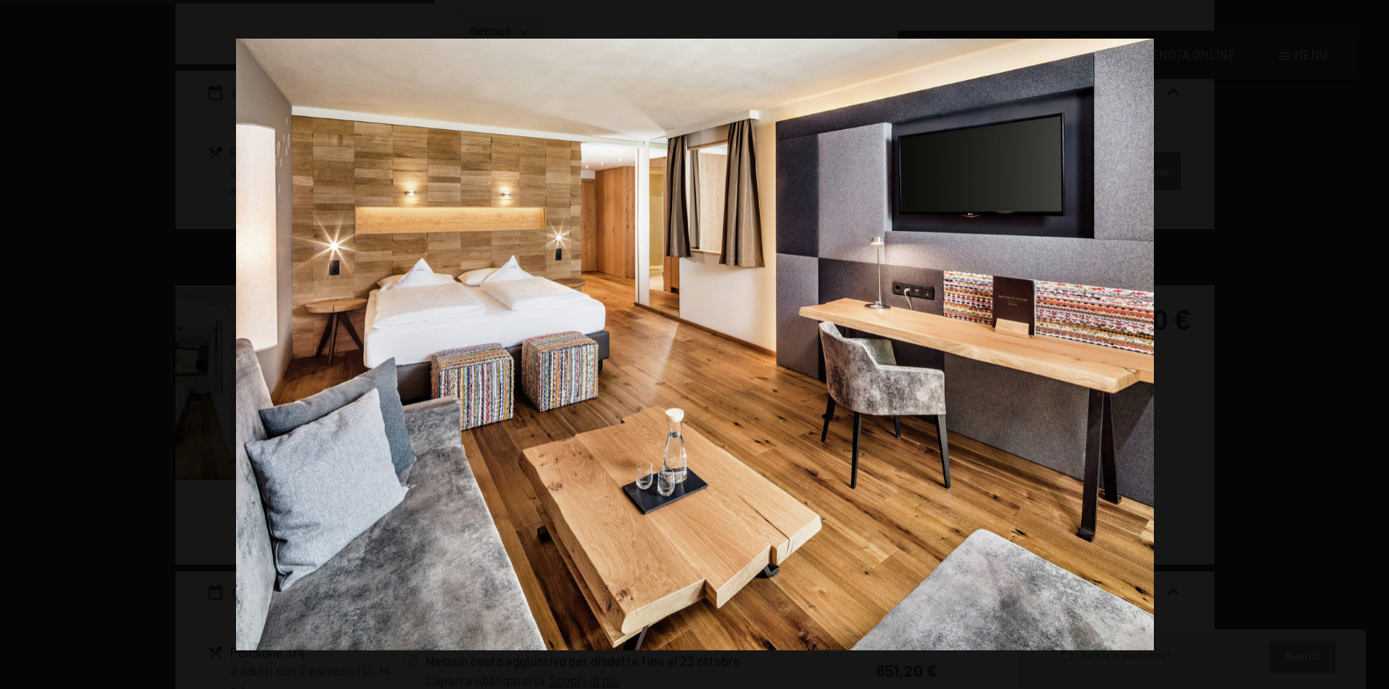
click at [1350, 334] on button "button" at bounding box center [1358, 345] width 61 height 88
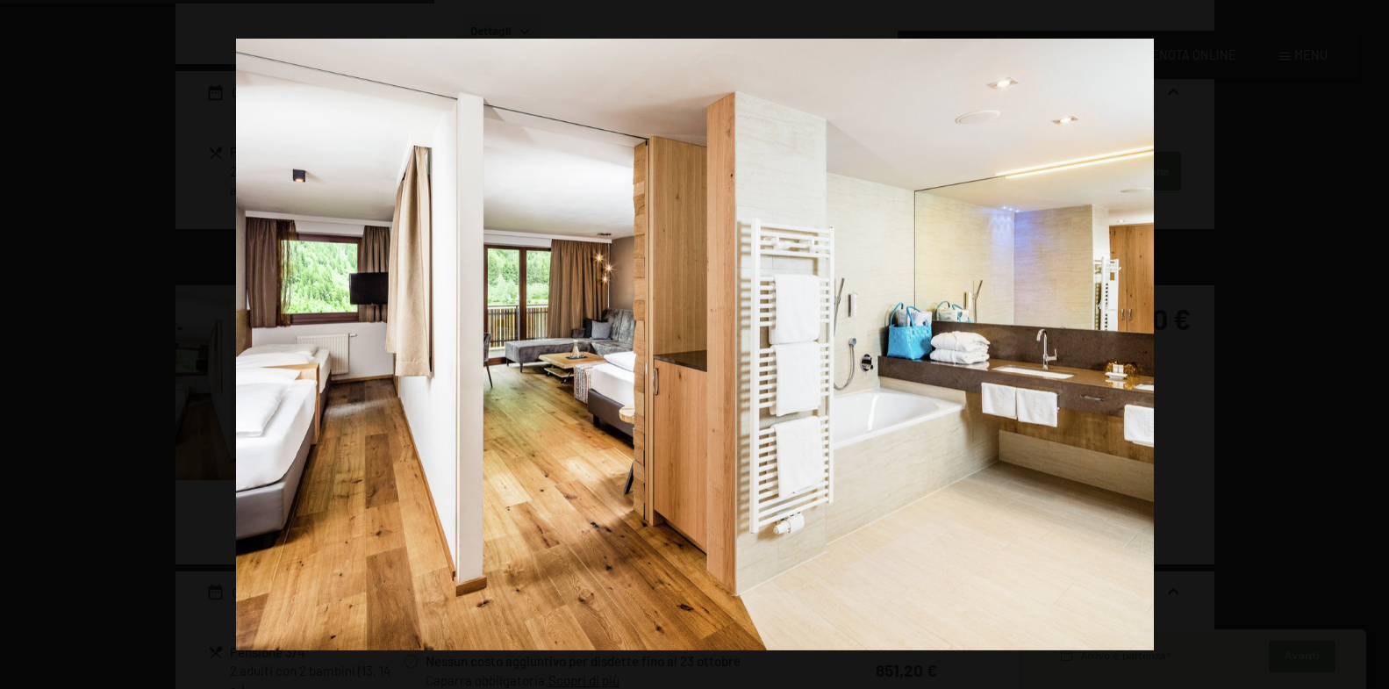
click at [1350, 334] on button "button" at bounding box center [1358, 345] width 61 height 88
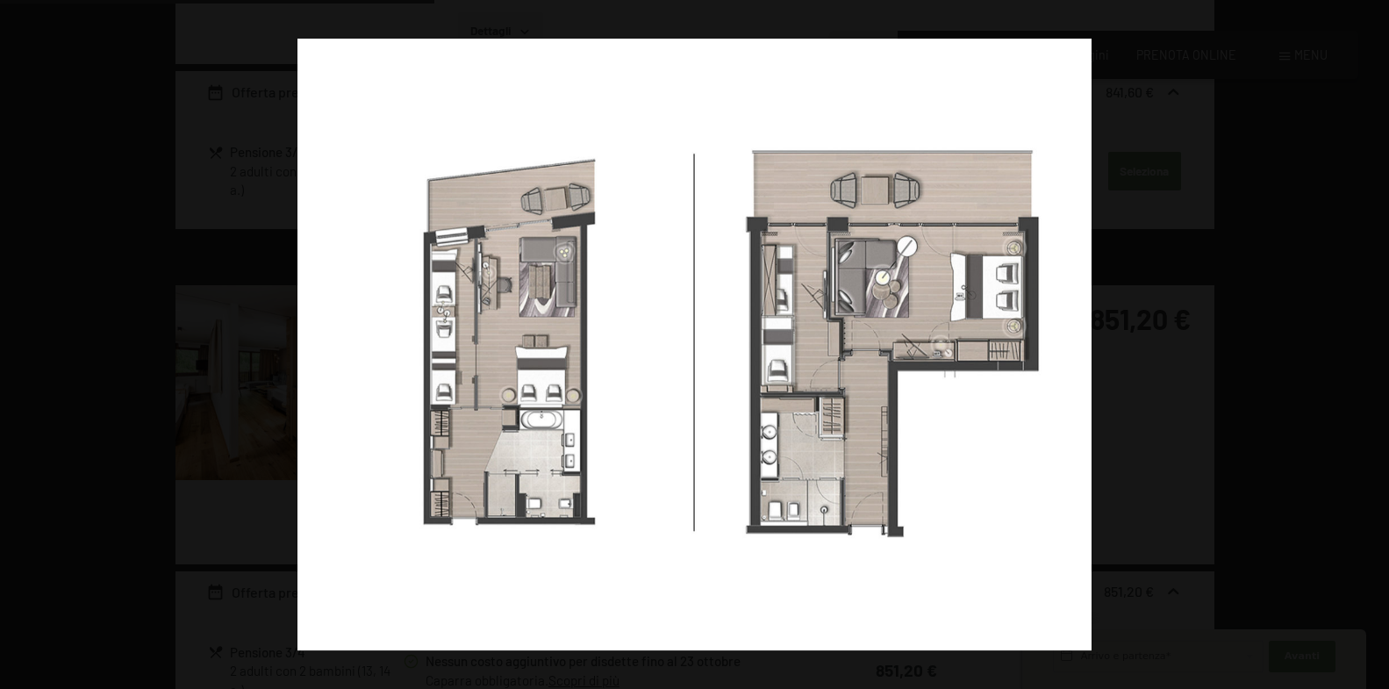
click at [1350, 334] on button "button" at bounding box center [1358, 345] width 61 height 88
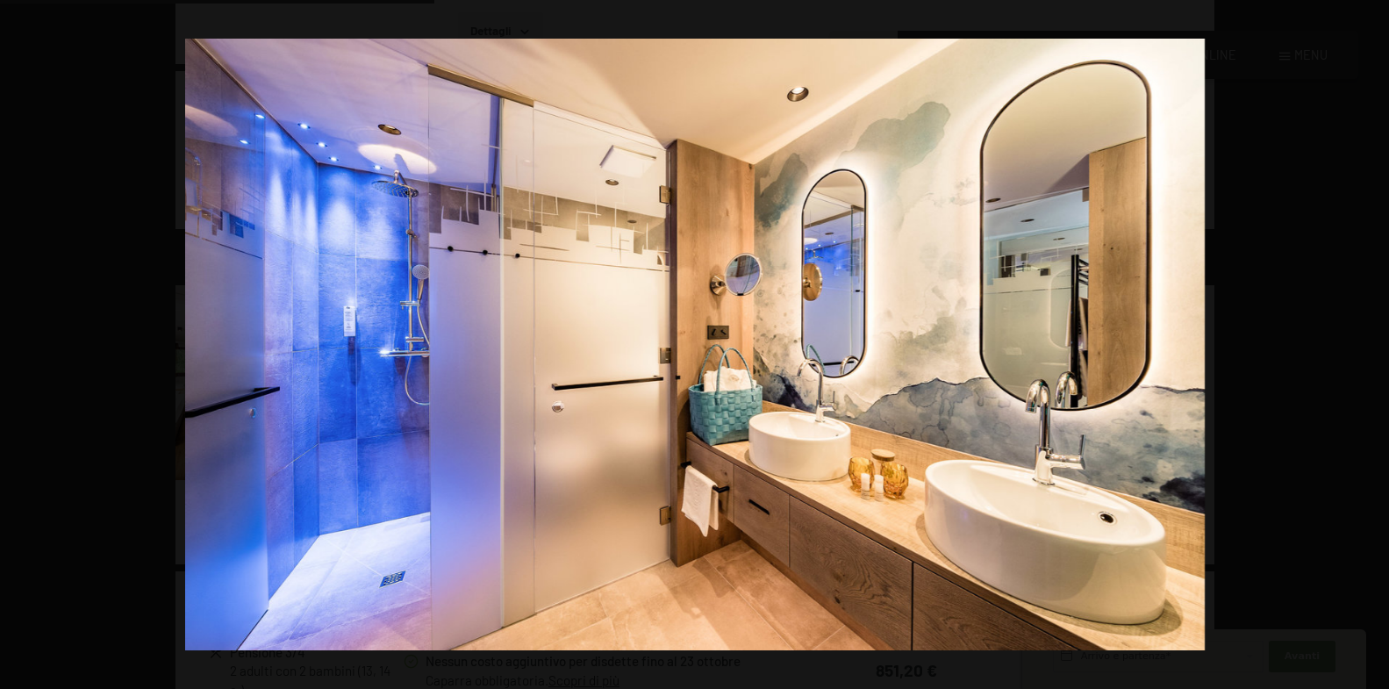
click at [1350, 334] on button "button" at bounding box center [1358, 345] width 61 height 88
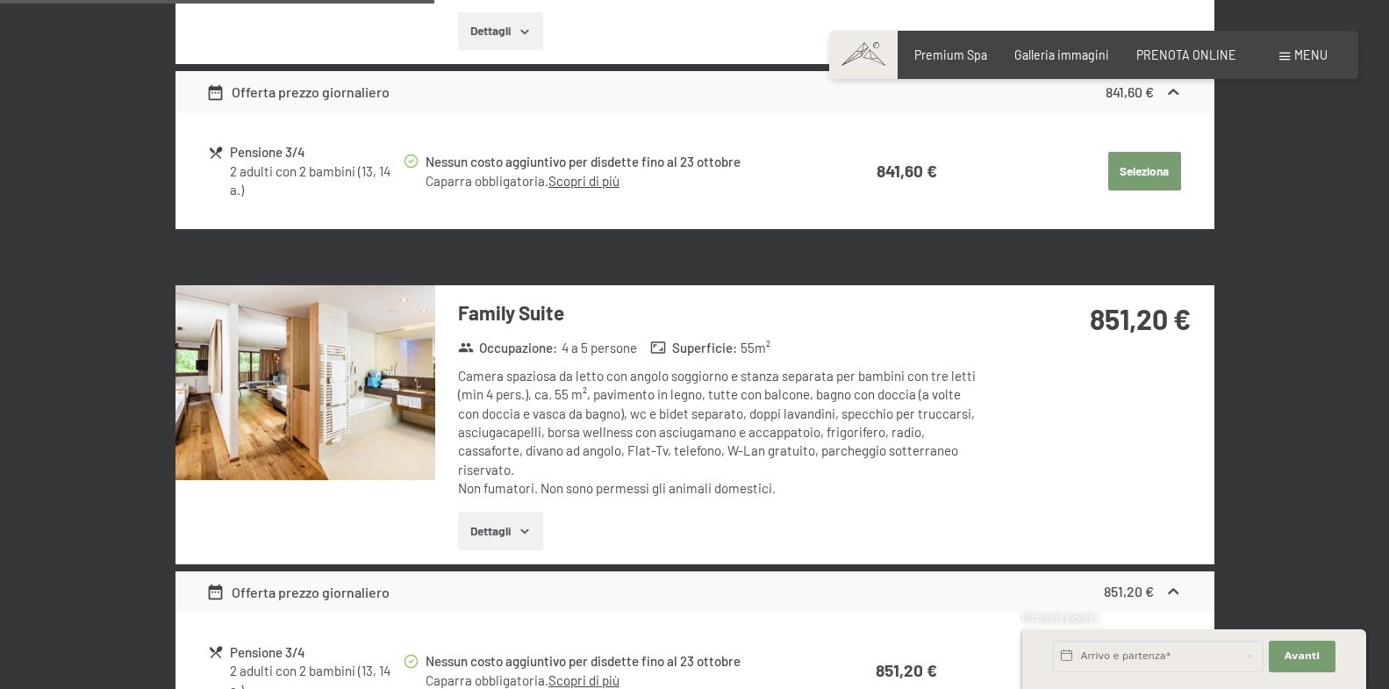
click at [500, 512] on button "Dettagli" at bounding box center [500, 531] width 85 height 39
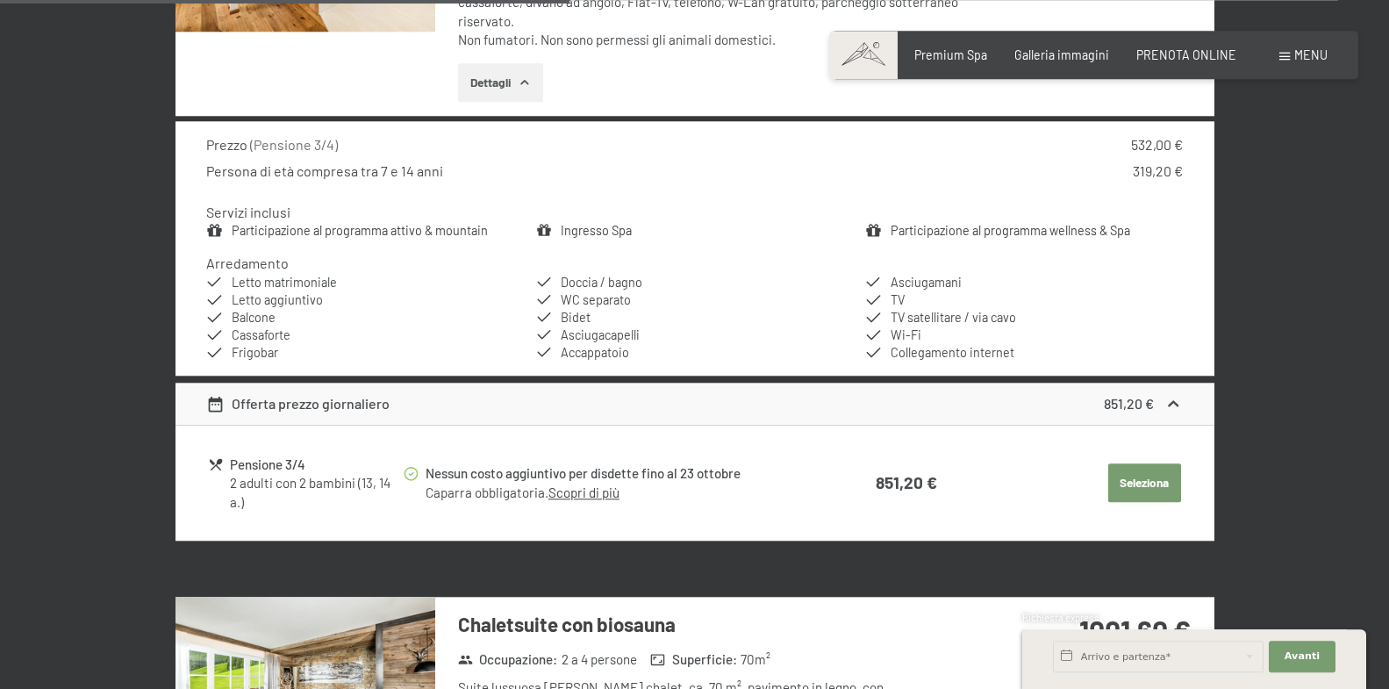
scroll to position [1723, 0]
click at [206, 226] on div "Prezzo ( Pensione 3/4 ) 532,00 € Persona di età compresa tra 7 e 14 anni 319,20…" at bounding box center [694, 249] width 1039 height 255
click at [216, 231] on icon at bounding box center [214, 231] width 17 height 17
click at [304, 231] on link "Participazione al programma attivo & mountain" at bounding box center [360, 231] width 256 height 15
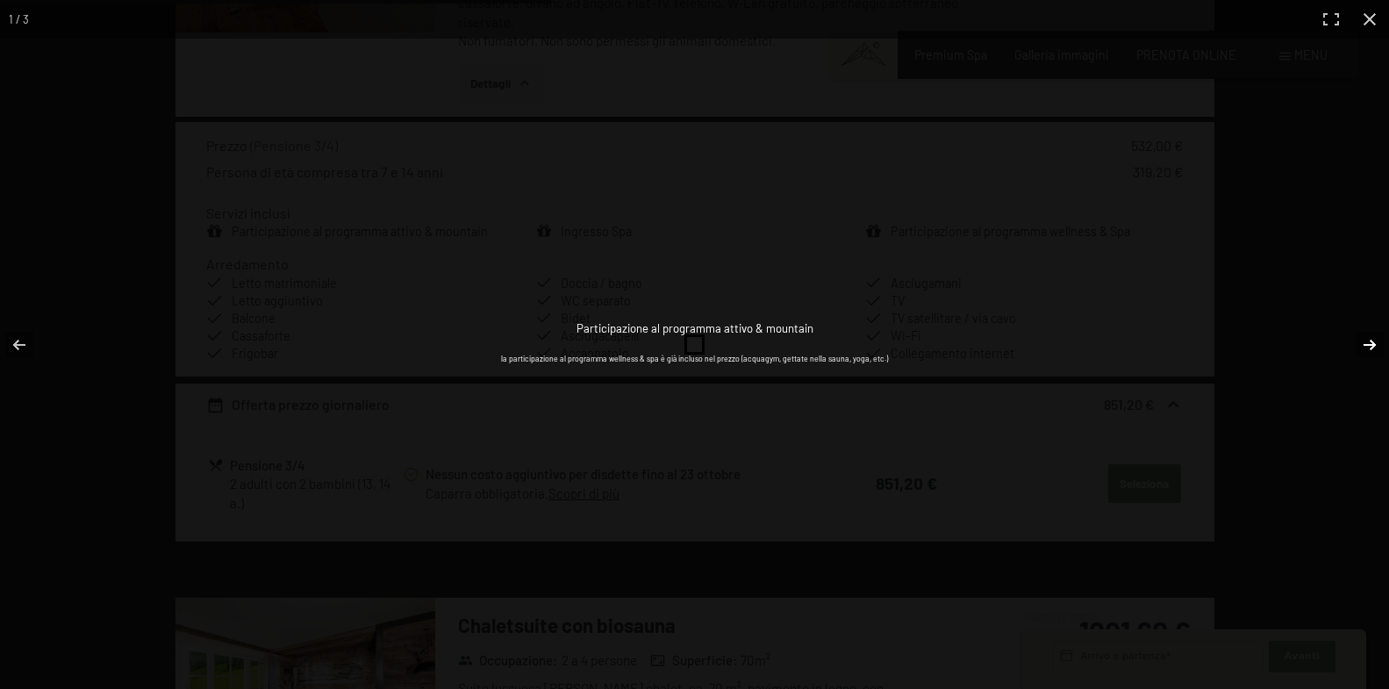
click at [1371, 349] on button "button" at bounding box center [1358, 345] width 61 height 88
